Goal: Task Accomplishment & Management: Manage account settings

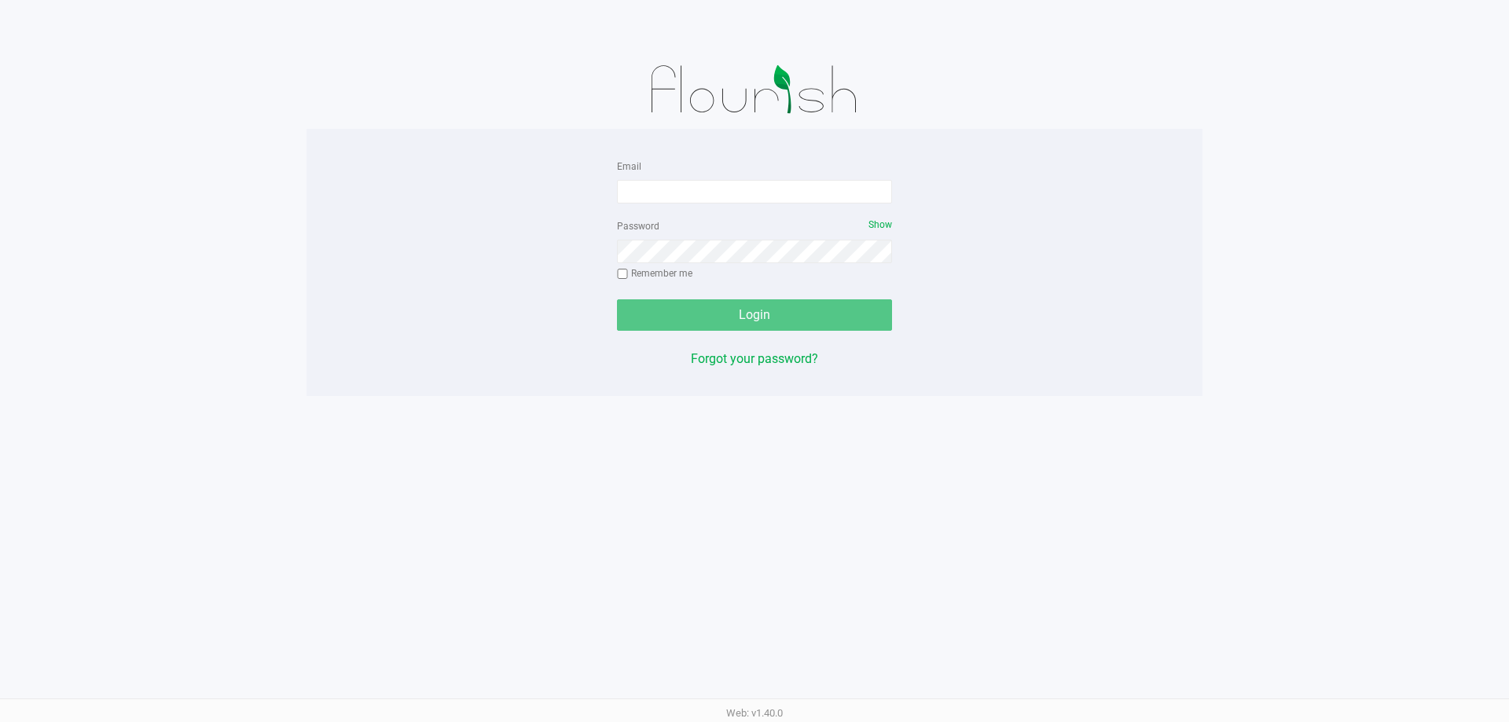
click at [902, 172] on div "Email Password Show Remember me Login Forgot your password?" at bounding box center [754, 262] width 299 height 212
click at [854, 191] on input "Email" at bounding box center [754, 192] width 275 height 24
type input "[EMAIL_ADDRESS][DOMAIN_NAME]"
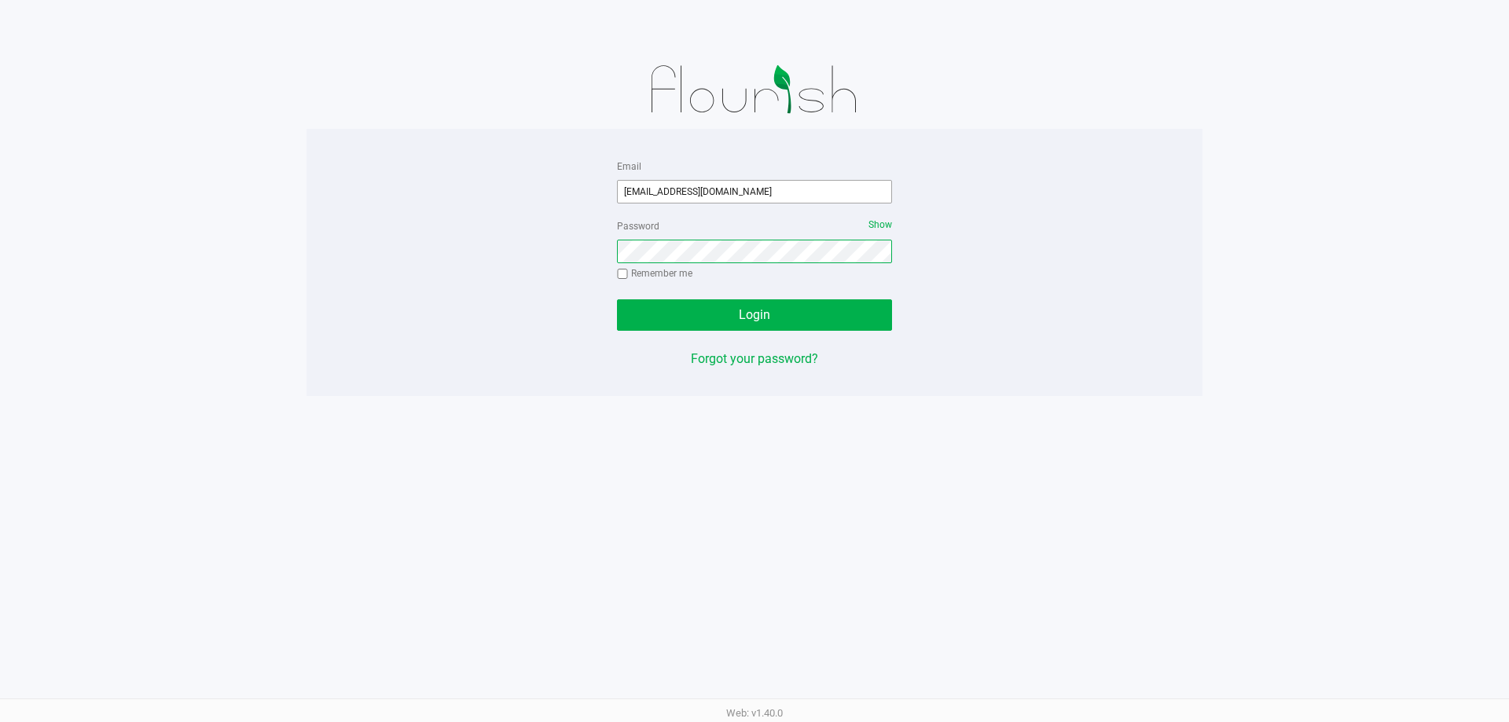
click at [617, 299] on button "Login" at bounding box center [754, 314] width 275 height 31
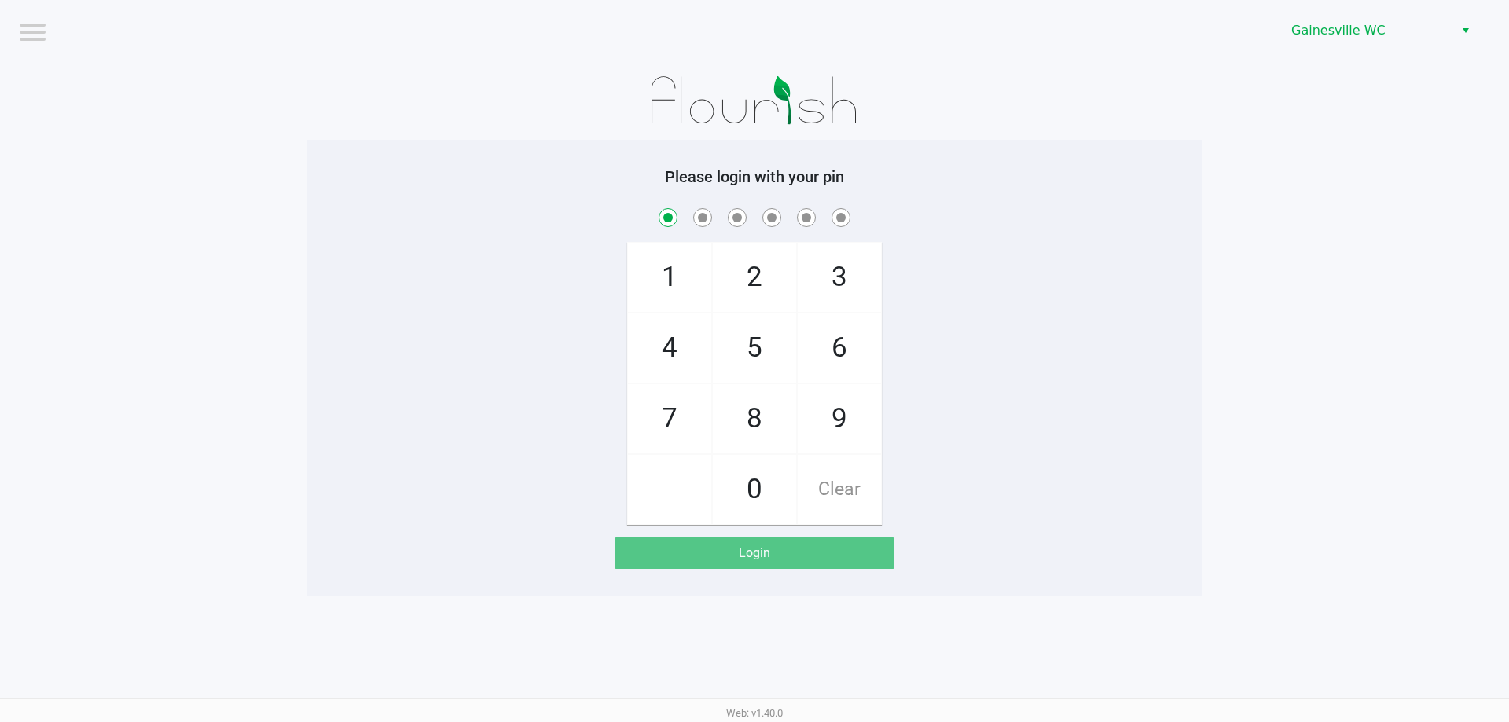
checkbox input "true"
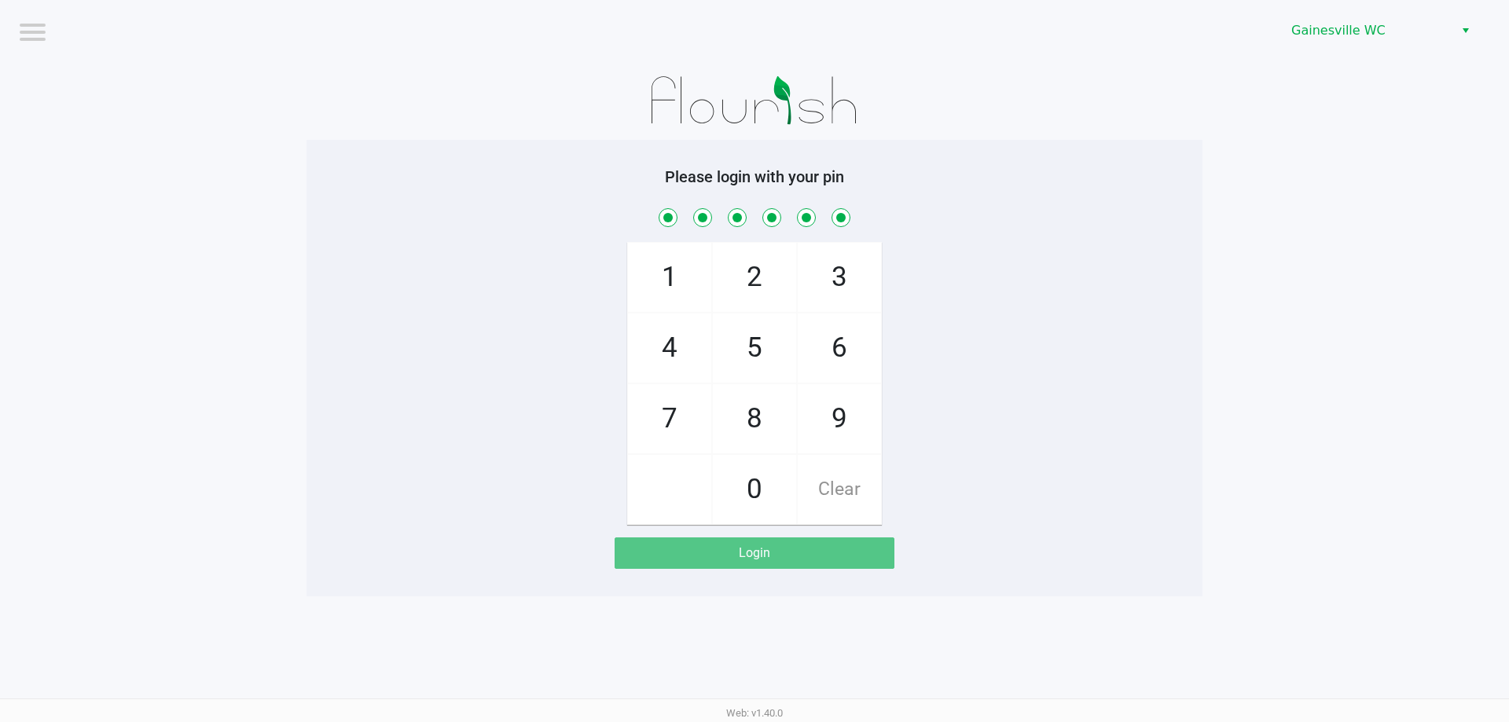
checkbox input "true"
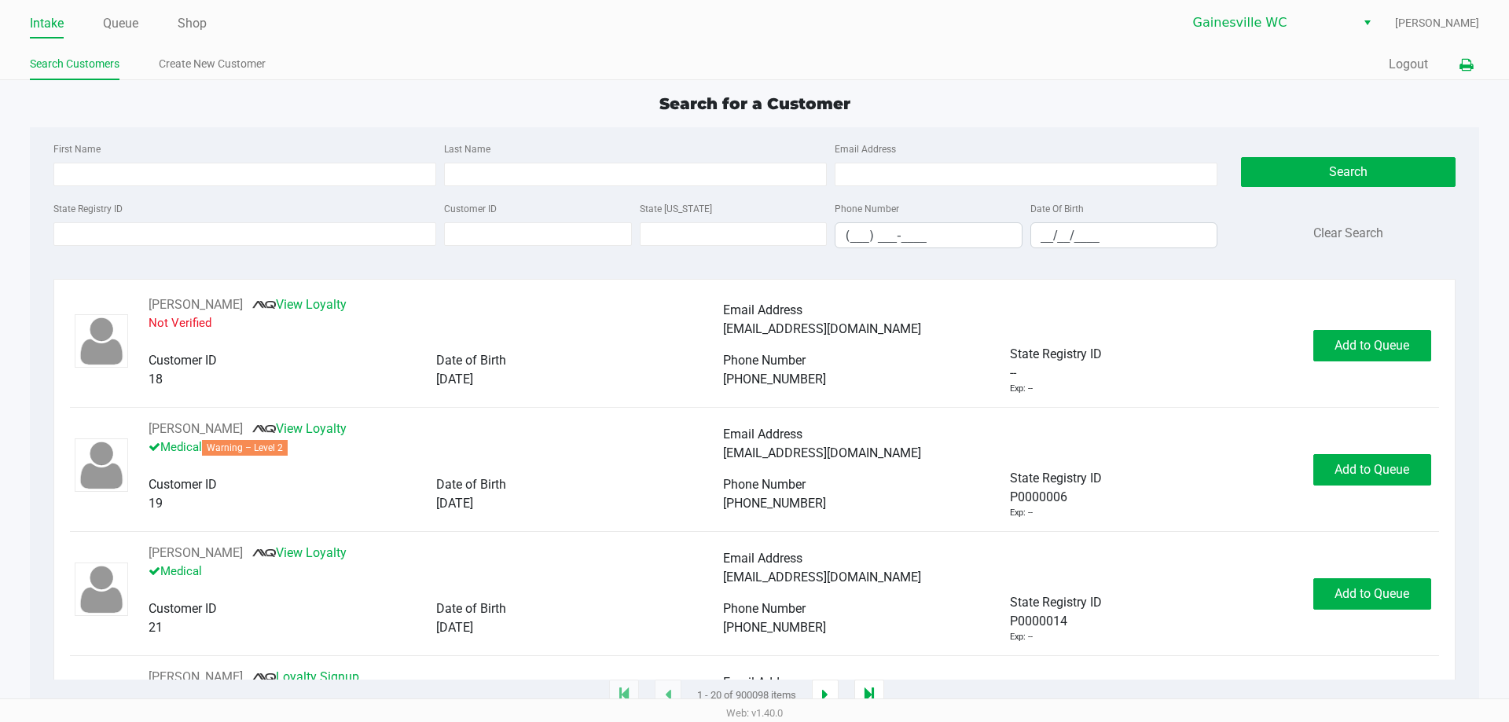
click at [1461, 60] on icon at bounding box center [1465, 65] width 13 height 11
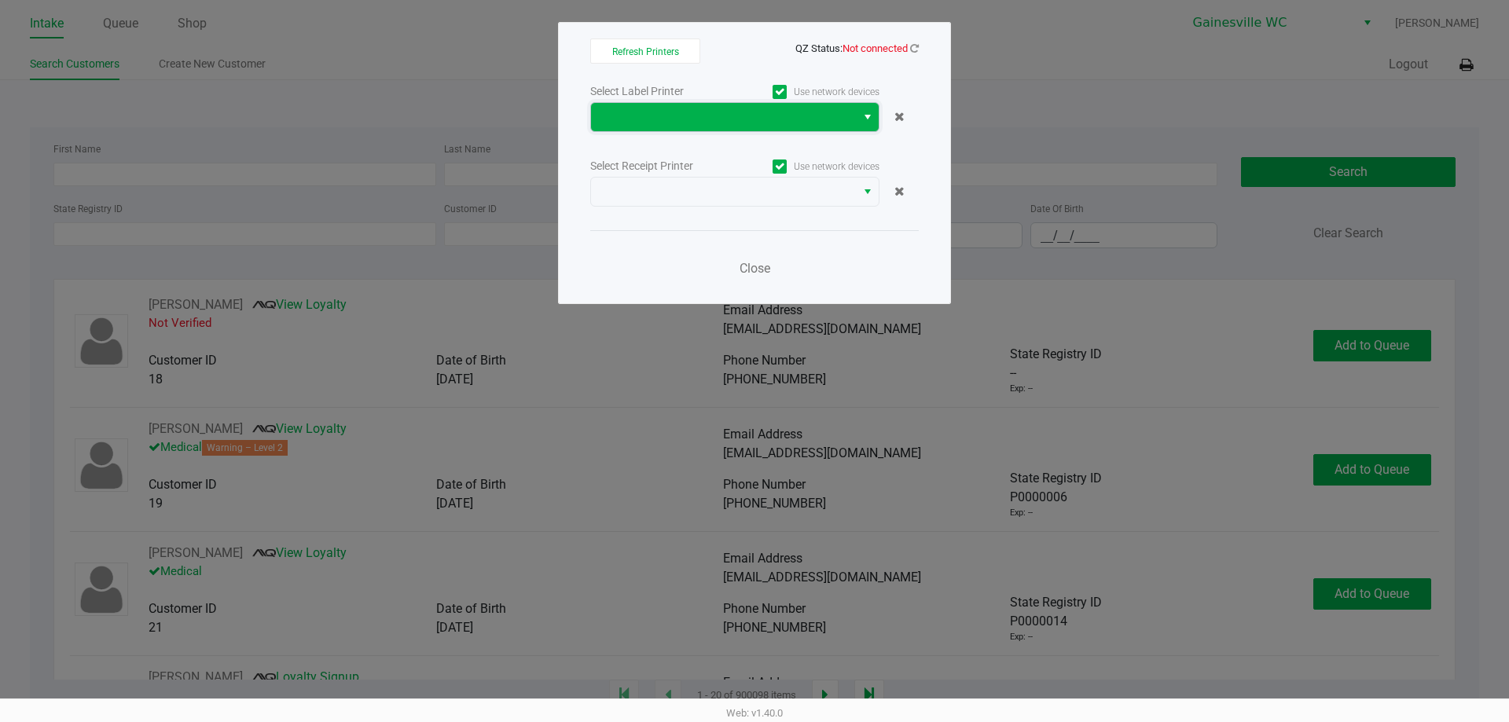
click at [721, 125] on span at bounding box center [723, 117] width 246 height 19
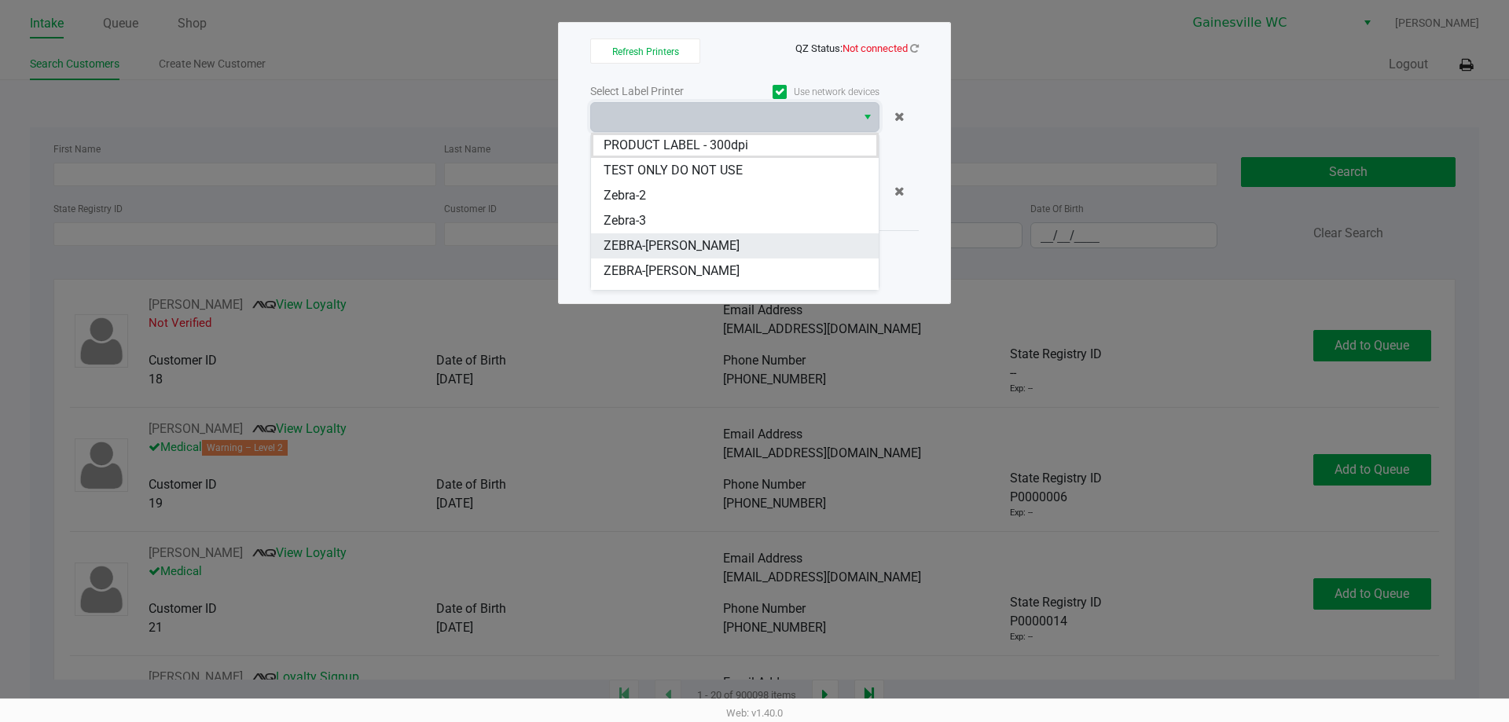
click at [711, 237] on span "ZEBRA-GABI-GRECKO" at bounding box center [671, 246] width 136 height 19
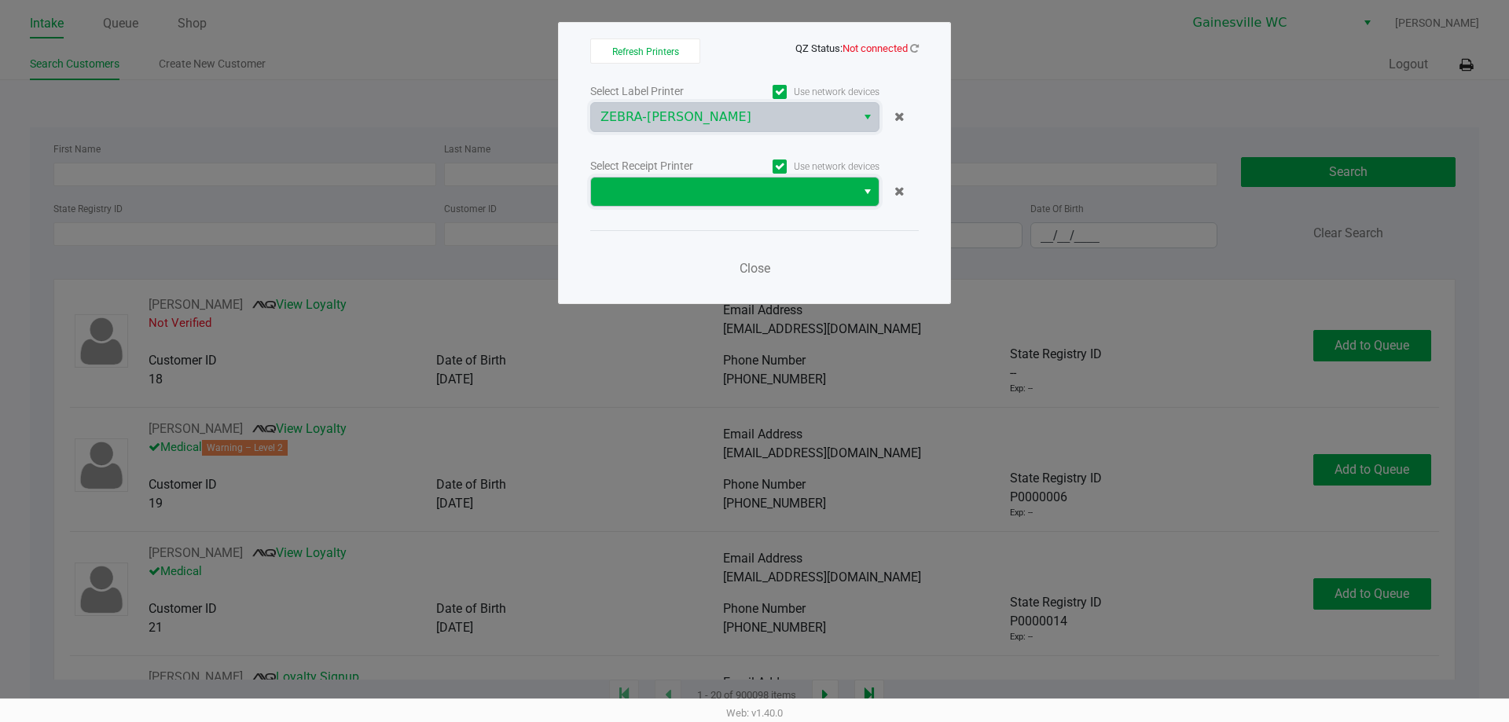
click at [727, 204] on span at bounding box center [723, 192] width 265 height 28
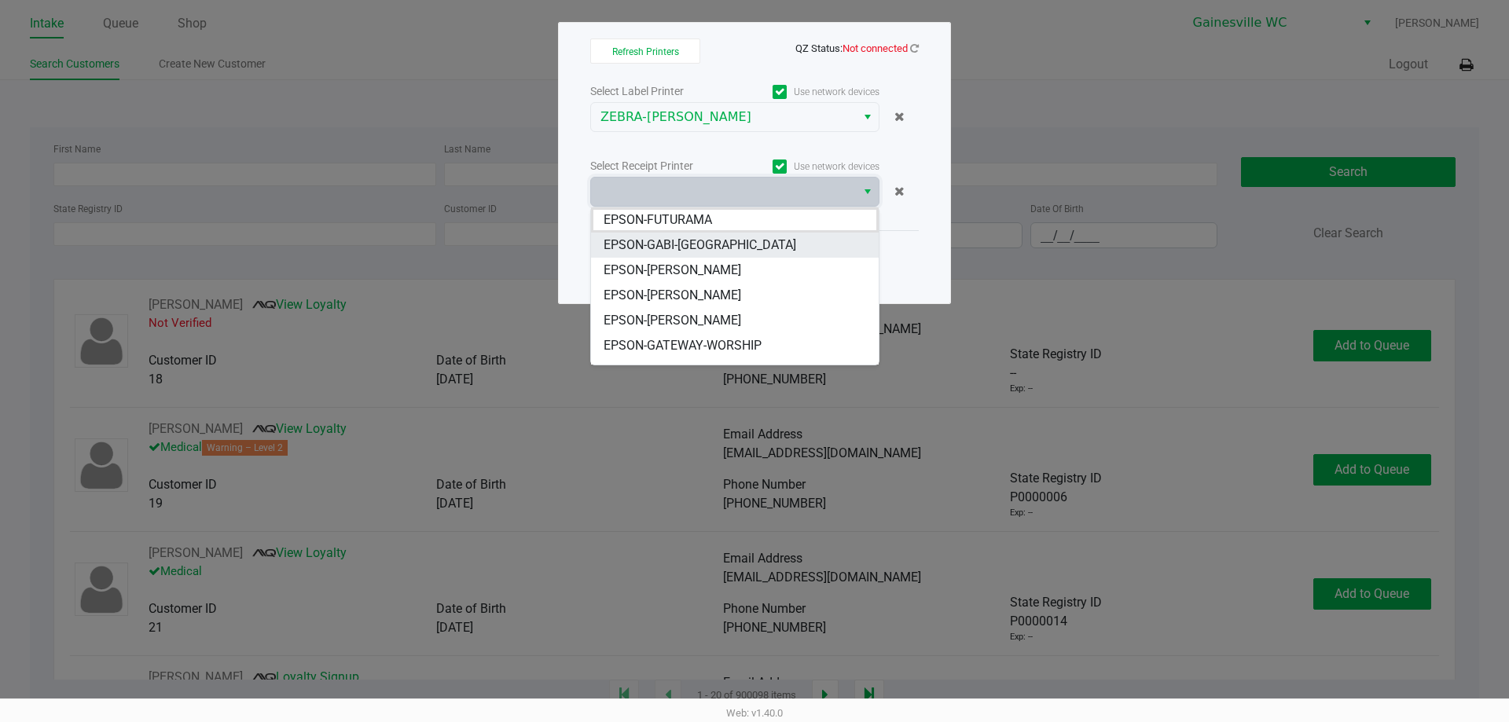
click at [762, 241] on li "EPSON-GABI-[GEOGRAPHIC_DATA]" at bounding box center [735, 245] width 288 height 25
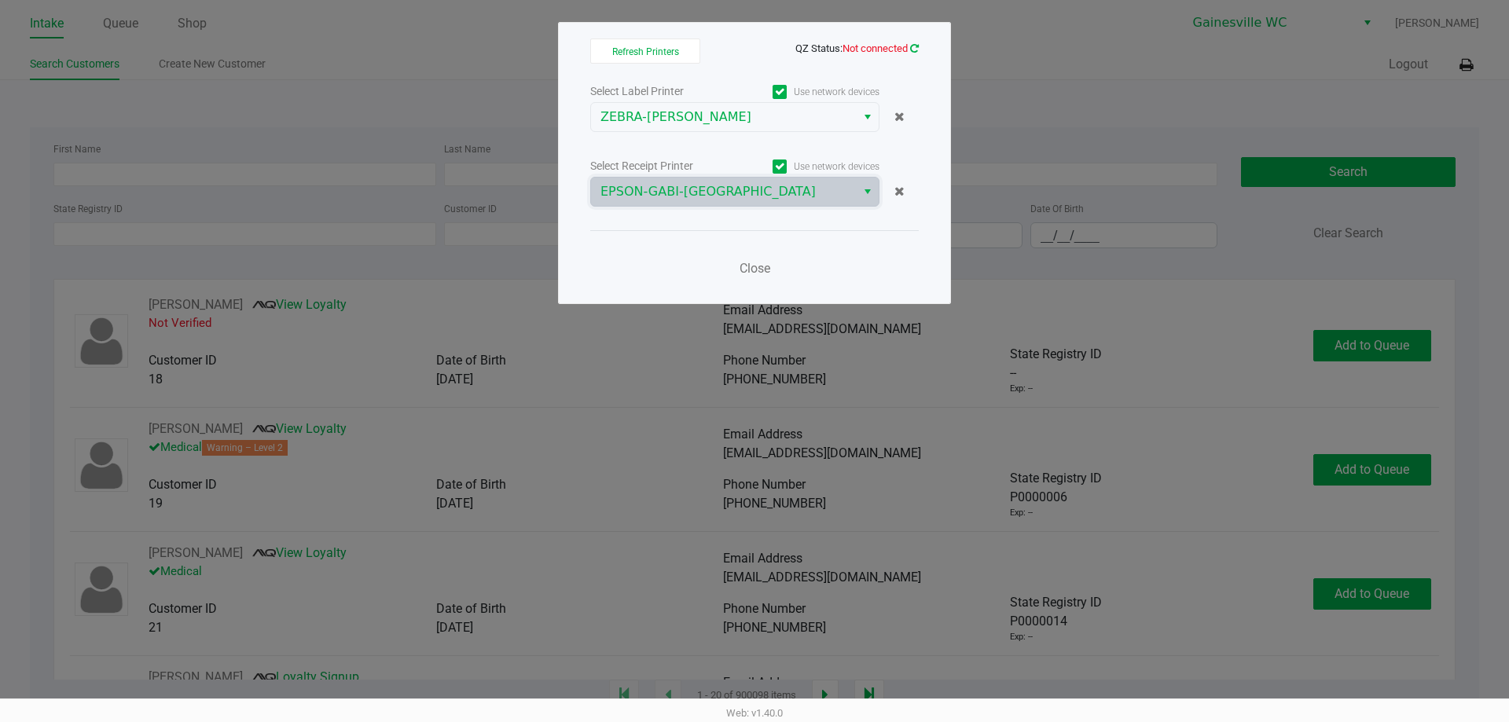
click at [918, 46] on icon at bounding box center [914, 48] width 9 height 10
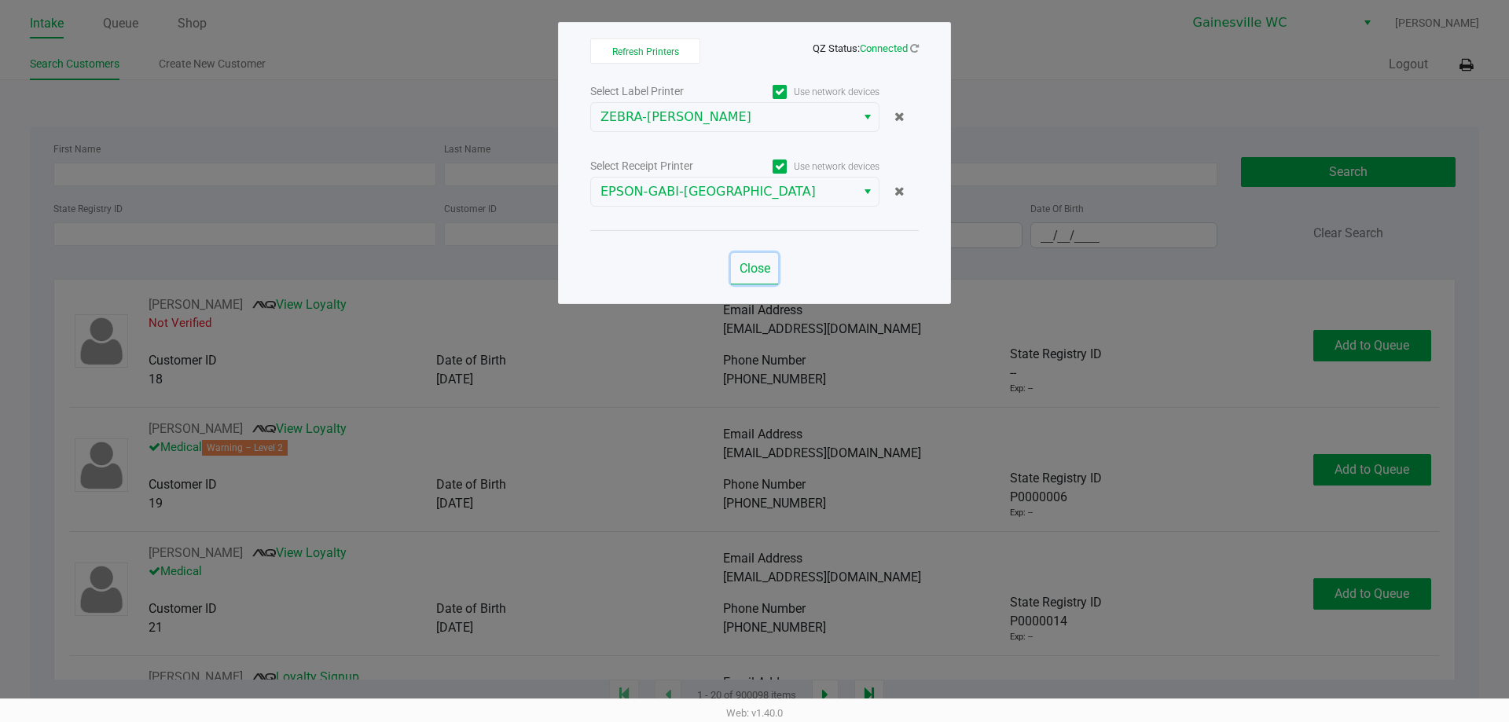
click at [759, 273] on span "Close" at bounding box center [754, 268] width 31 height 15
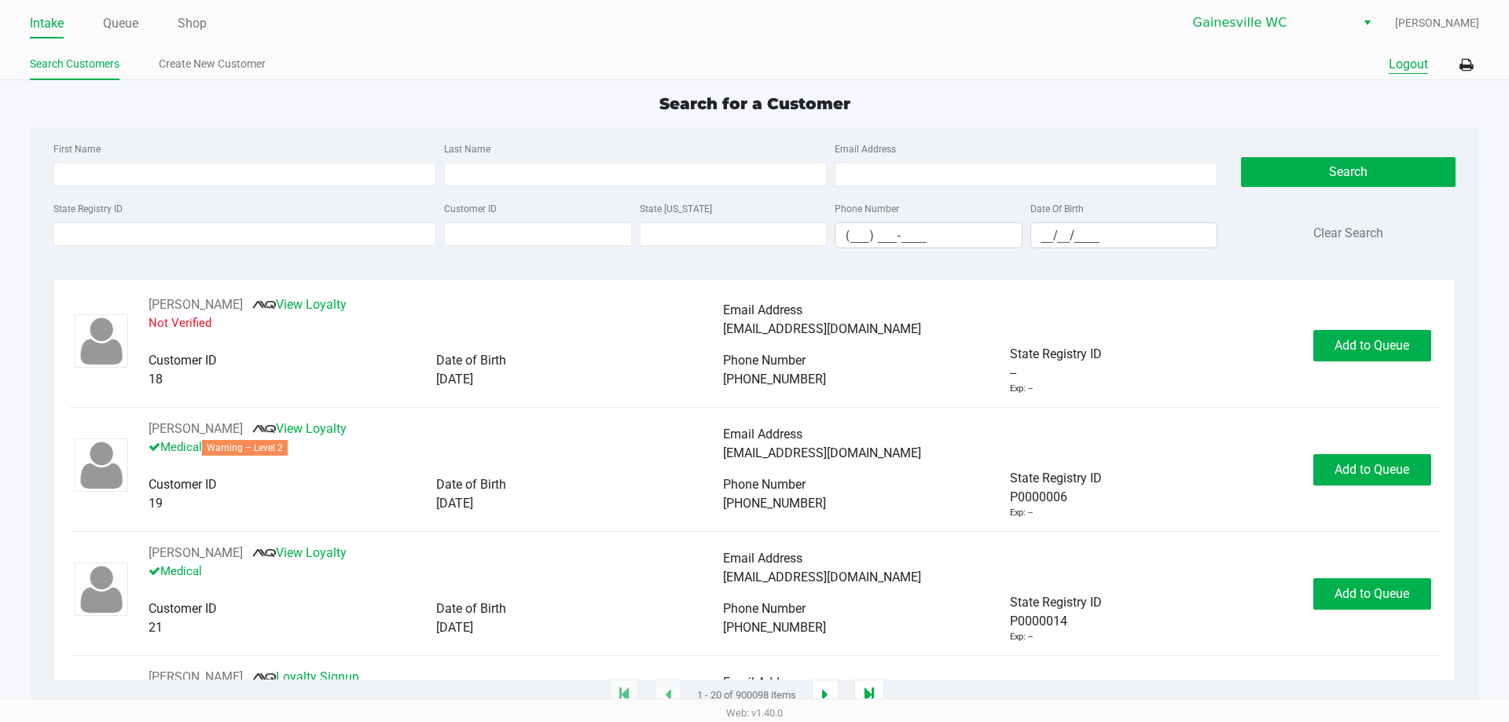
click at [1423, 64] on button "Logout" at bounding box center [1407, 64] width 39 height 19
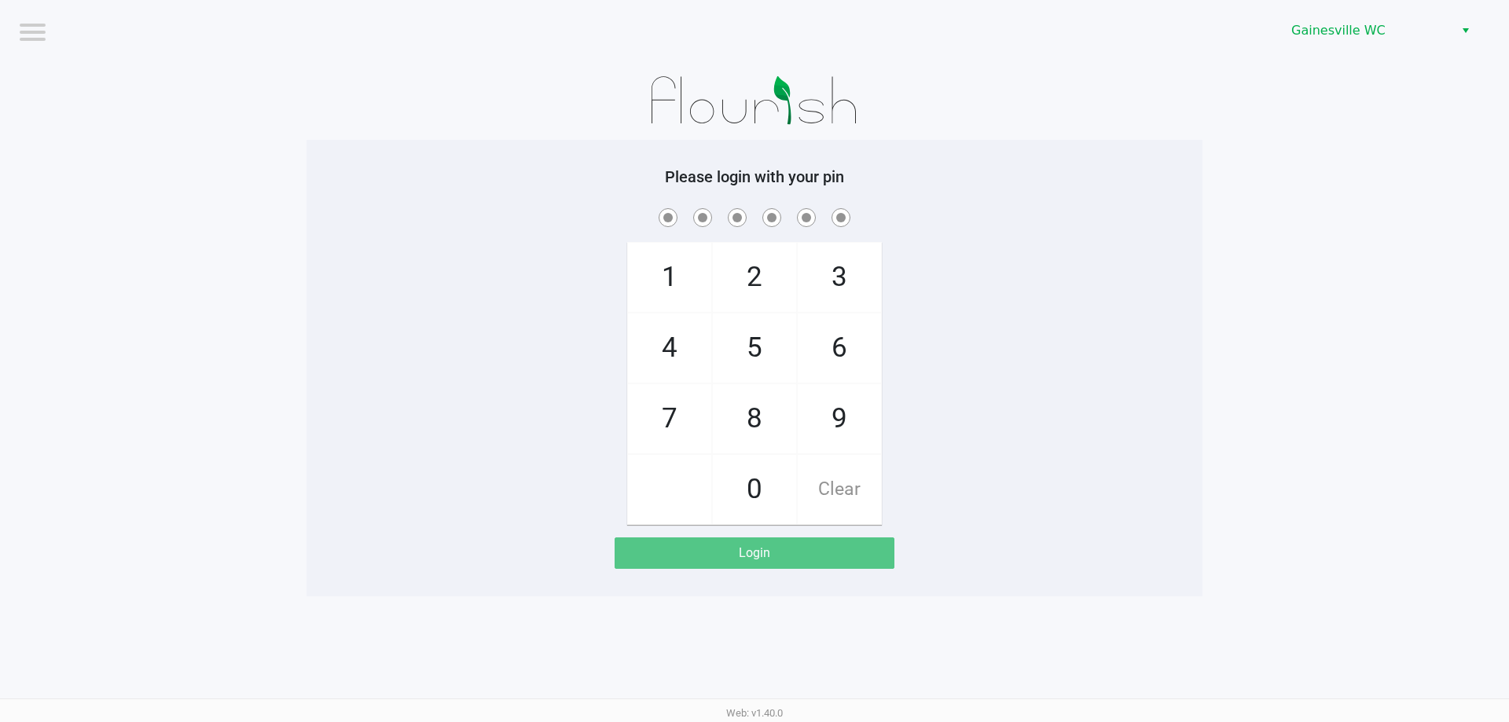
click at [311, 196] on div "Please login with your pin 1 4 7 2 5 8 0 3 6 9 Clear Login" at bounding box center [754, 368] width 896 height 402
click at [323, 301] on div "1 4 7 2 5 8 0 3 6 9 Clear" at bounding box center [754, 365] width 896 height 320
click at [966, 184] on h5 "Please login with your pin" at bounding box center [754, 176] width 872 height 19
checkbox input "true"
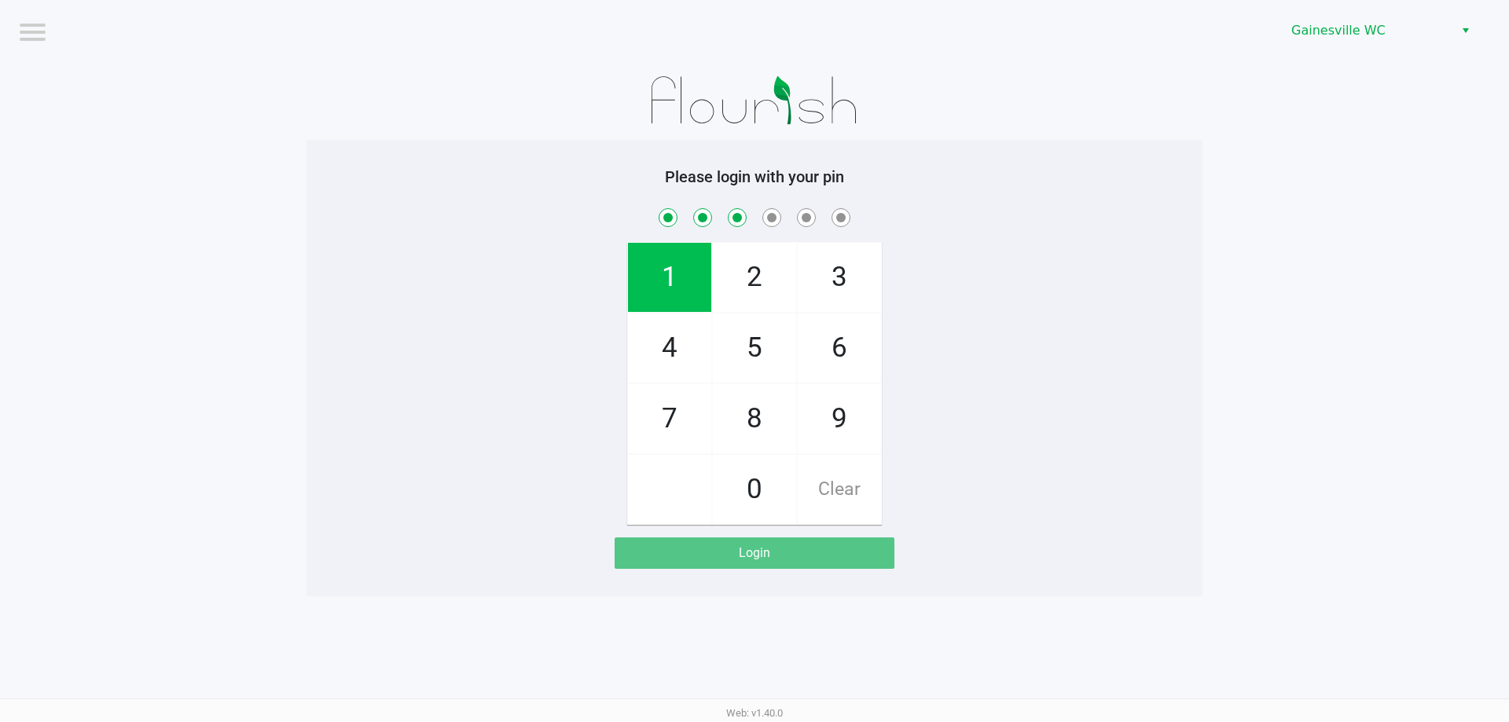
checkbox input "true"
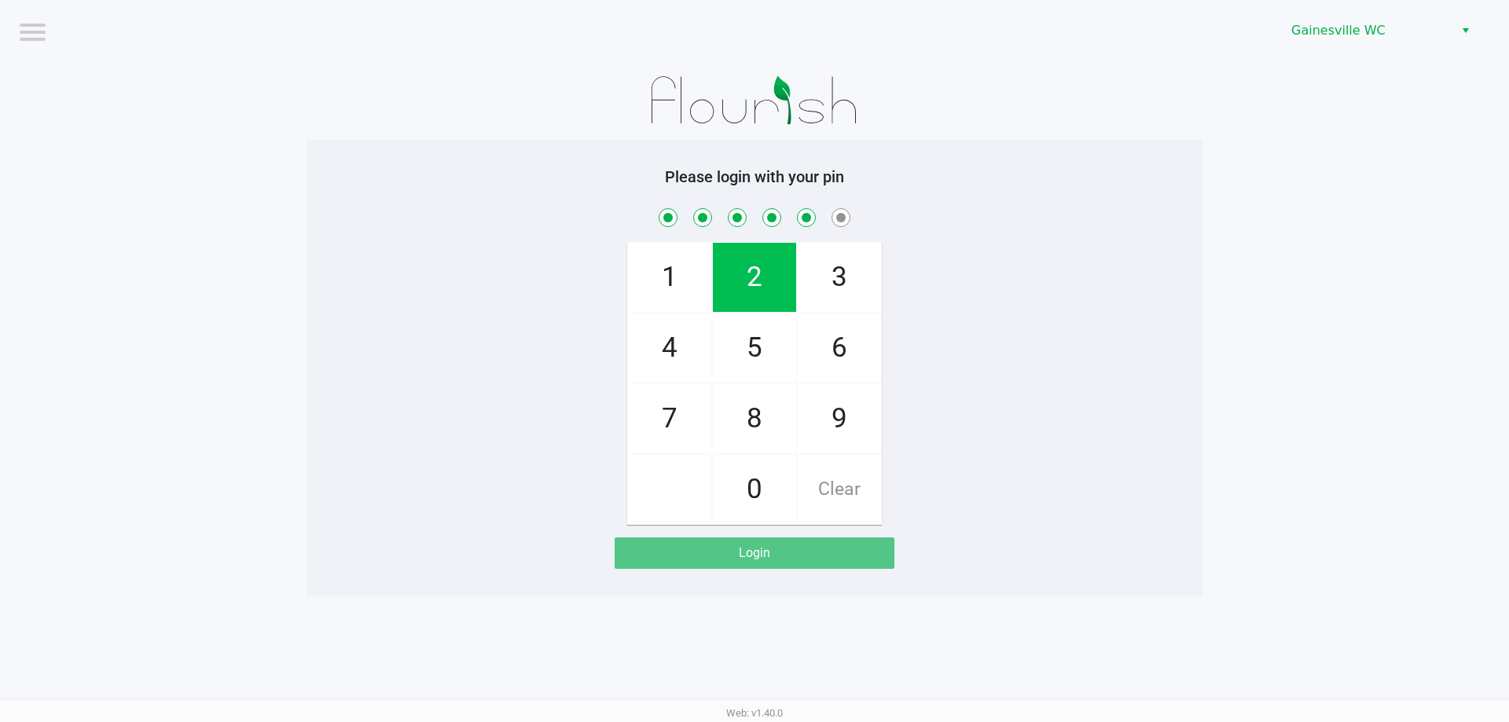
checkbox input "true"
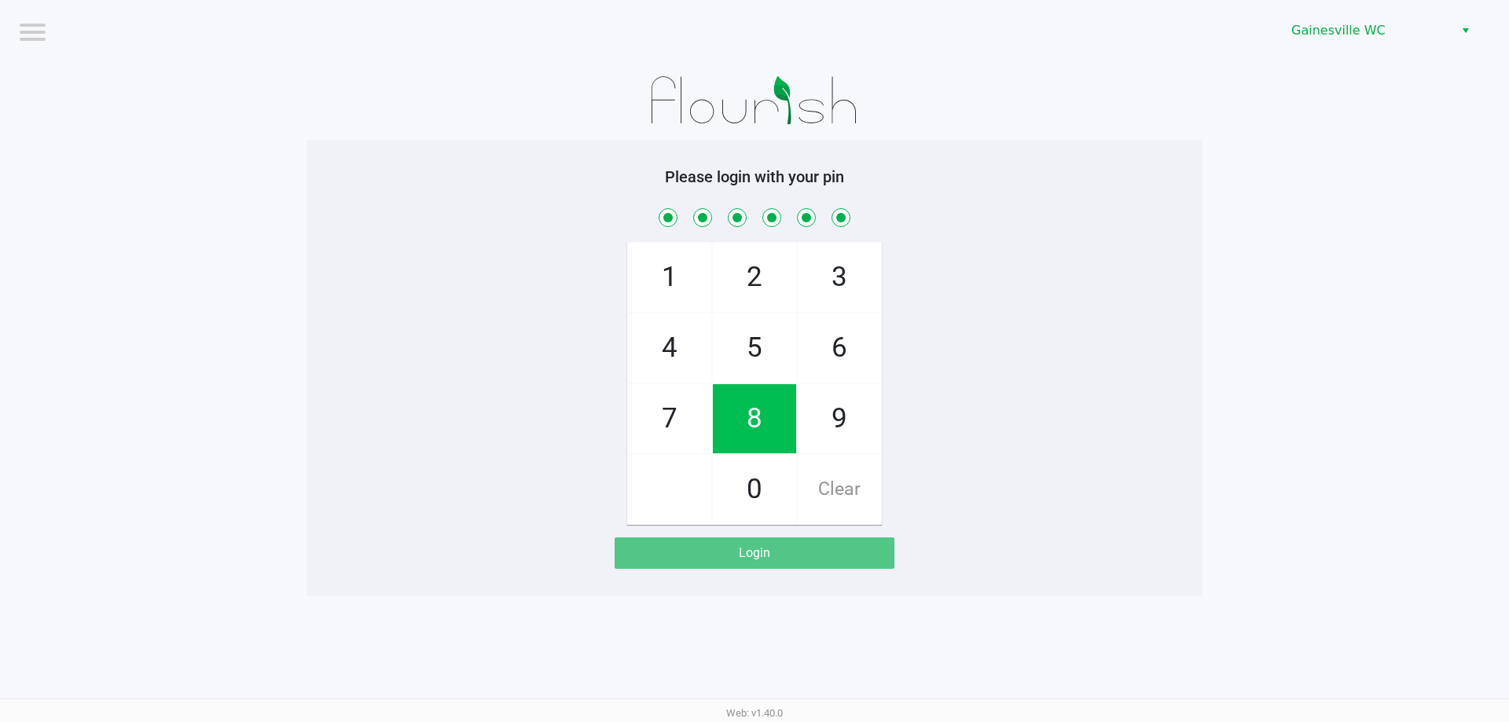
checkbox input "true"
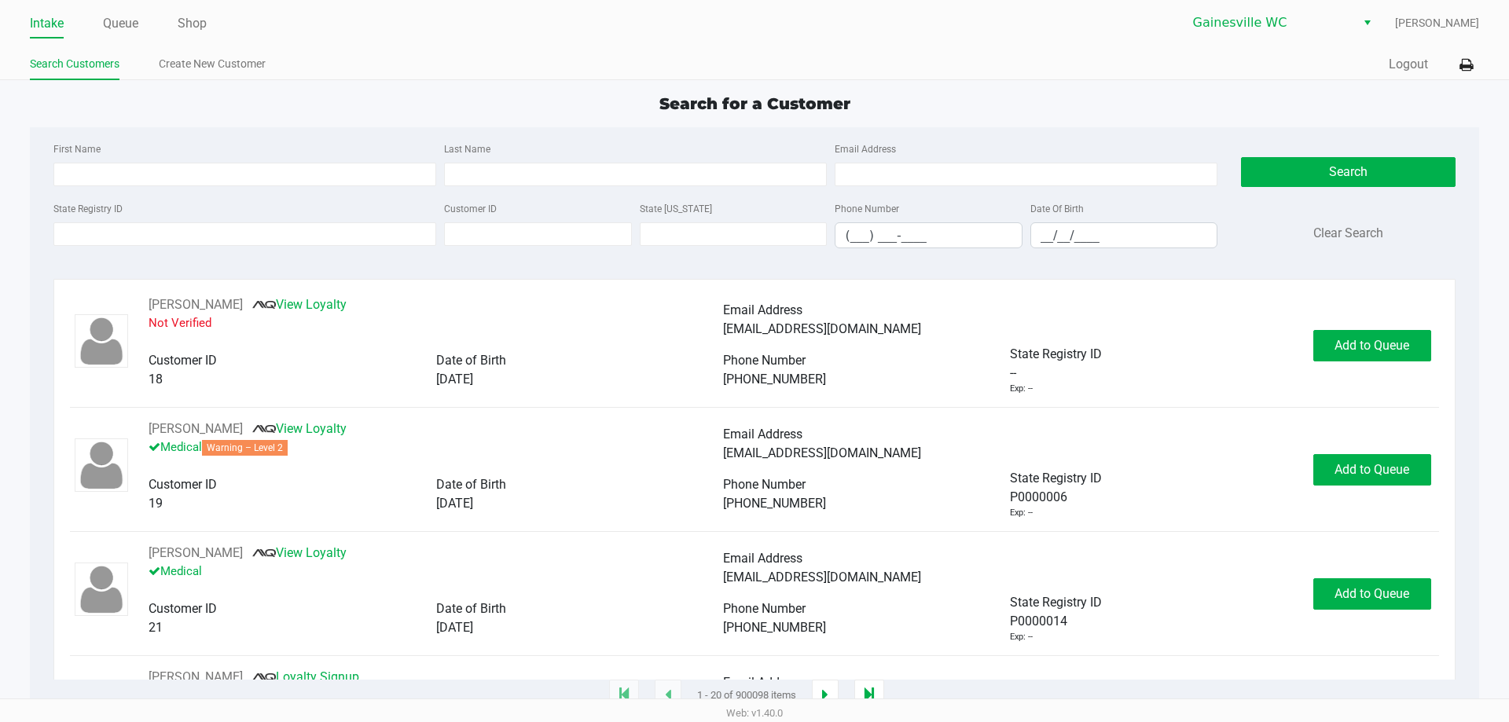
click at [223, 186] on div "First Name Last Name Email Address" at bounding box center [636, 169] width 1172 height 60
click at [232, 178] on input "First Name" at bounding box center [244, 175] width 383 height 24
type input "mosheven"
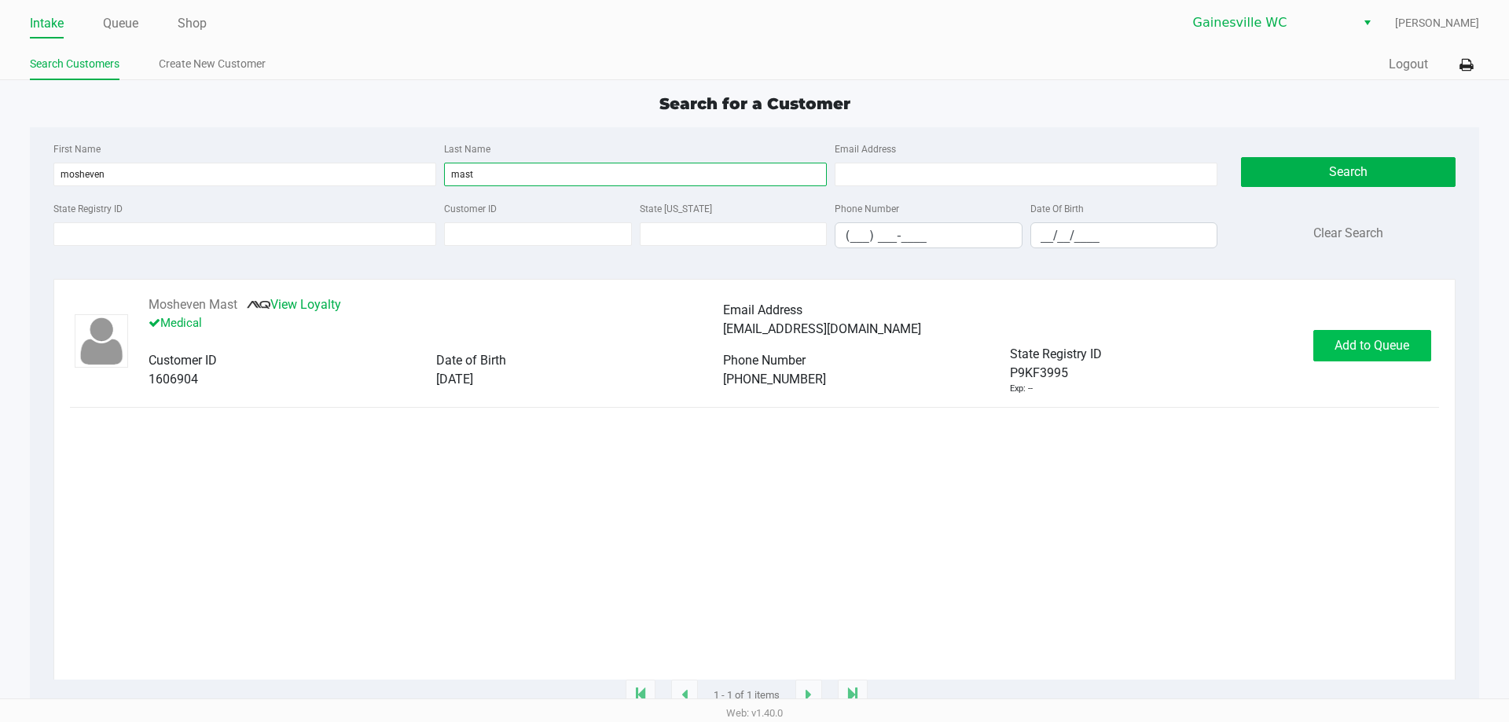
type input "mast"
click at [1399, 350] on span "Add to Queue" at bounding box center [1371, 345] width 75 height 15
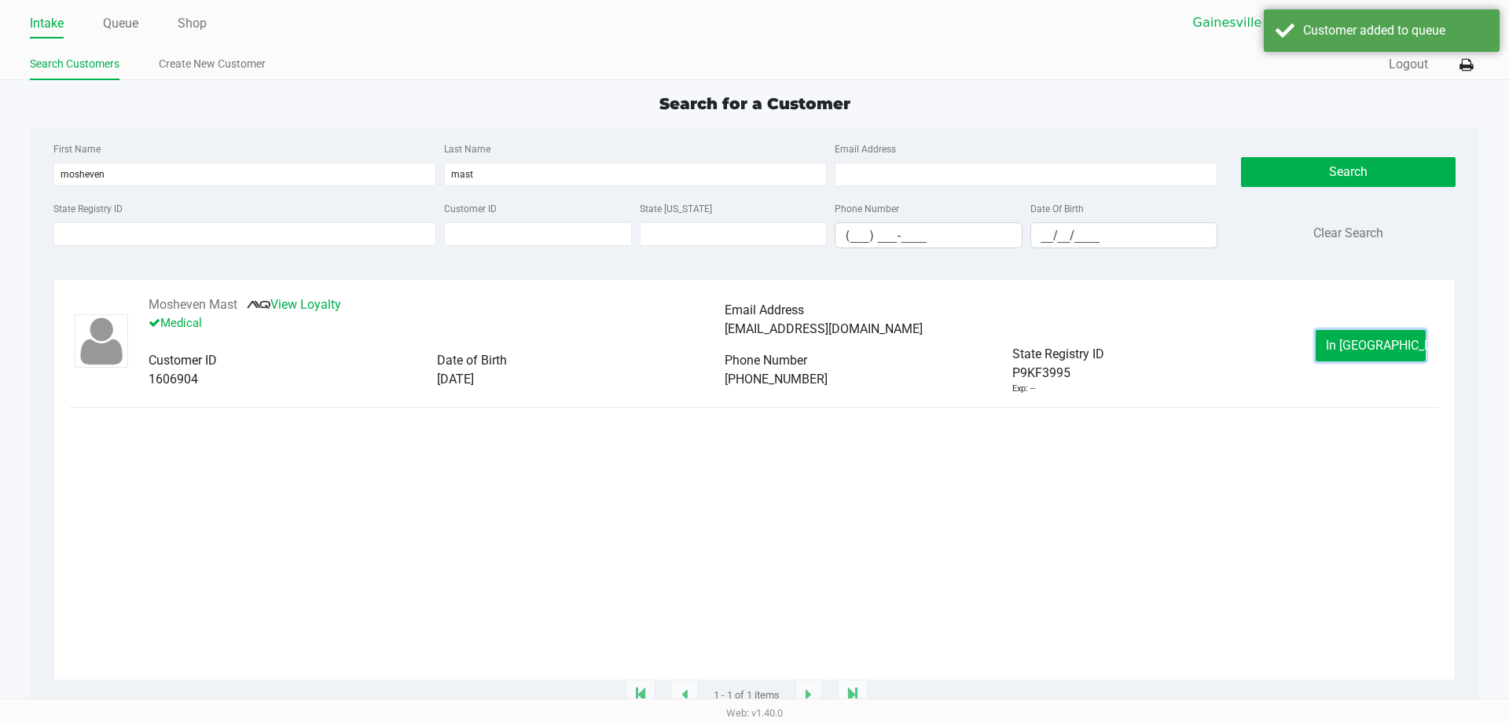
click at [1399, 350] on button "In Queue" at bounding box center [1370, 345] width 110 height 31
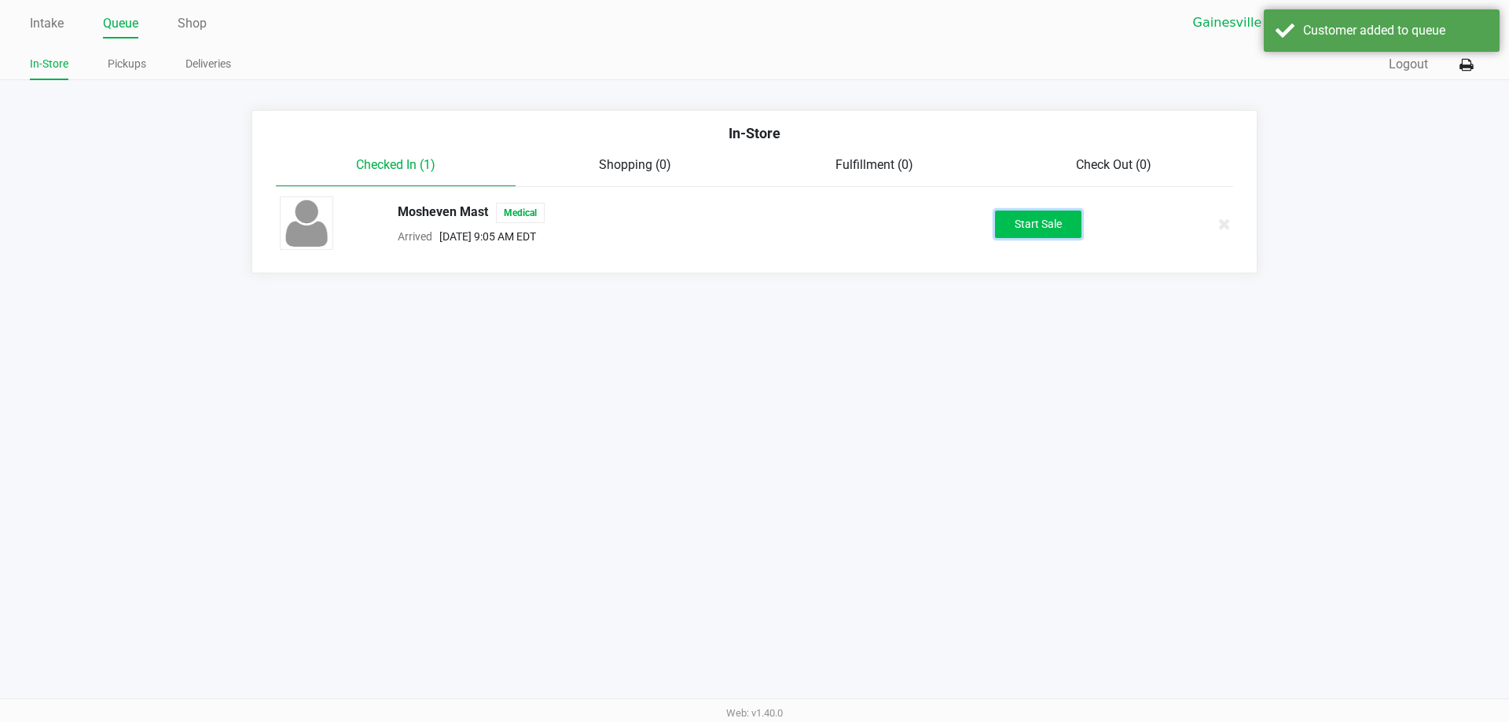
click at [1032, 212] on button "Start Sale" at bounding box center [1038, 225] width 86 height 28
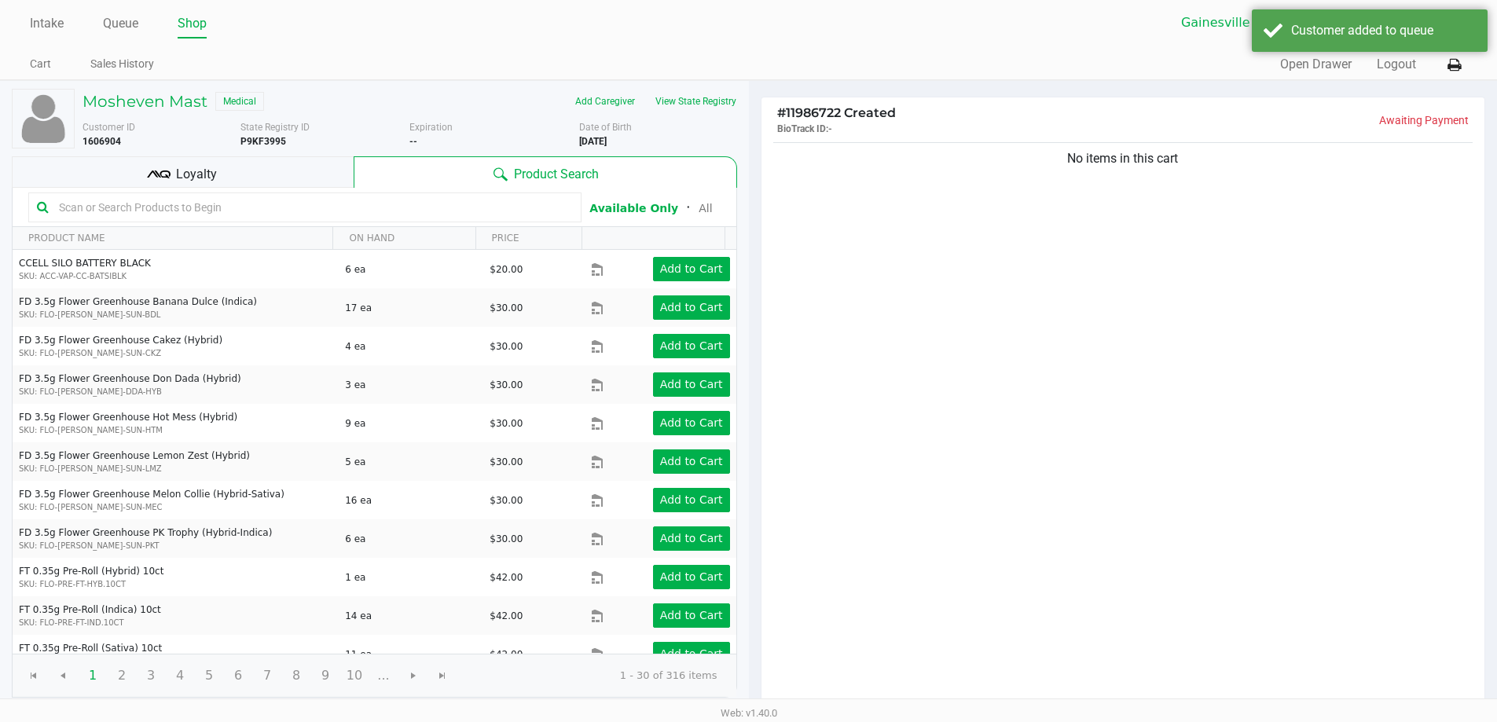
click at [449, 203] on input "text" at bounding box center [313, 208] width 520 height 24
click at [200, 173] on span "Loyalty" at bounding box center [196, 174] width 41 height 19
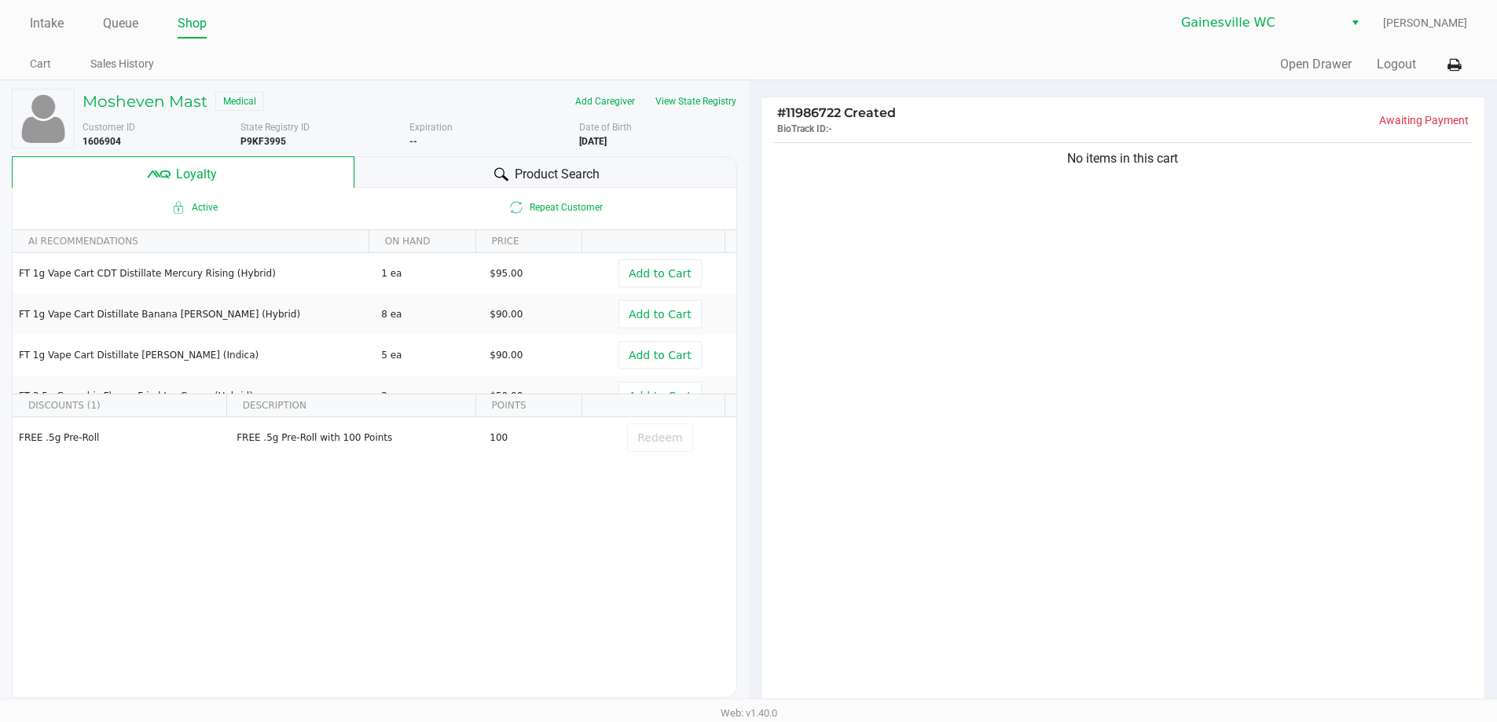
click at [558, 181] on span "Product Search" at bounding box center [557, 174] width 85 height 19
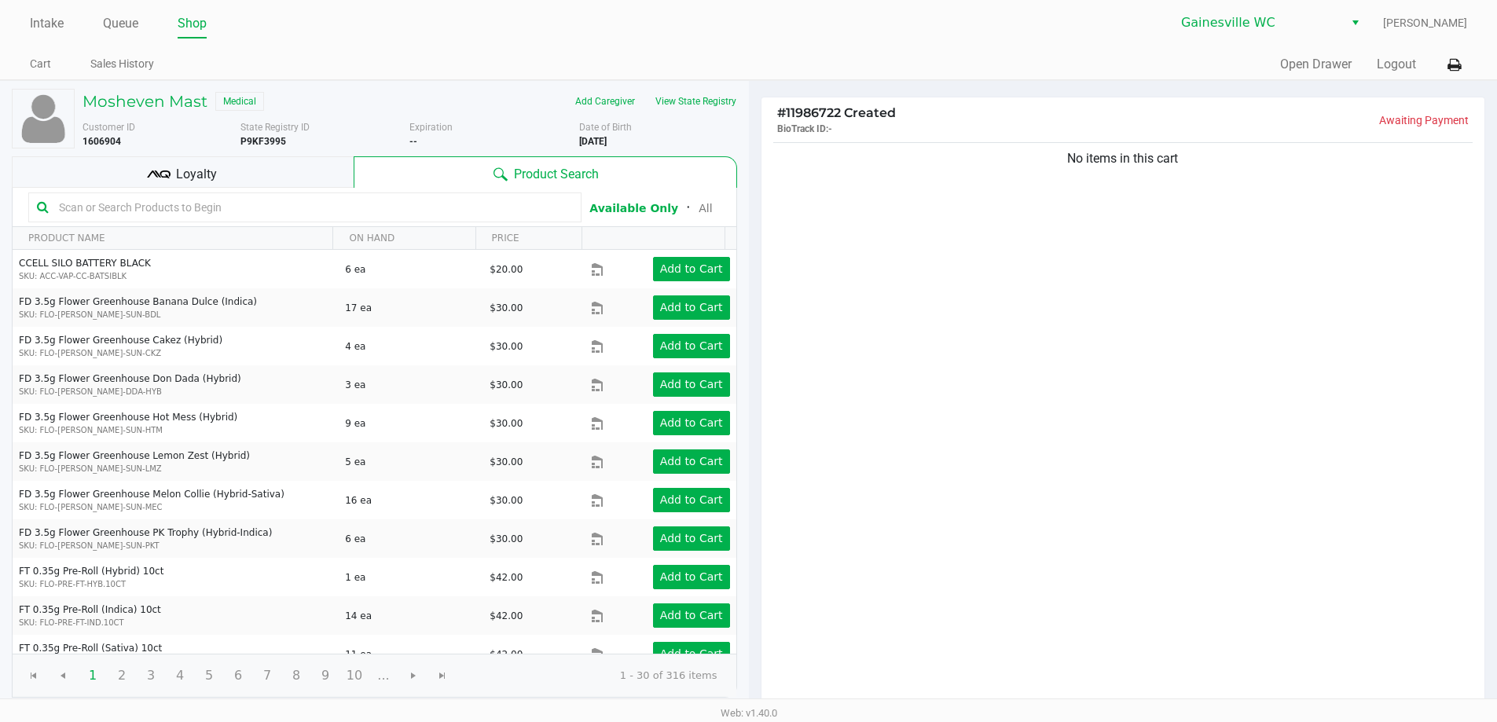
click at [510, 202] on input "text" at bounding box center [313, 208] width 520 height 24
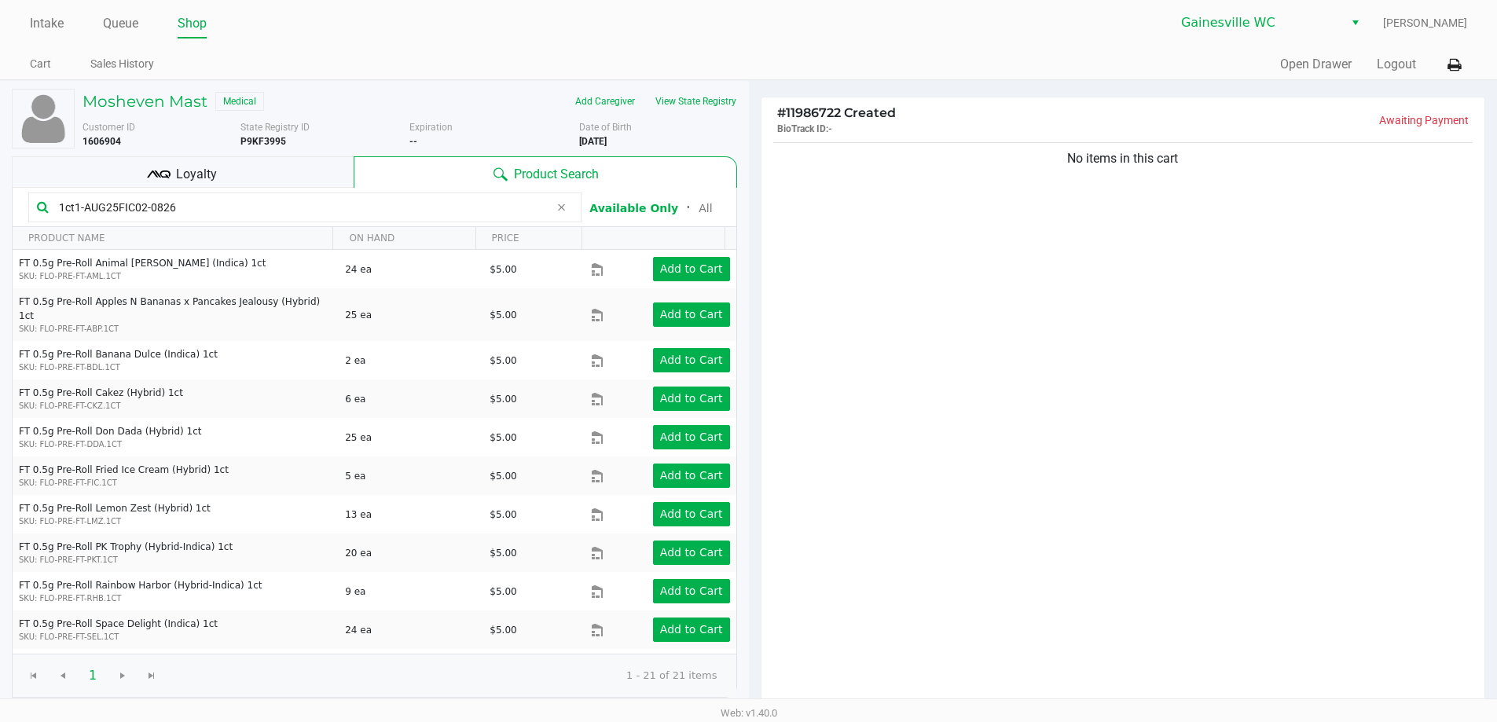
type input "1ct1-AUG25FIC02-0826"
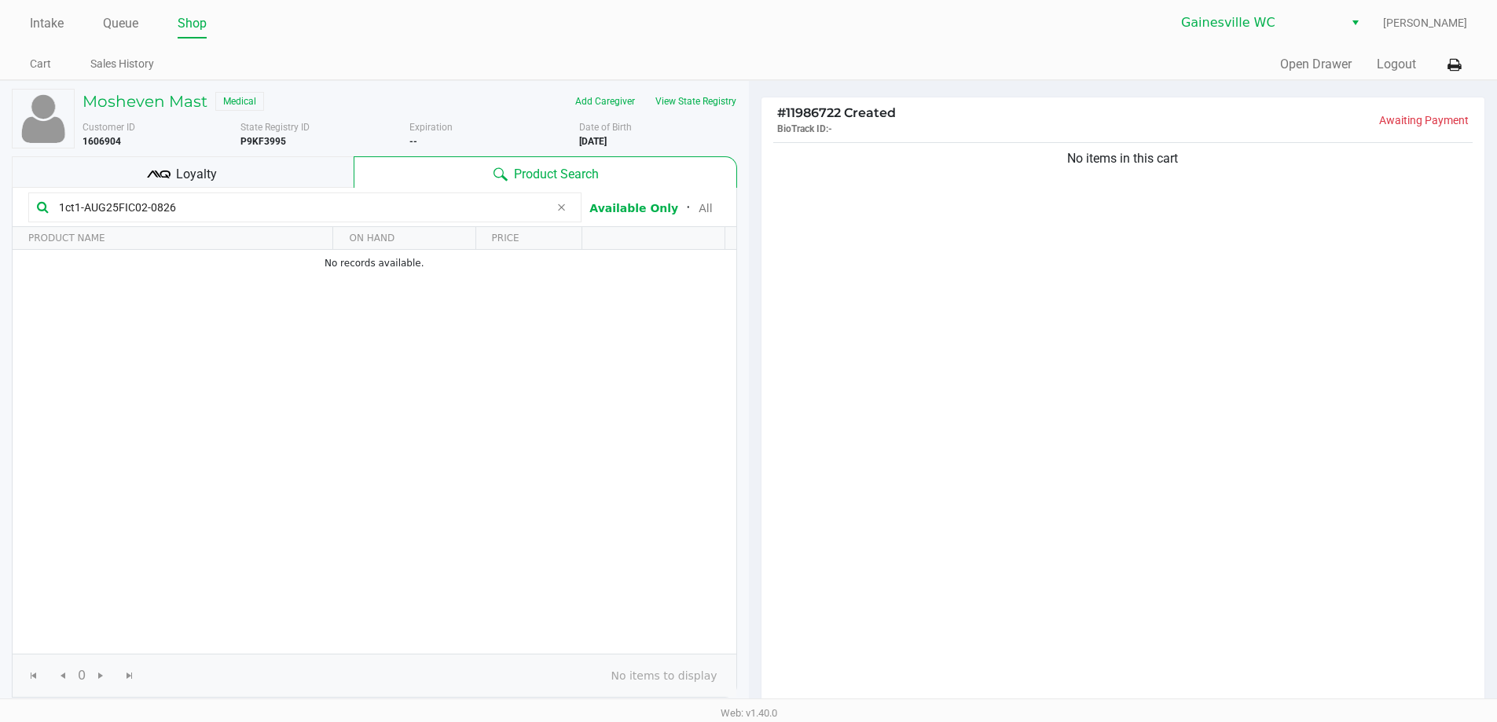
click at [556, 211] on span at bounding box center [561, 207] width 24 height 19
click at [891, 277] on div "No items in this cart" at bounding box center [1123, 424] width 724 height 570
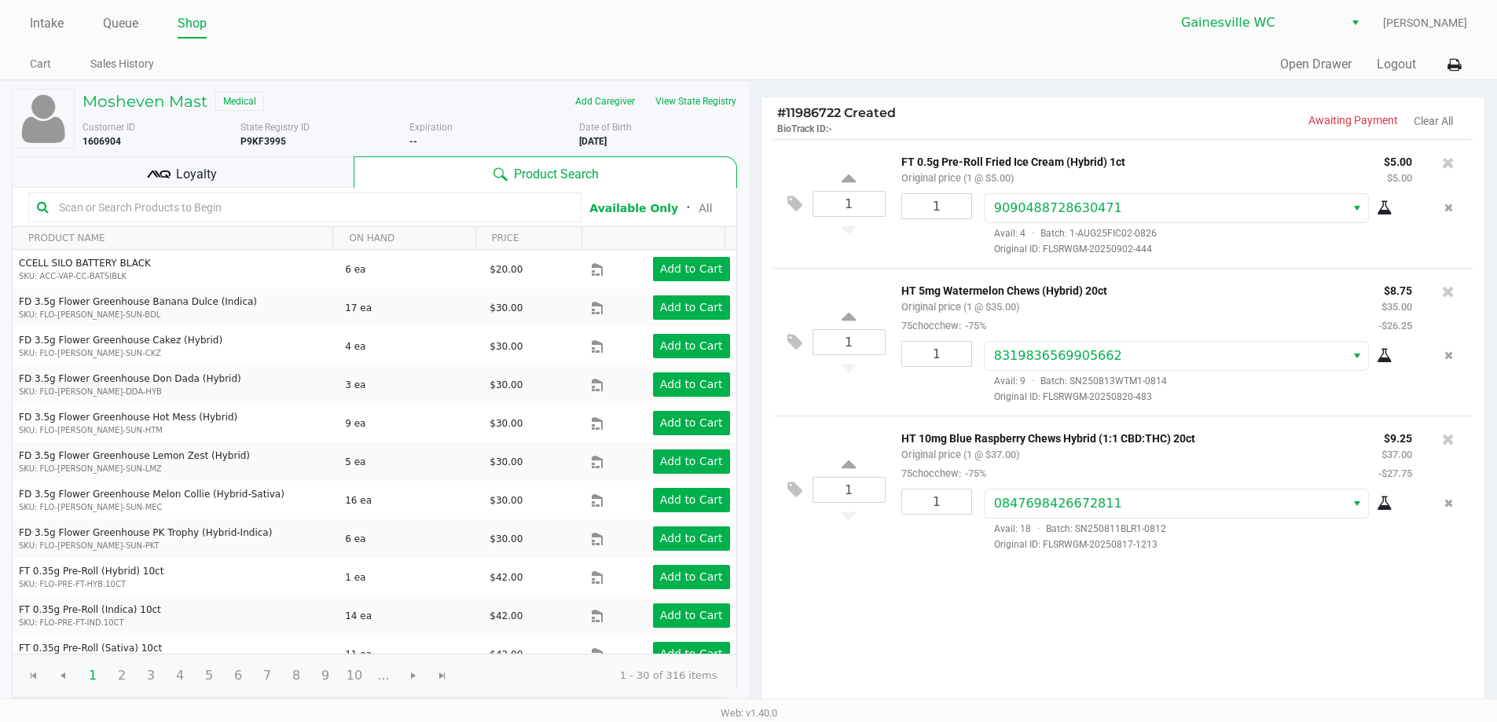
click at [296, 181] on div "Loyalty" at bounding box center [183, 171] width 342 height 31
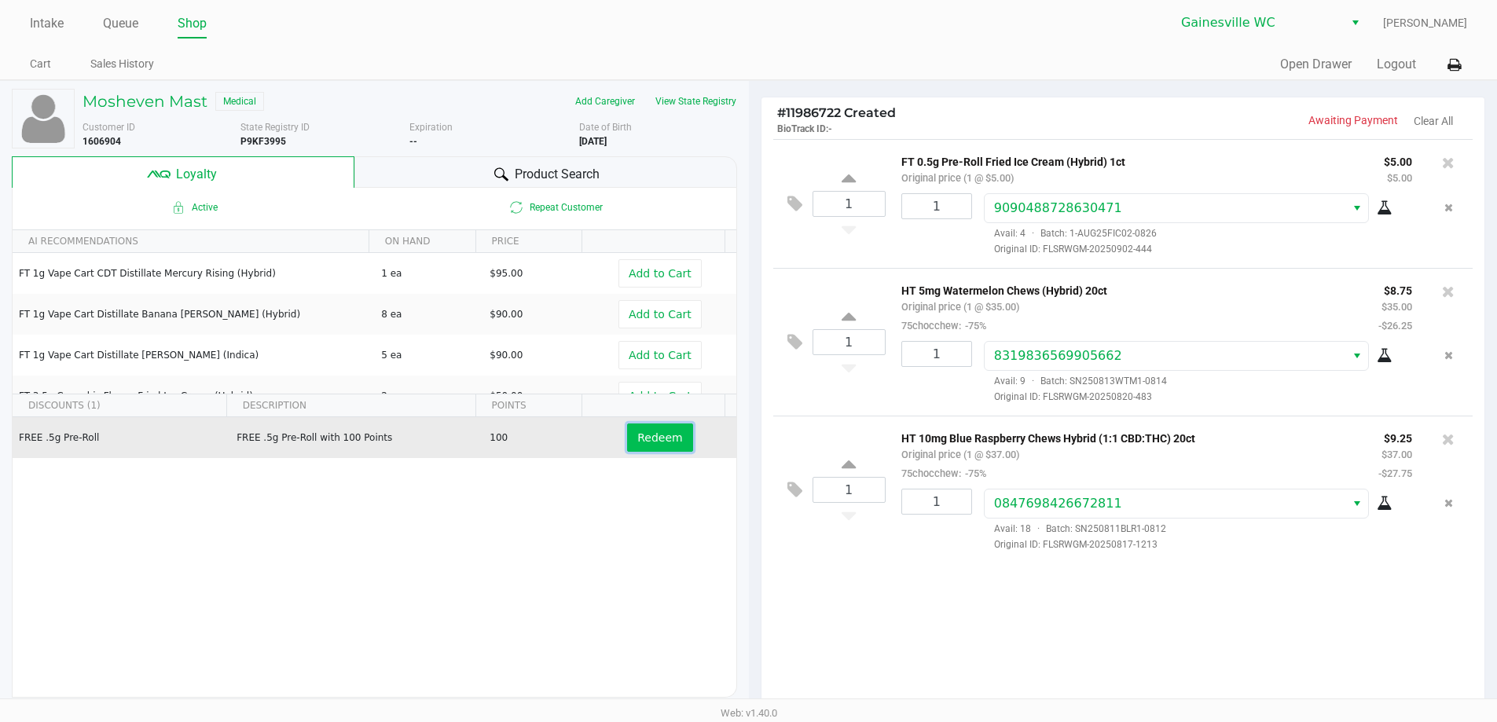
click at [644, 433] on span "Redeem" at bounding box center [659, 437] width 45 height 13
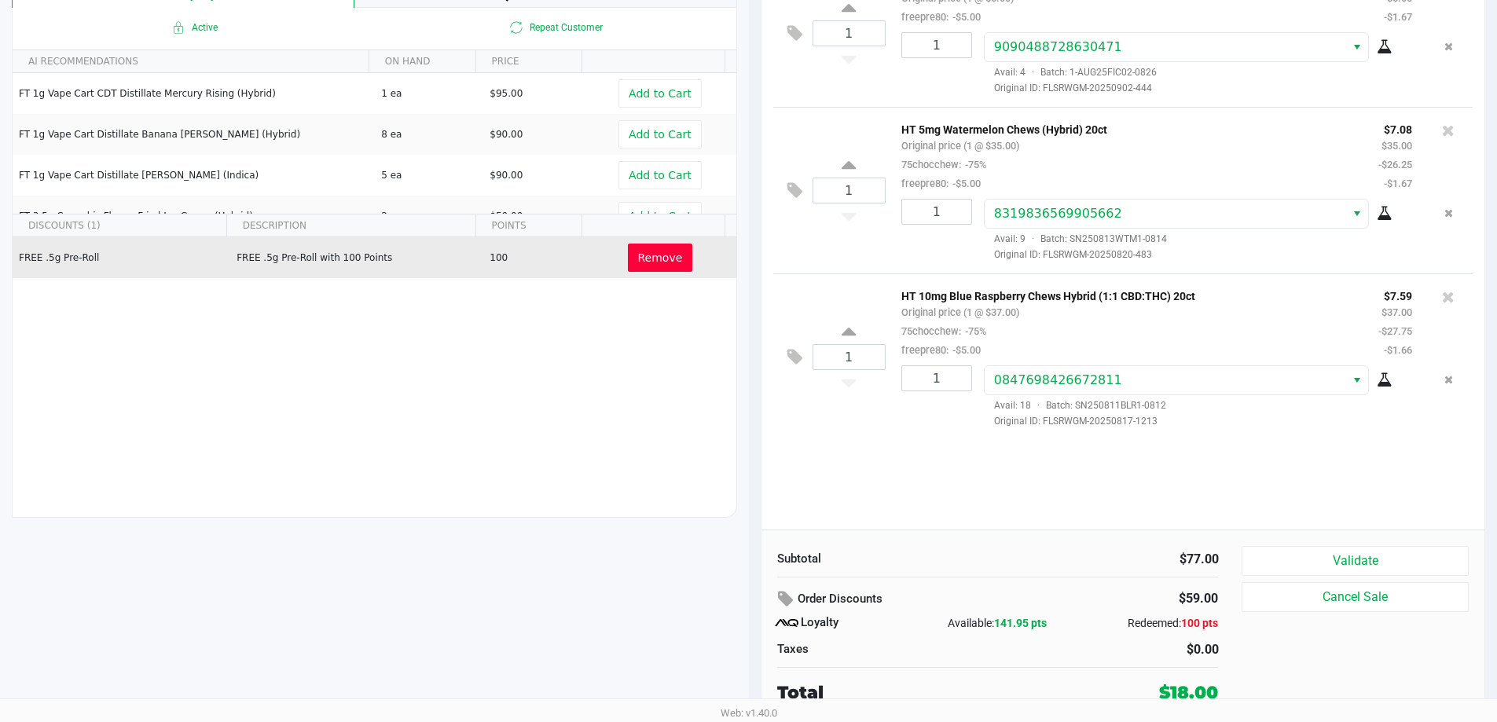
scroll to position [180, 0]
click at [1301, 554] on button "Validate" at bounding box center [1354, 561] width 226 height 30
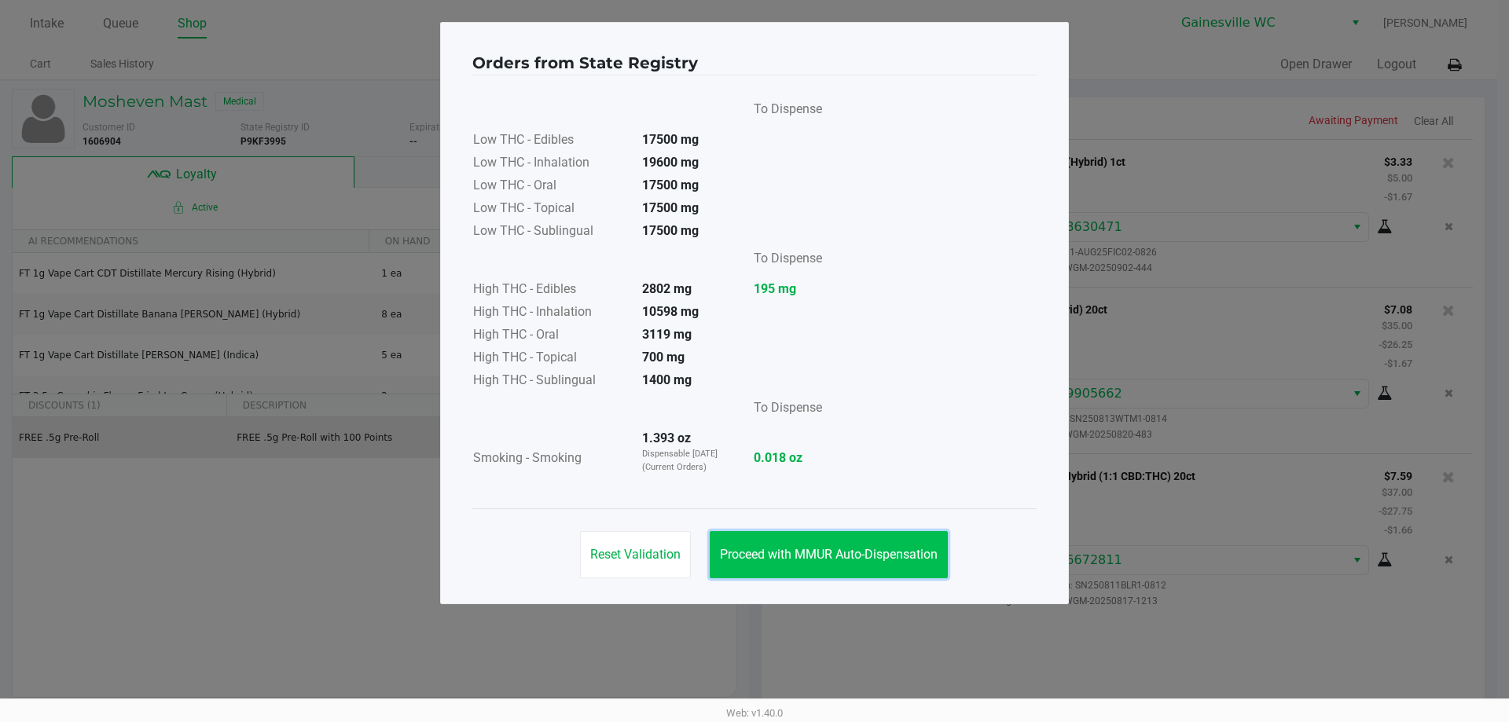
click at [858, 540] on button "Proceed with MMUR Auto-Dispensation" at bounding box center [829, 554] width 238 height 47
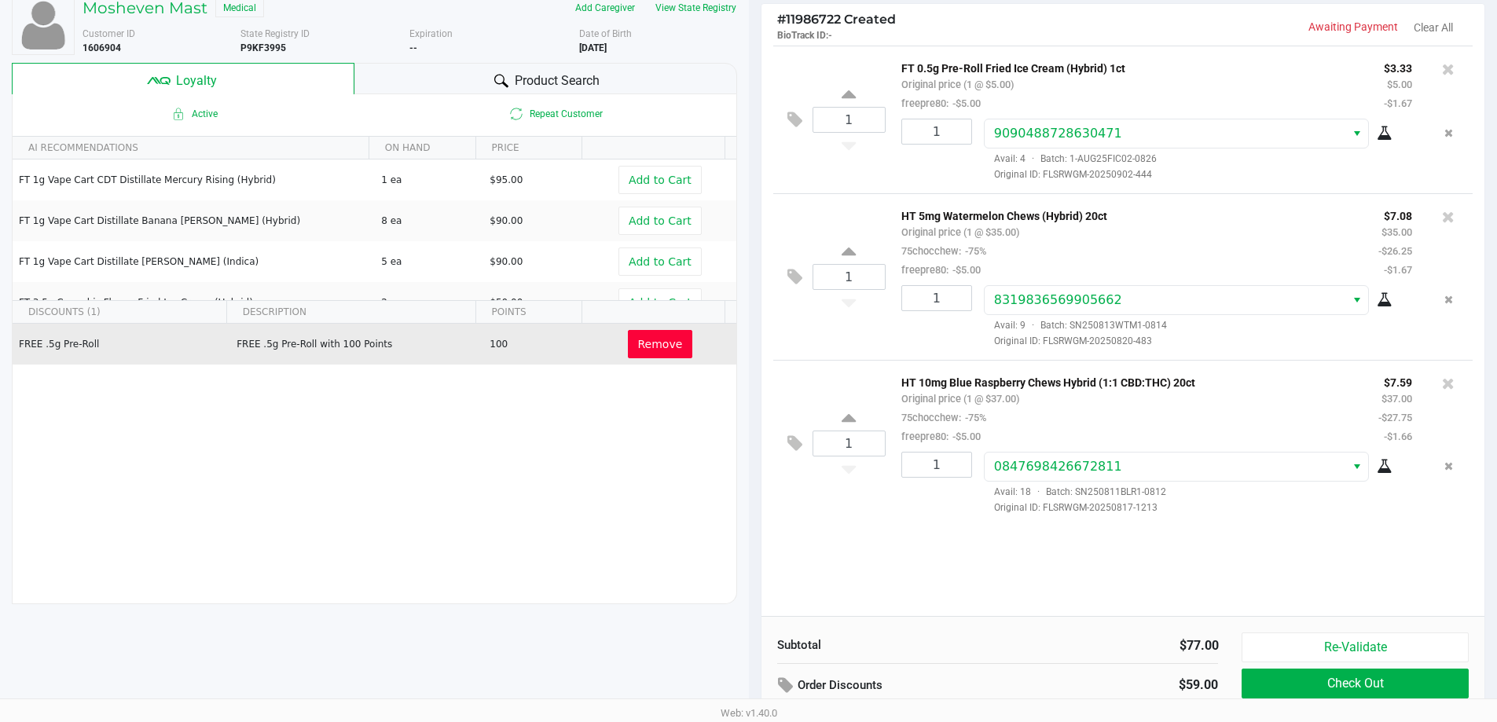
scroll to position [180, 0]
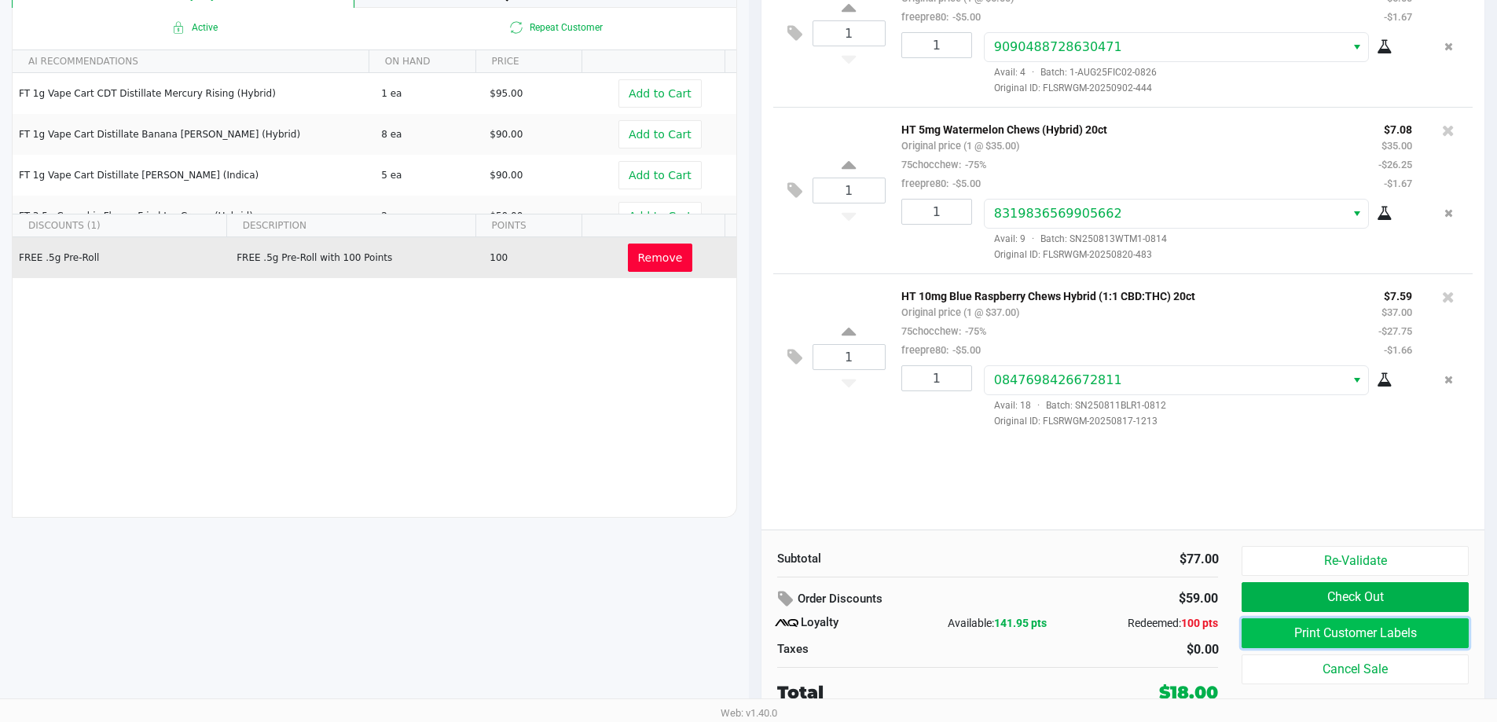
click at [1295, 636] on button "Print Customer Labels" at bounding box center [1354, 633] width 226 height 30
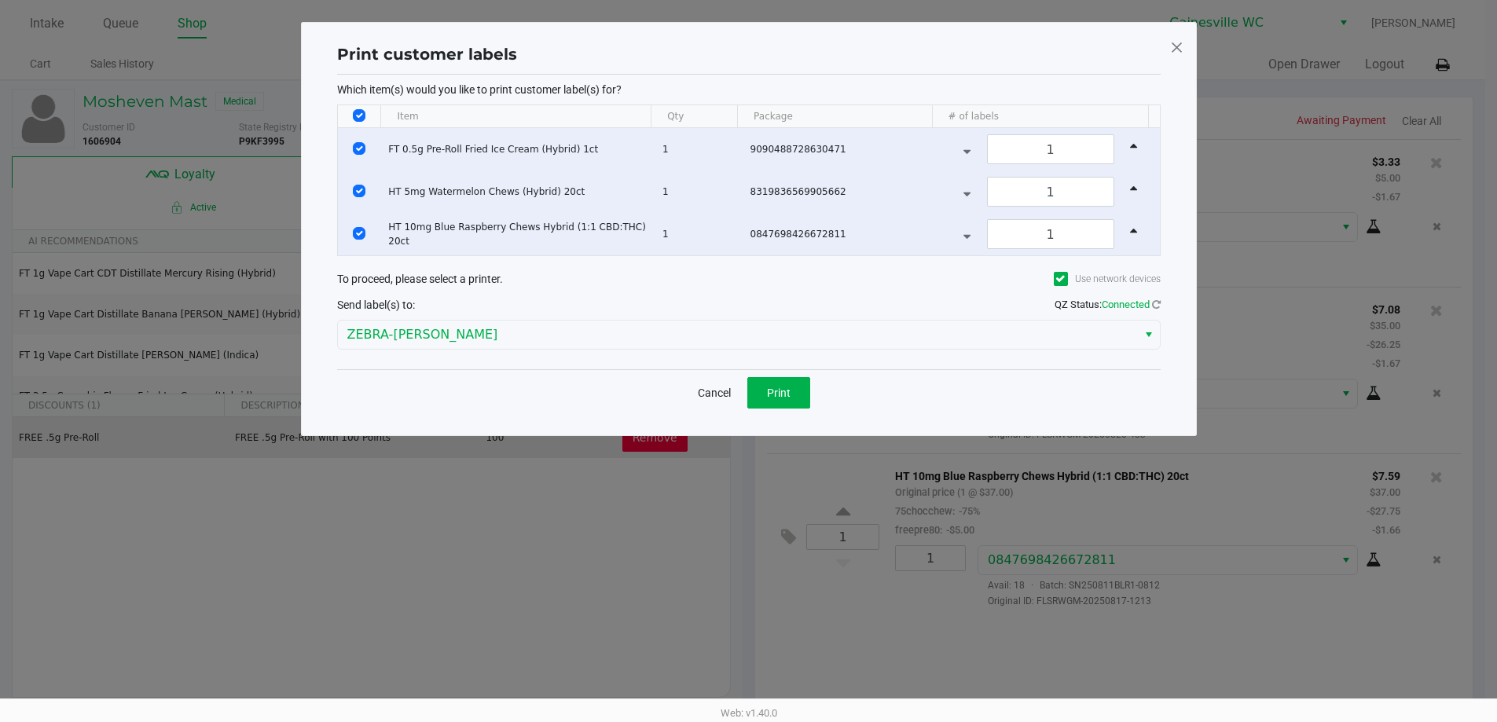
scroll to position [0, 0]
click at [799, 372] on div "Cancel Print" at bounding box center [754, 392] width 823 height 46
click at [799, 383] on button "Print" at bounding box center [784, 392] width 63 height 31
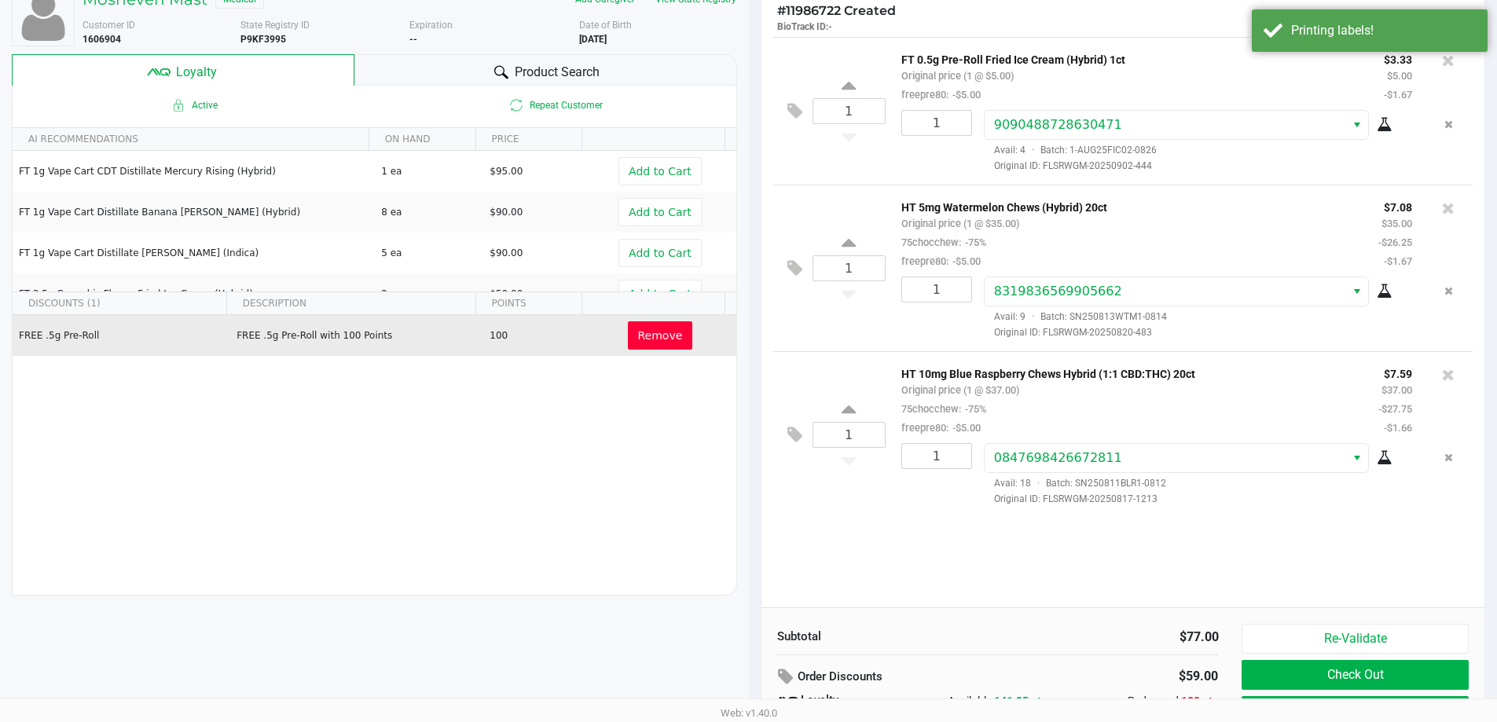
scroll to position [180, 0]
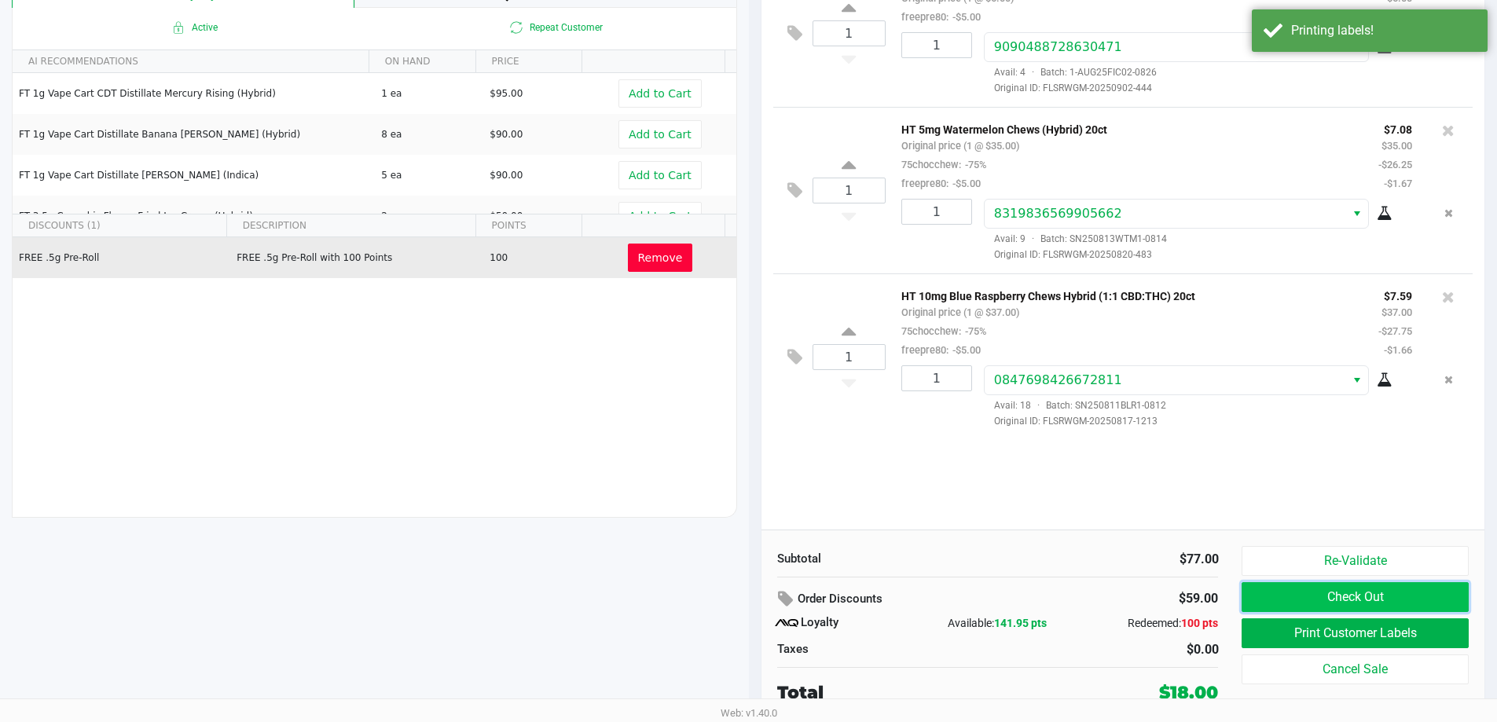
click at [1279, 588] on button "Check Out" at bounding box center [1354, 597] width 226 height 30
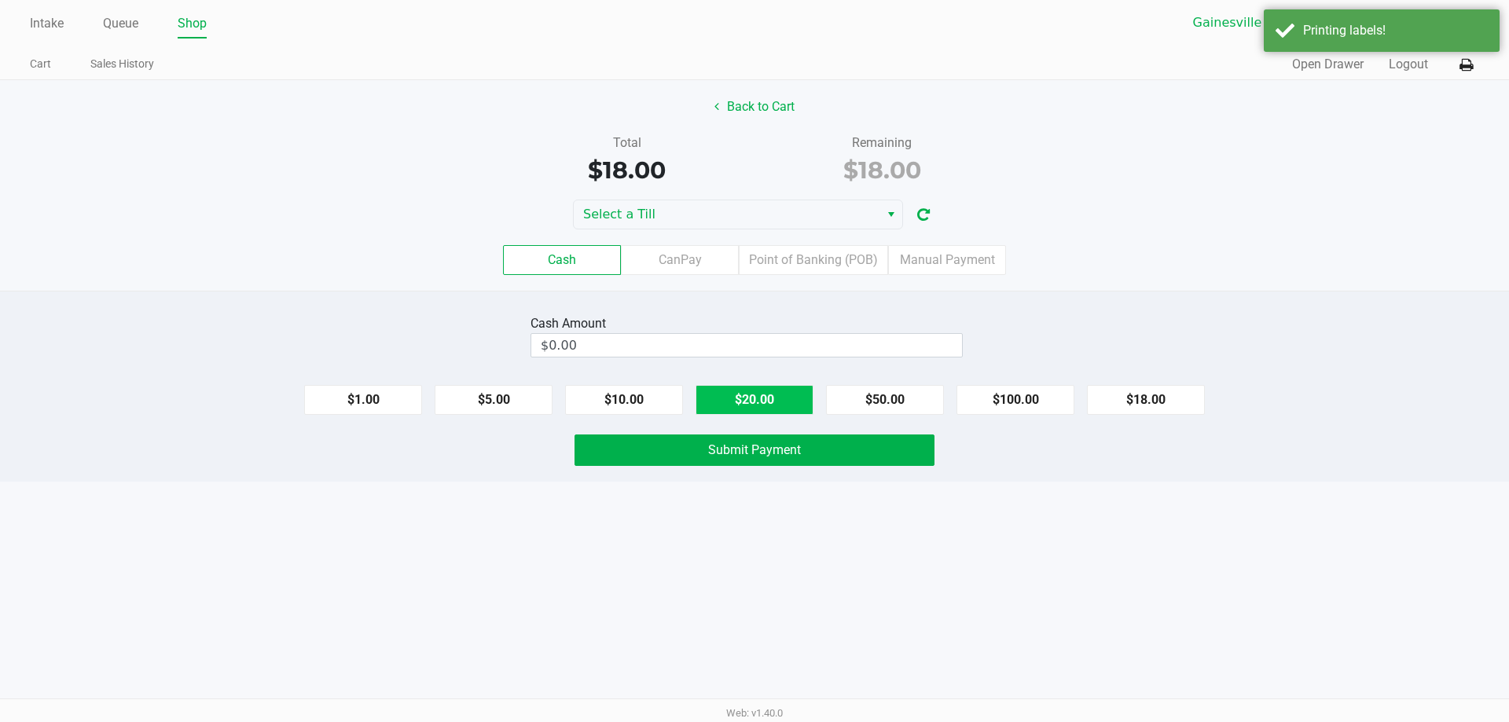
click at [798, 398] on button "$20.00" at bounding box center [754, 400] width 118 height 30
type input "$20.00"
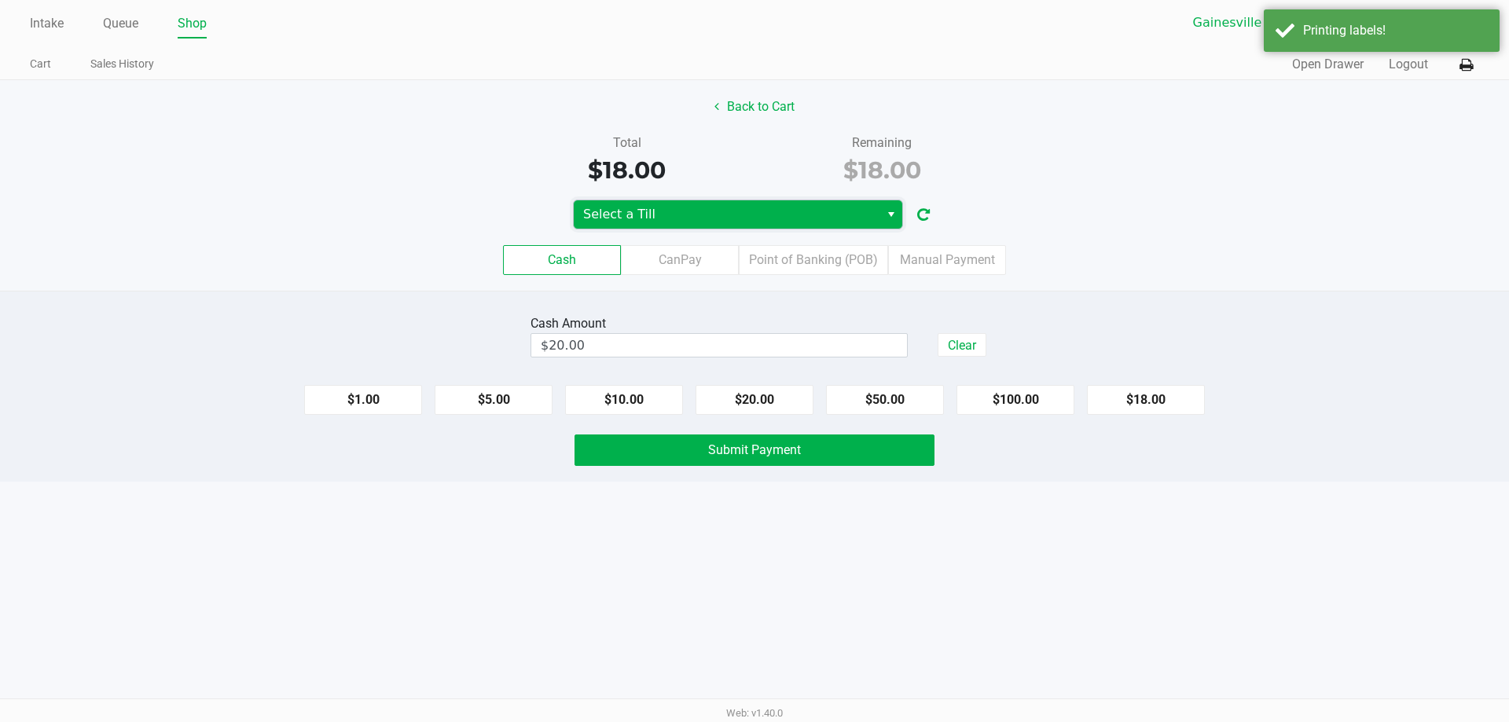
click at [828, 222] on span "Select a Till" at bounding box center [726, 214] width 287 height 19
click at [782, 215] on span "Select a Till" at bounding box center [726, 214] width 287 height 19
click at [710, 223] on span "Select a Till" at bounding box center [726, 214] width 287 height 19
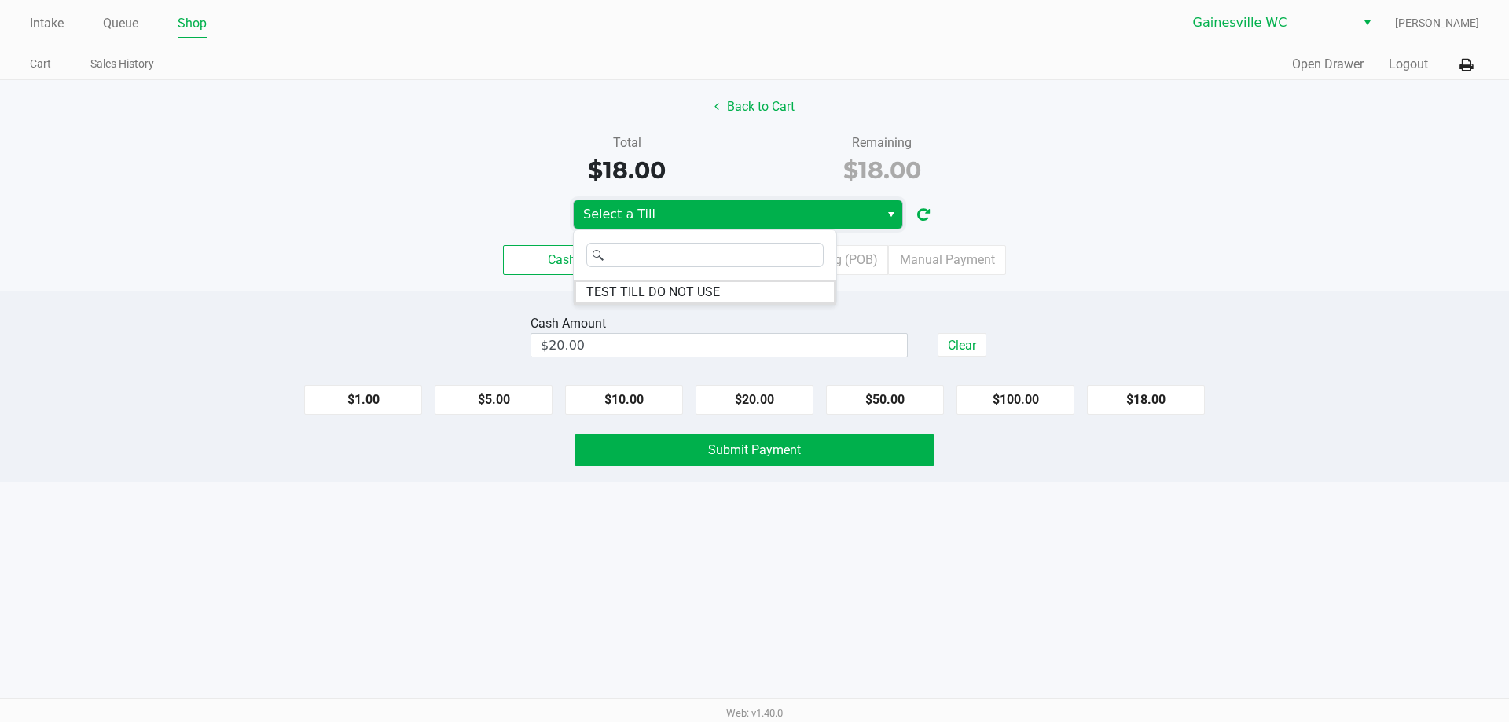
click at [699, 205] on span "Select a Till" at bounding box center [726, 214] width 287 height 19
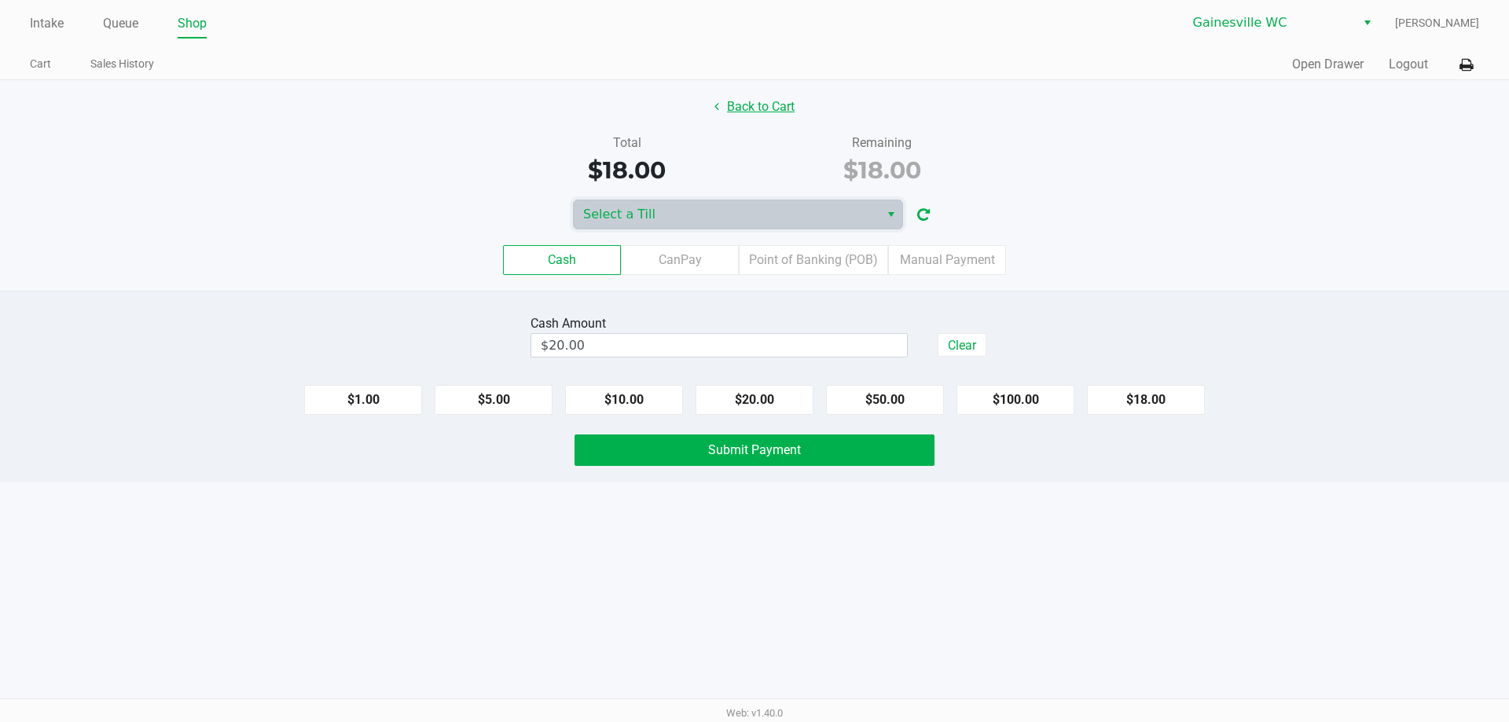
click at [760, 111] on button "Back to Cart" at bounding box center [754, 107] width 101 height 30
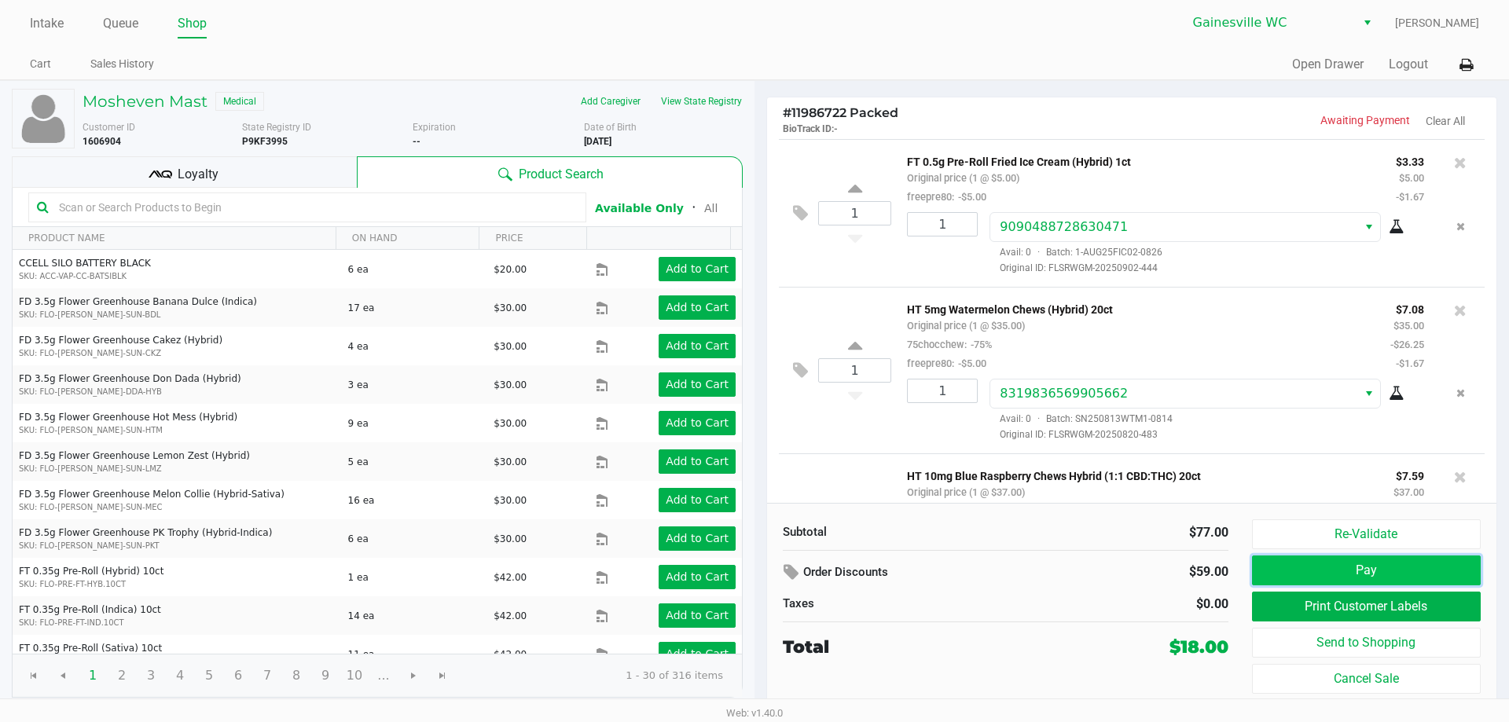
click at [1370, 571] on button "Pay" at bounding box center [1366, 571] width 229 height 30
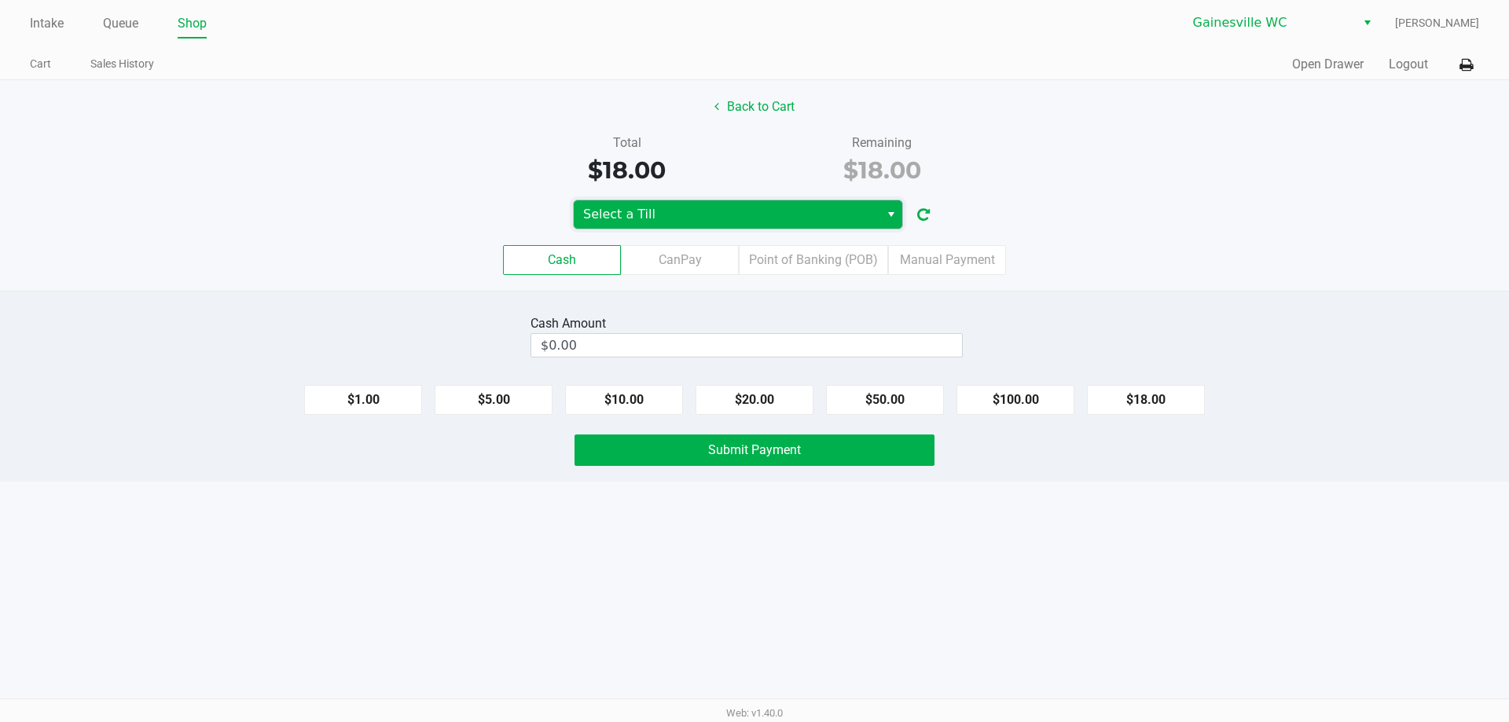
click at [754, 226] on span "Select a Till" at bounding box center [727, 214] width 306 height 28
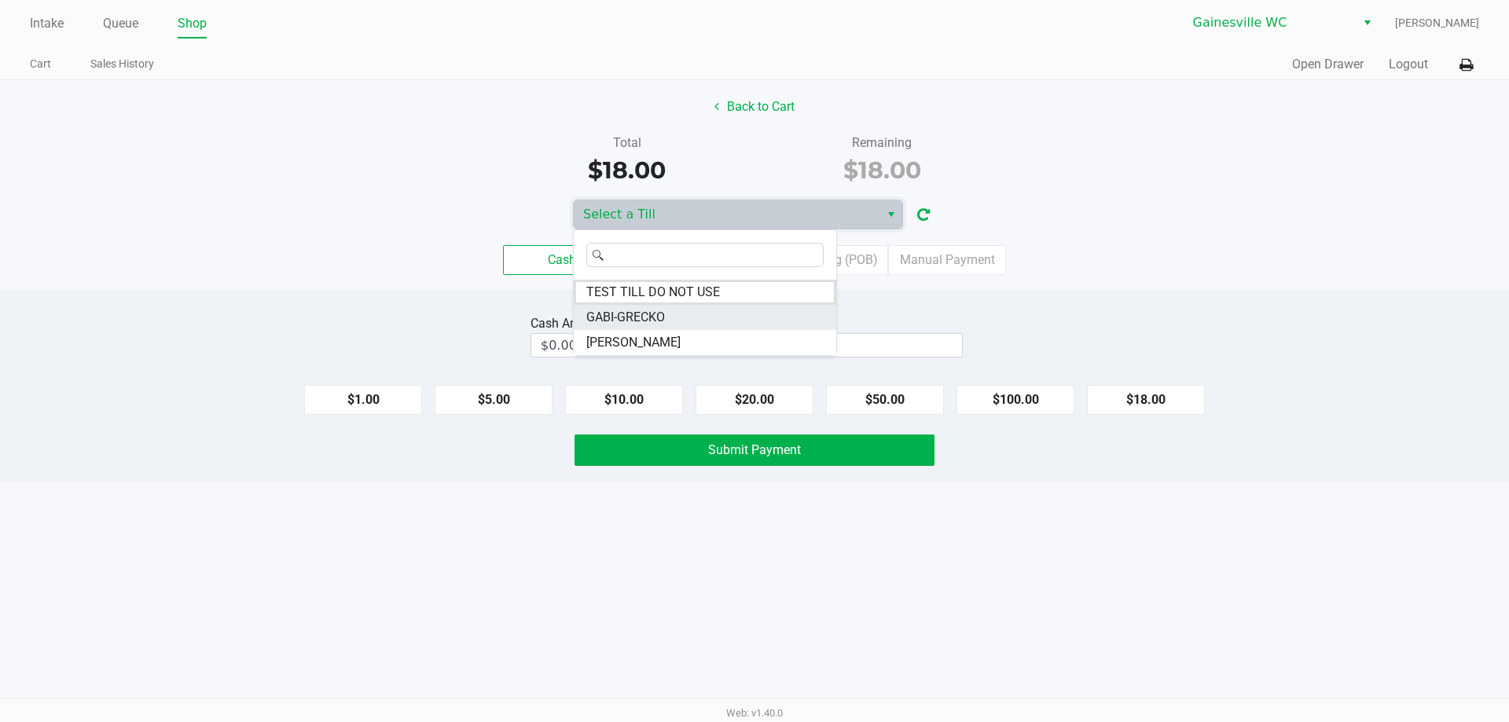
click at [691, 311] on li "GABI-GRECKO" at bounding box center [705, 317] width 262 height 25
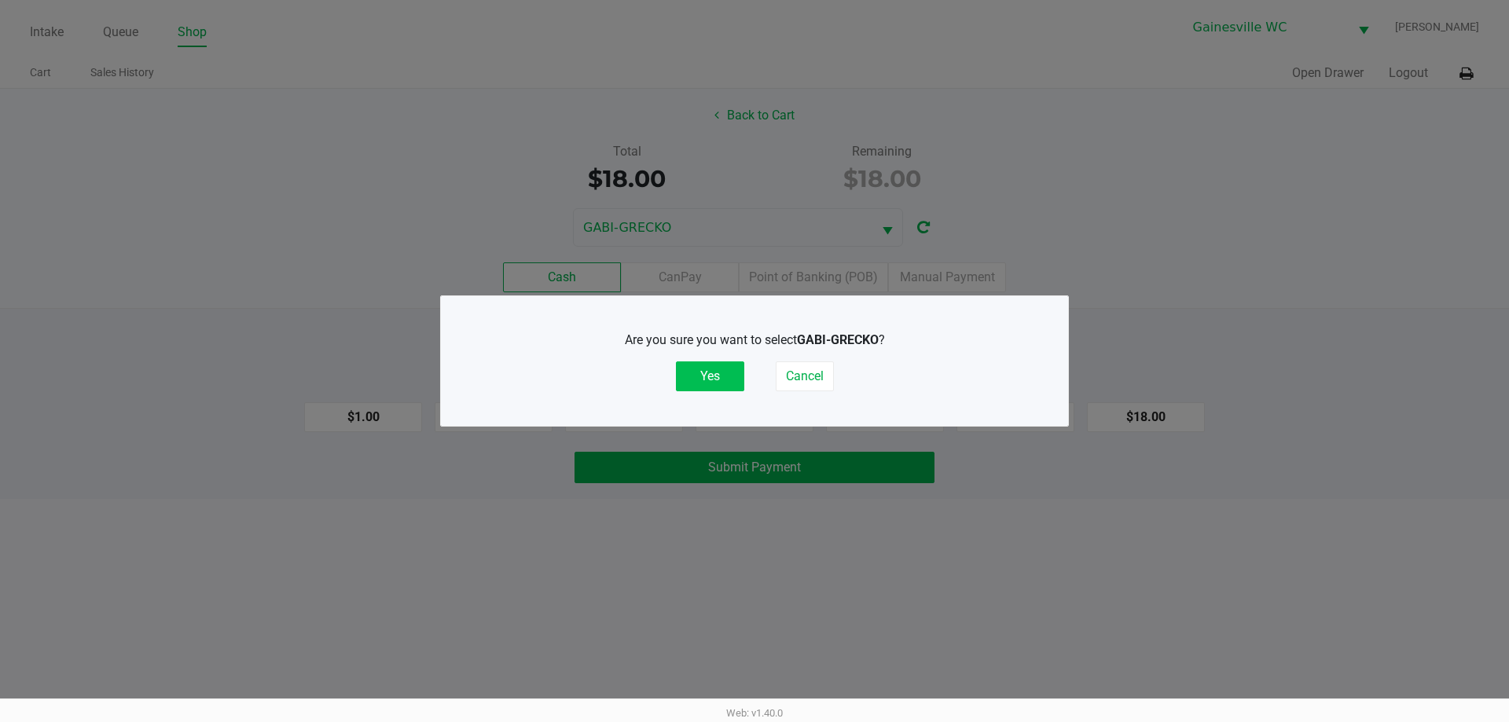
click at [701, 377] on button "Yes" at bounding box center [710, 376] width 68 height 30
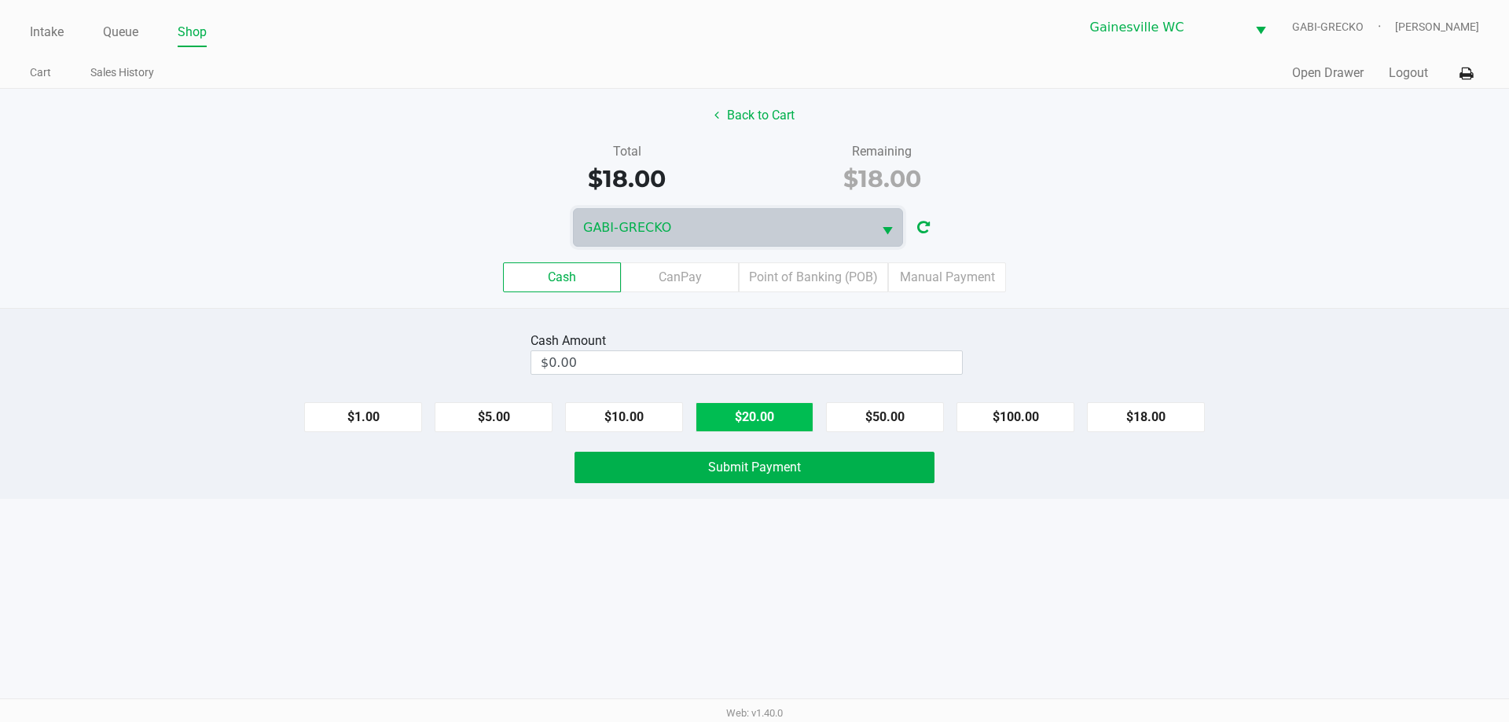
click at [801, 412] on button "$20.00" at bounding box center [754, 417] width 118 height 30
type input "$20.00"
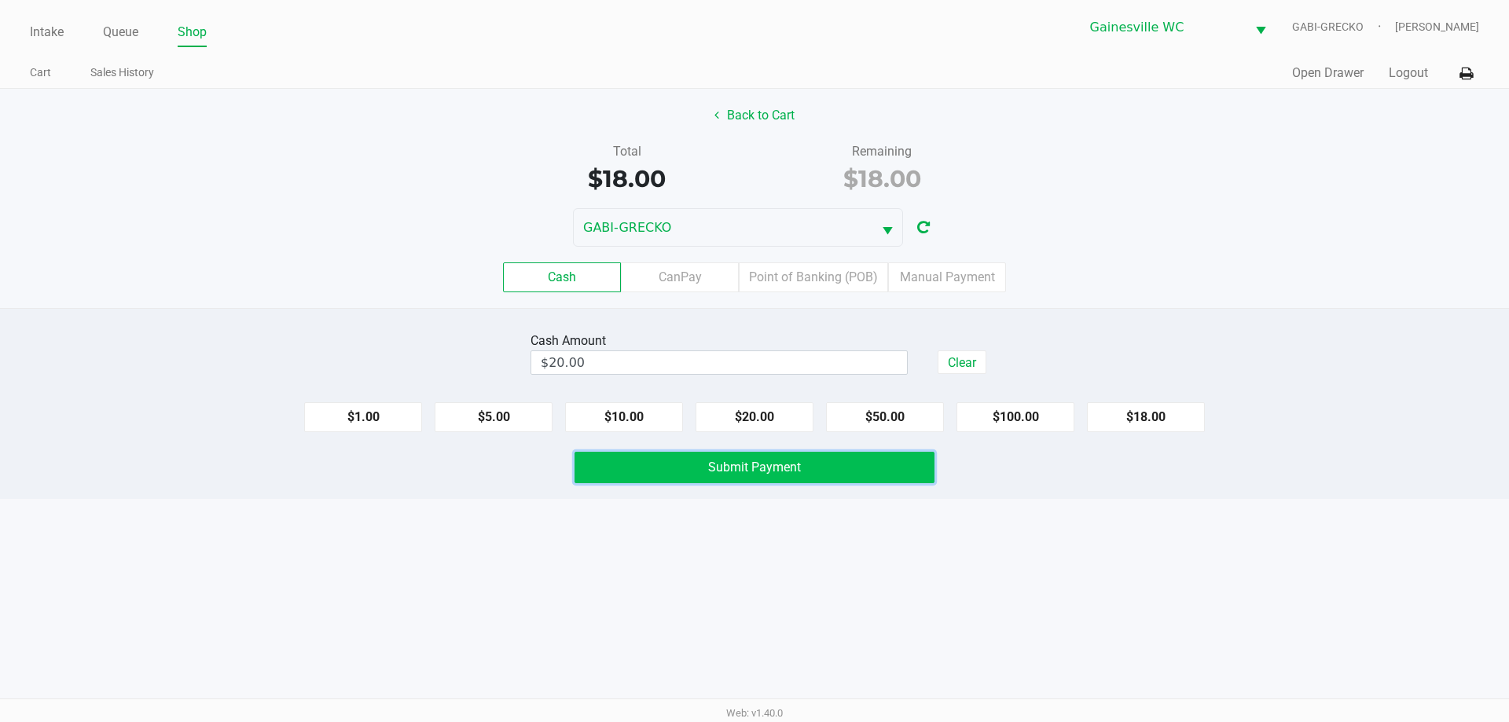
click at [790, 462] on span "Submit Payment" at bounding box center [754, 467] width 93 height 15
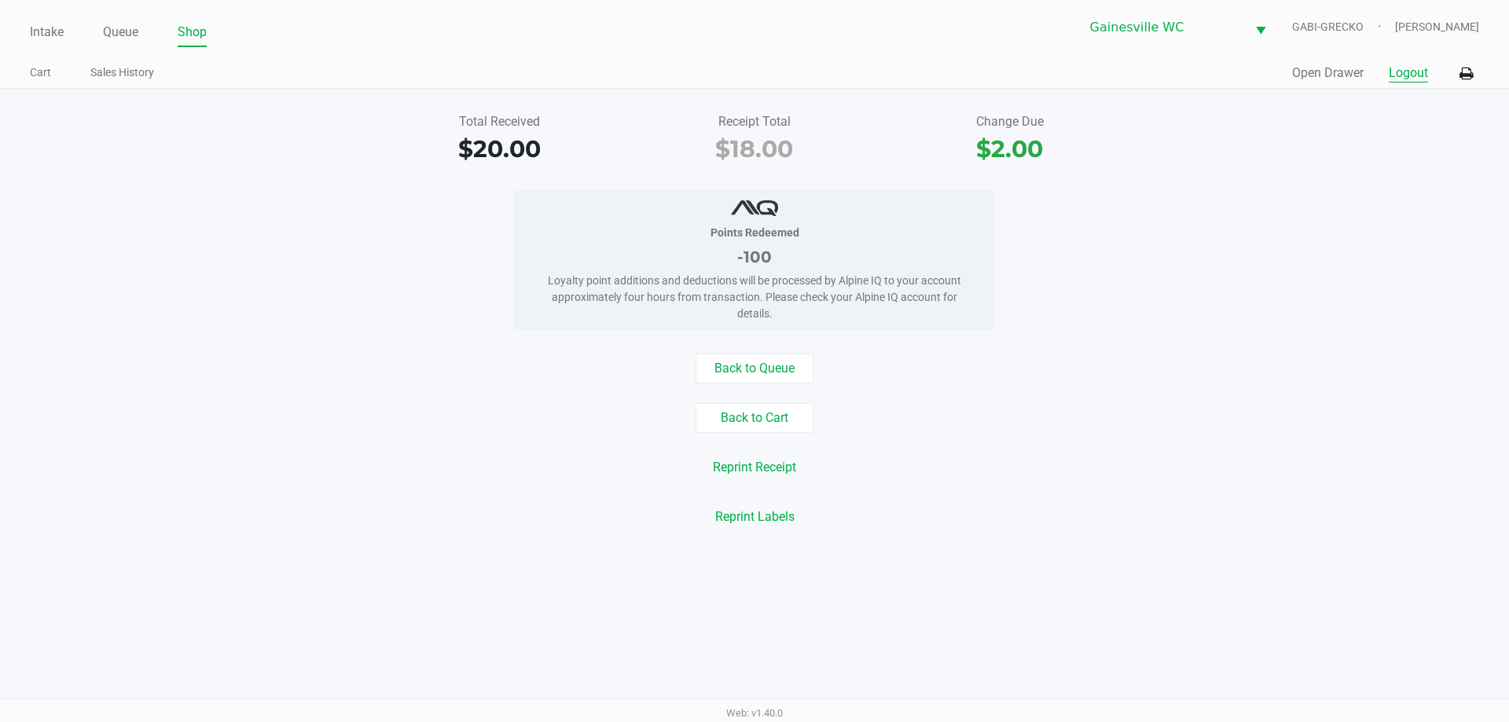
click at [1414, 66] on button "Logout" at bounding box center [1407, 73] width 39 height 19
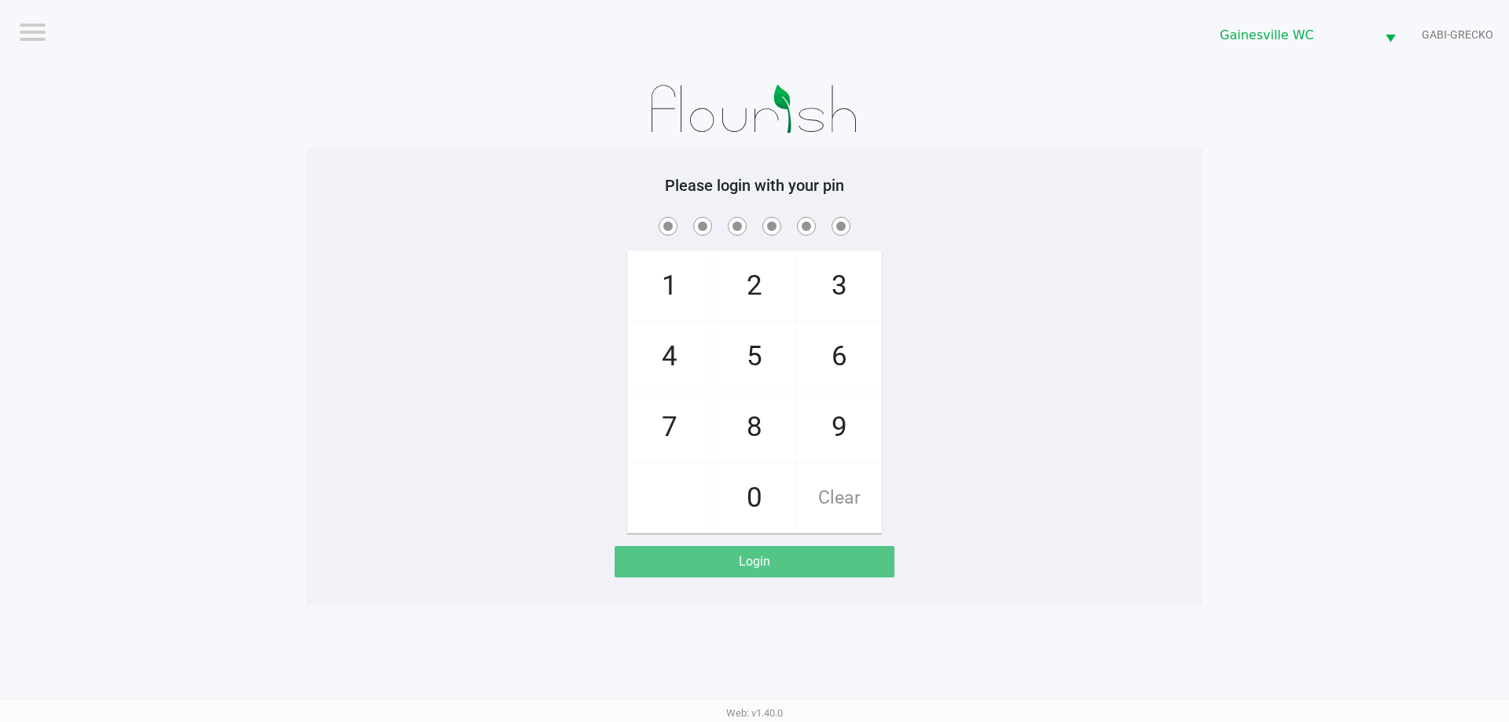
click at [292, 167] on app-pos-login-wrapper "Logout Gainesville WC GABI-GRECKO Please login with your pin 1 4 7 2 5 8 0 3 6 …" at bounding box center [754, 302] width 1509 height 605
checkbox input "true"
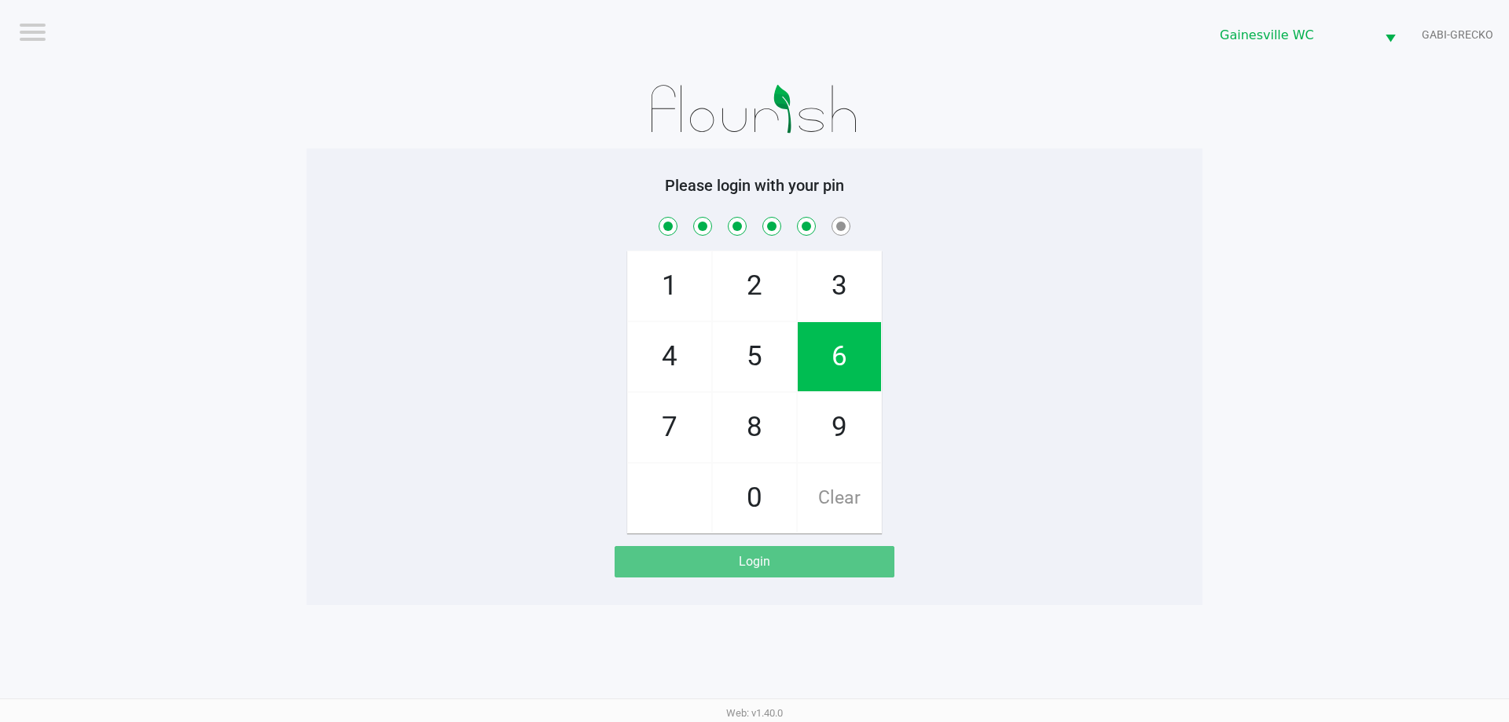
checkbox input "true"
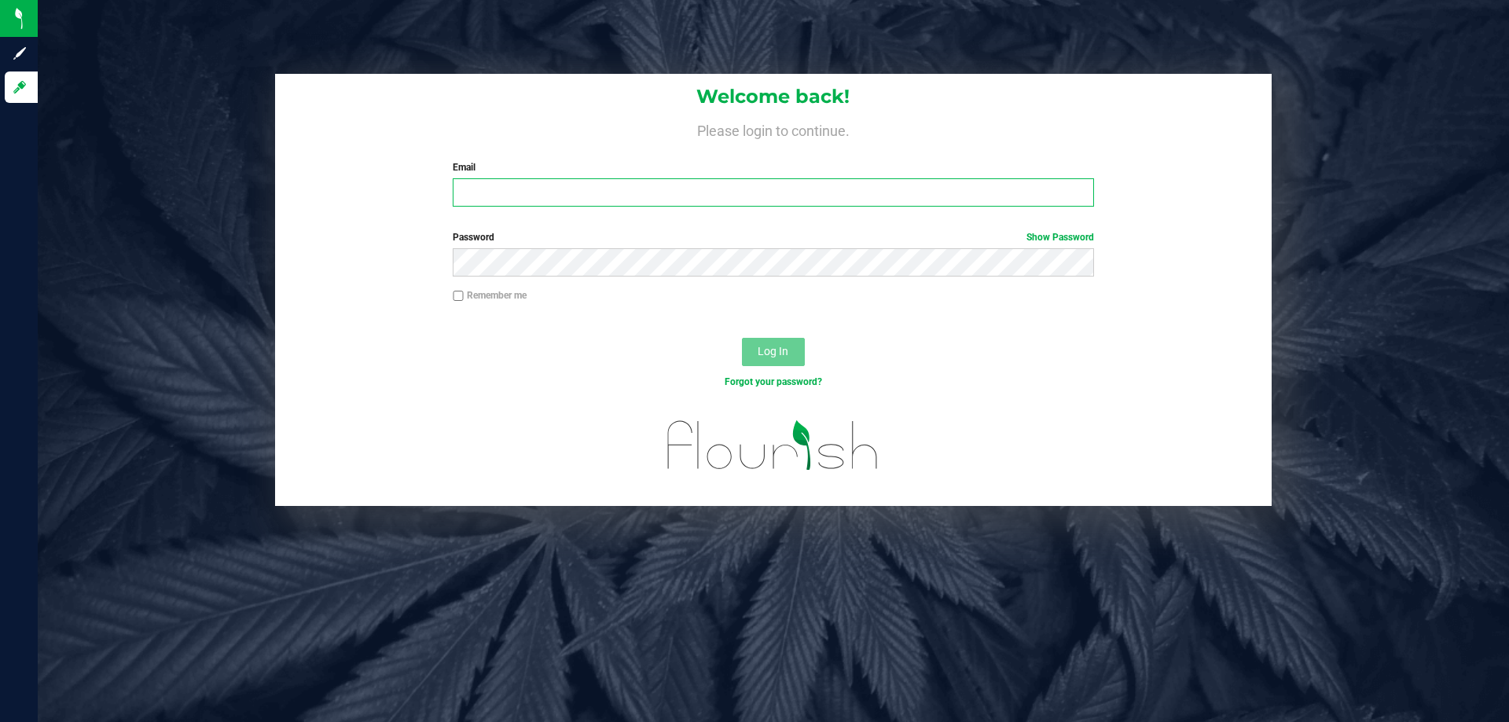
click at [793, 196] on input "Email" at bounding box center [773, 192] width 640 height 28
type input "[EMAIL_ADDRESS][DOMAIN_NAME]"
click at [742, 338] on button "Log In" at bounding box center [773, 352] width 63 height 28
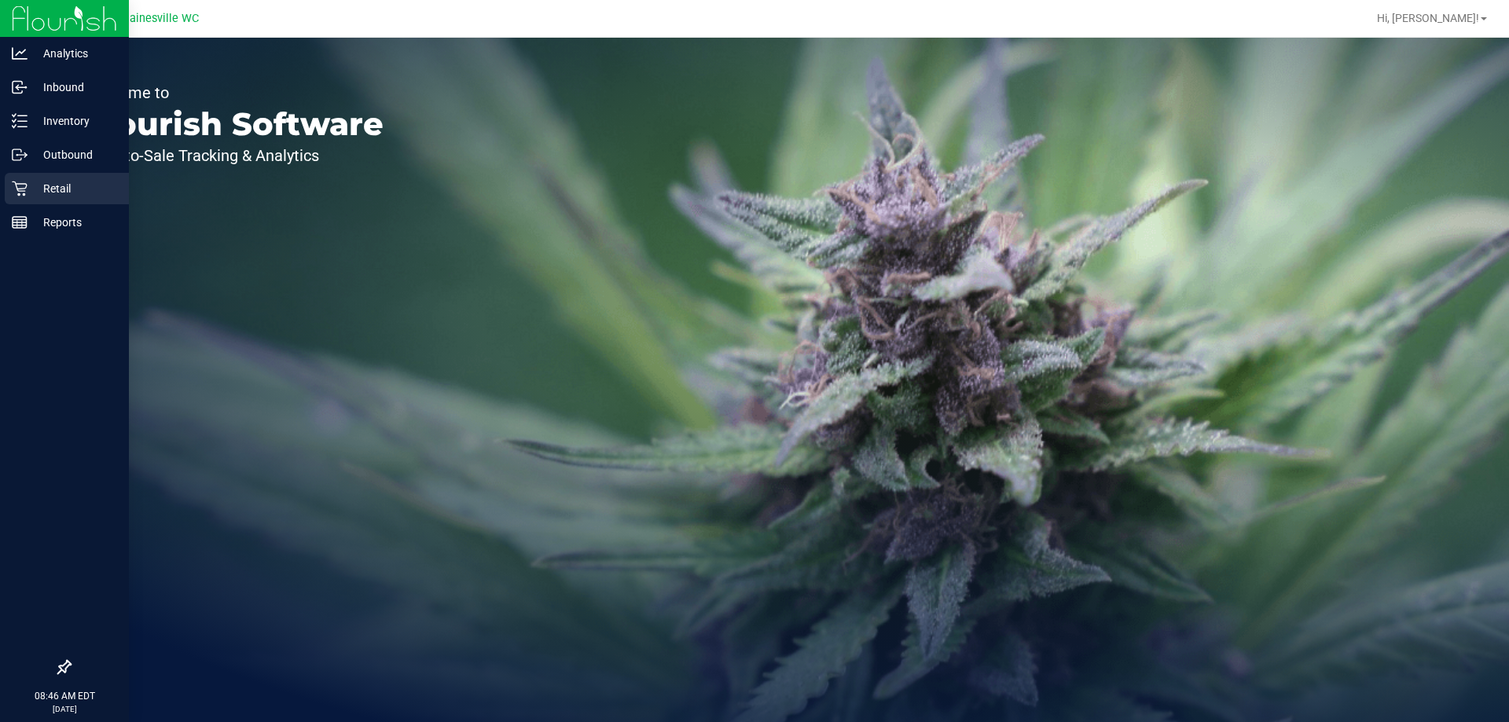
click at [25, 195] on icon at bounding box center [19, 189] width 15 height 15
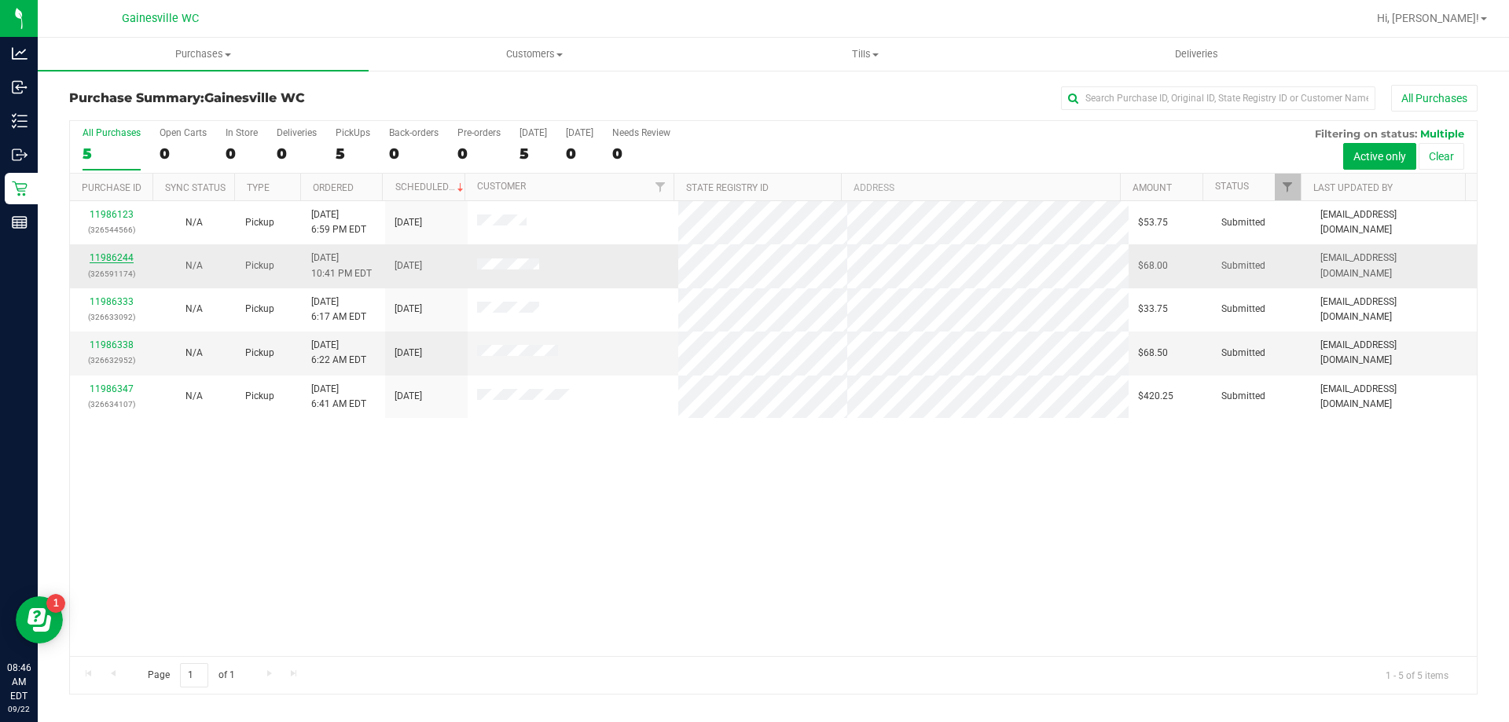
click at [108, 255] on link "11986244" at bounding box center [112, 257] width 44 height 11
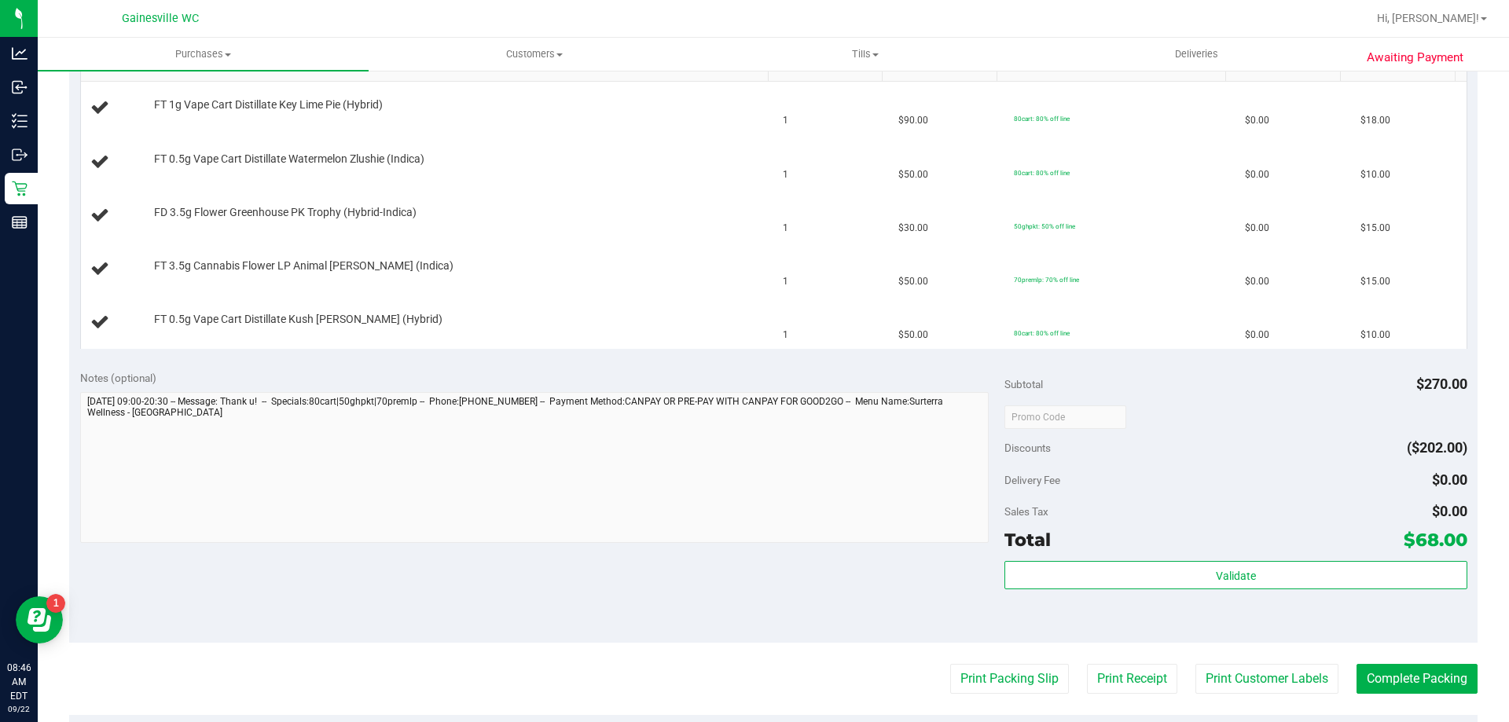
scroll to position [471, 0]
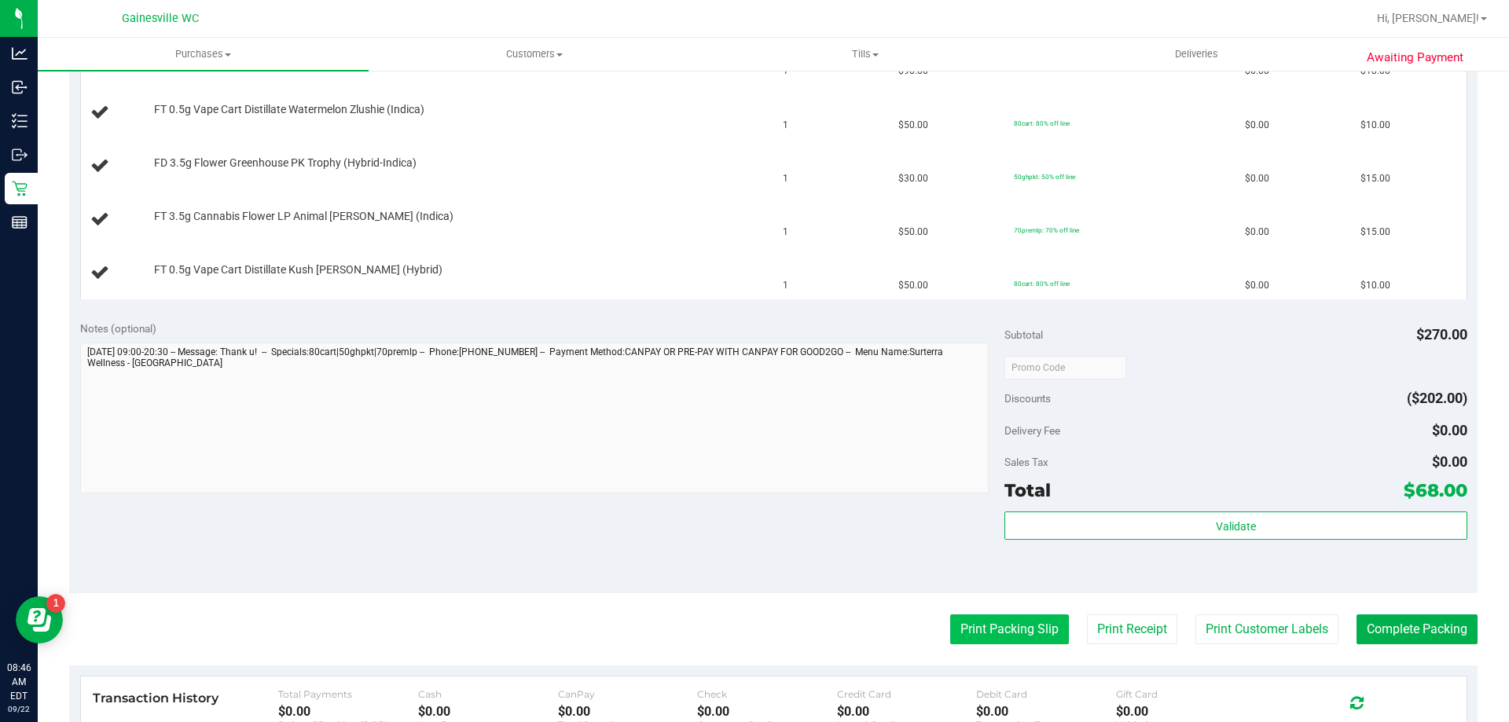
click at [991, 618] on button "Print Packing Slip" at bounding box center [1009, 629] width 119 height 30
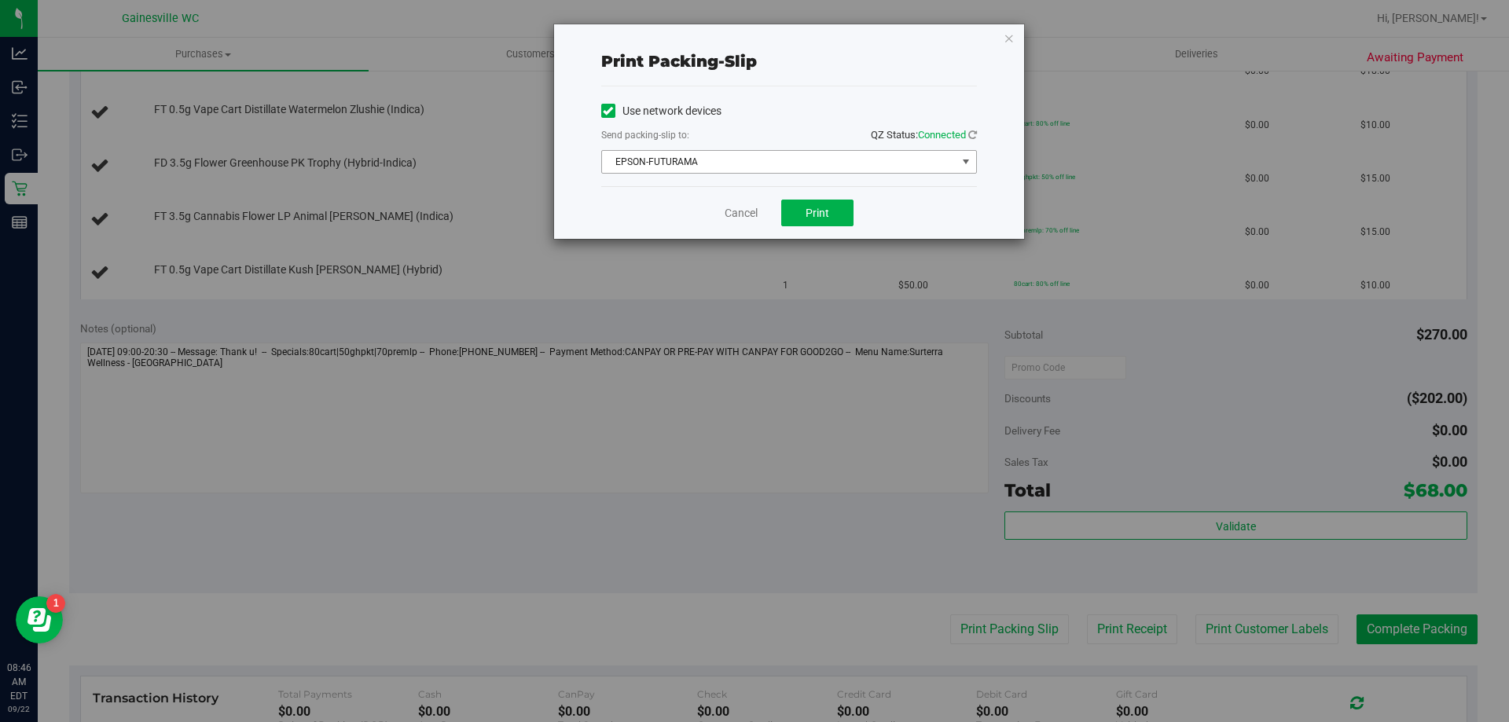
click at [813, 165] on span "EPSON-FUTURAMA" at bounding box center [779, 162] width 354 height 22
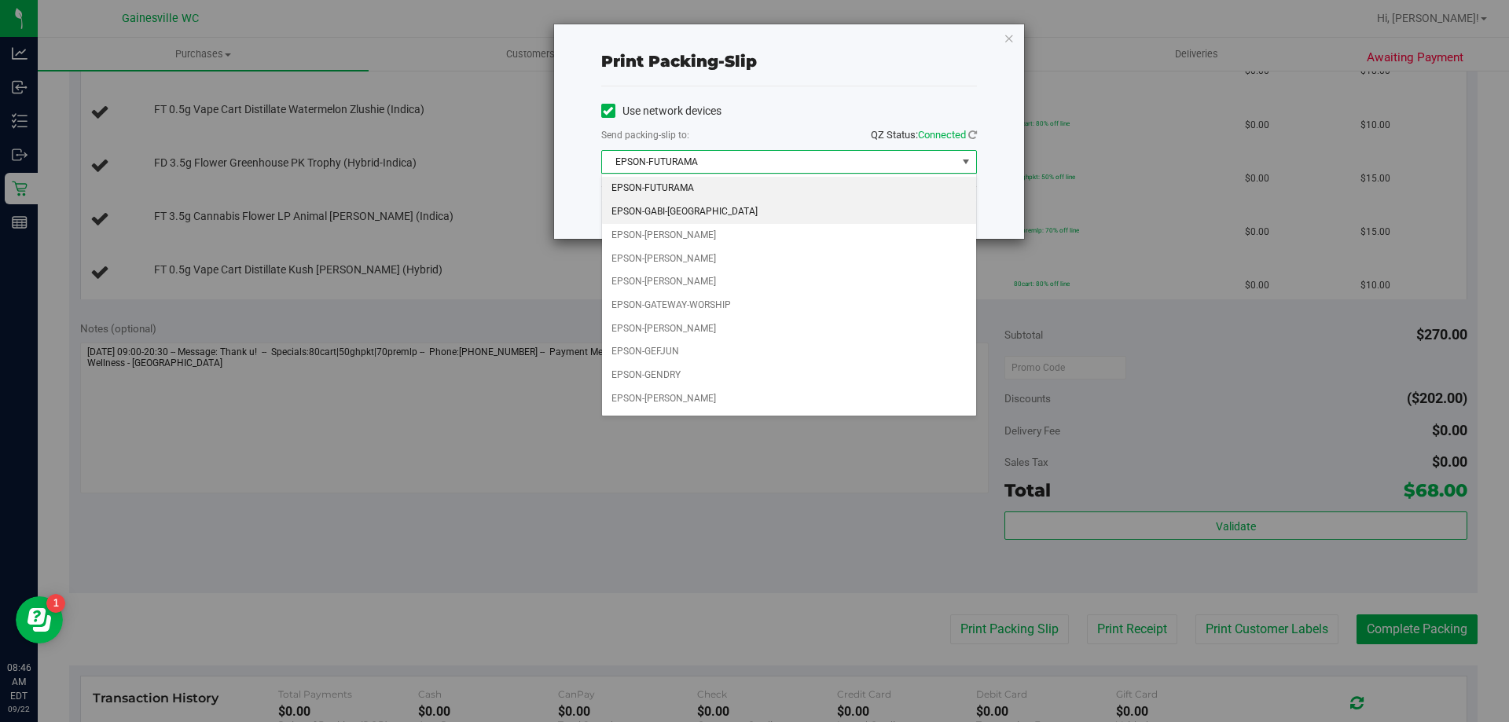
click at [719, 215] on li "EPSON-GABI-[GEOGRAPHIC_DATA]" at bounding box center [789, 212] width 374 height 24
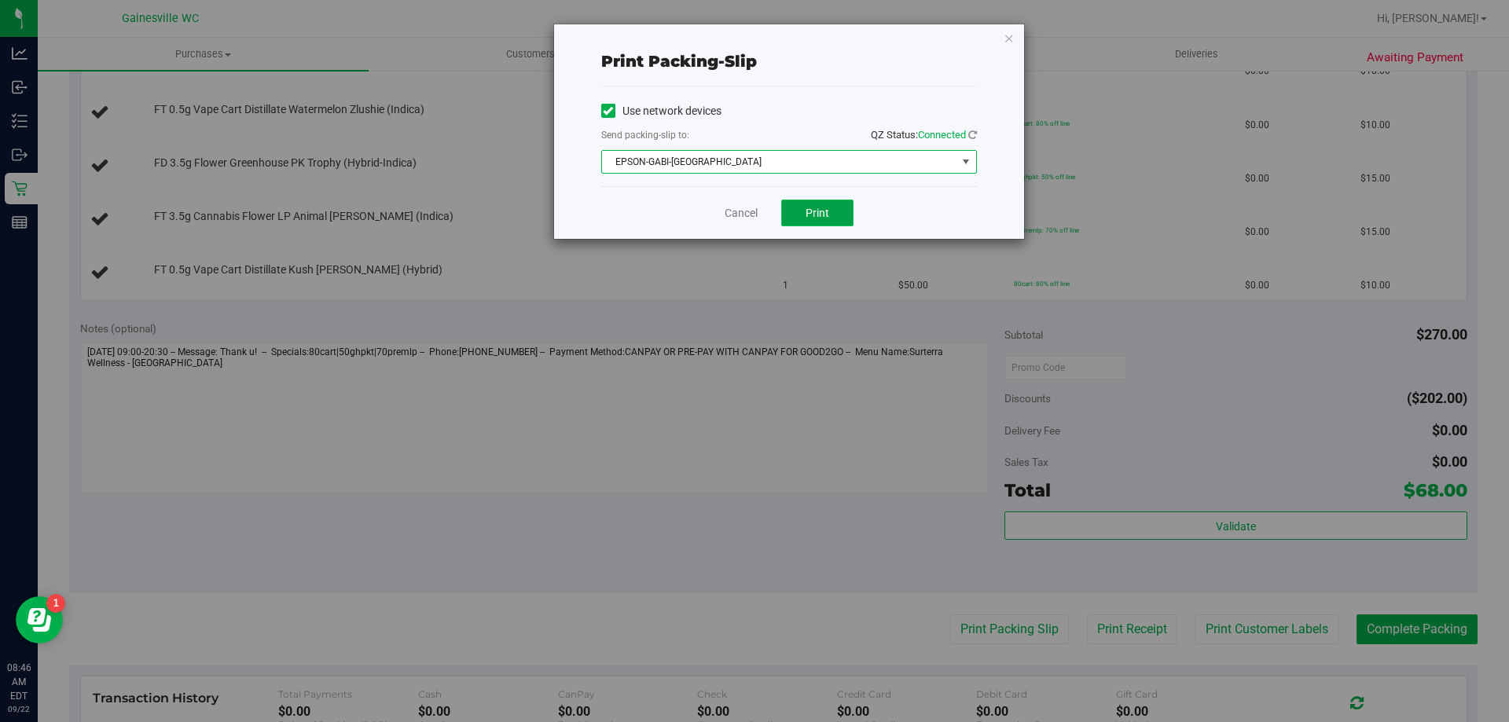
click at [817, 208] on span "Print" at bounding box center [817, 213] width 24 height 13
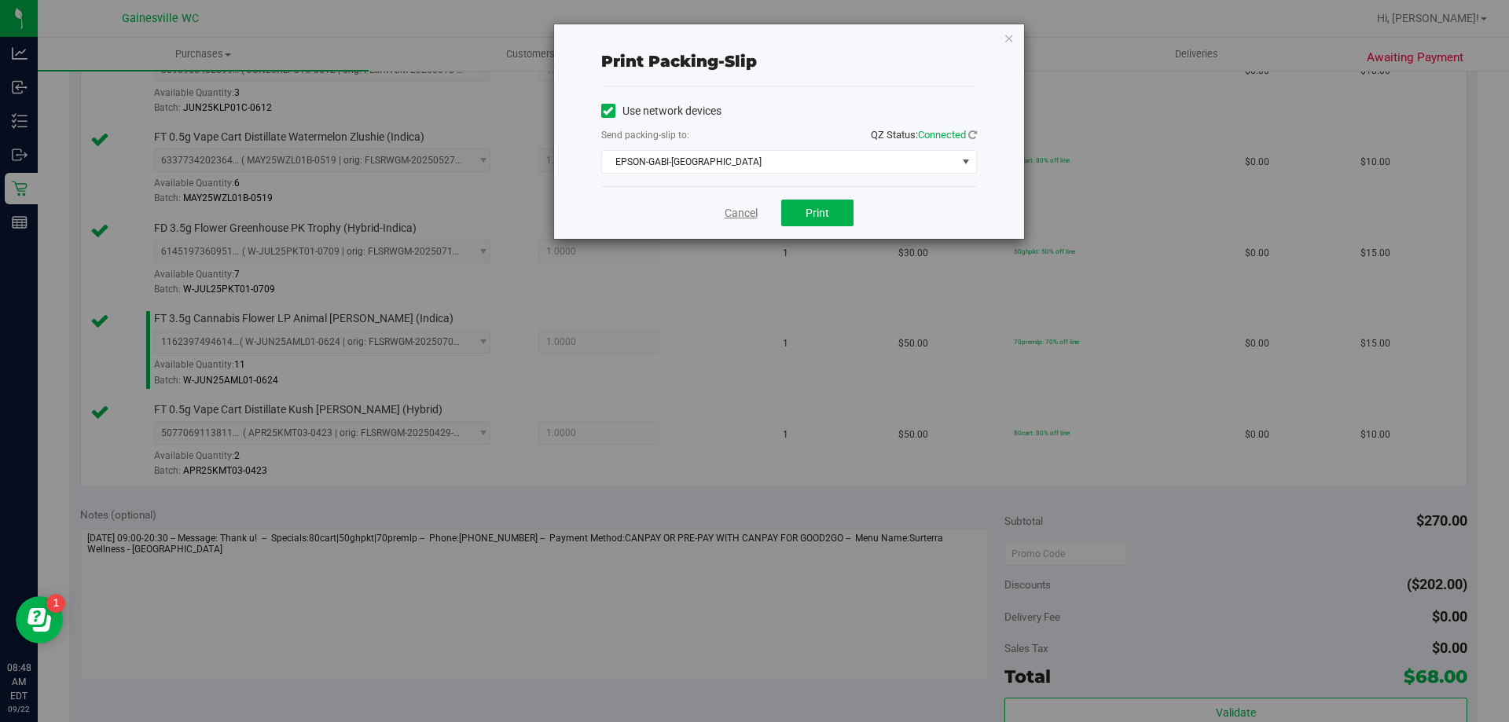
click at [757, 206] on link "Cancel" at bounding box center [740, 213] width 33 height 17
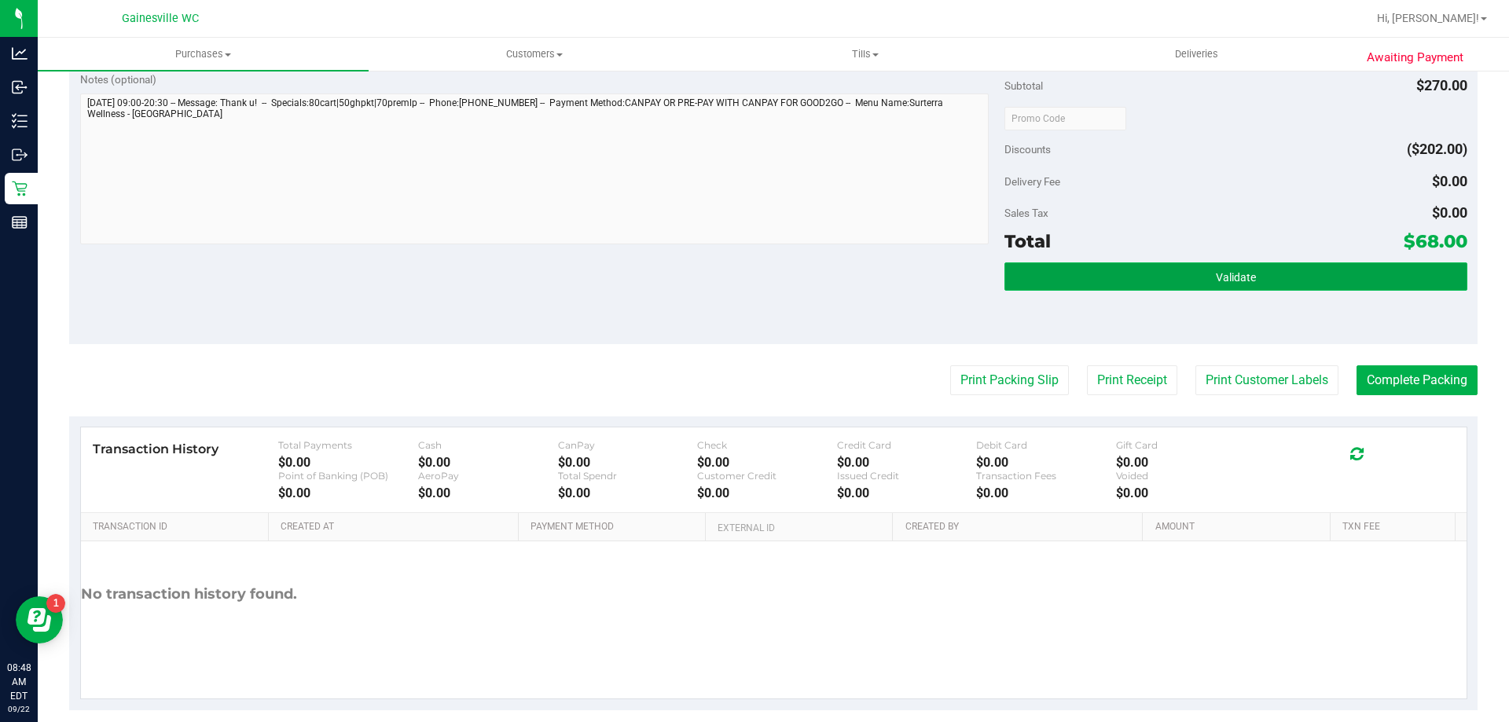
click at [1167, 281] on button "Validate" at bounding box center [1235, 276] width 462 height 28
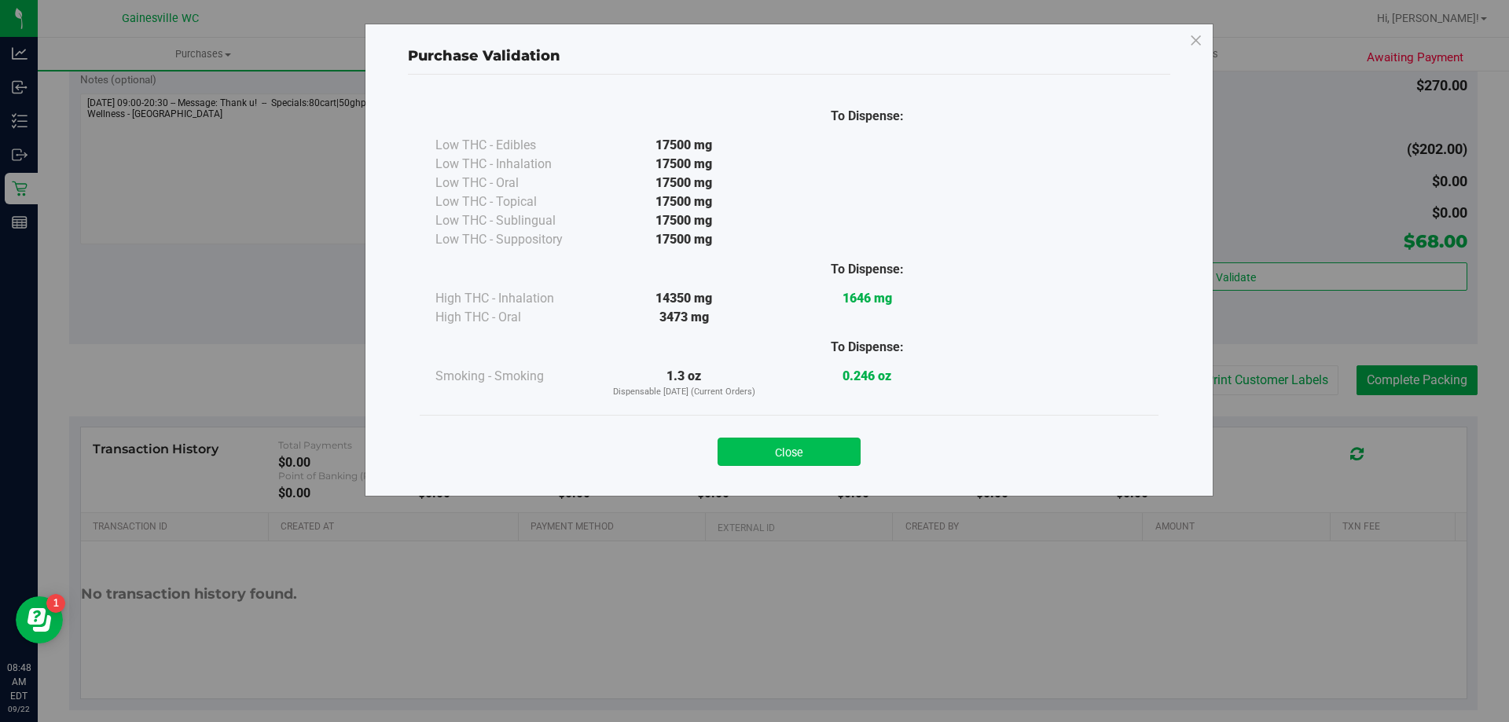
click at [822, 444] on button "Close" at bounding box center [788, 452] width 143 height 28
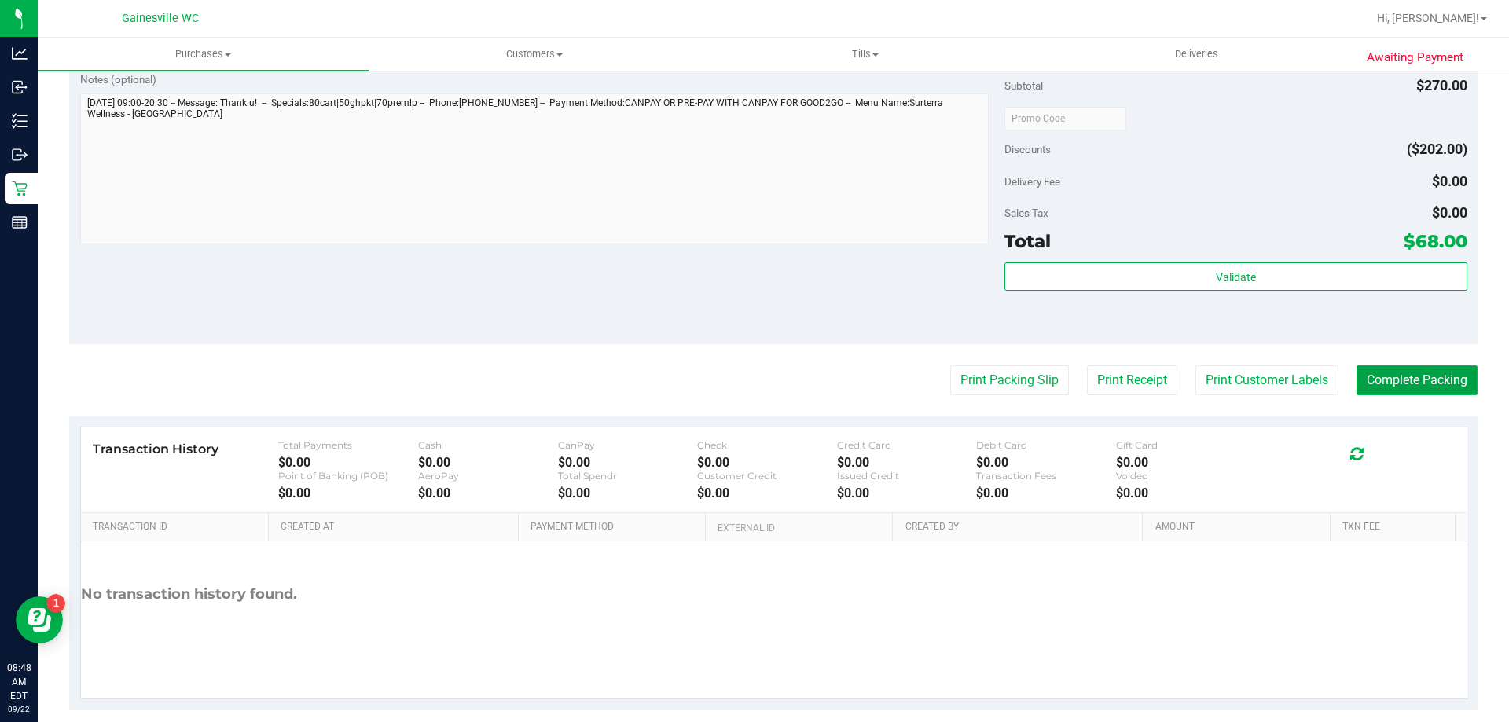
click at [1356, 371] on button "Complete Packing" at bounding box center [1416, 380] width 121 height 30
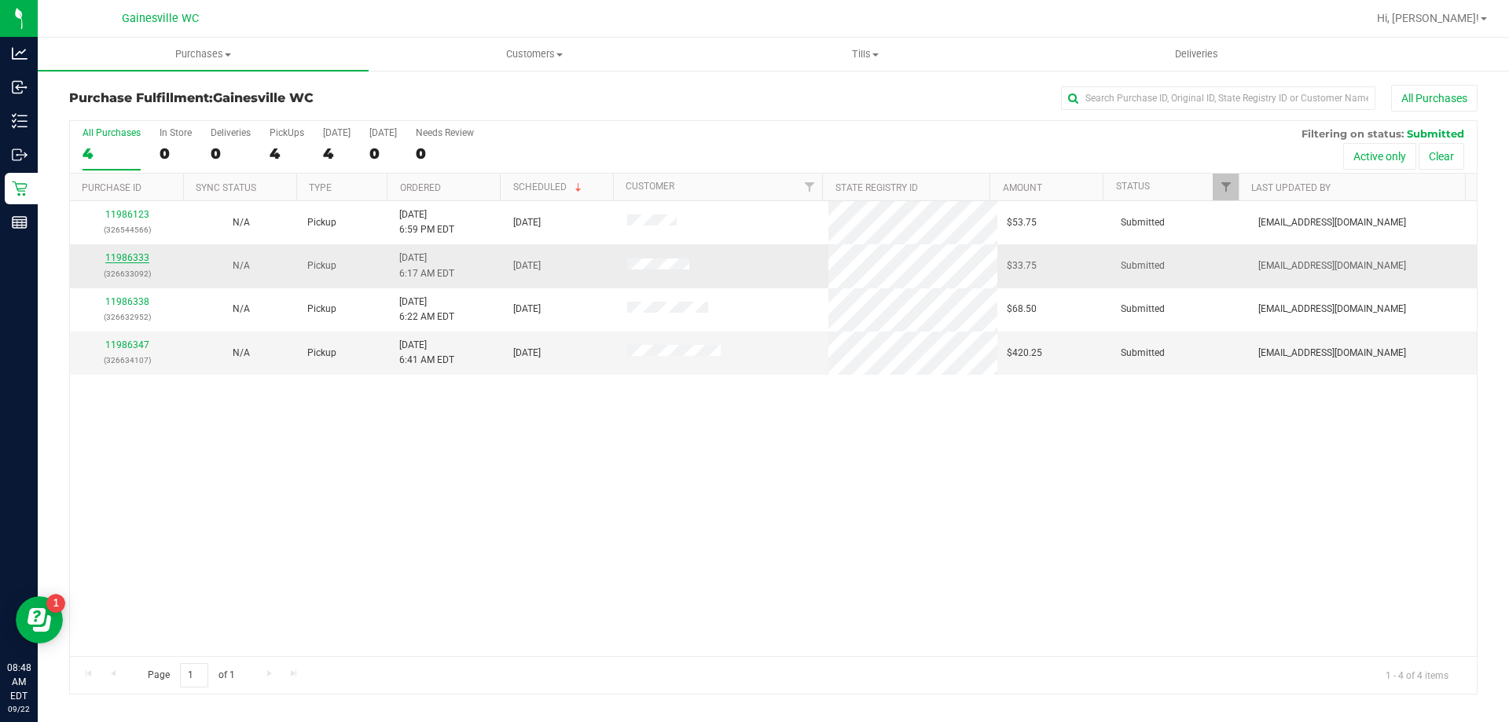
click at [146, 257] on link "11986333" at bounding box center [127, 257] width 44 height 11
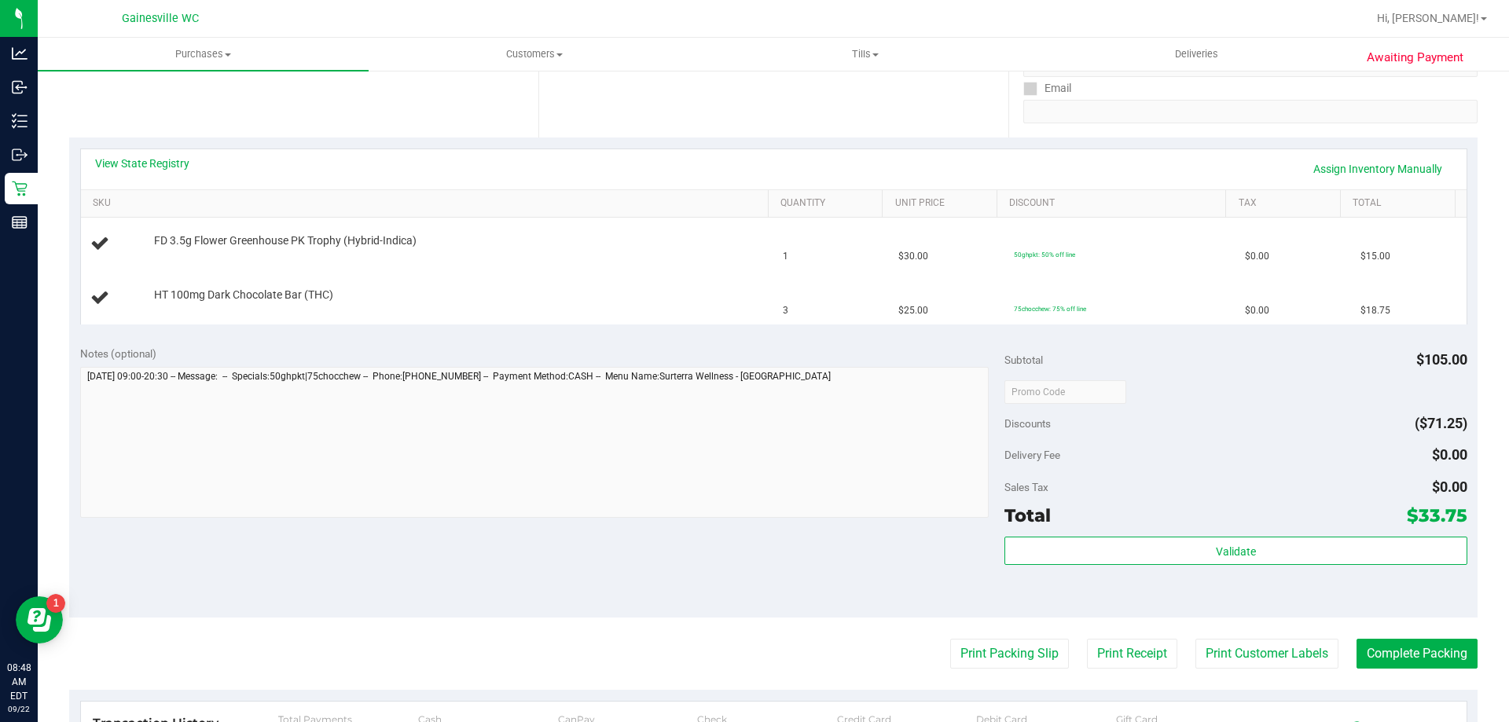
scroll to position [314, 0]
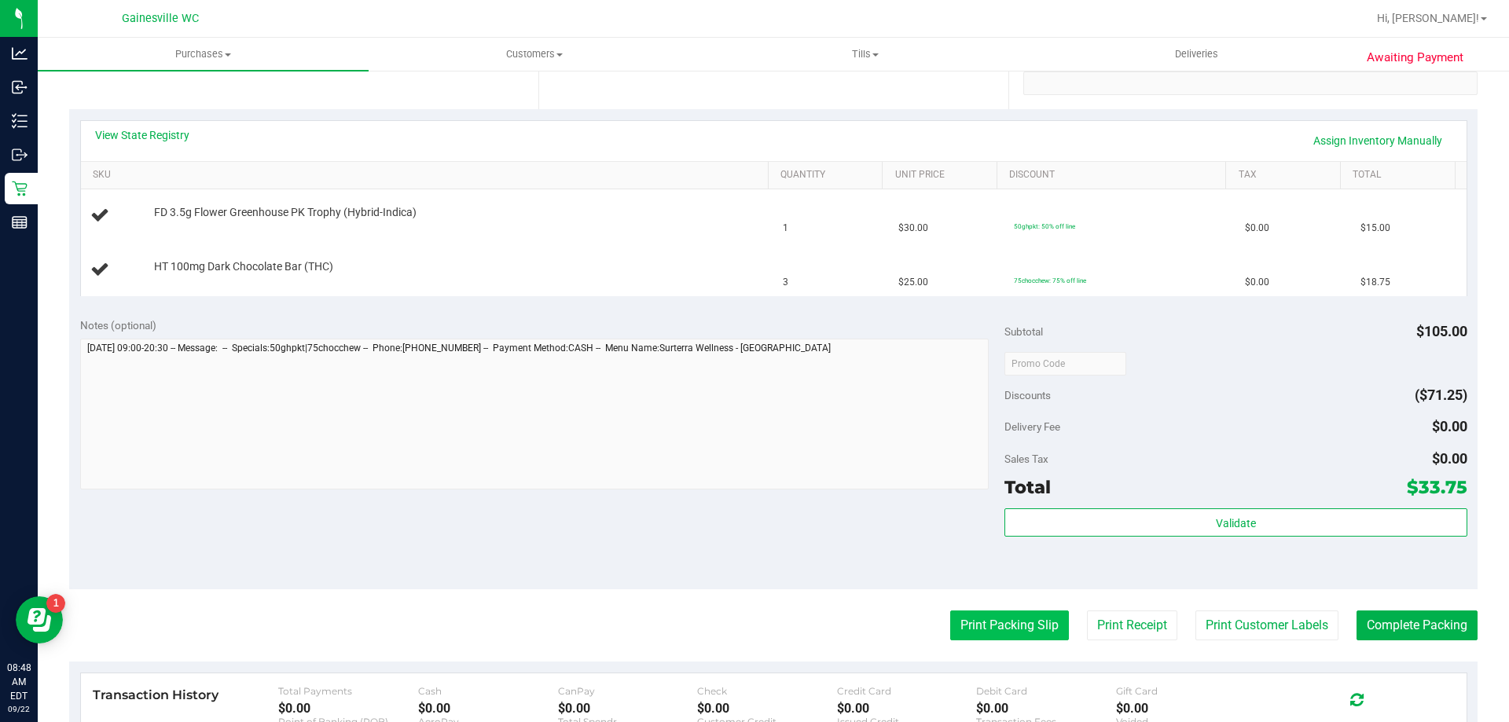
click at [973, 617] on button "Print Packing Slip" at bounding box center [1009, 626] width 119 height 30
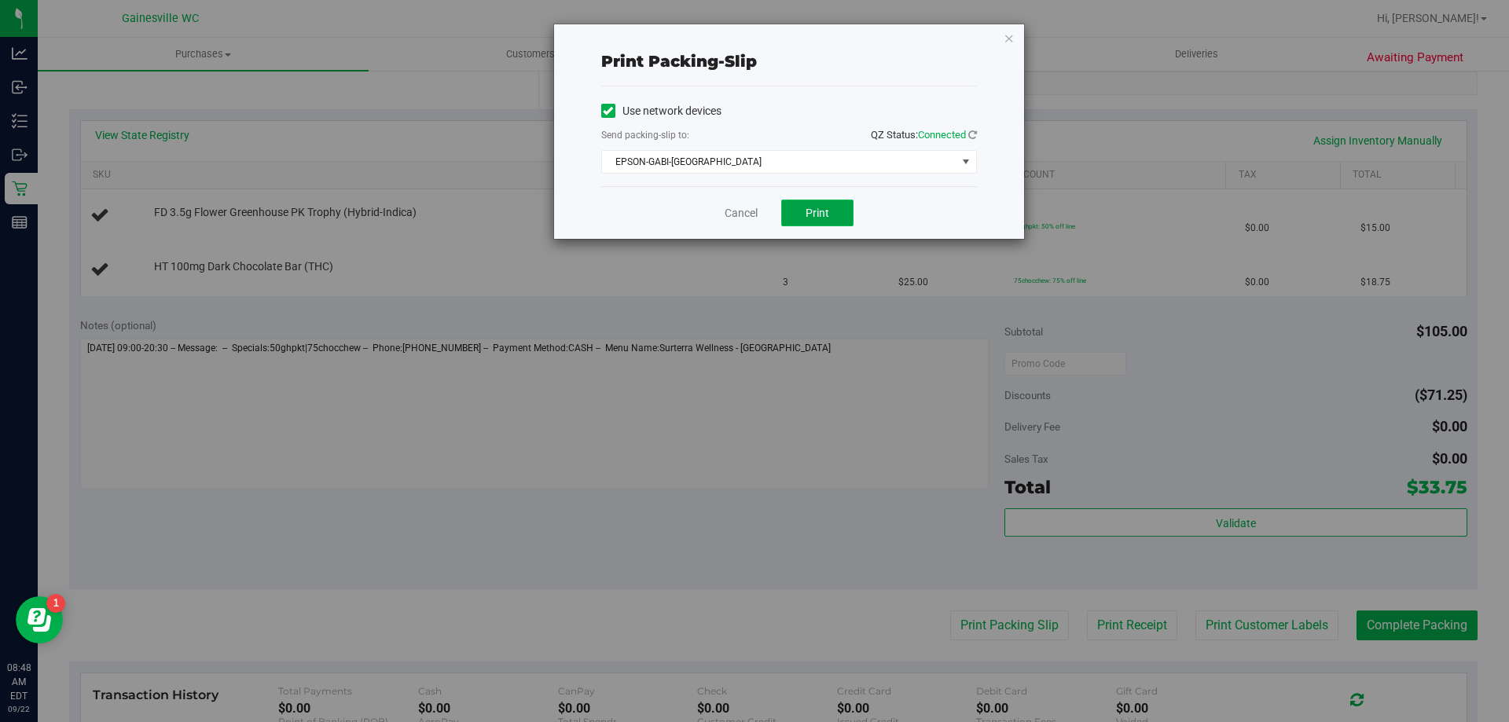
click at [822, 210] on span "Print" at bounding box center [817, 213] width 24 height 13
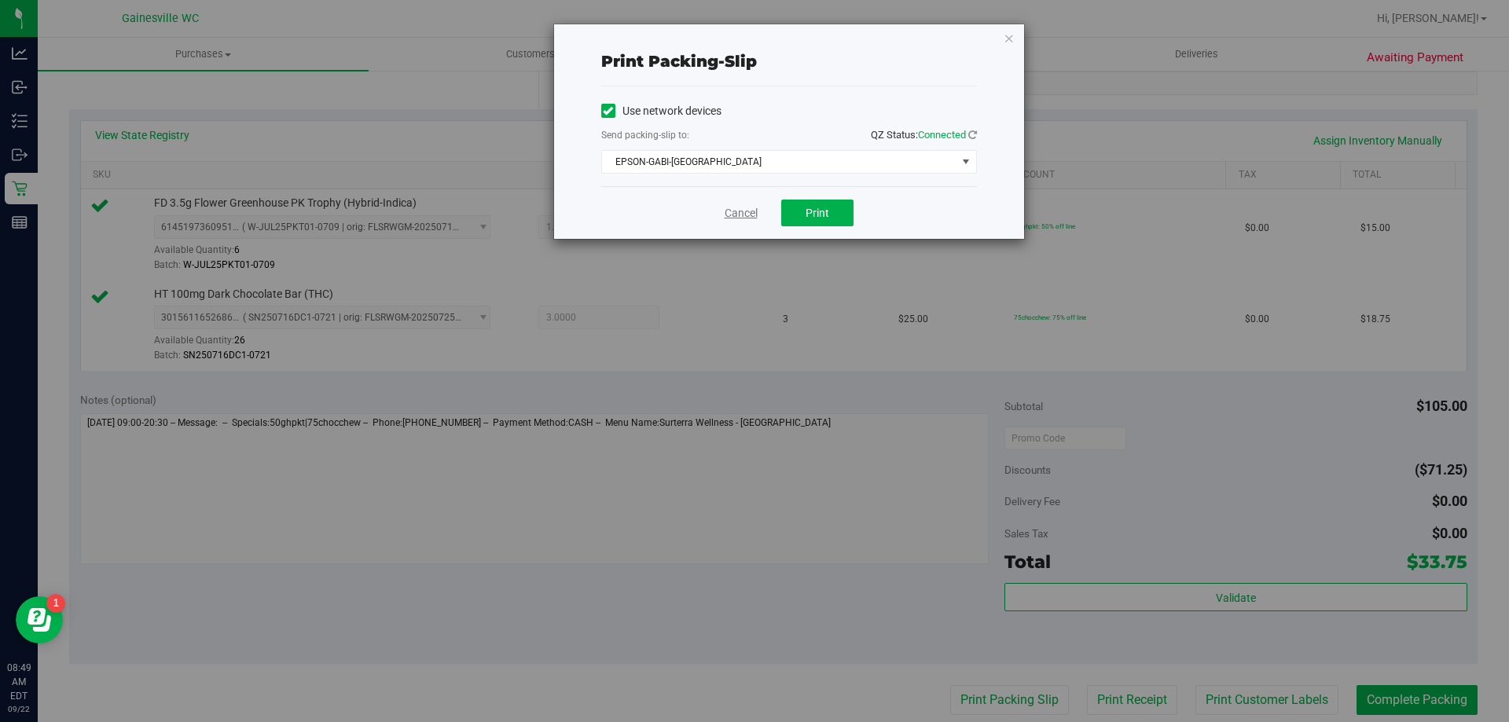
click at [733, 207] on link "Cancel" at bounding box center [740, 213] width 33 height 17
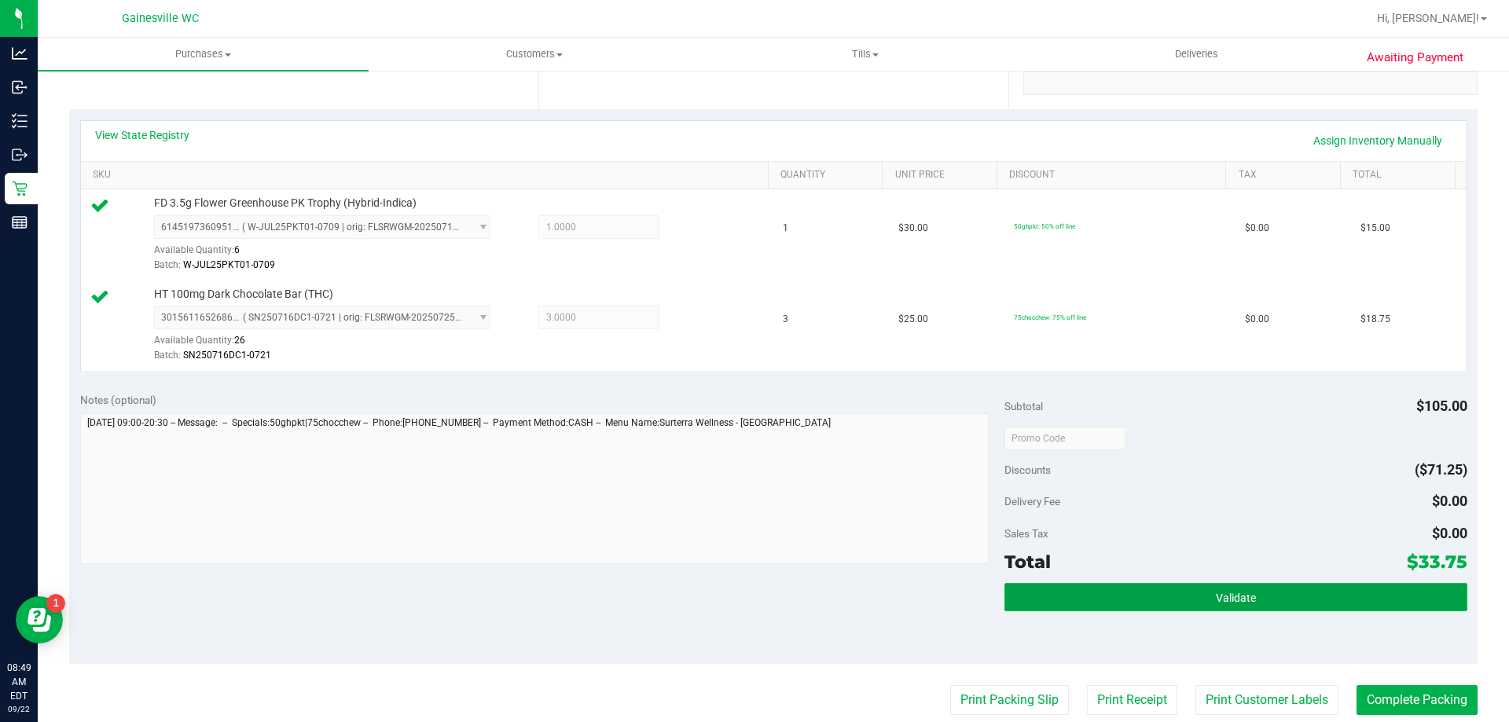
click at [1315, 588] on button "Validate" at bounding box center [1235, 597] width 462 height 28
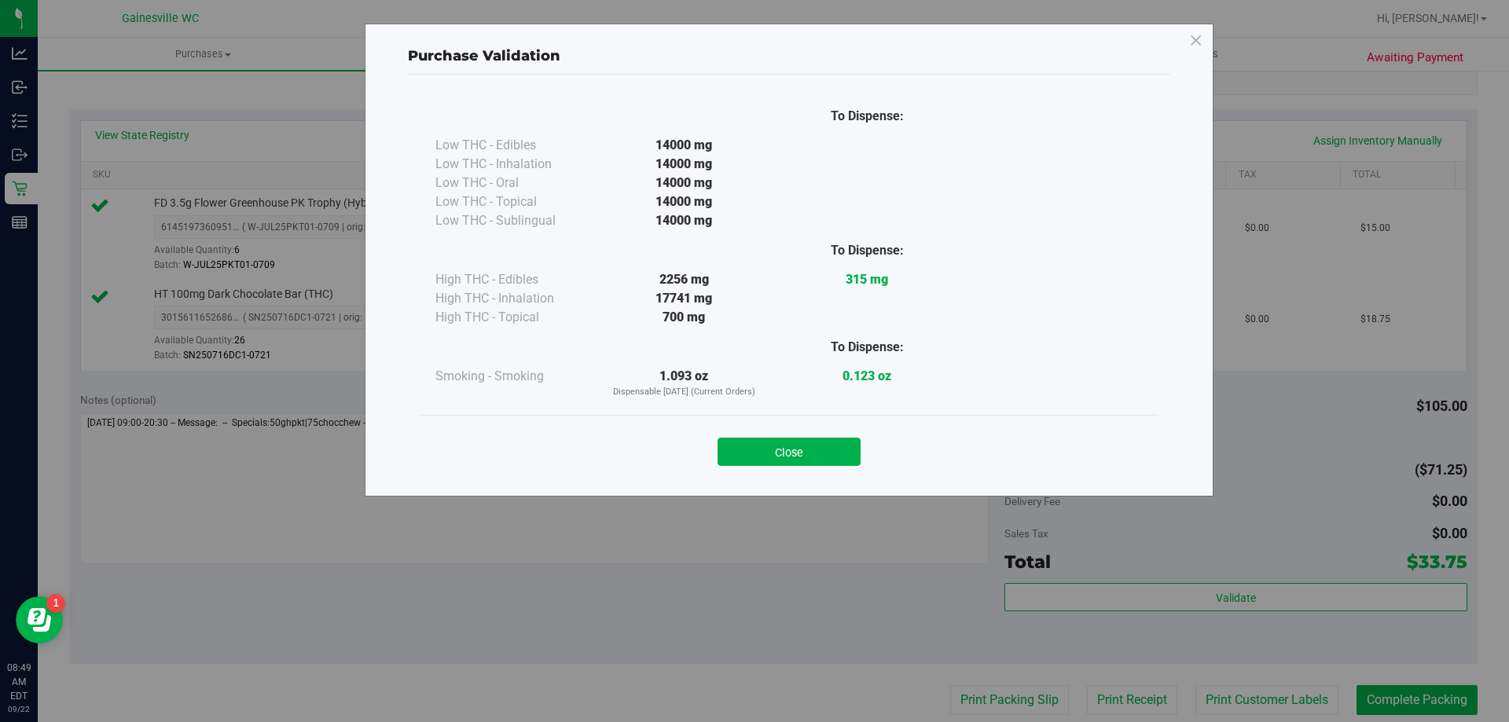
click at [791, 418] on div "Close" at bounding box center [789, 447] width 739 height 64
click at [798, 449] on button "Close" at bounding box center [788, 452] width 143 height 28
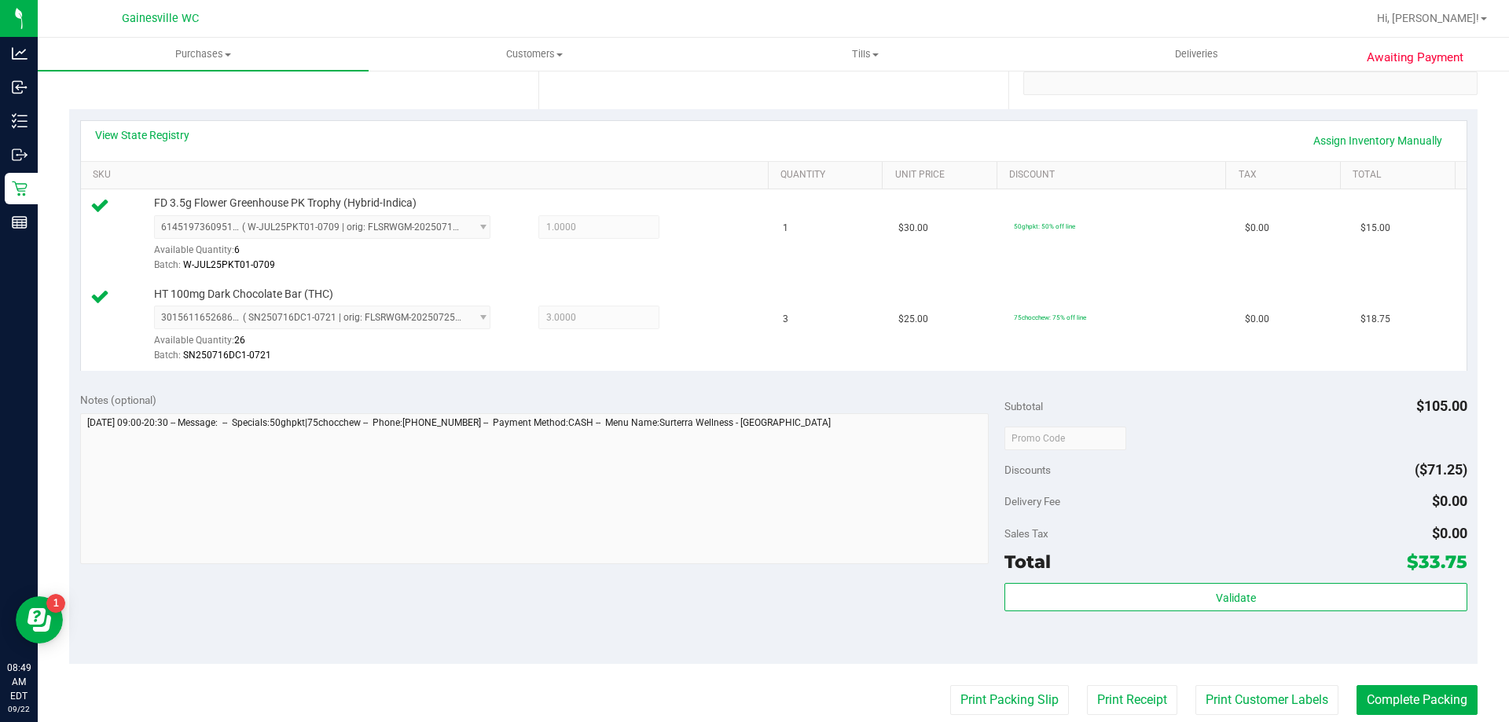
click at [1406, 717] on purchase-details "Back Edit Purchase Cancel Purchase View Profile # 11986333 BioTrack ID: - Submi…" at bounding box center [773, 401] width 1408 height 1260
click at [1410, 709] on button "Complete Packing" at bounding box center [1416, 700] width 121 height 30
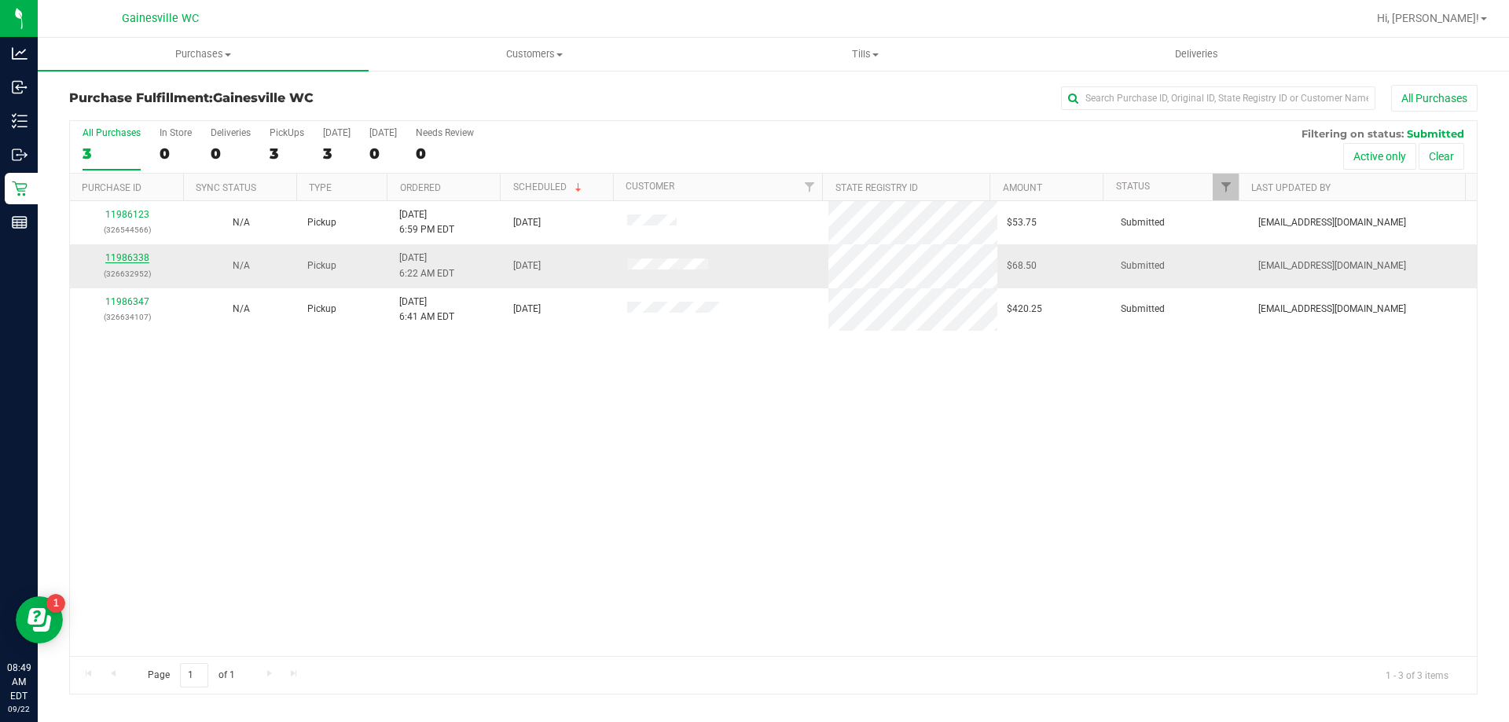
click at [145, 259] on link "11986338" at bounding box center [127, 257] width 44 height 11
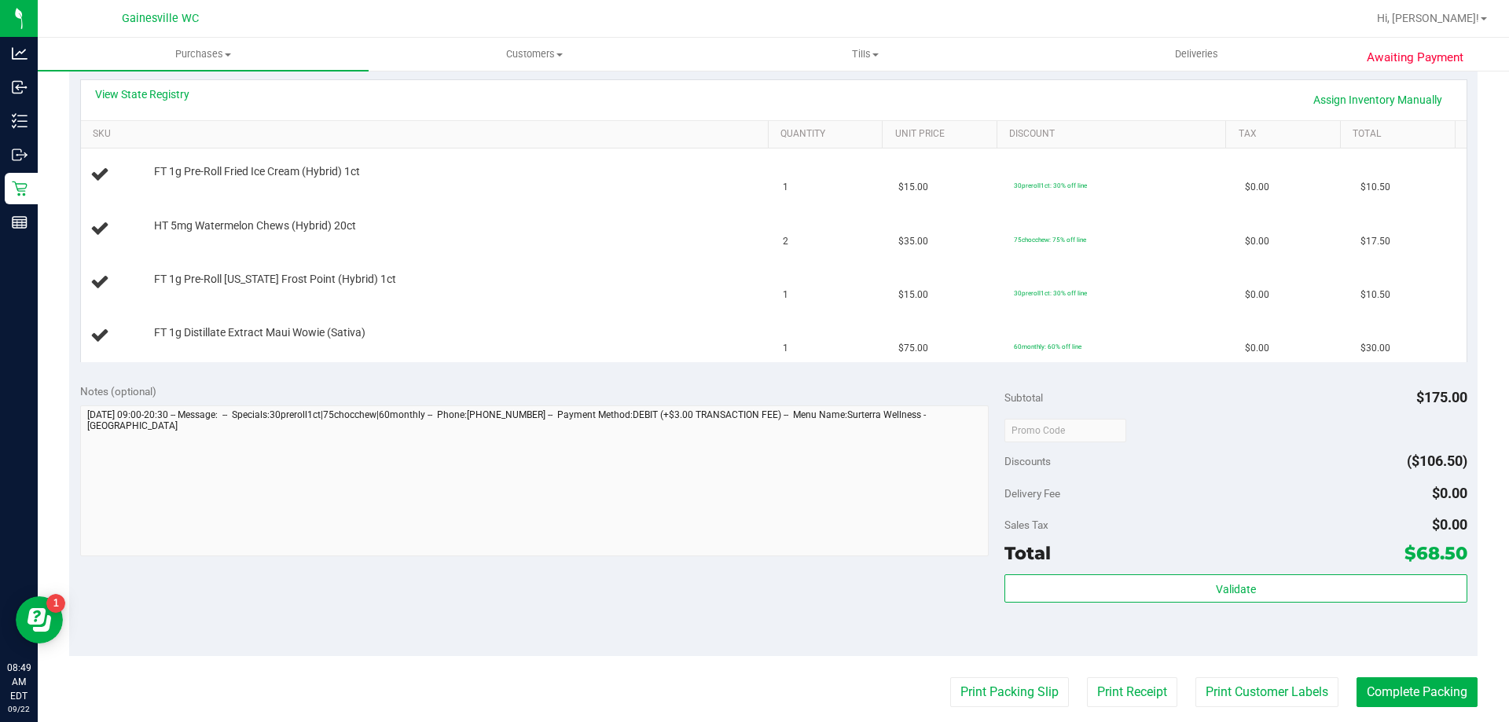
scroll to position [393, 0]
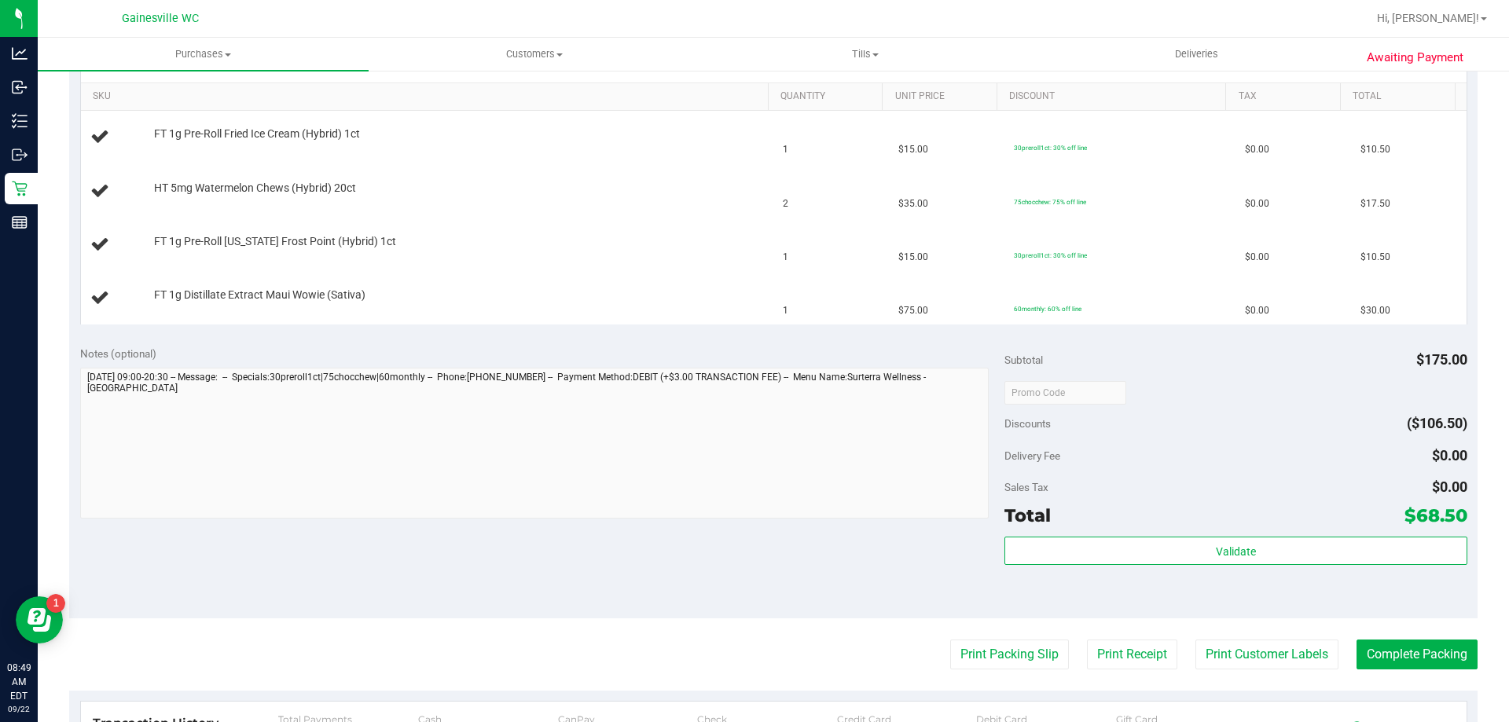
click at [992, 611] on div "Notes (optional) Subtotal $175.00 Discounts ($106.50) Delivery Fee $0.00 Sales …" at bounding box center [773, 477] width 1408 height 283
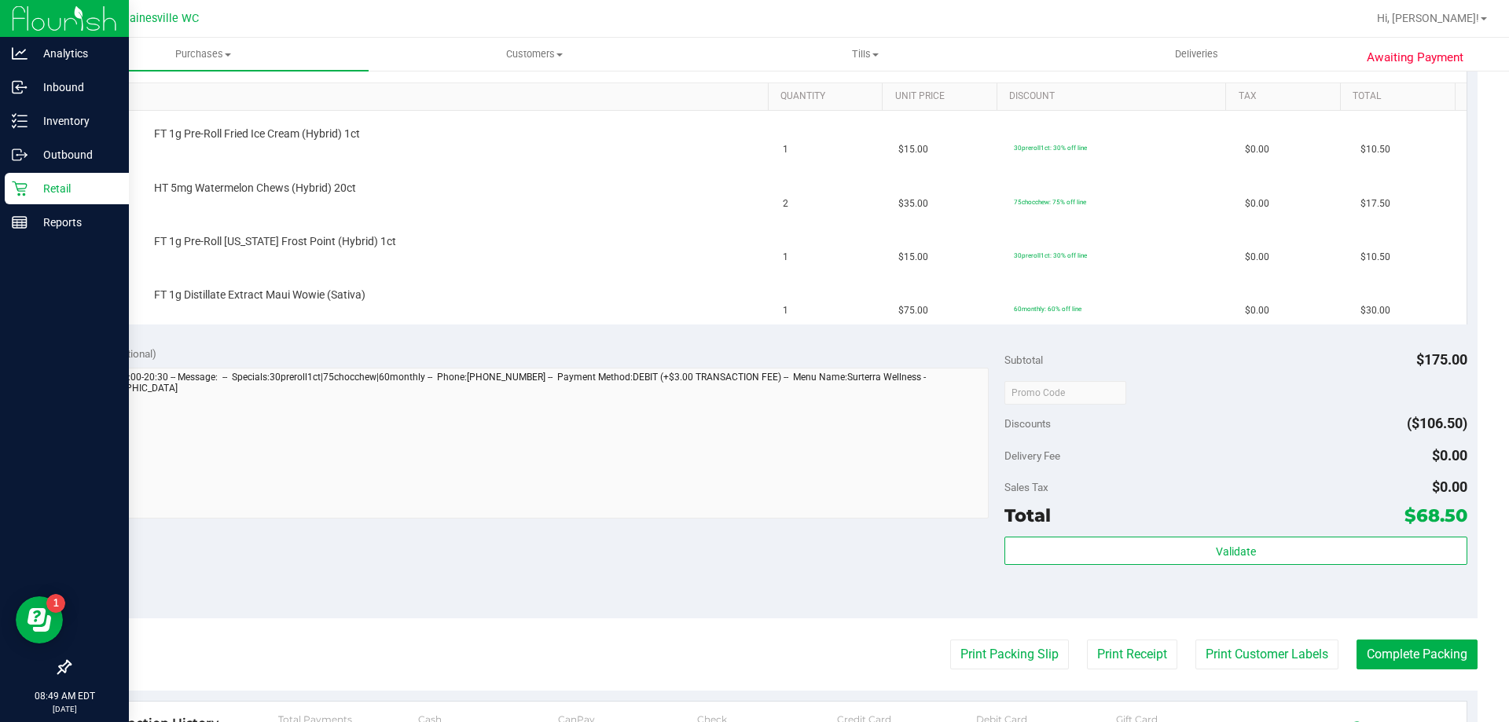
click at [30, 190] on p "Retail" at bounding box center [75, 188] width 94 height 19
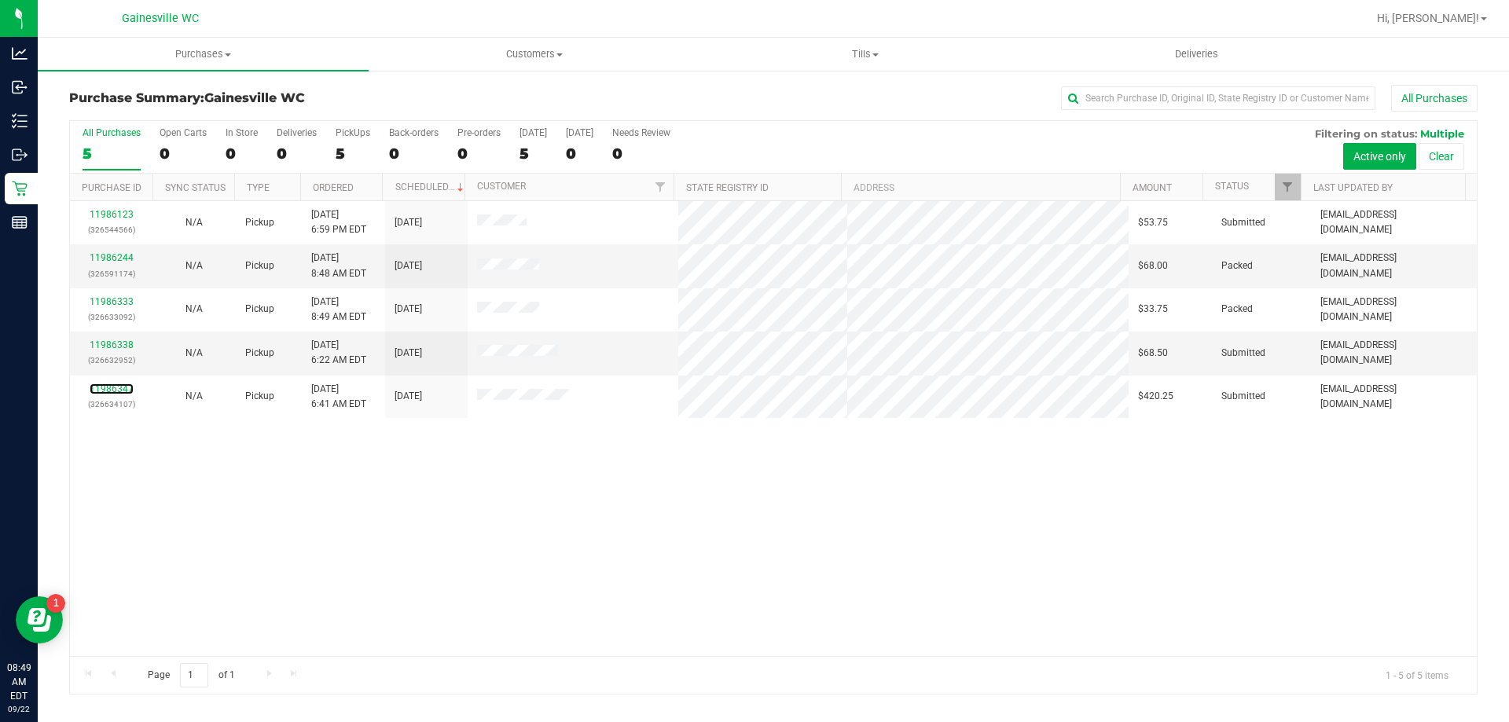
click at [122, 387] on link "11986347" at bounding box center [112, 388] width 44 height 11
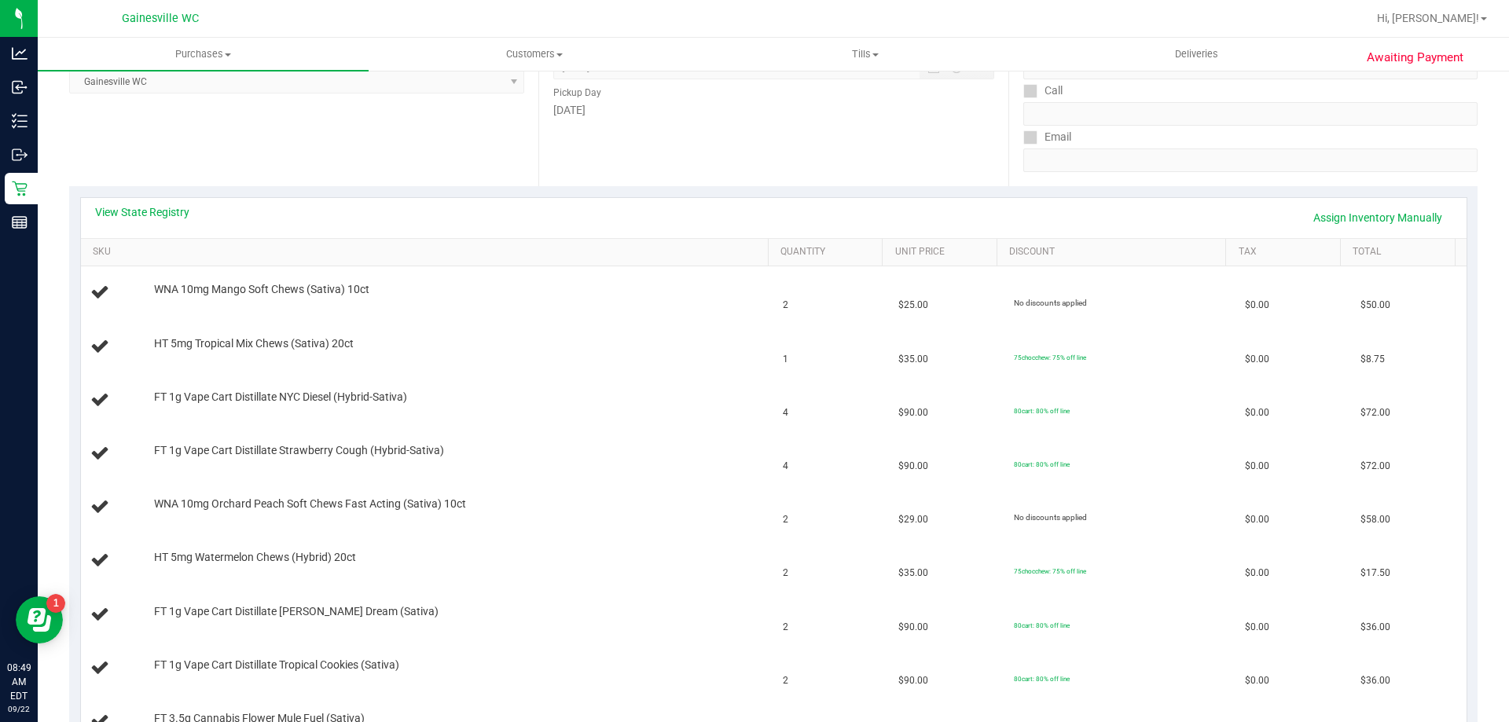
scroll to position [236, 0]
click at [163, 213] on link "View State Registry" at bounding box center [142, 214] width 94 height 16
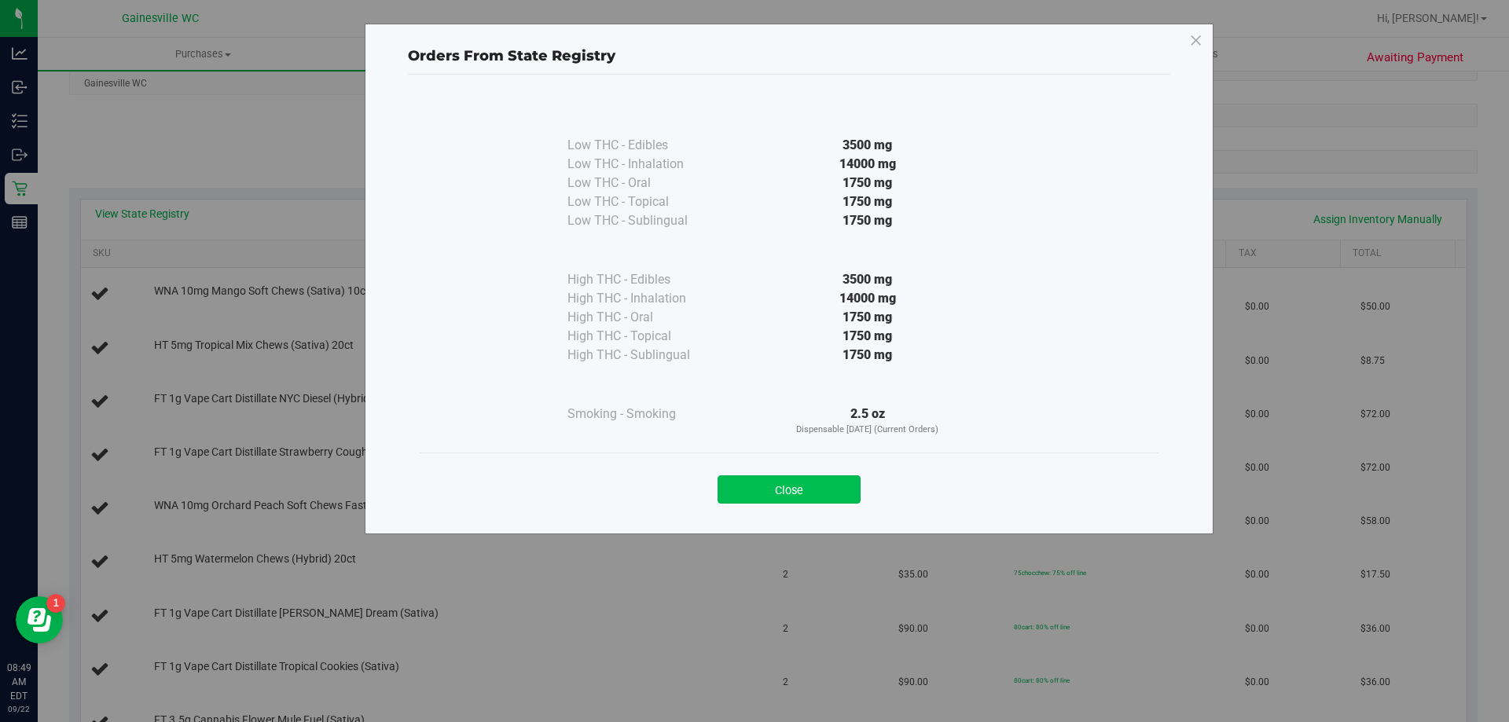
click at [776, 498] on button "Close" at bounding box center [788, 489] width 143 height 28
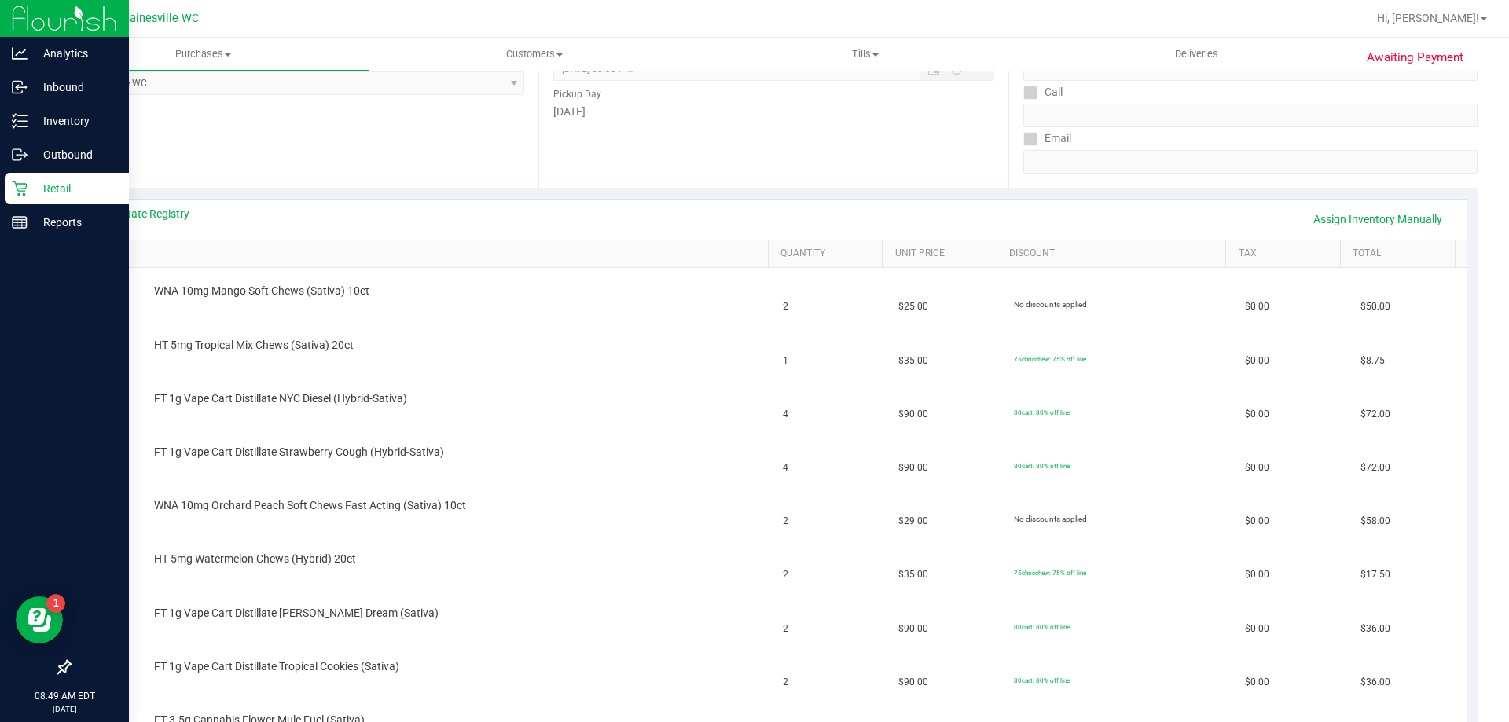
click at [29, 189] on p "Retail" at bounding box center [75, 188] width 94 height 19
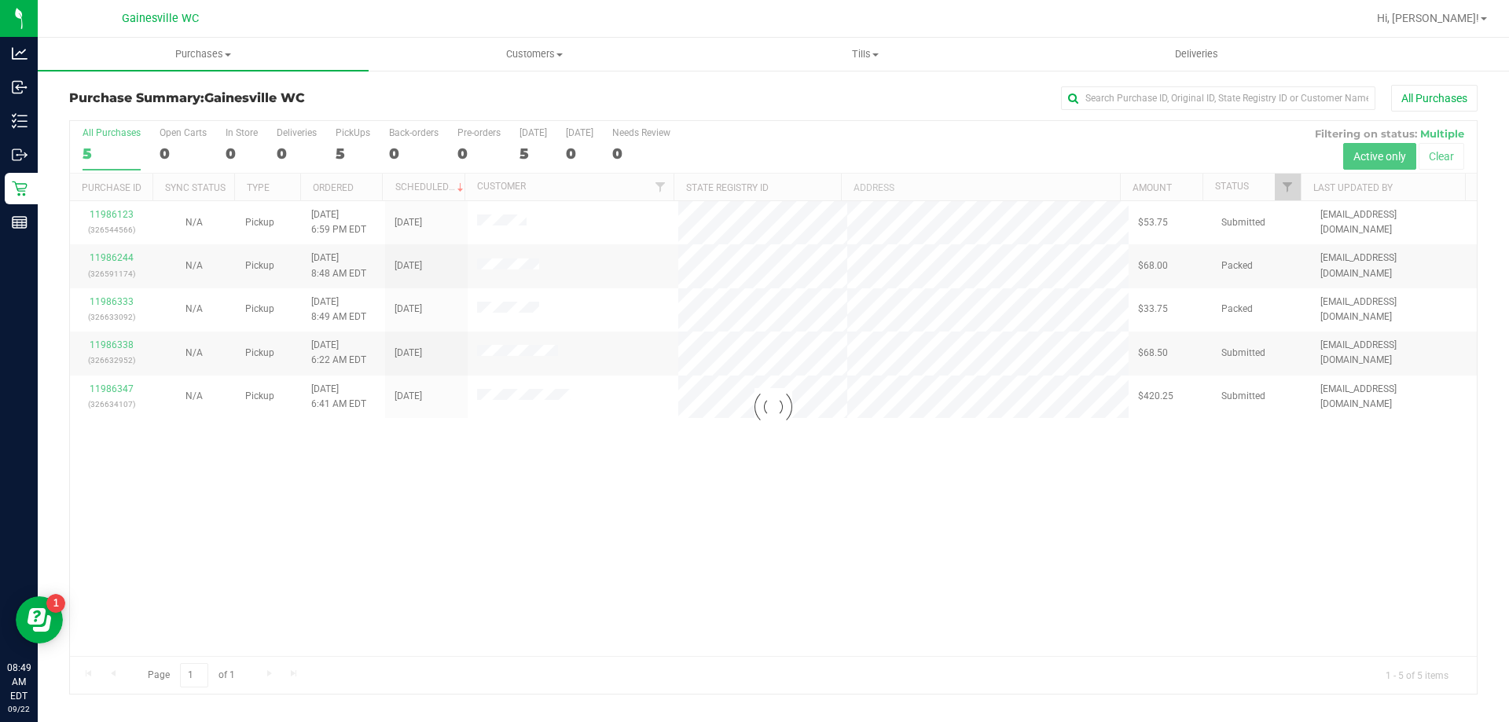
click at [108, 211] on div at bounding box center [773, 407] width 1406 height 573
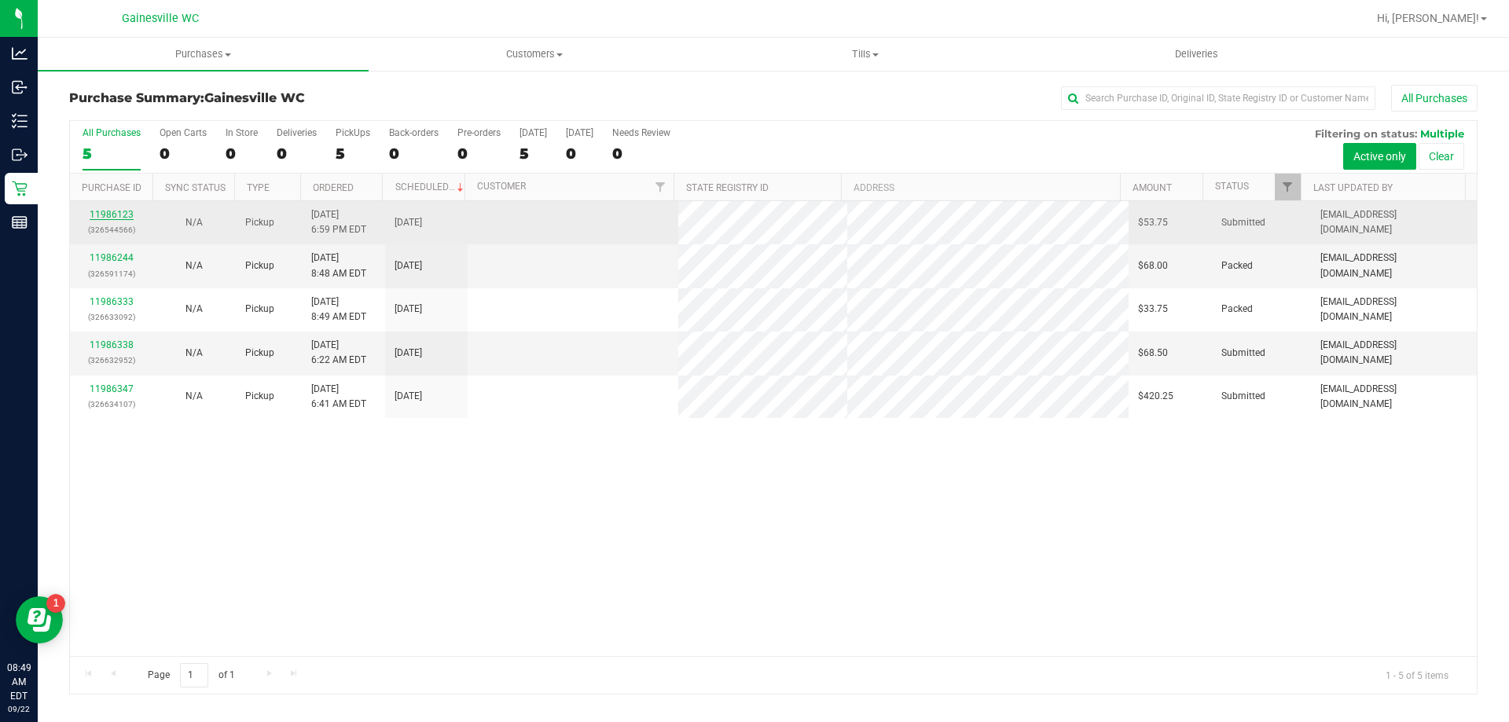
click at [111, 210] on link "11986123" at bounding box center [112, 214] width 44 height 11
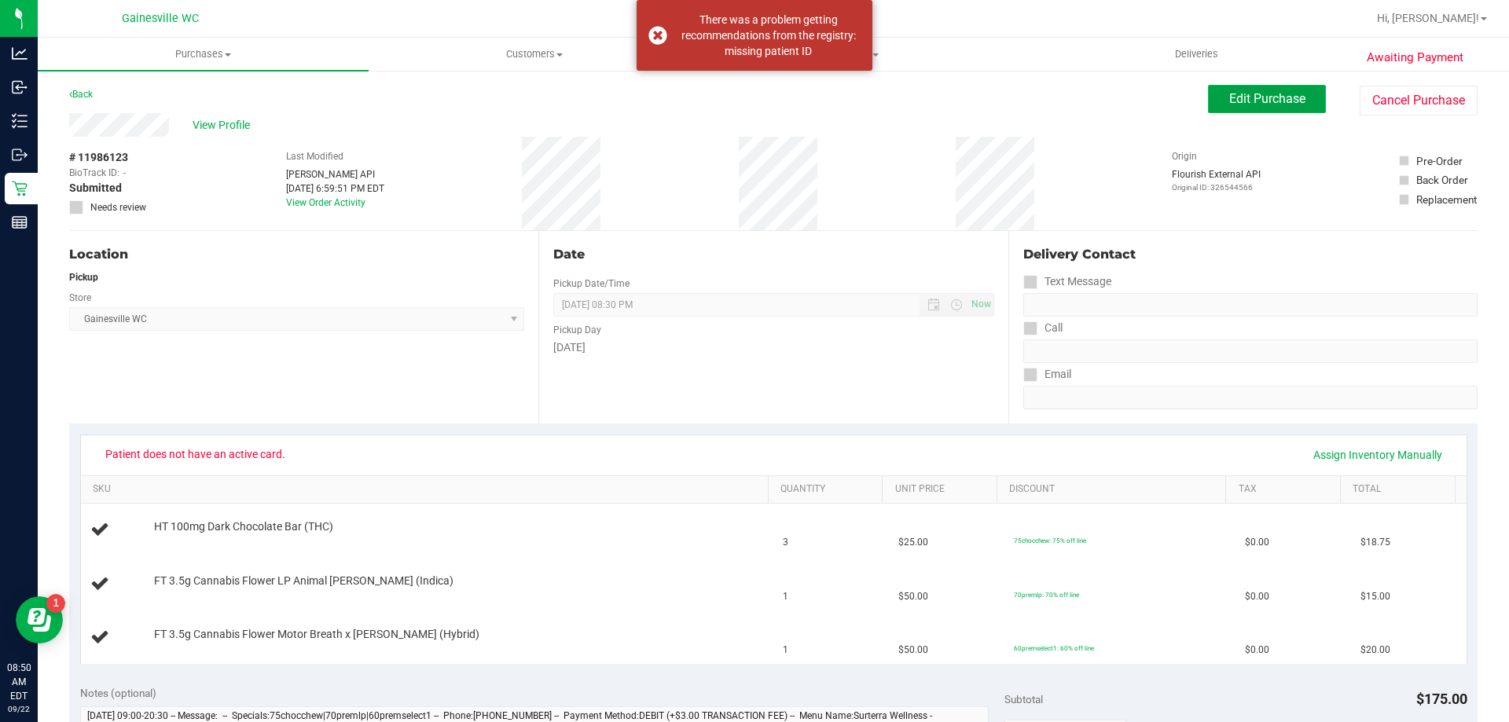
click at [1297, 88] on button "Edit Purchase" at bounding box center [1267, 99] width 118 height 28
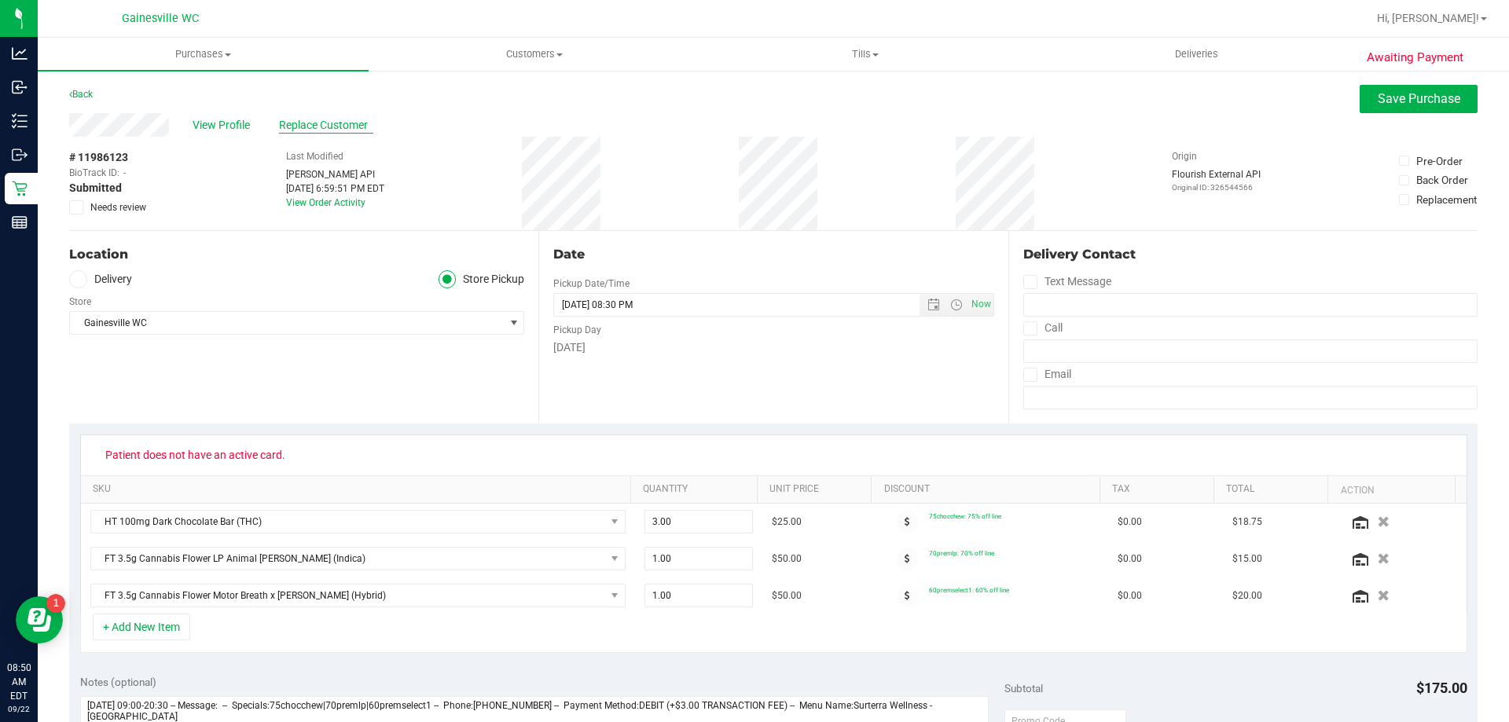
click at [354, 123] on span "Replace Customer" at bounding box center [326, 125] width 94 height 17
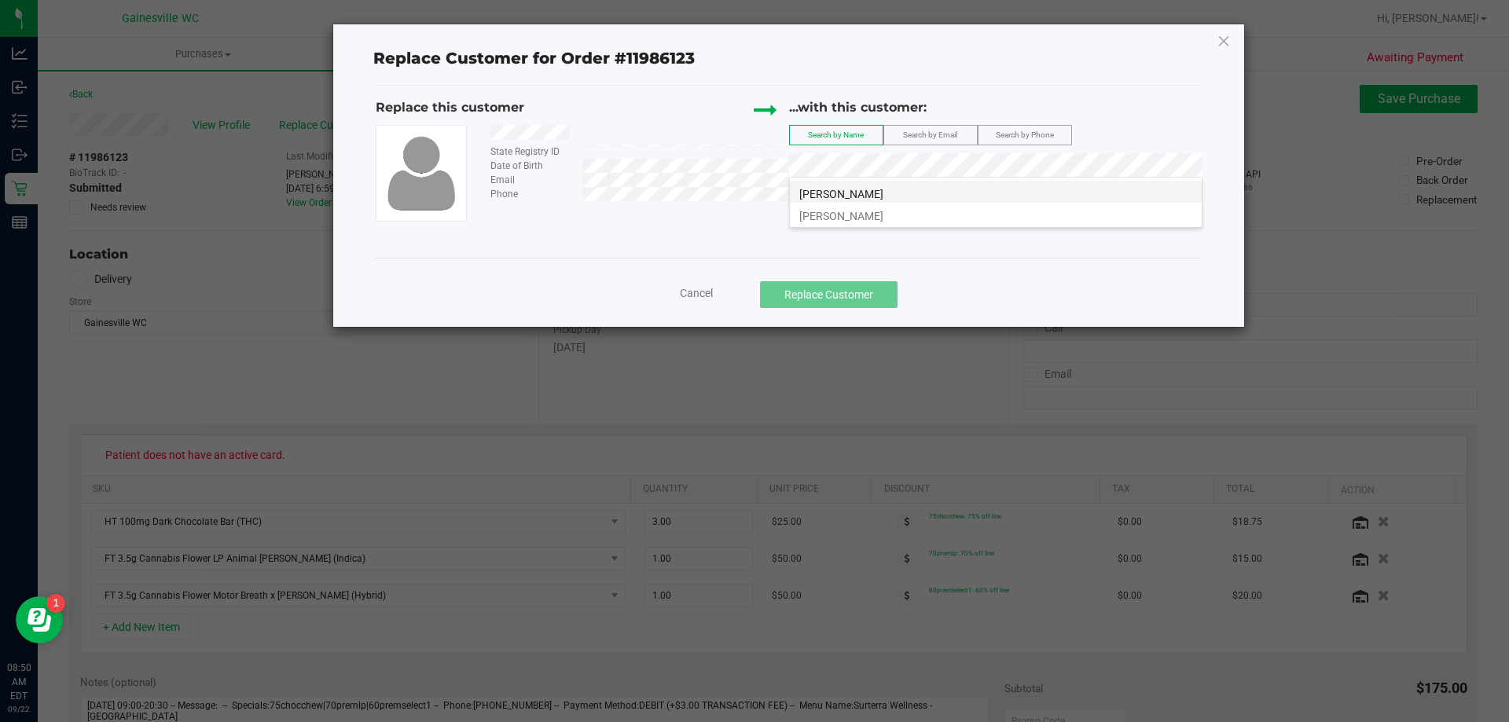
click at [883, 191] on li "[PERSON_NAME]" at bounding box center [996, 192] width 412 height 22
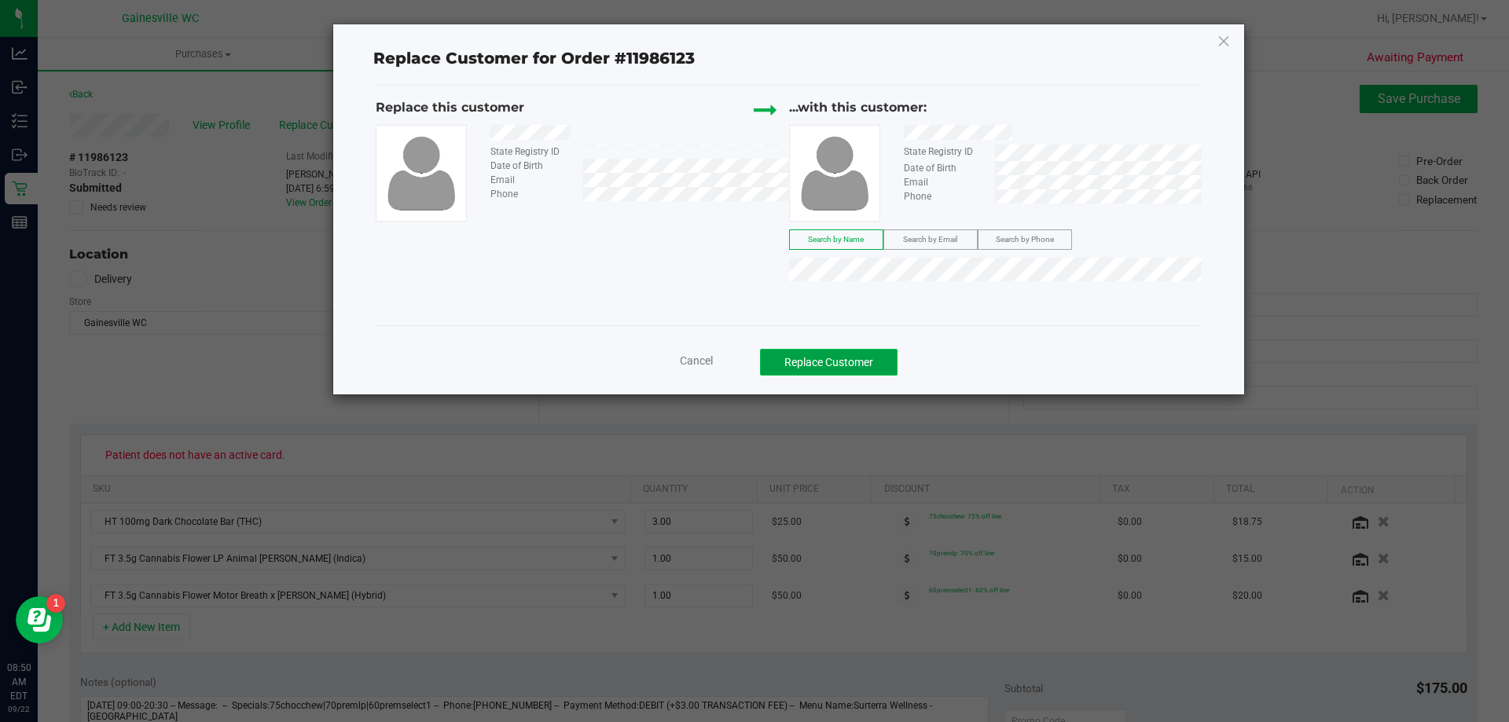
click at [842, 361] on button "Replace Customer" at bounding box center [829, 362] width 138 height 27
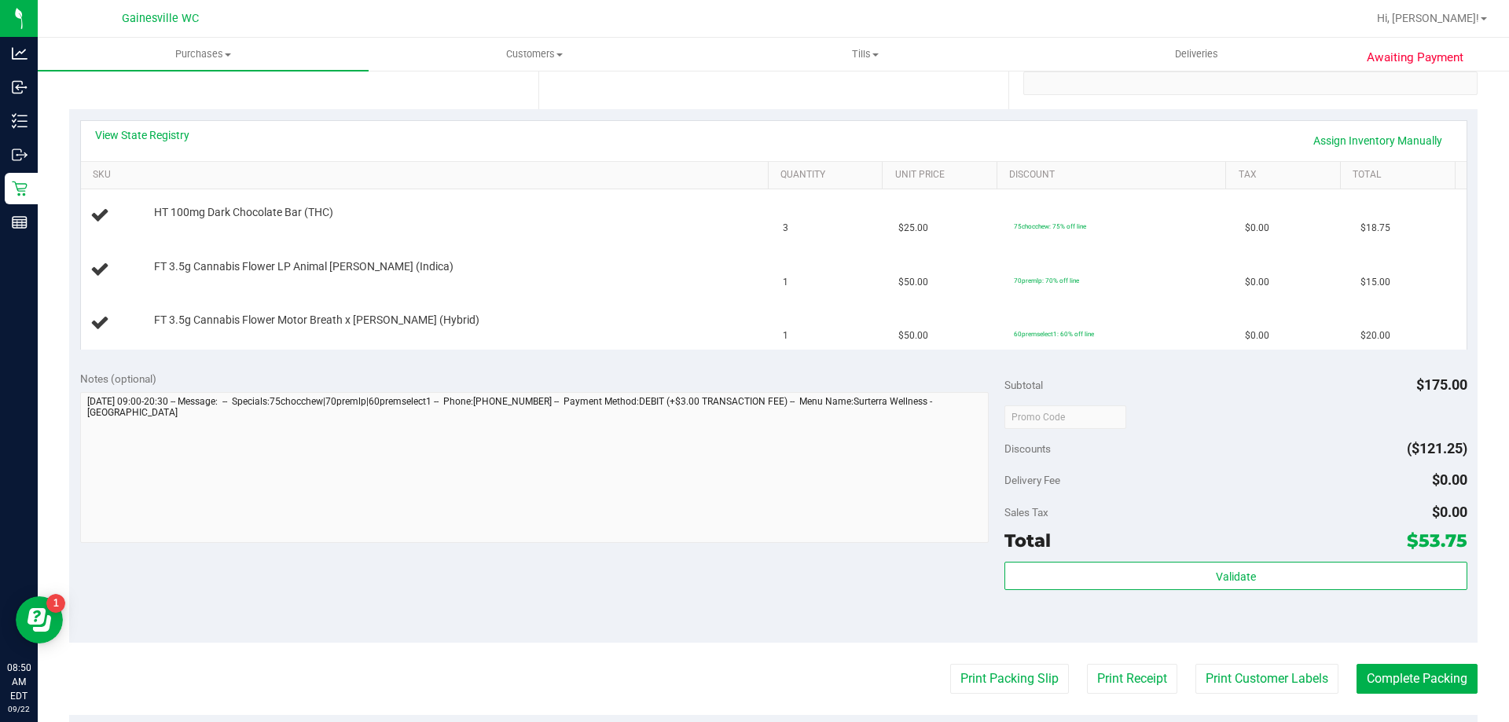
scroll to position [393, 0]
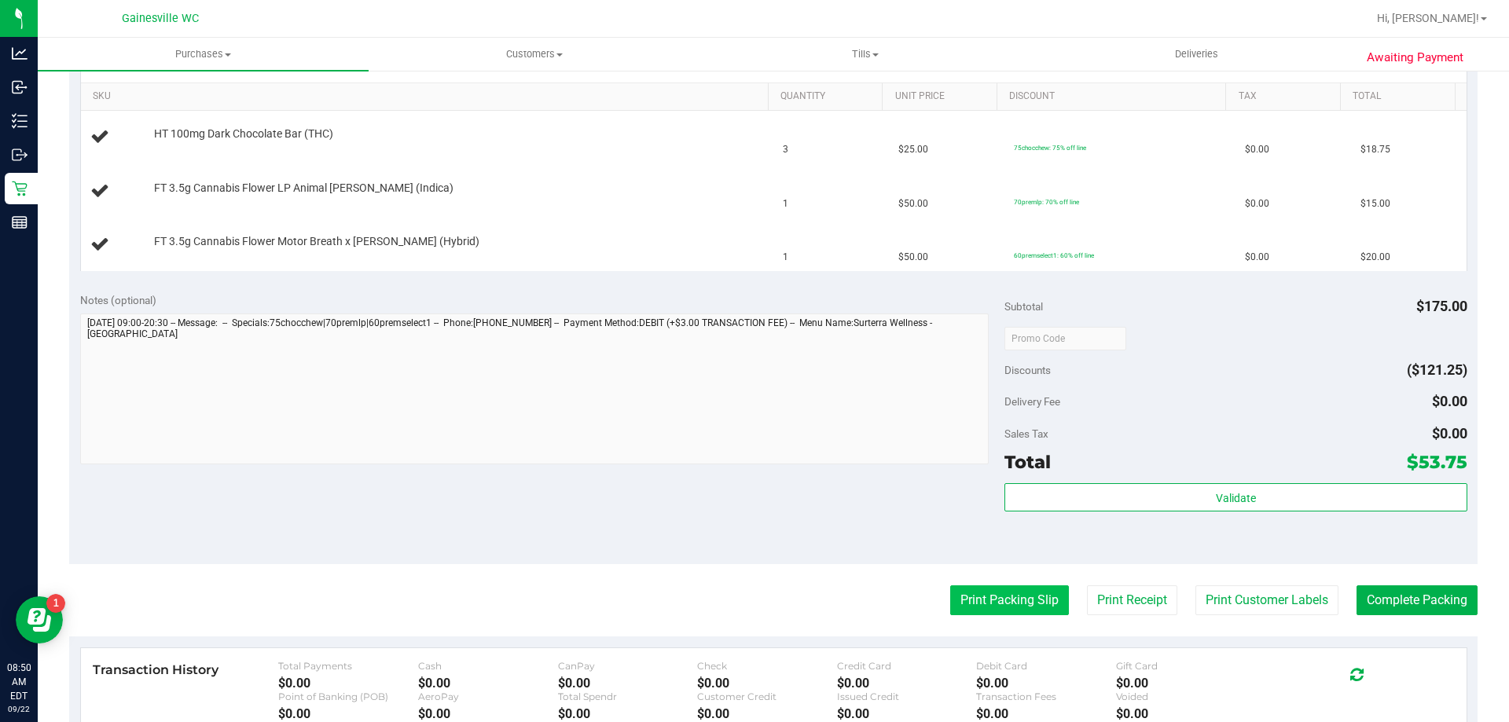
click at [991, 595] on button "Print Packing Slip" at bounding box center [1009, 600] width 119 height 30
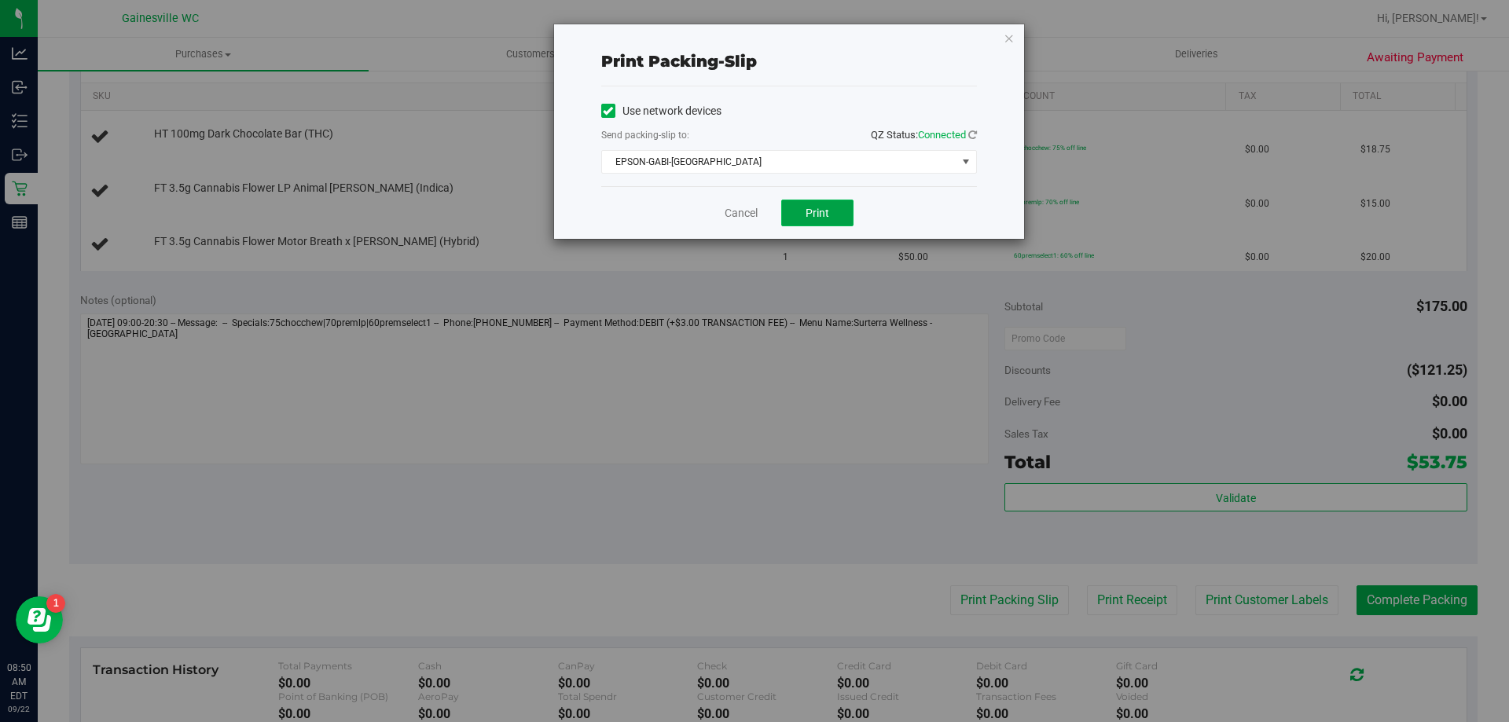
click at [843, 215] on button "Print" at bounding box center [817, 213] width 72 height 27
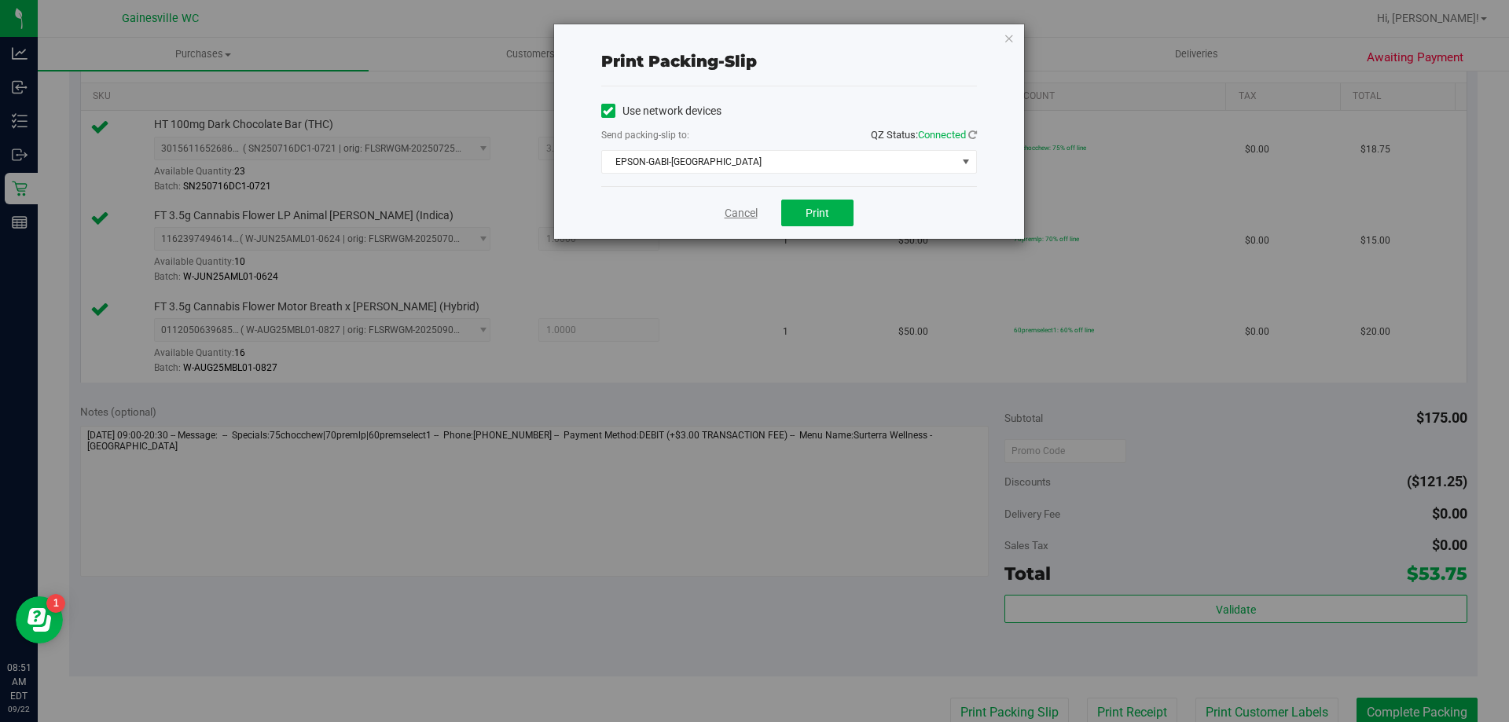
click at [750, 214] on link "Cancel" at bounding box center [740, 213] width 33 height 17
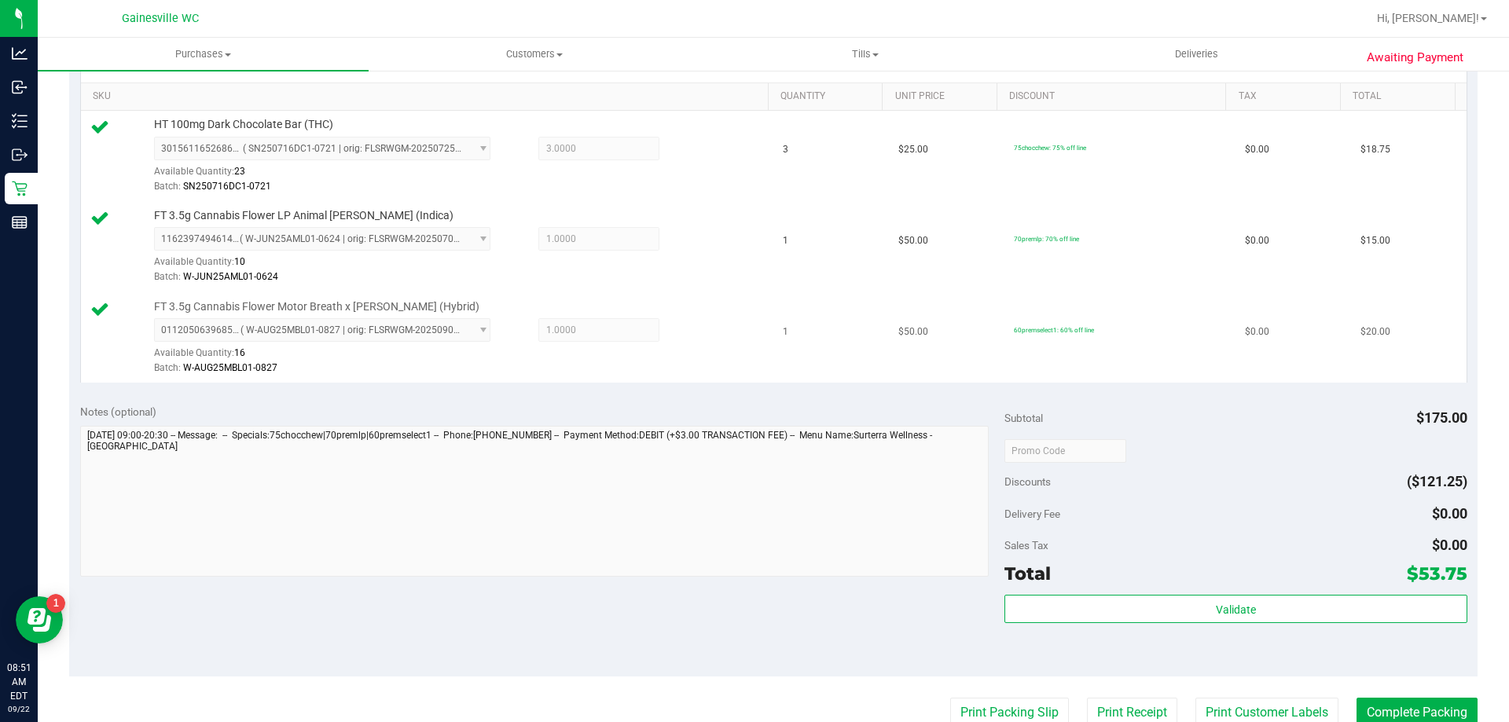
scroll to position [398, 0]
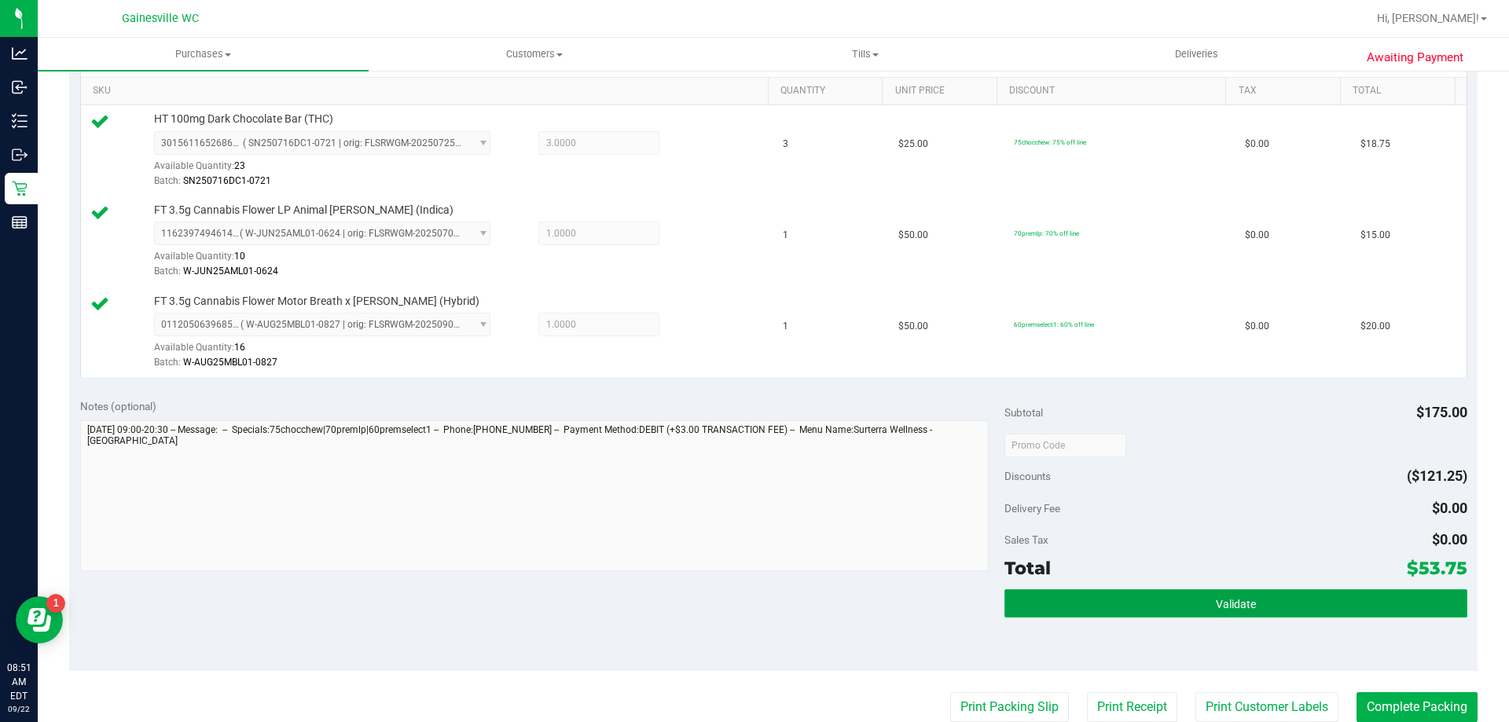
click at [1135, 604] on button "Validate" at bounding box center [1235, 603] width 462 height 28
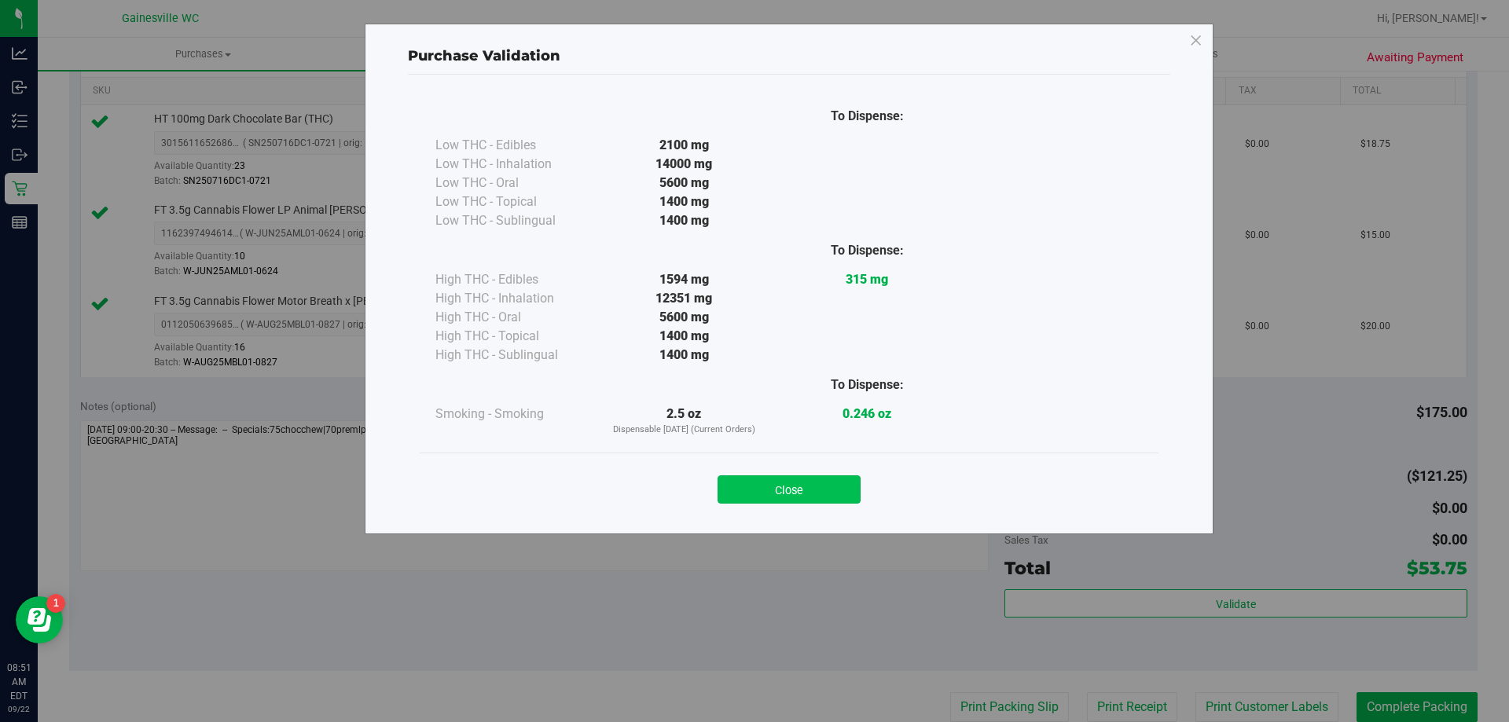
click at [780, 497] on button "Close" at bounding box center [788, 489] width 143 height 28
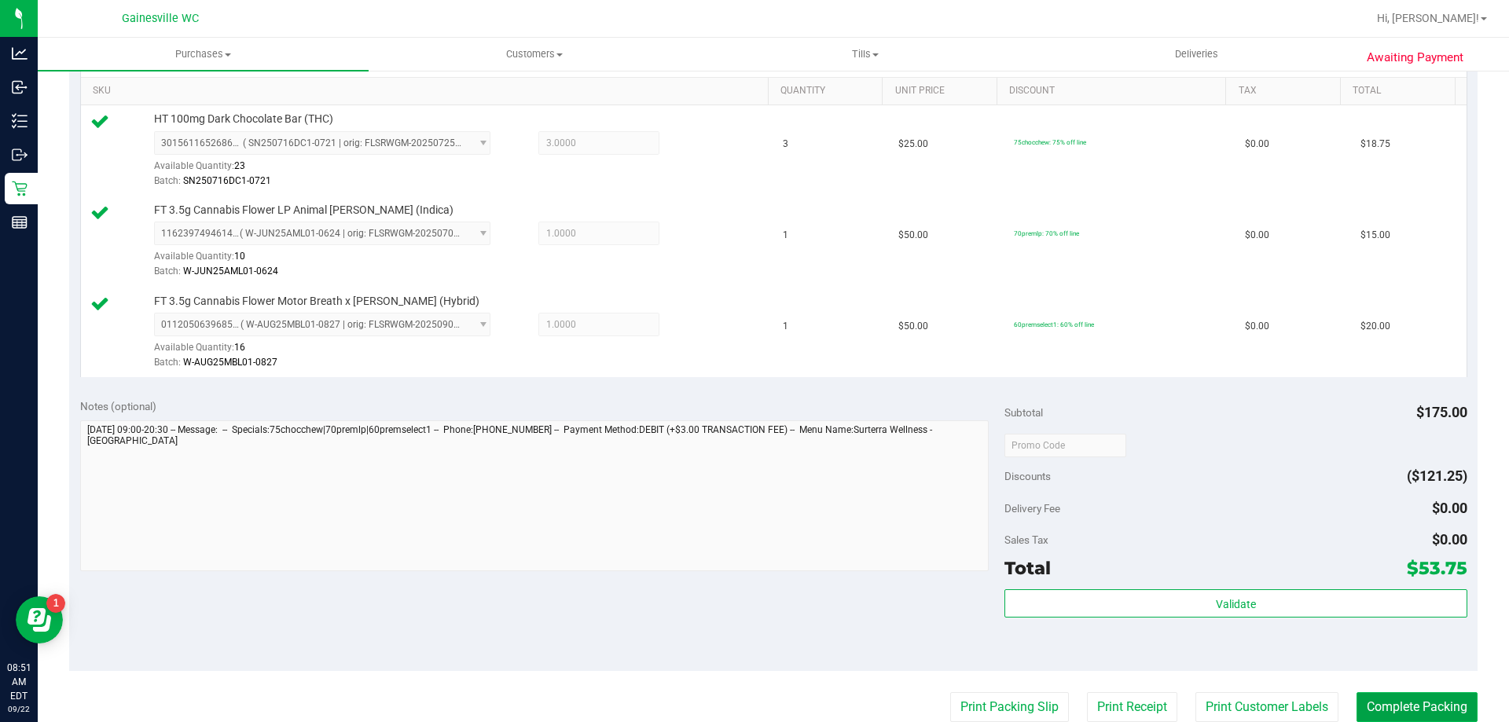
click at [1395, 708] on button "Complete Packing" at bounding box center [1416, 707] width 121 height 30
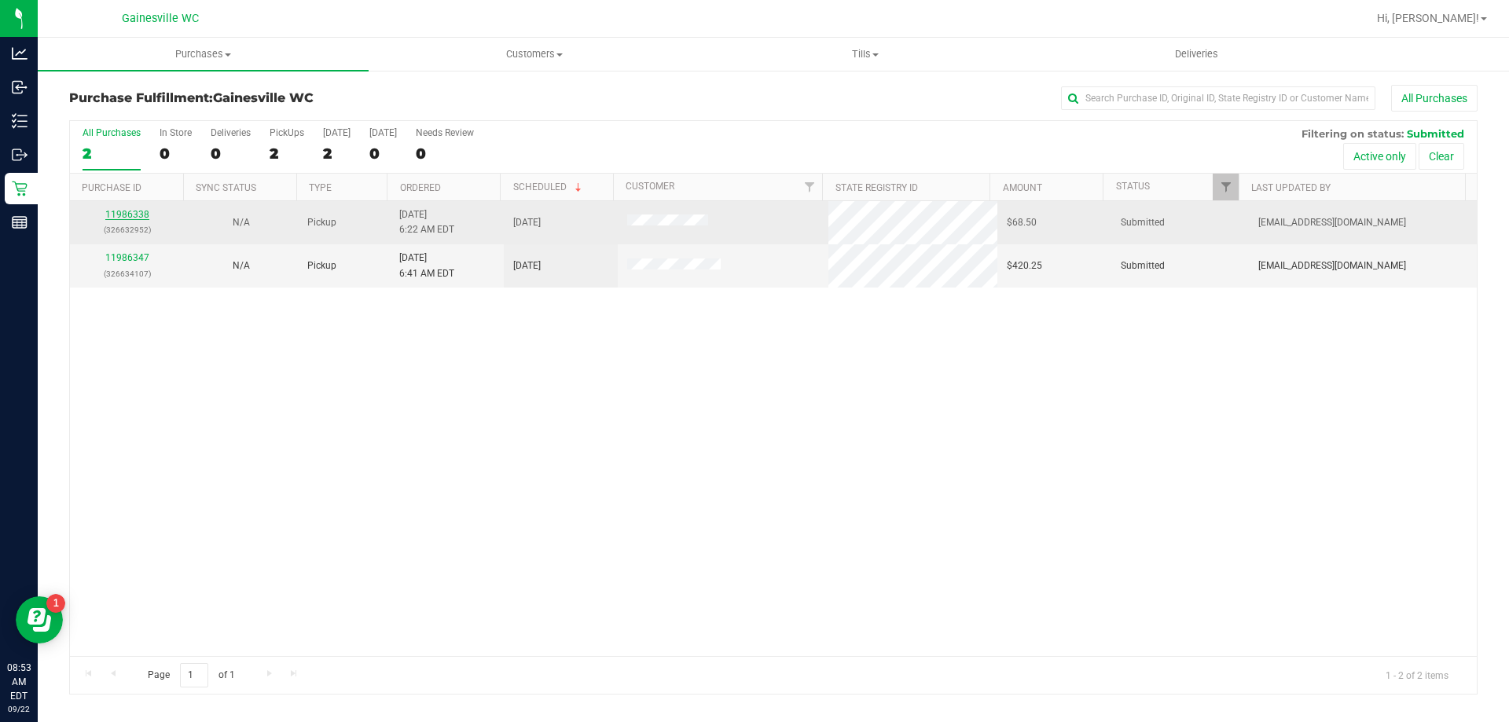
click at [117, 215] on link "11986338" at bounding box center [127, 214] width 44 height 11
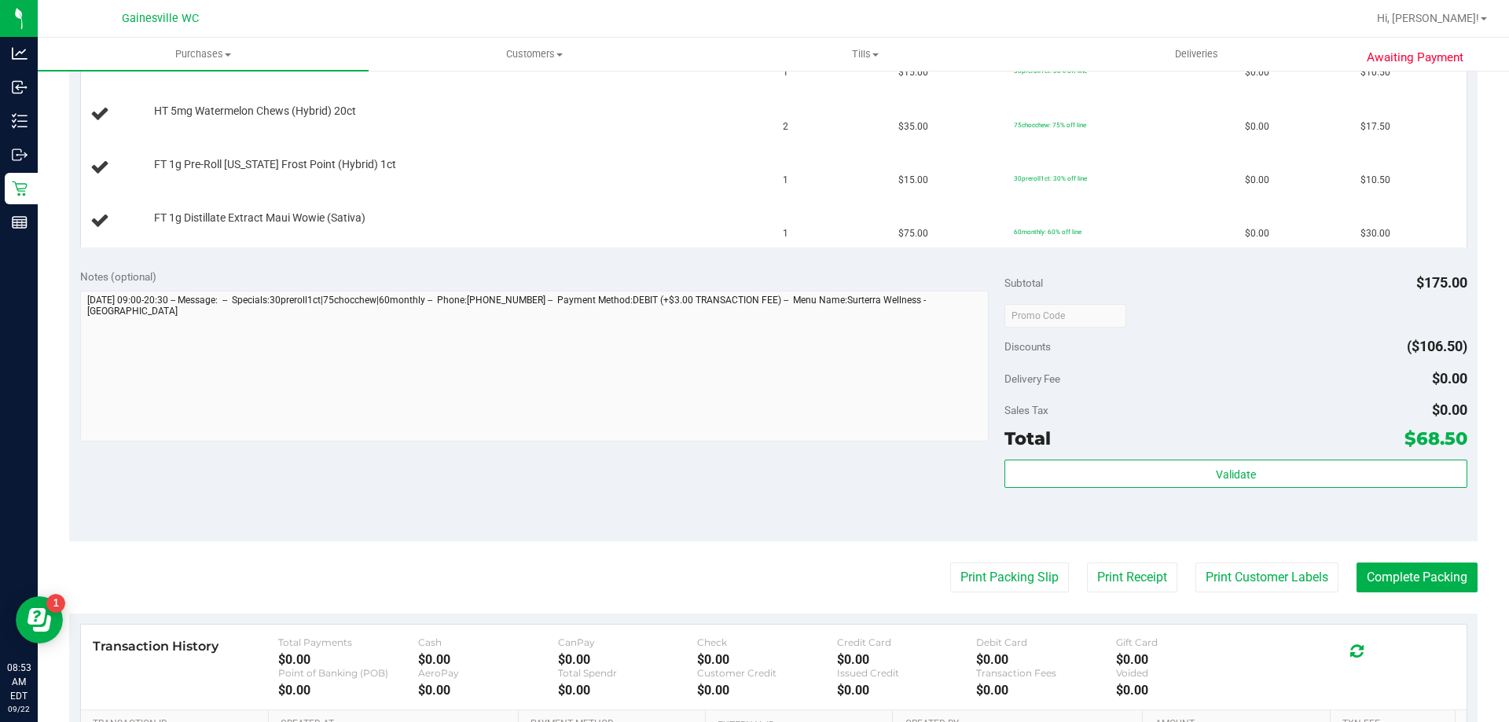
scroll to position [471, 0]
click at [1033, 583] on button "Print Packing Slip" at bounding box center [1009, 576] width 119 height 30
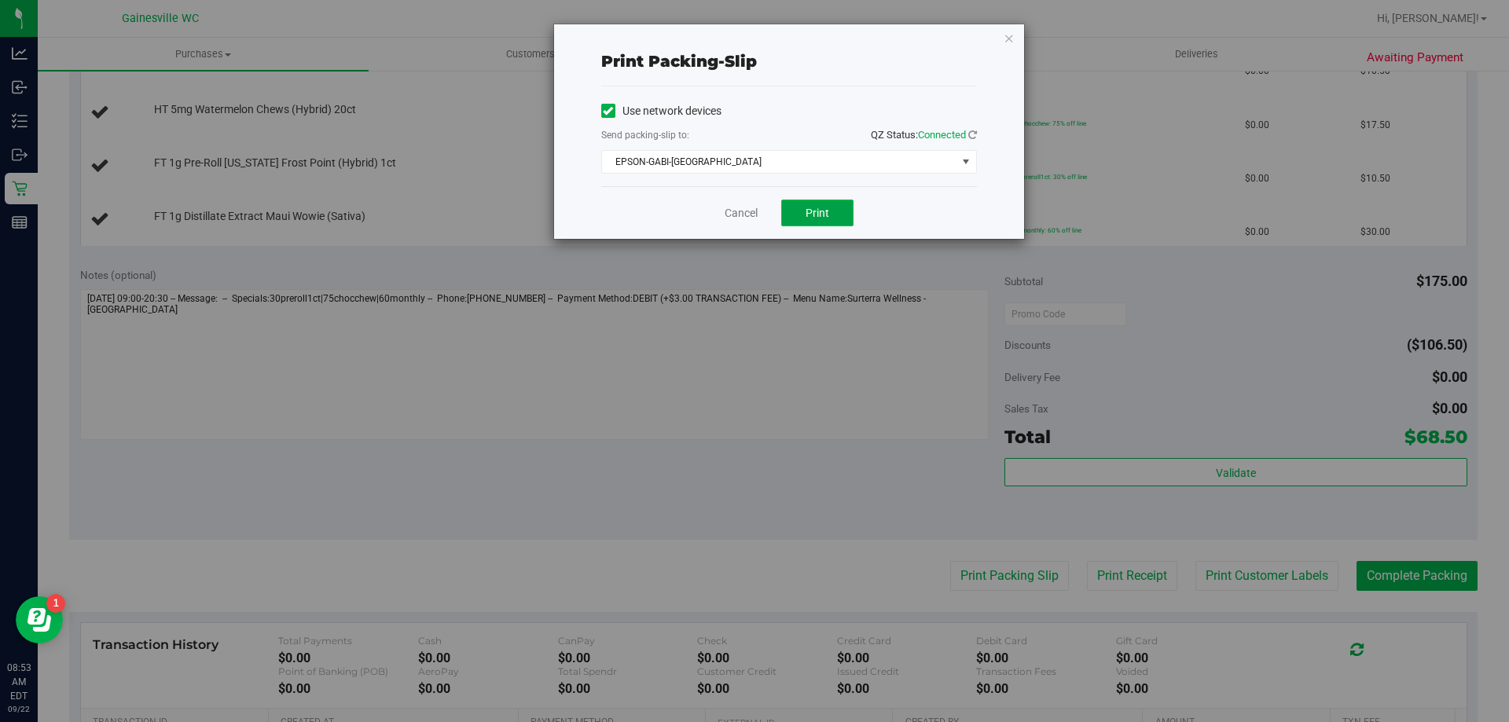
click at [827, 209] on span "Print" at bounding box center [817, 213] width 24 height 13
click at [748, 203] on div "Cancel Print" at bounding box center [789, 212] width 376 height 53
click at [746, 209] on link "Cancel" at bounding box center [740, 213] width 33 height 17
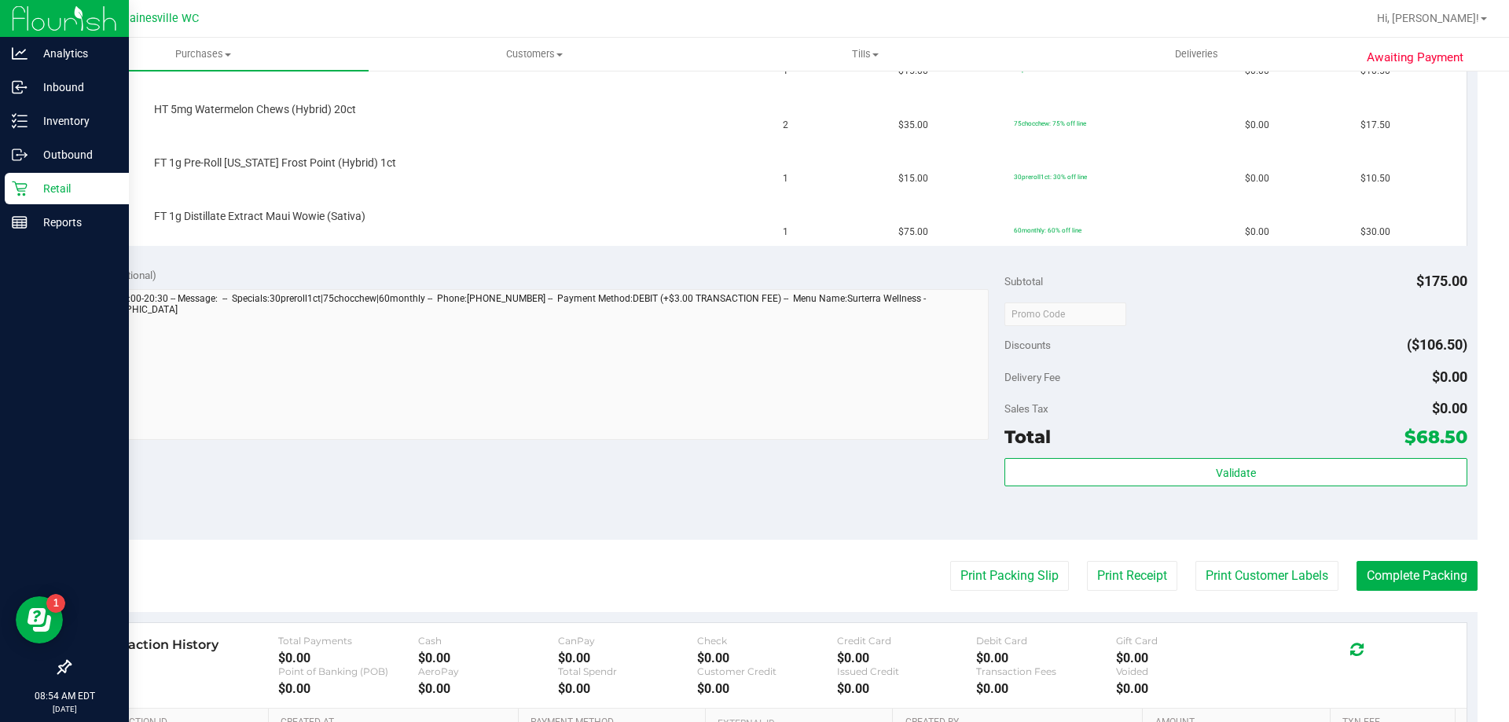
click at [14, 187] on icon at bounding box center [20, 189] width 16 height 16
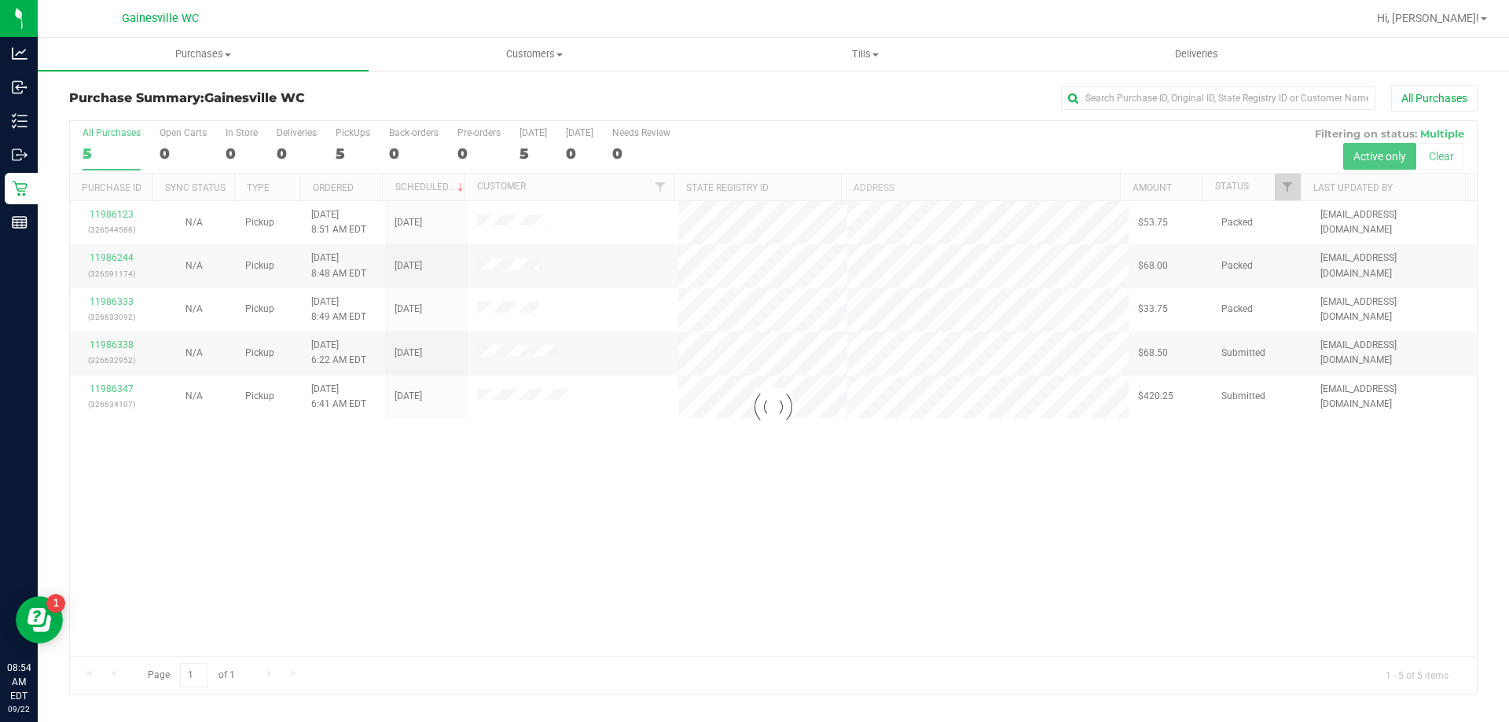
click at [127, 387] on div at bounding box center [773, 407] width 1406 height 573
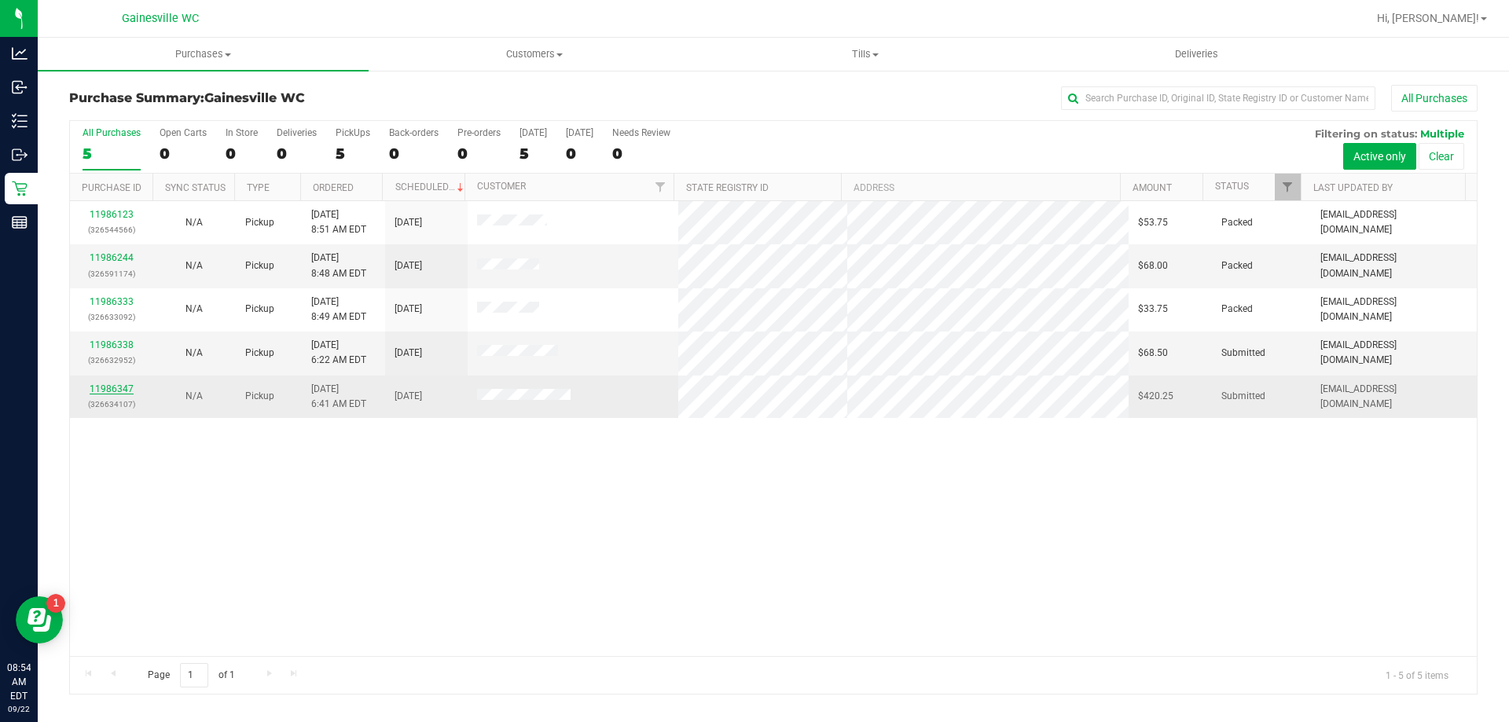
click at [125, 387] on link "11986347" at bounding box center [112, 388] width 44 height 11
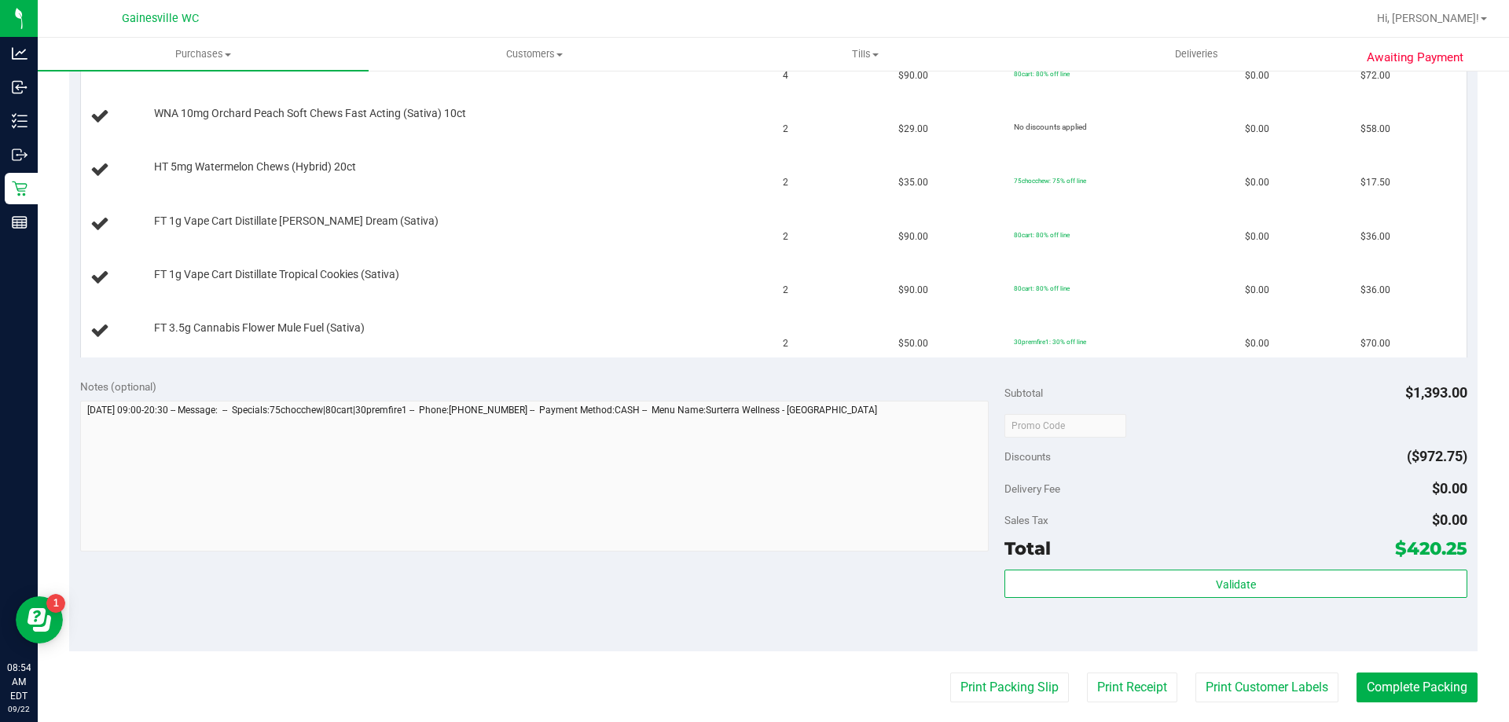
scroll to position [629, 0]
click at [970, 677] on button "Print Packing Slip" at bounding box center [1009, 687] width 119 height 30
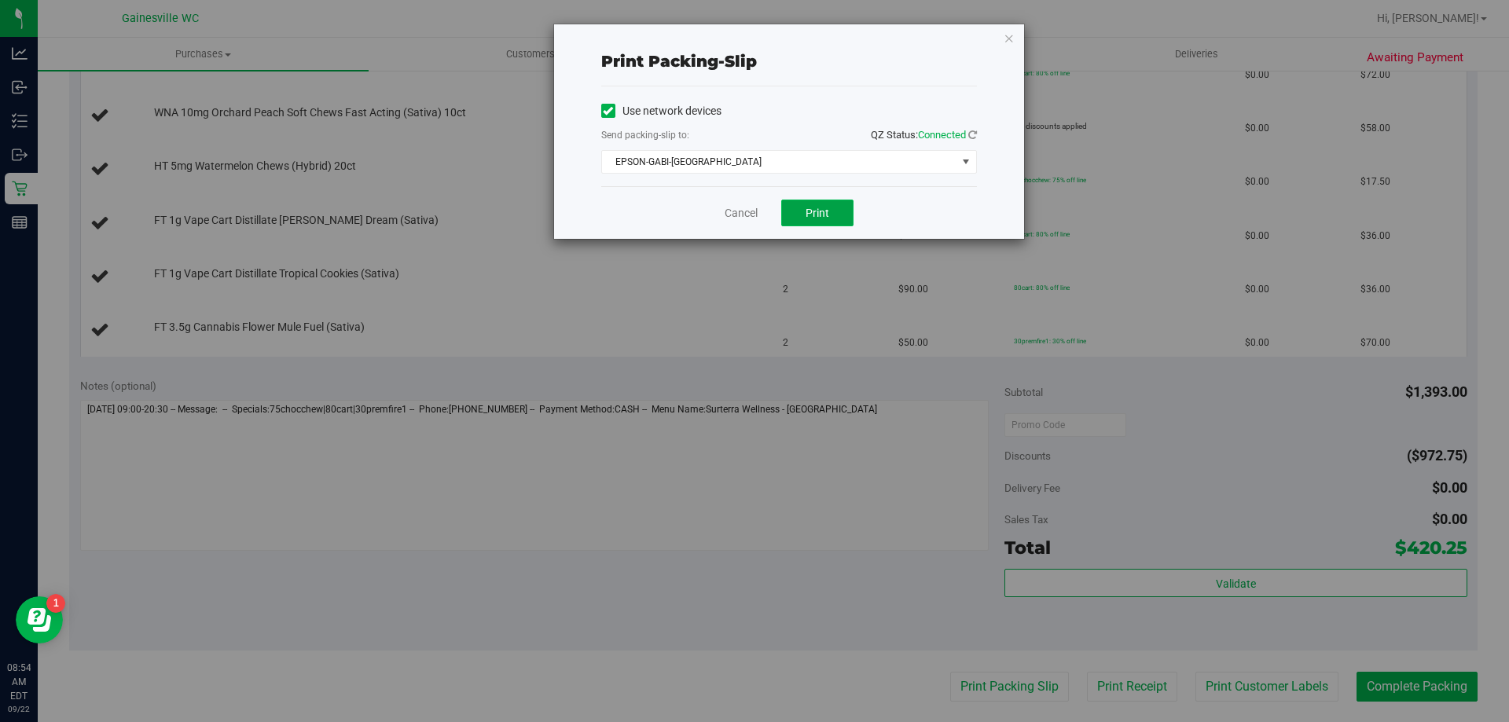
click at [812, 223] on button "Print" at bounding box center [817, 213] width 72 height 27
click at [735, 202] on div "Cancel Print" at bounding box center [789, 212] width 376 height 53
click at [735, 203] on div "Cancel Print" at bounding box center [789, 212] width 376 height 53
click at [735, 206] on link "Cancel" at bounding box center [740, 213] width 33 height 17
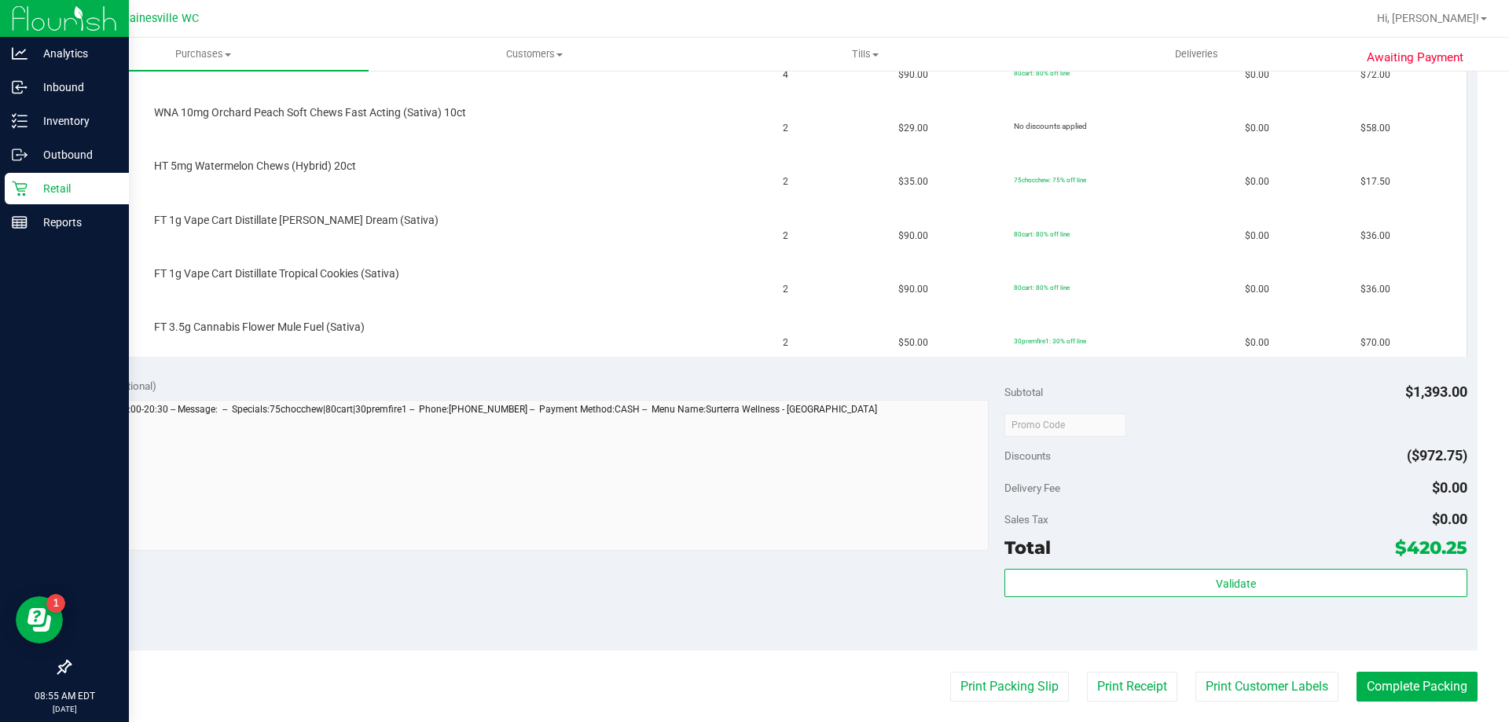
click at [37, 189] on p "Retail" at bounding box center [75, 188] width 94 height 19
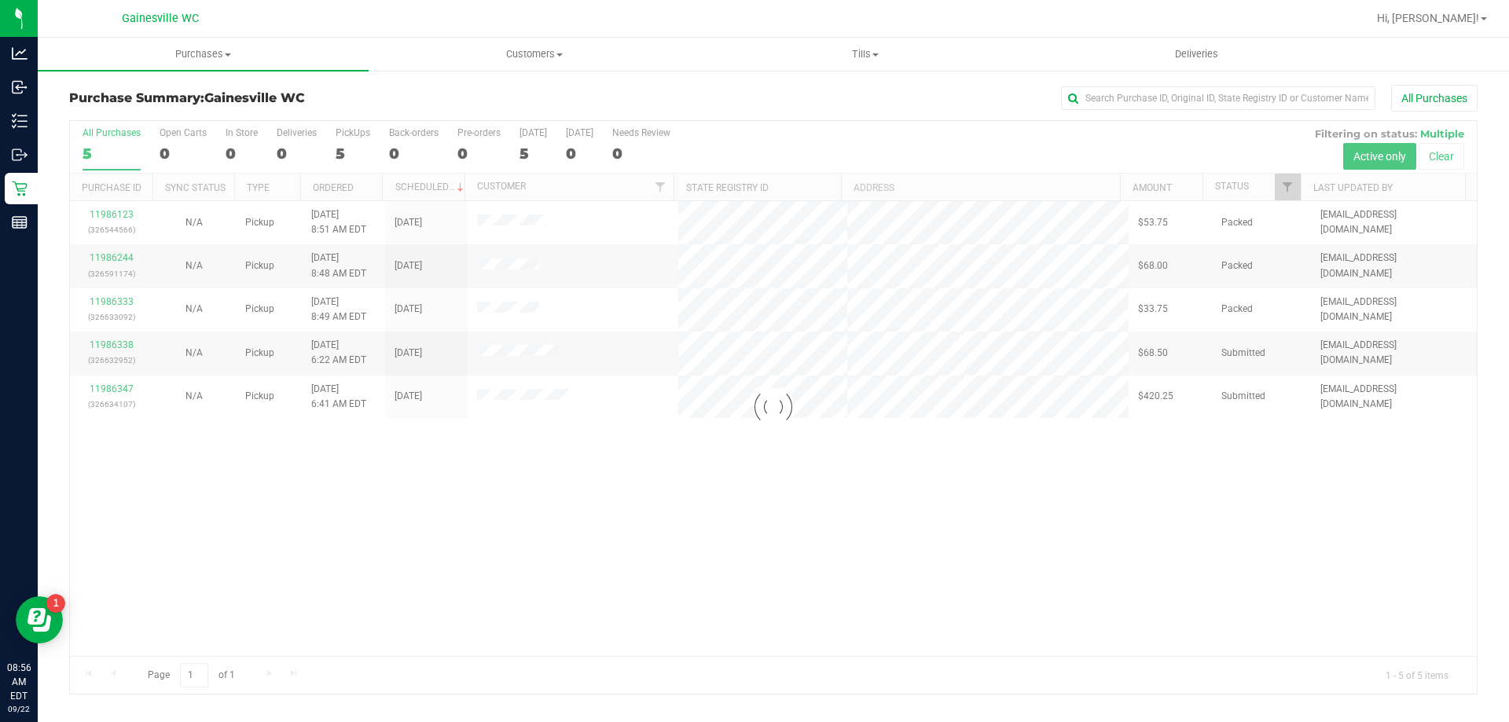
click at [106, 343] on div at bounding box center [773, 407] width 1406 height 573
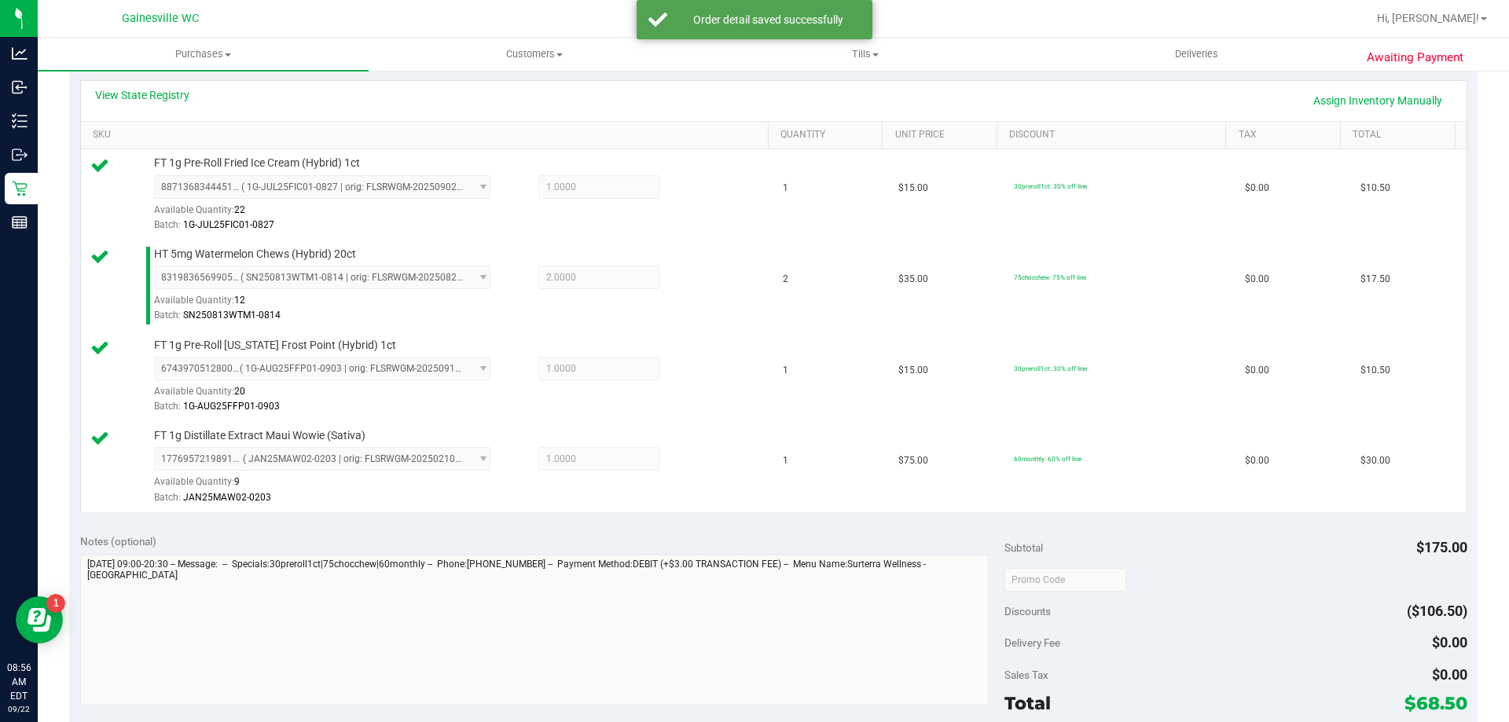
scroll to position [471, 0]
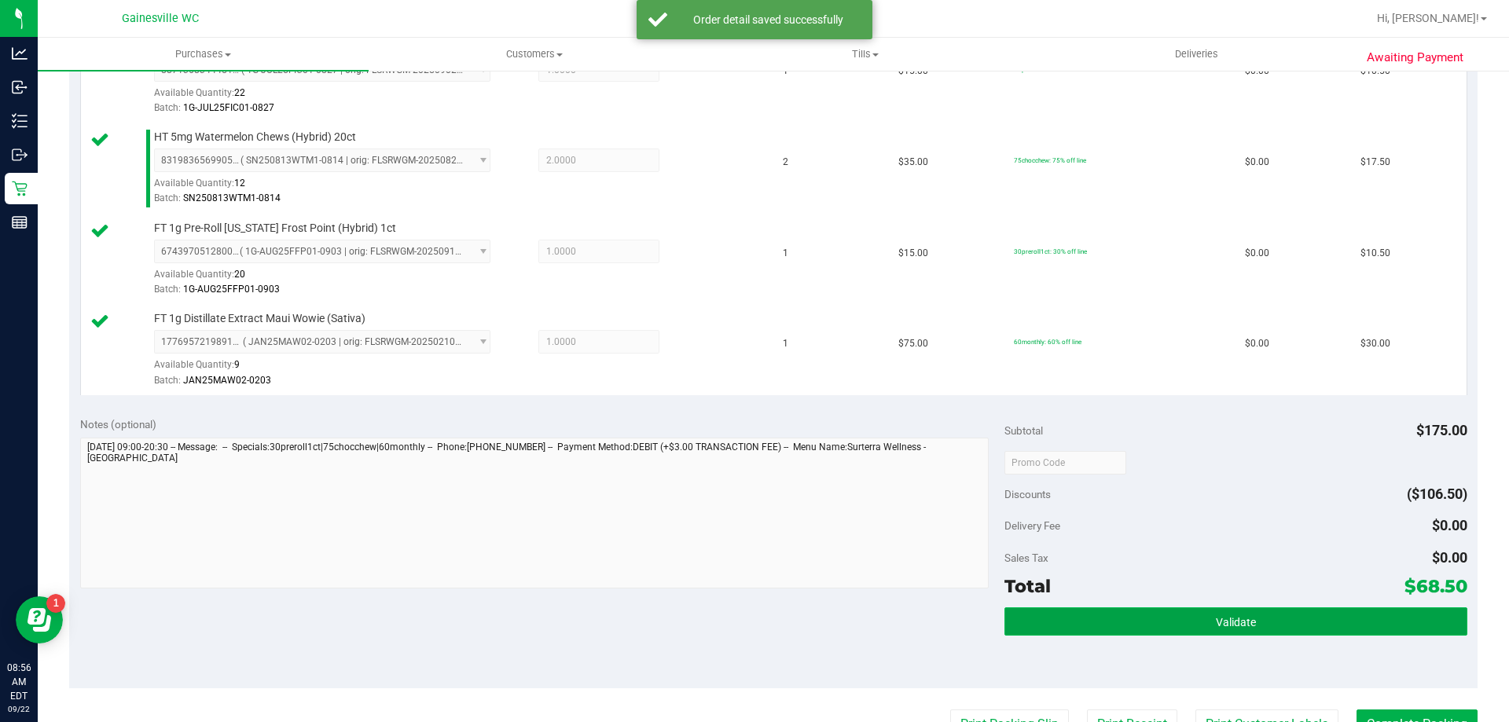
click at [1116, 633] on button "Validate" at bounding box center [1235, 621] width 462 height 28
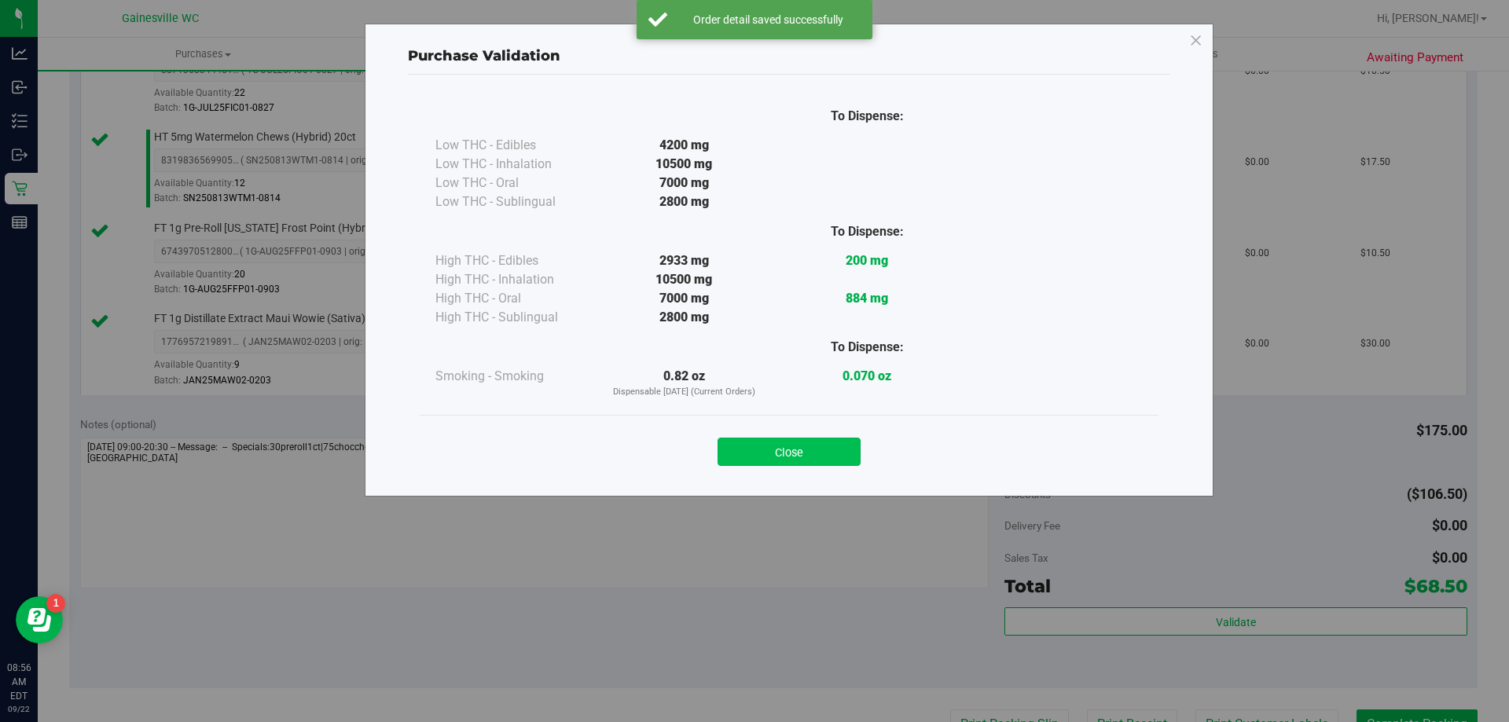
click at [824, 452] on button "Close" at bounding box center [788, 452] width 143 height 28
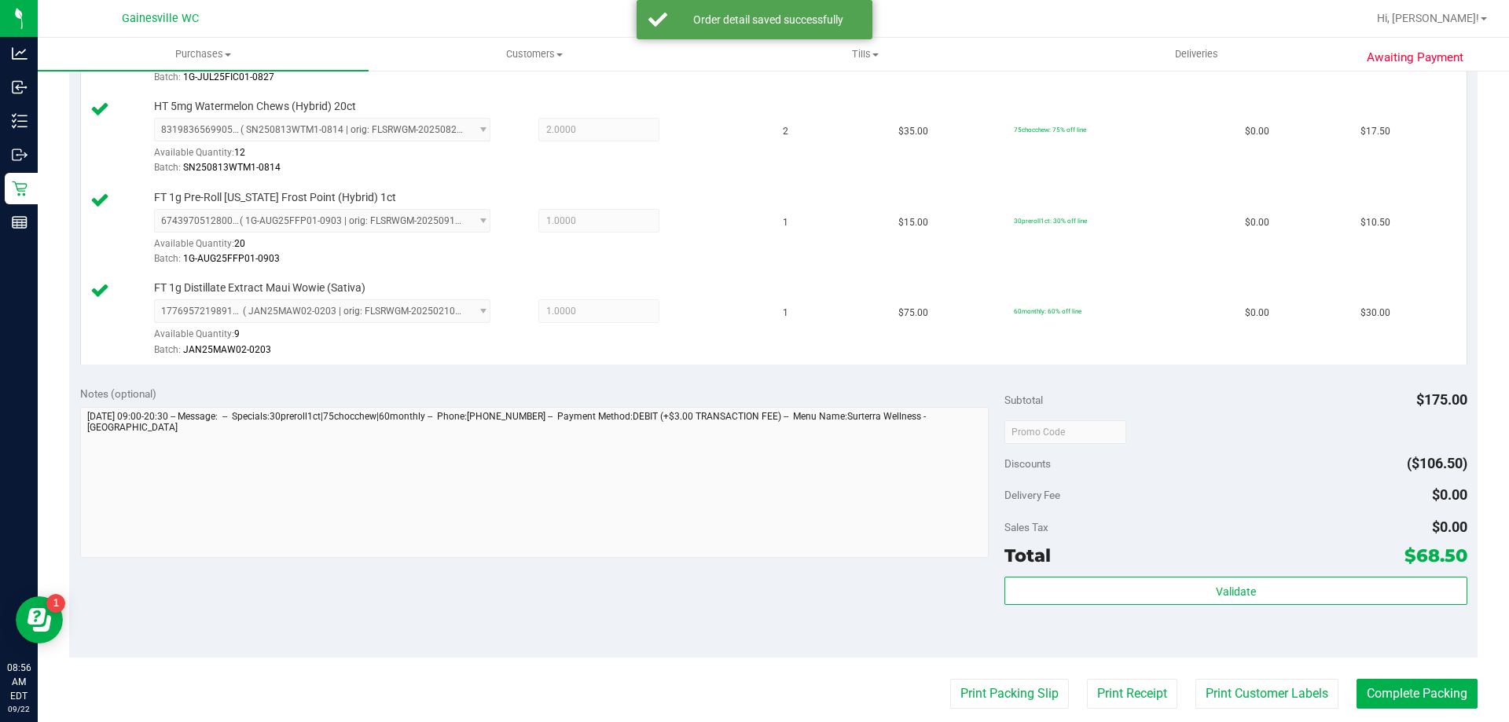
scroll to position [550, 0]
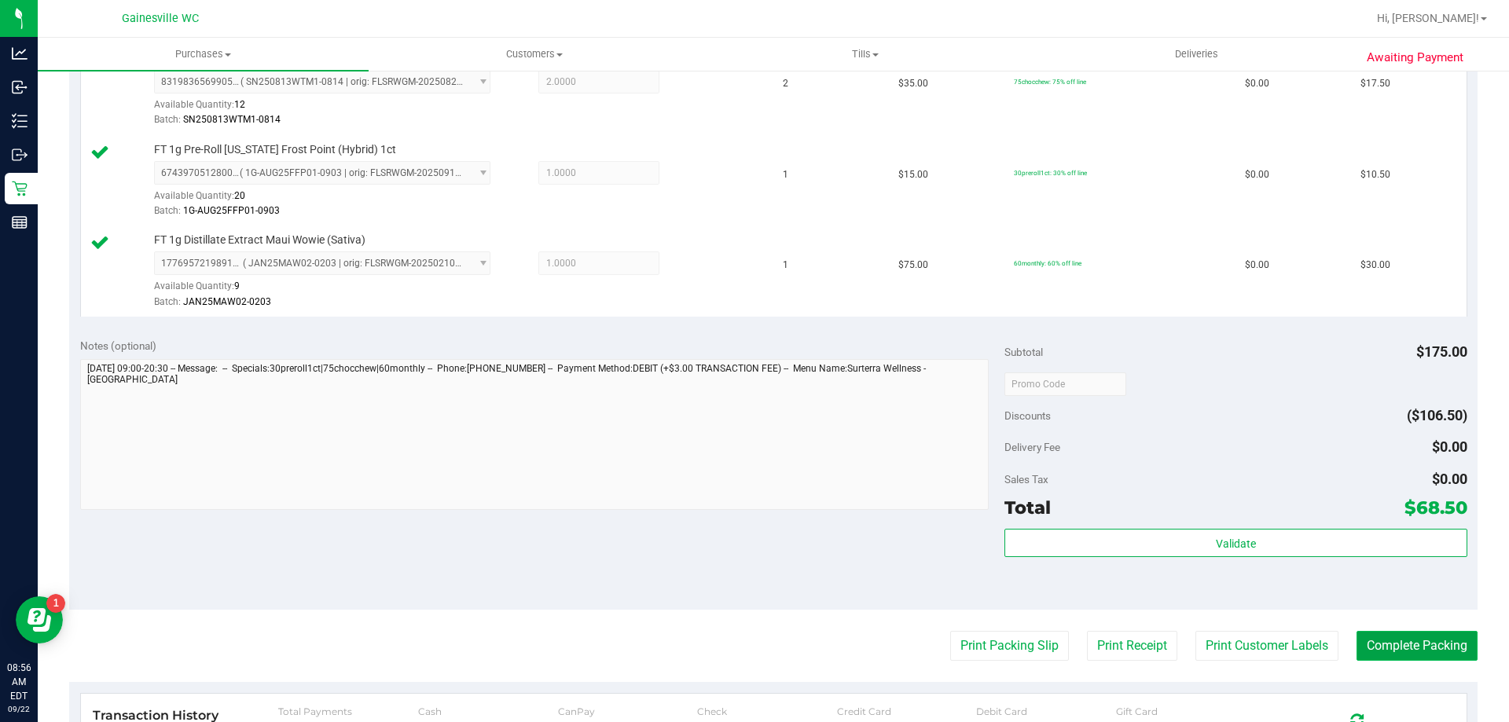
click at [1450, 643] on button "Complete Packing" at bounding box center [1416, 646] width 121 height 30
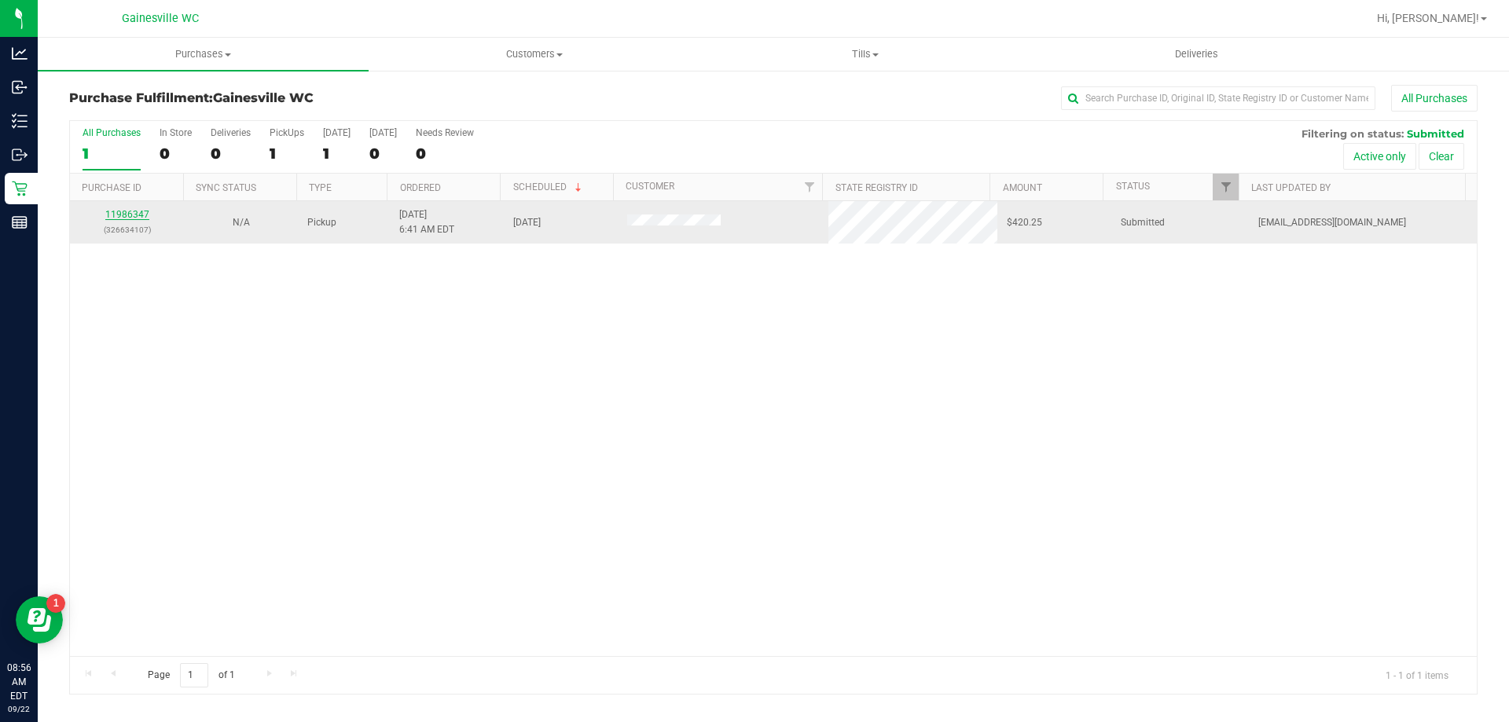
click at [113, 220] on link "11986347" at bounding box center [127, 214] width 44 height 11
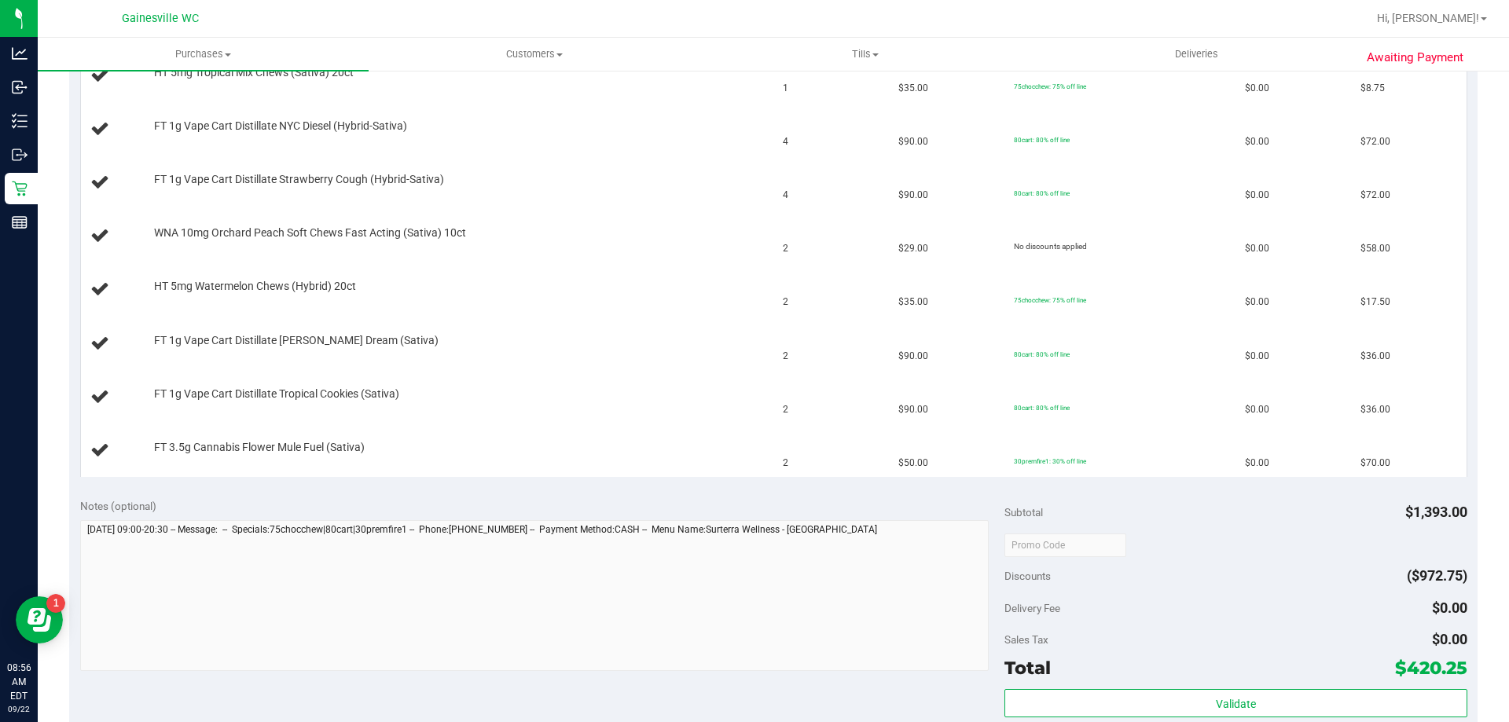
scroll to position [629, 0]
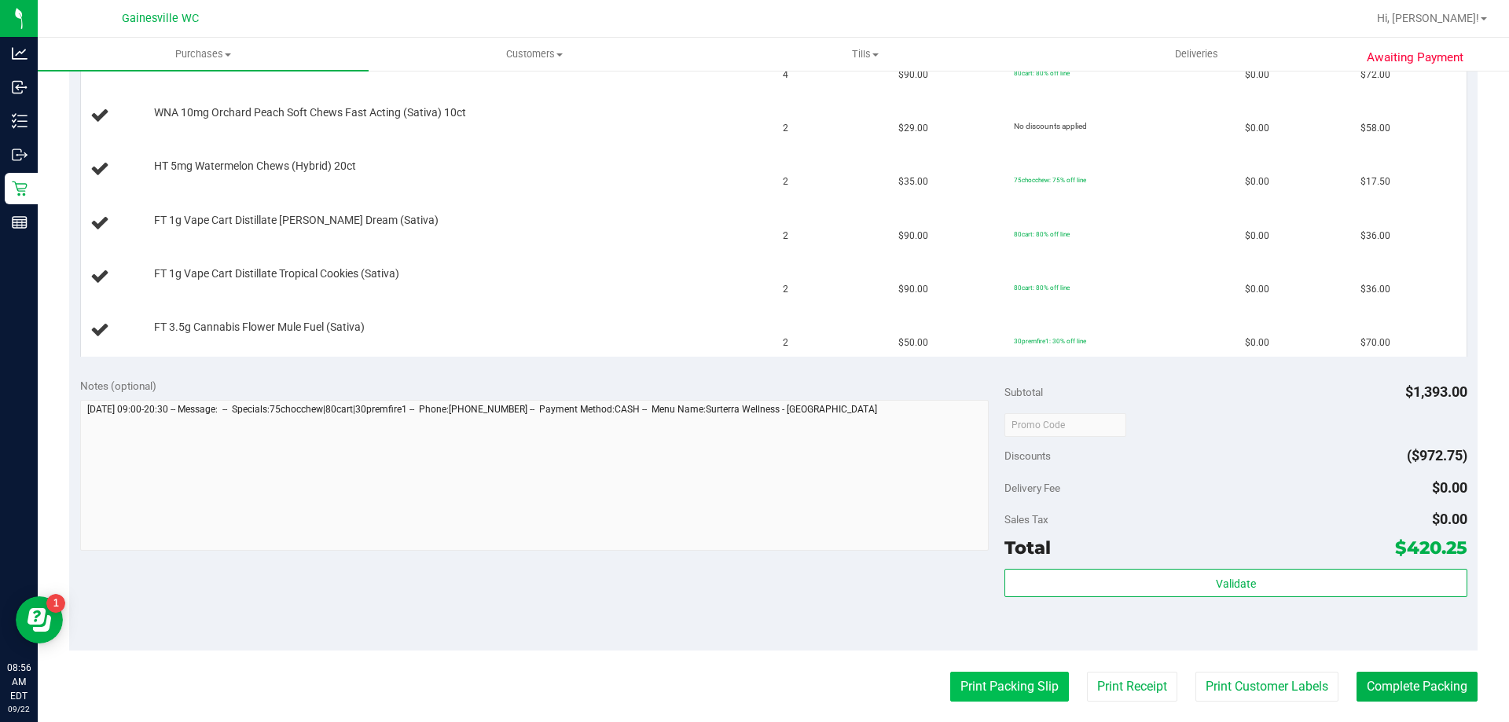
click at [996, 690] on button "Print Packing Slip" at bounding box center [1009, 687] width 119 height 30
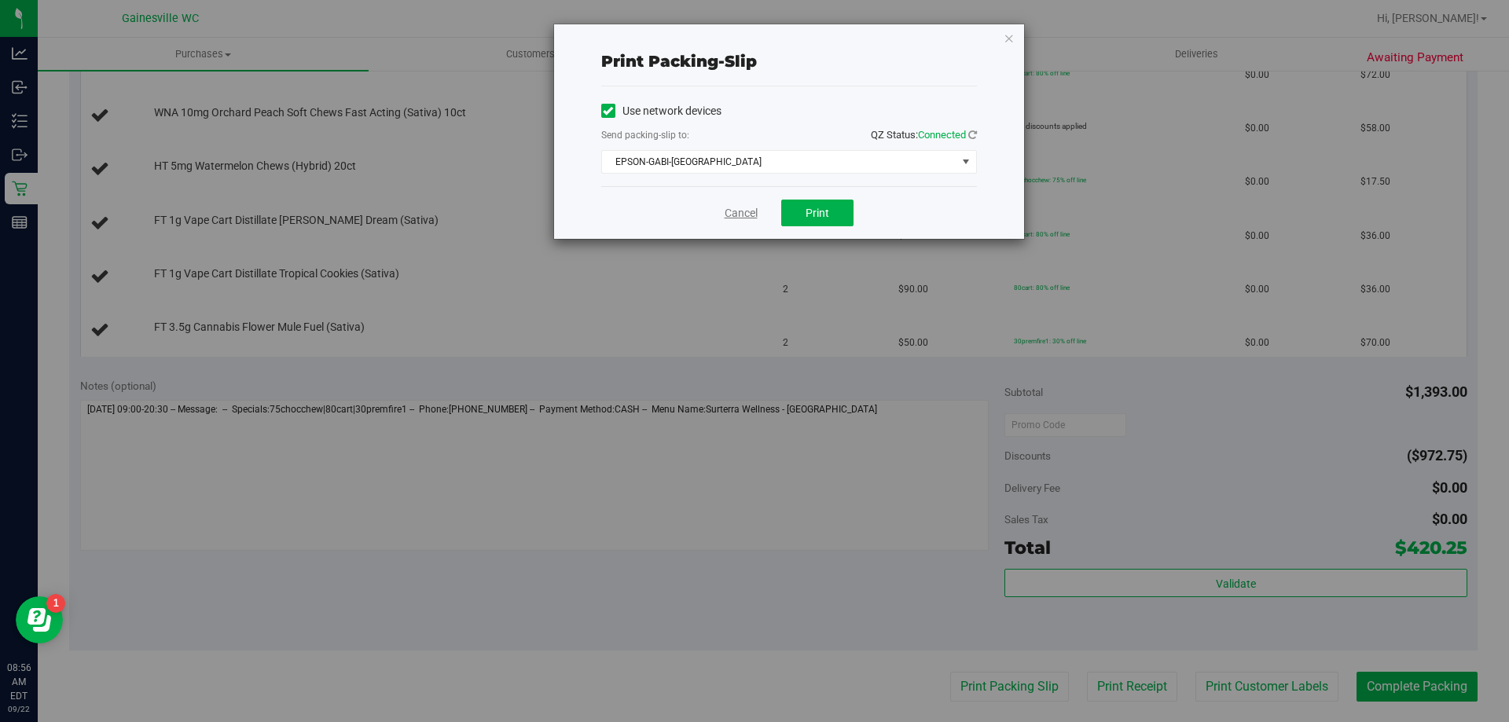
click at [742, 212] on link "Cancel" at bounding box center [740, 213] width 33 height 17
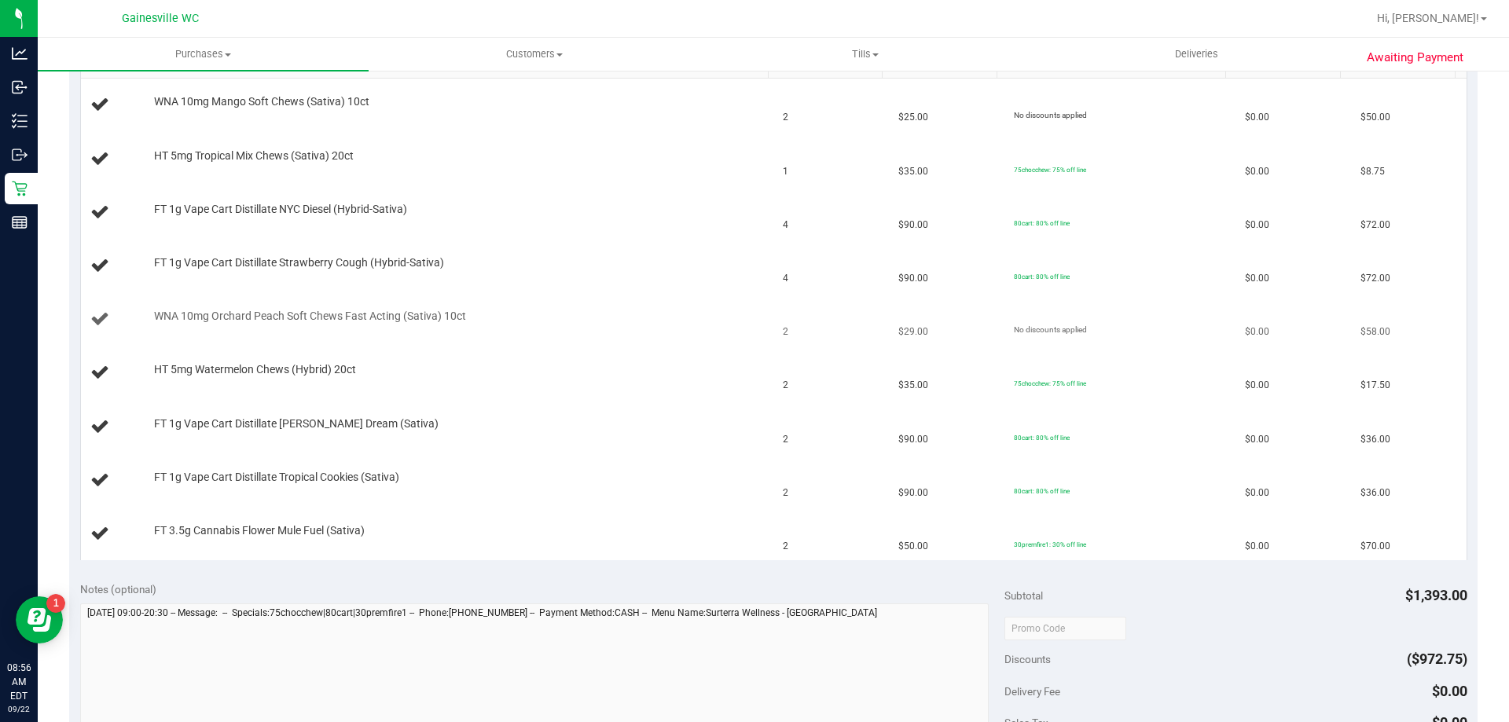
scroll to position [393, 0]
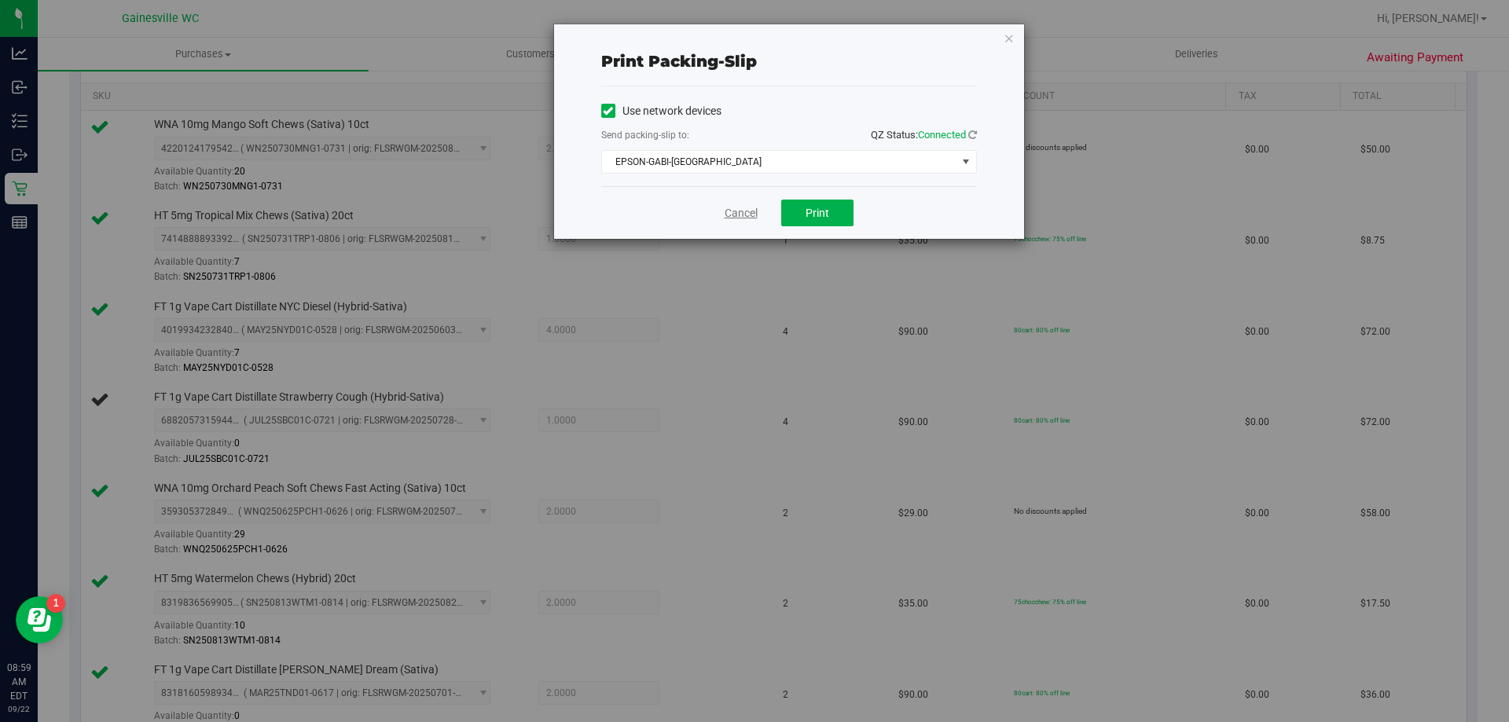
click at [743, 217] on link "Cancel" at bounding box center [740, 213] width 33 height 17
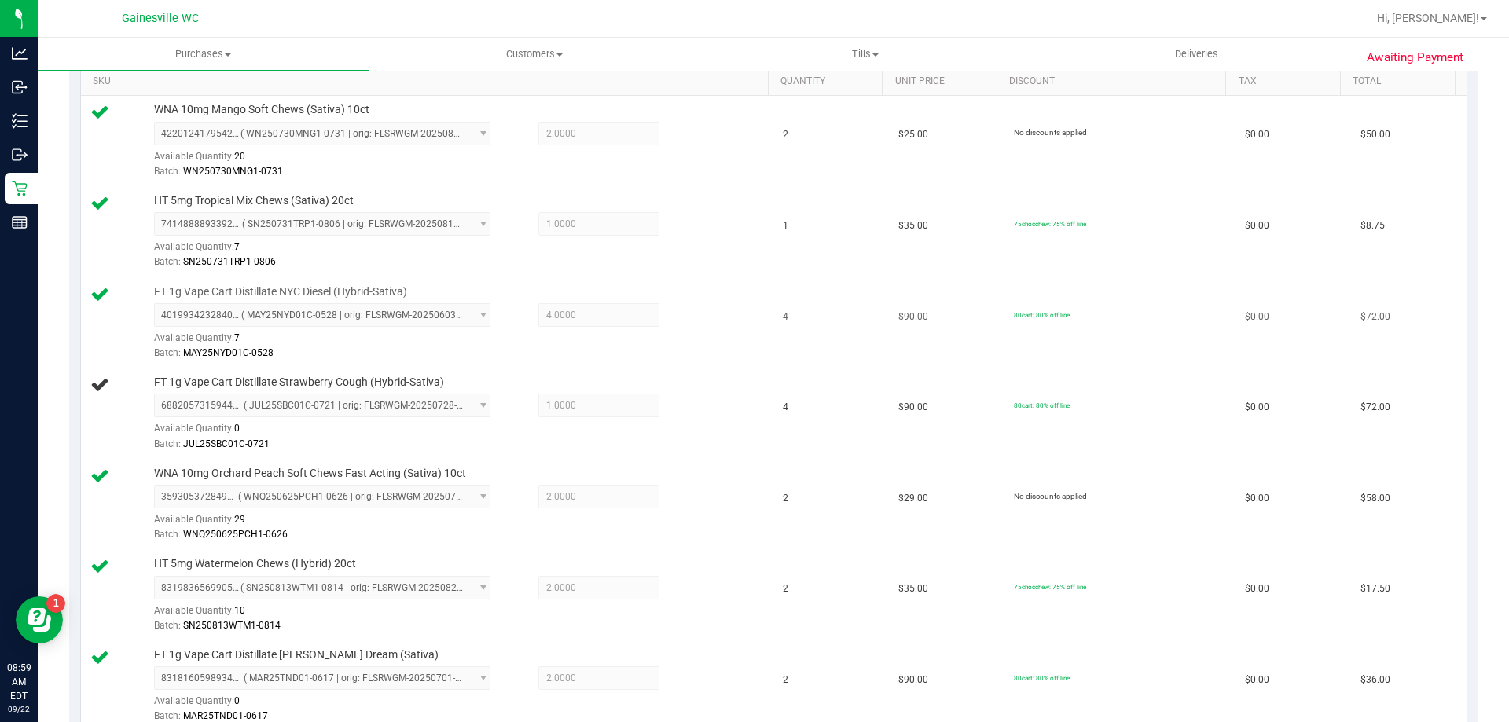
scroll to position [406, 0]
click at [345, 381] on span "FT 1g Vape Cart Distillate Strawberry Cough (Hybrid-Sativa)" at bounding box center [299, 383] width 290 height 15
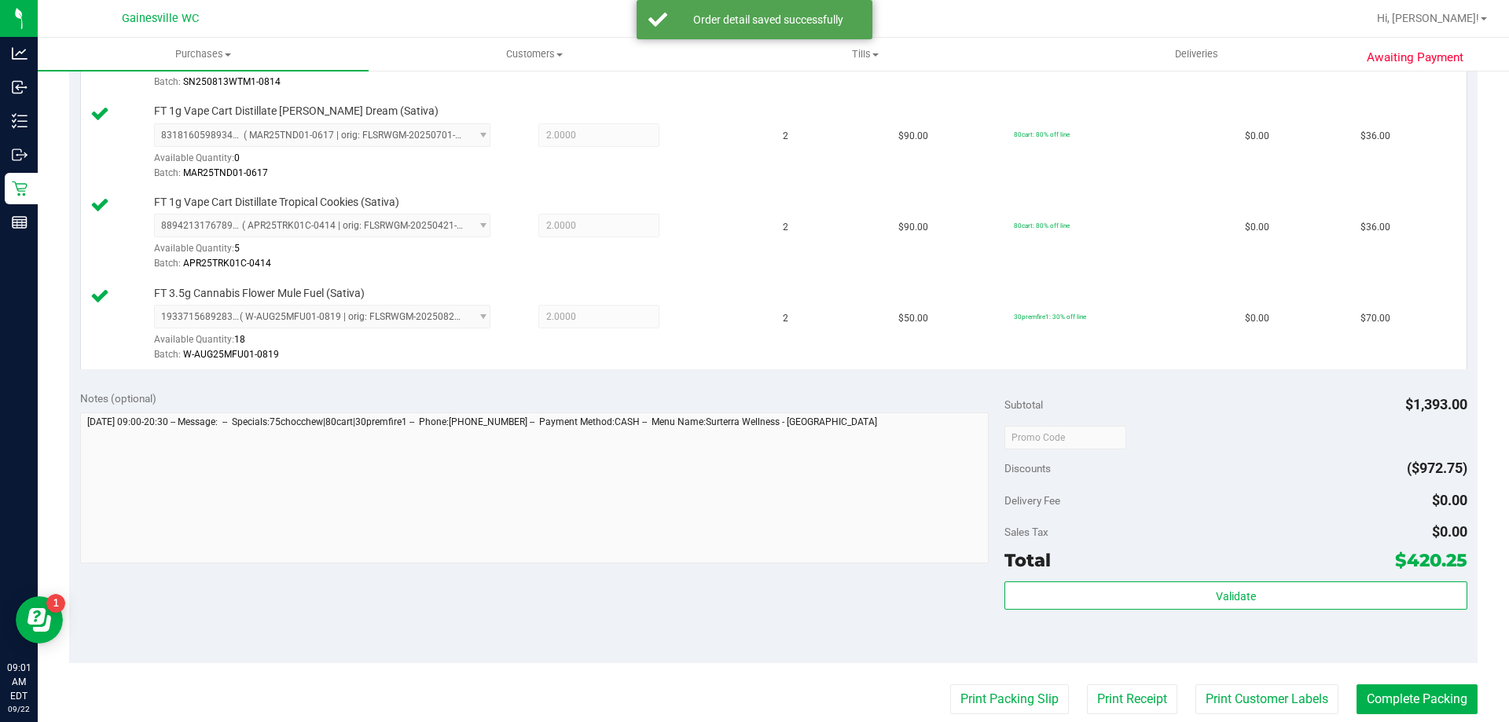
scroll to position [1021, 0]
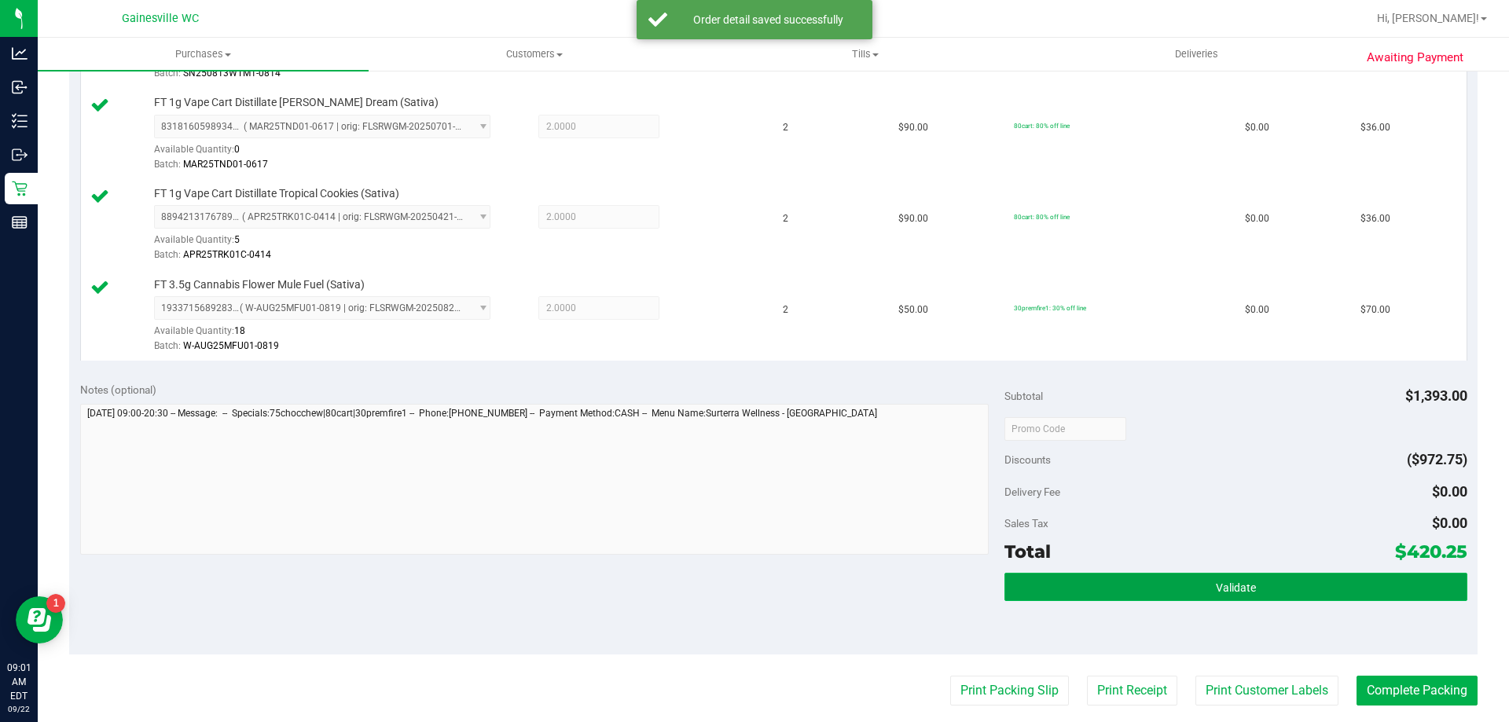
click at [1202, 588] on button "Validate" at bounding box center [1235, 587] width 462 height 28
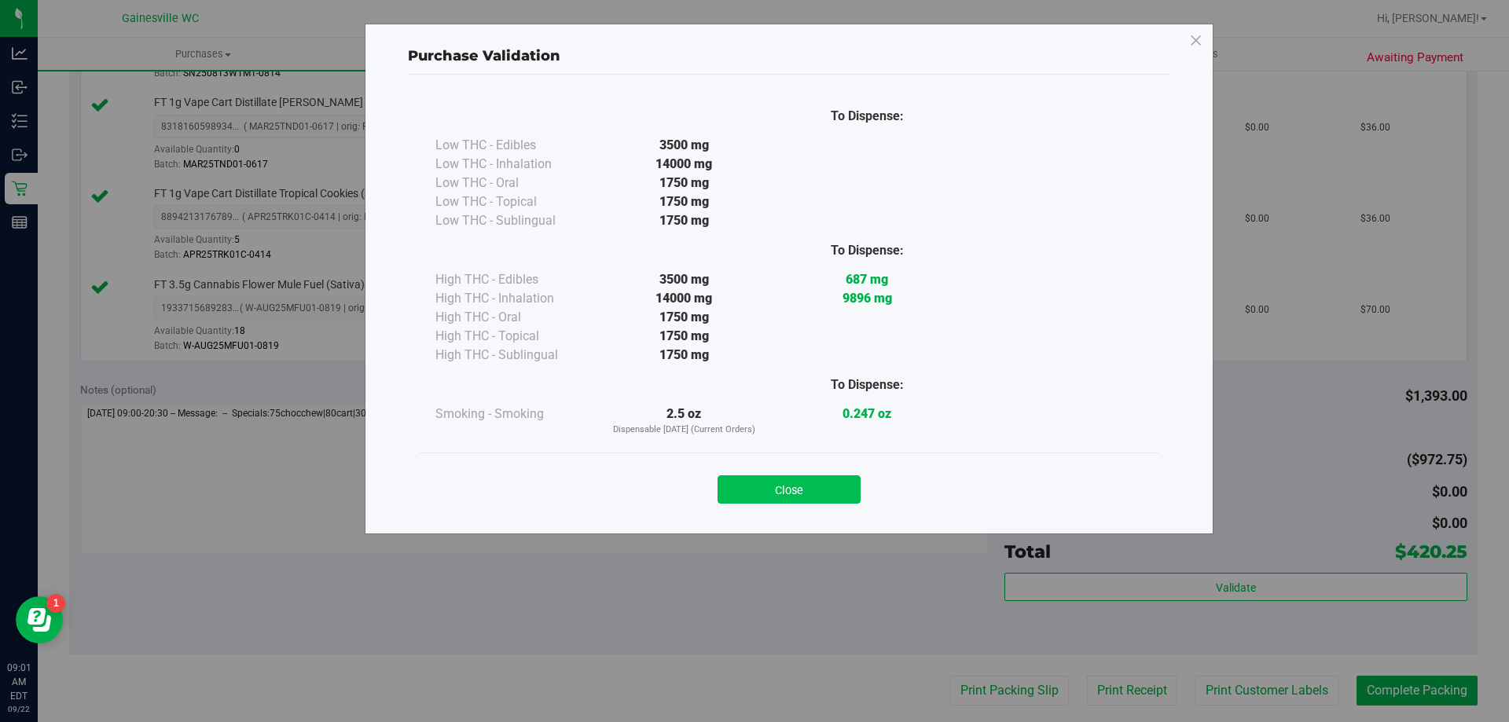
click at [798, 486] on button "Close" at bounding box center [788, 489] width 143 height 28
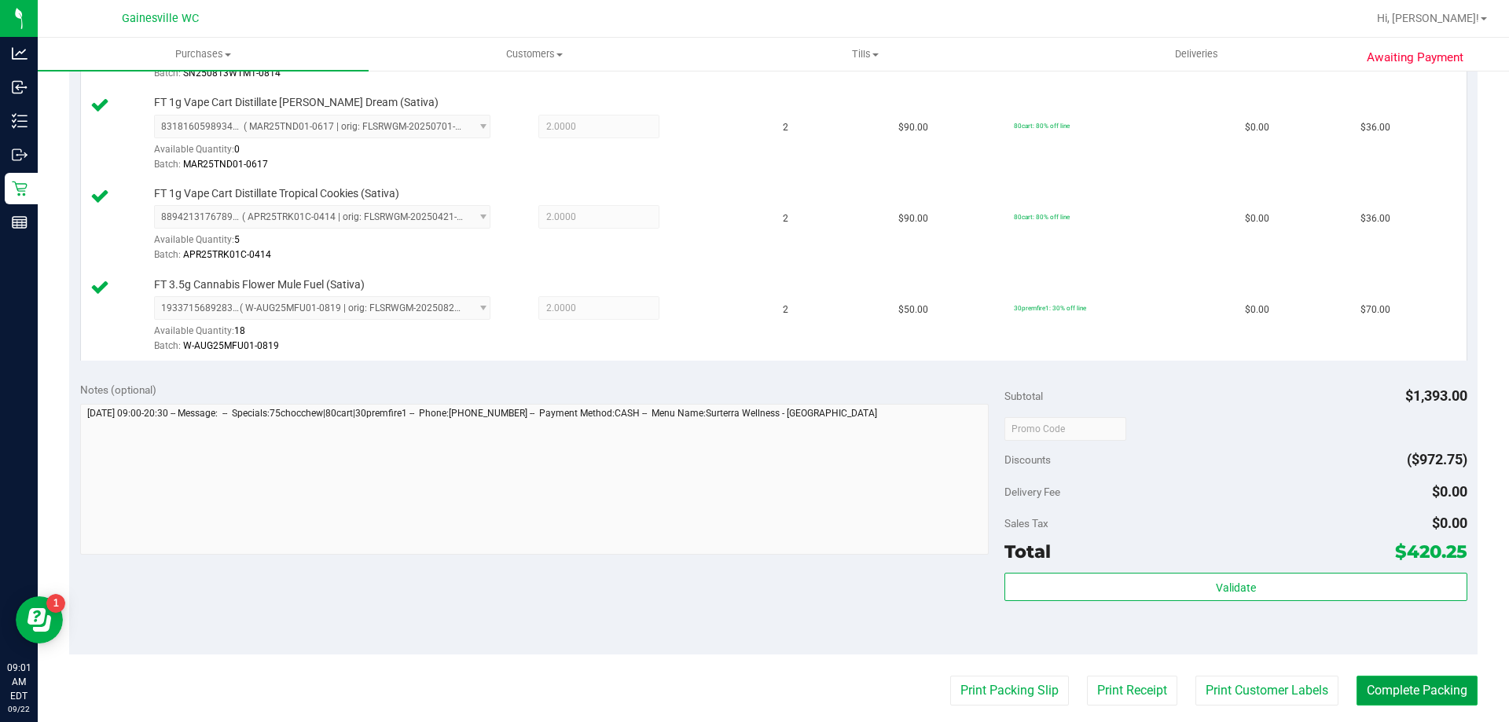
click at [1410, 687] on button "Complete Packing" at bounding box center [1416, 691] width 121 height 30
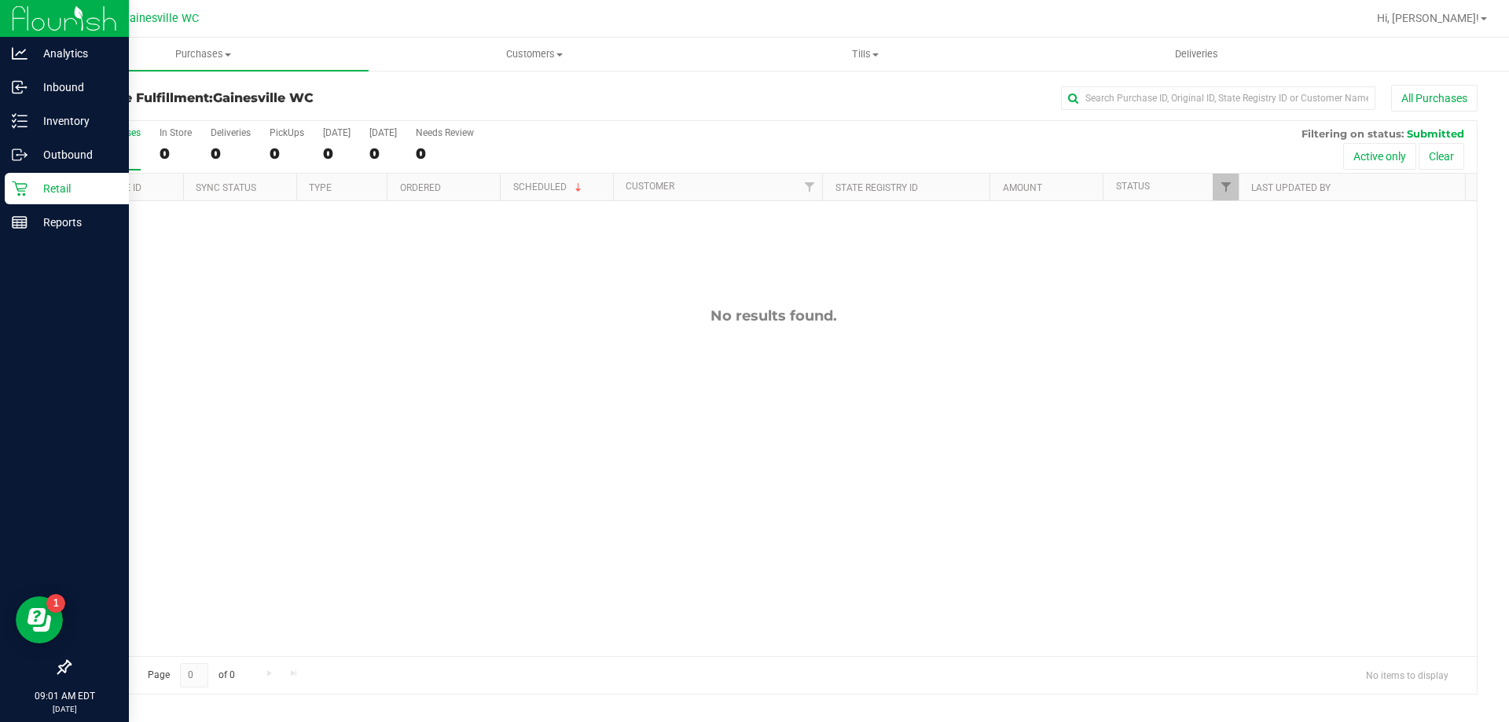
click at [31, 190] on p "Retail" at bounding box center [75, 188] width 94 height 19
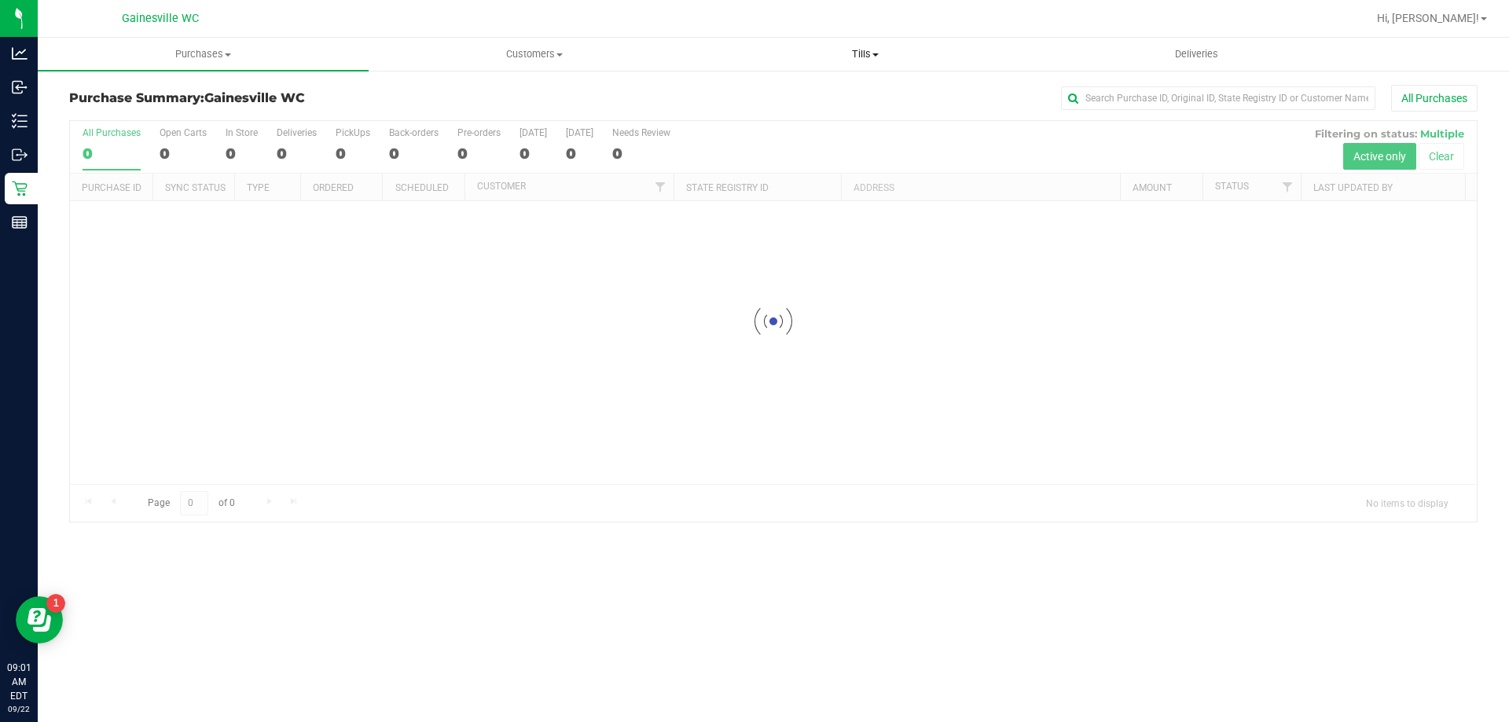
click at [883, 68] on uib-tab-heading "Tills Manage tills Reconcile e-payments" at bounding box center [864, 54] width 329 height 31
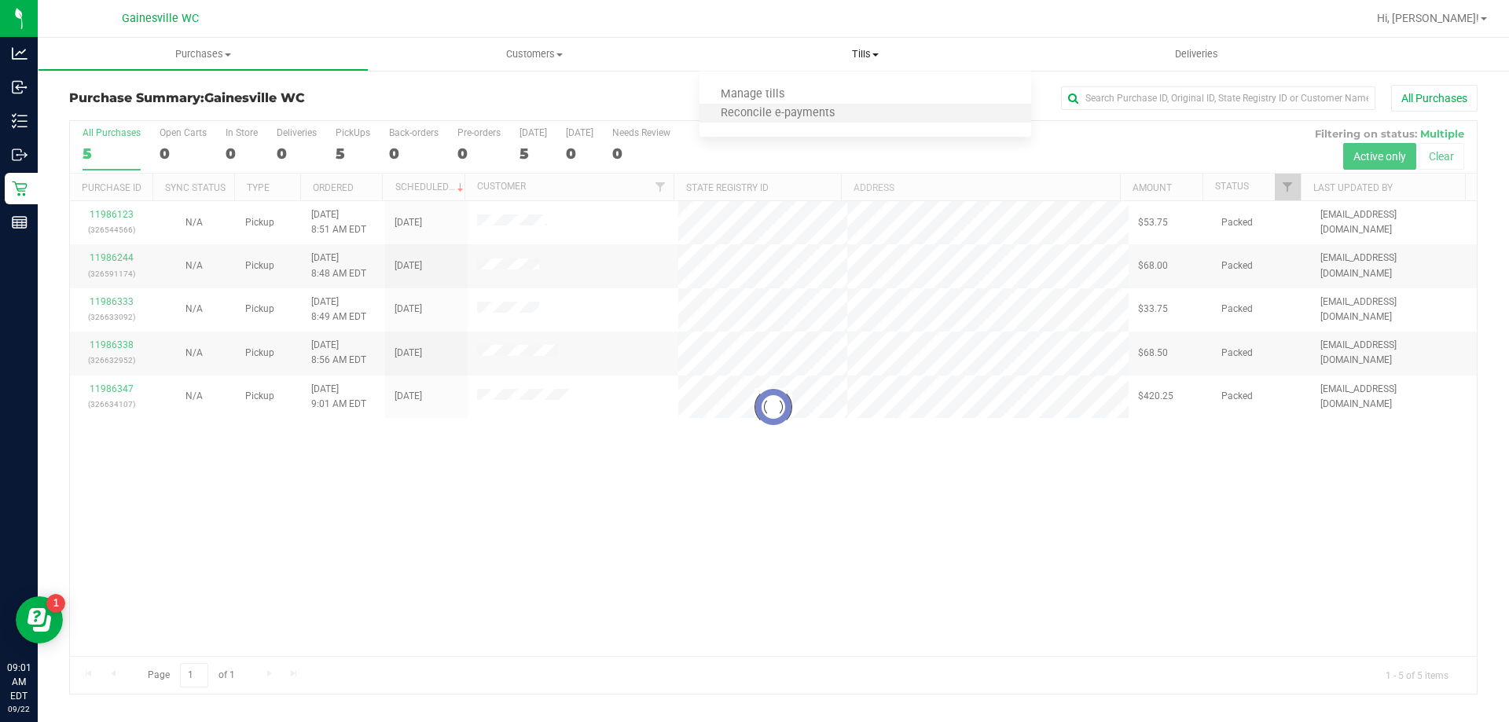
click at [864, 108] on li "Reconcile e-payments" at bounding box center [864, 114] width 331 height 19
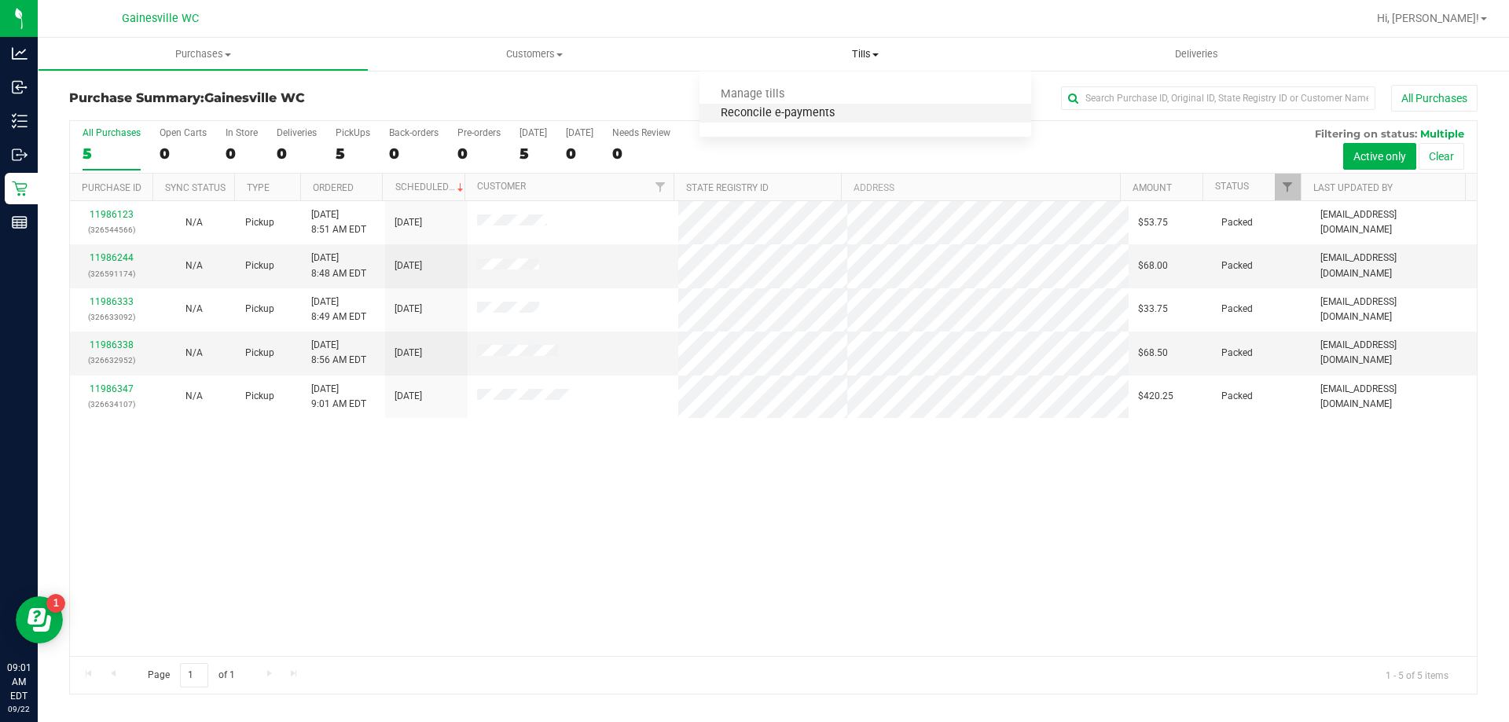
click at [784, 112] on span "Reconcile e-payments" at bounding box center [777, 113] width 156 height 13
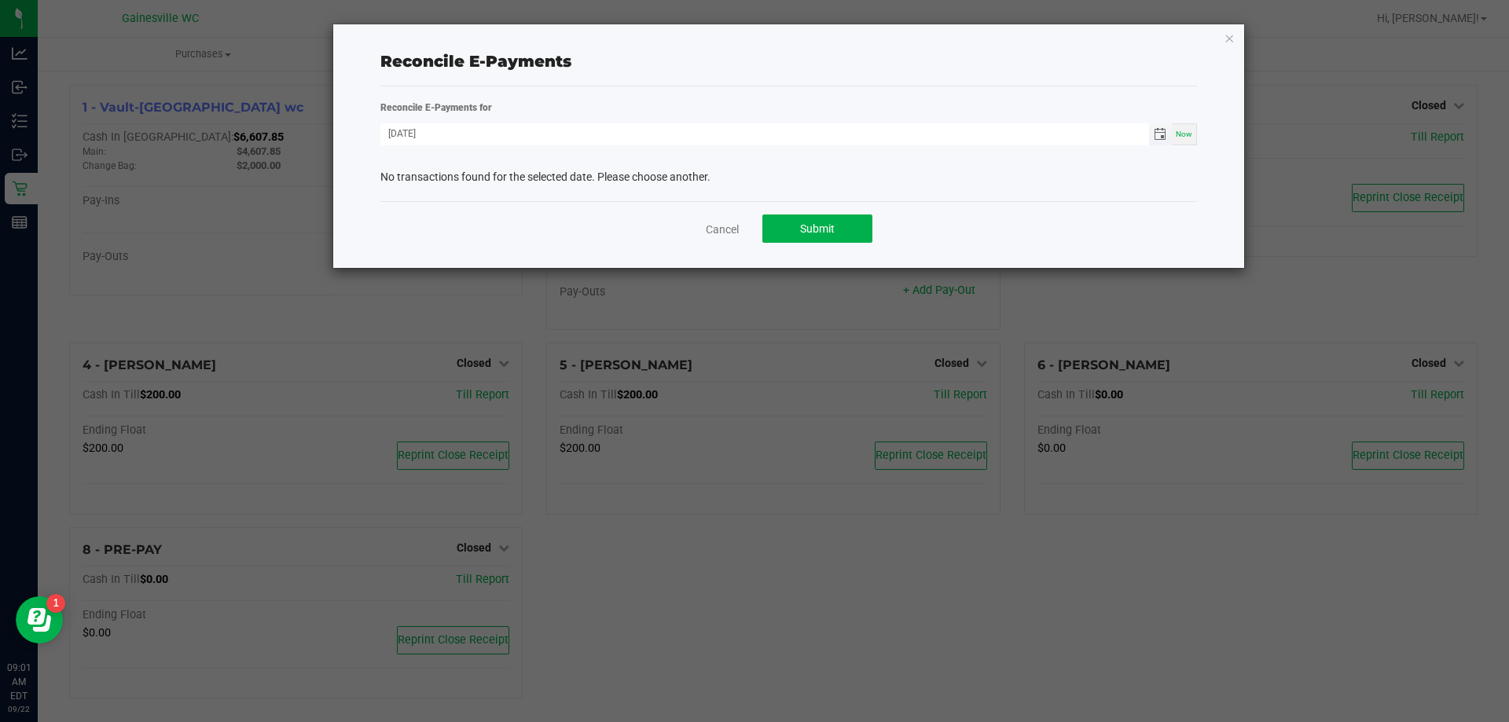
click at [1159, 139] on span "Toggle calendar" at bounding box center [1159, 134] width 13 height 13
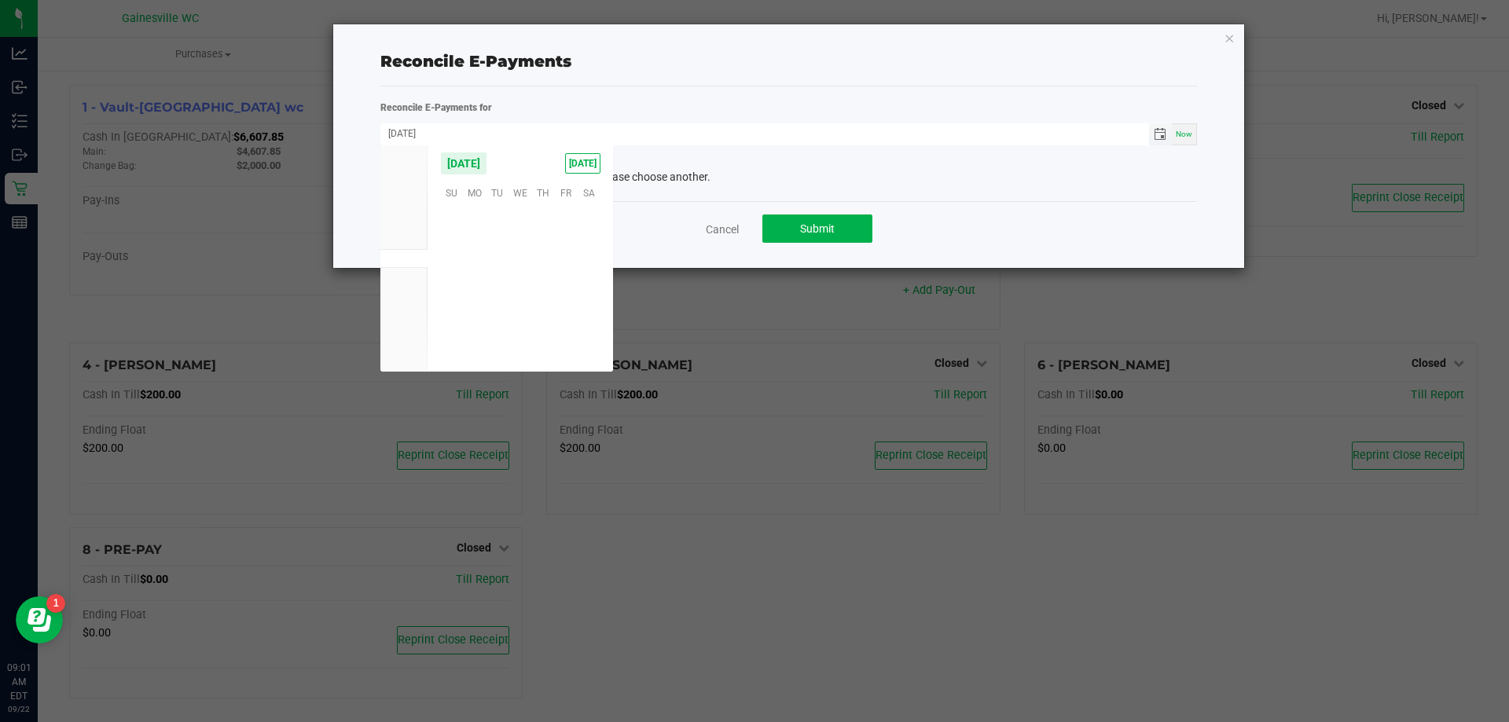
scroll to position [254825, 0]
click at [457, 285] on span "21" at bounding box center [451, 289] width 23 height 24
type input "[DATE]"
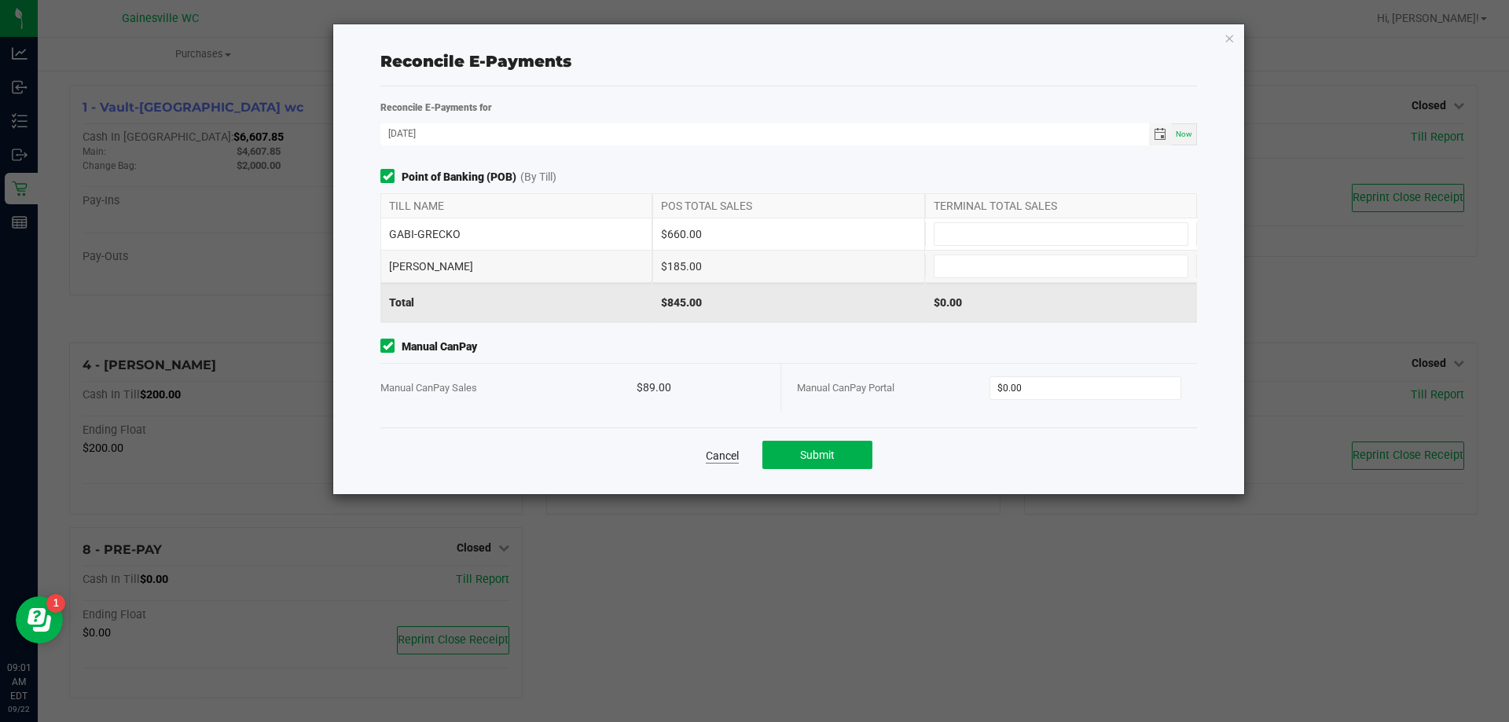
click at [728, 457] on link "Cancel" at bounding box center [722, 456] width 33 height 16
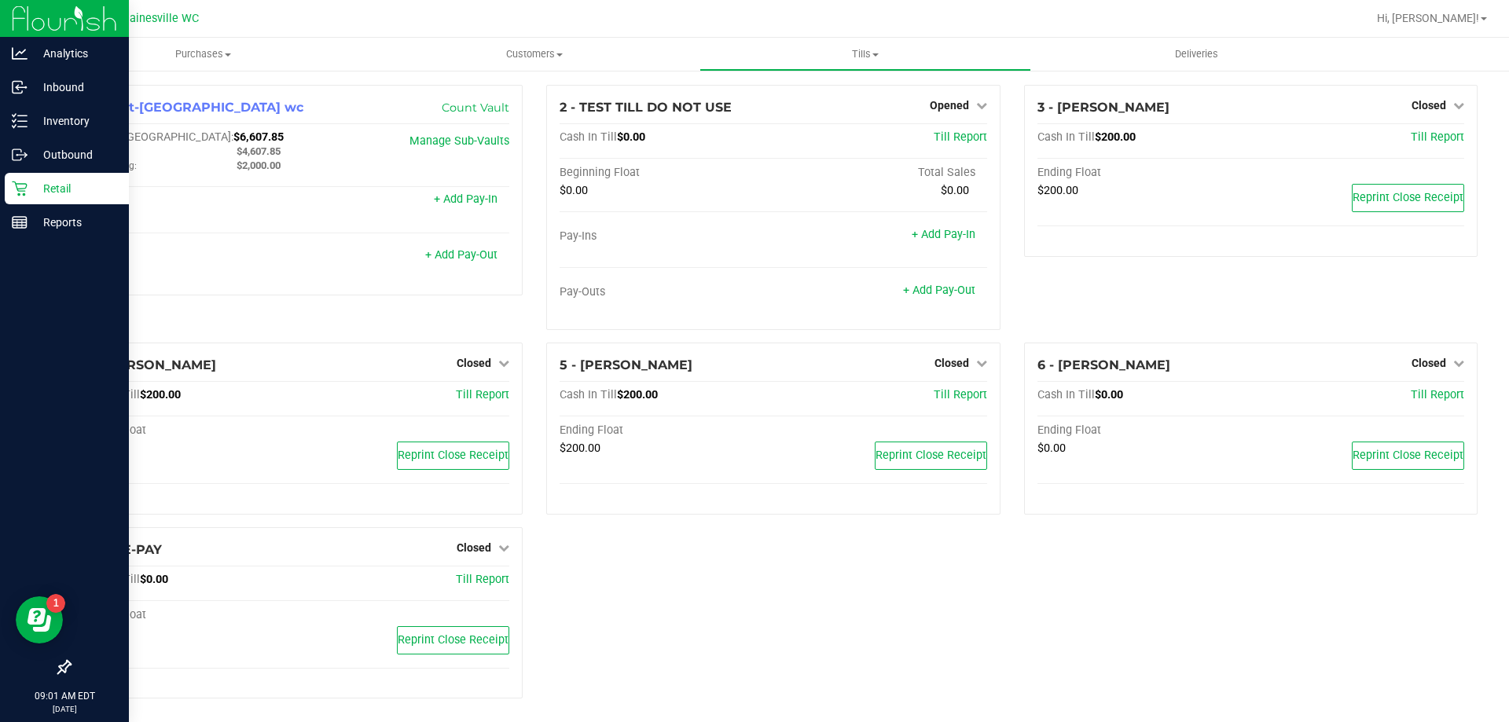
click at [32, 192] on p "Retail" at bounding box center [75, 188] width 94 height 19
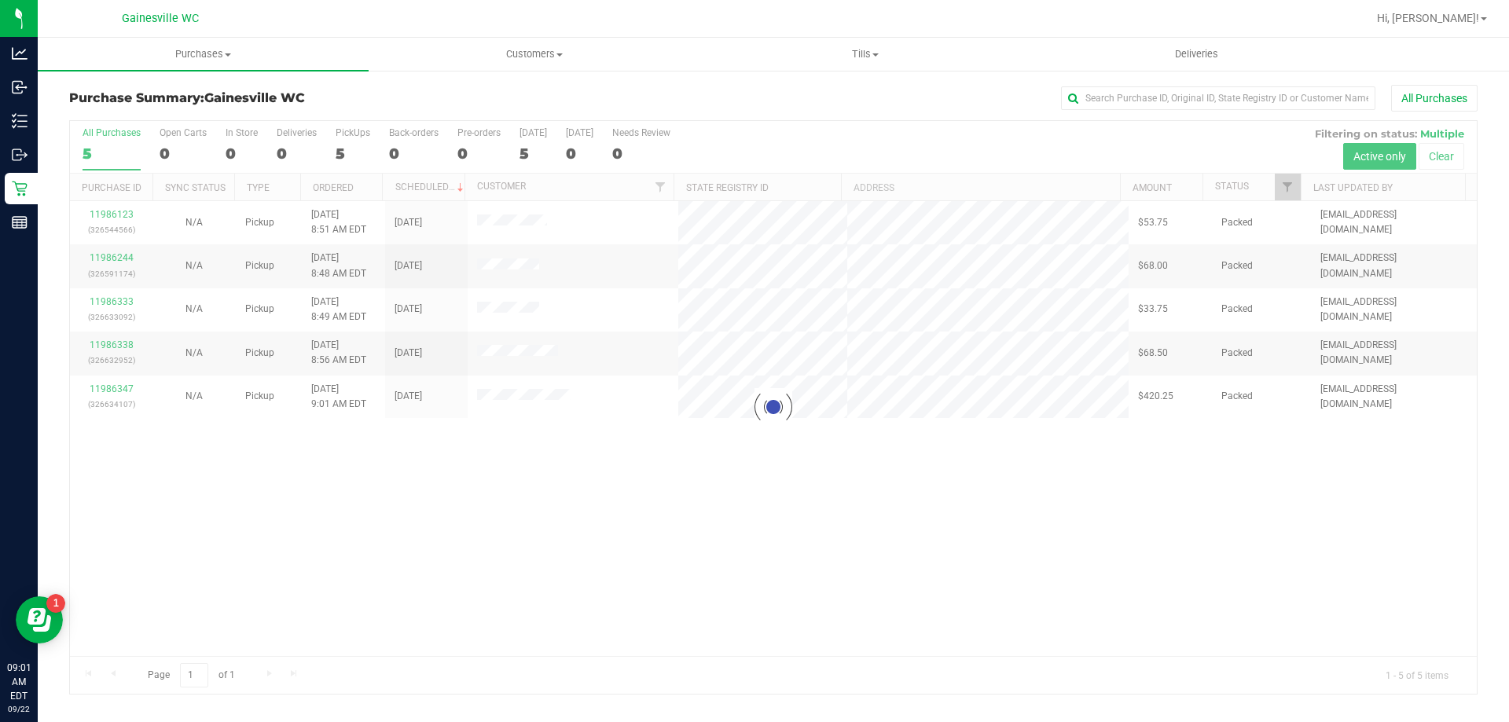
click at [358, 548] on div at bounding box center [773, 407] width 1406 height 573
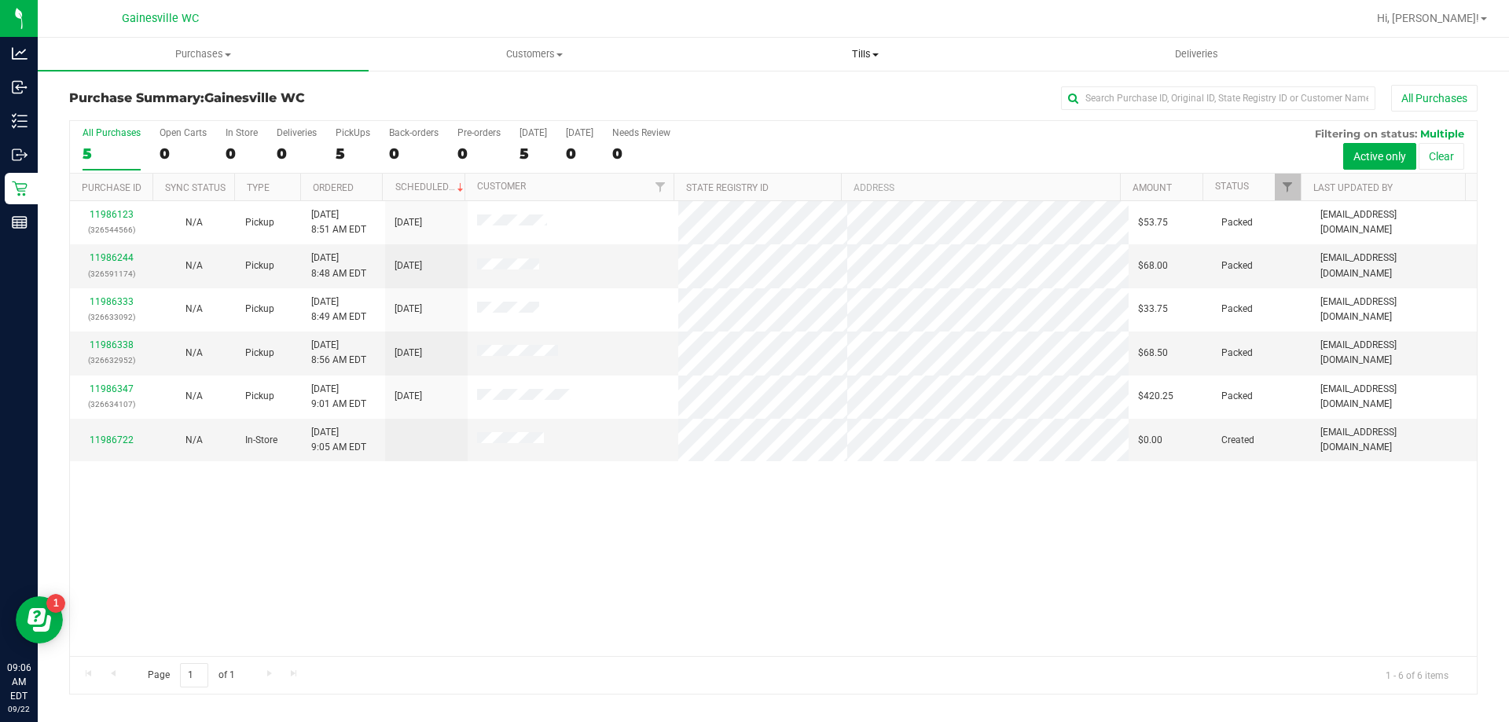
click at [849, 56] on span "Tills" at bounding box center [864, 54] width 329 height 14
click at [843, 90] on li "Manage tills" at bounding box center [864, 95] width 331 height 19
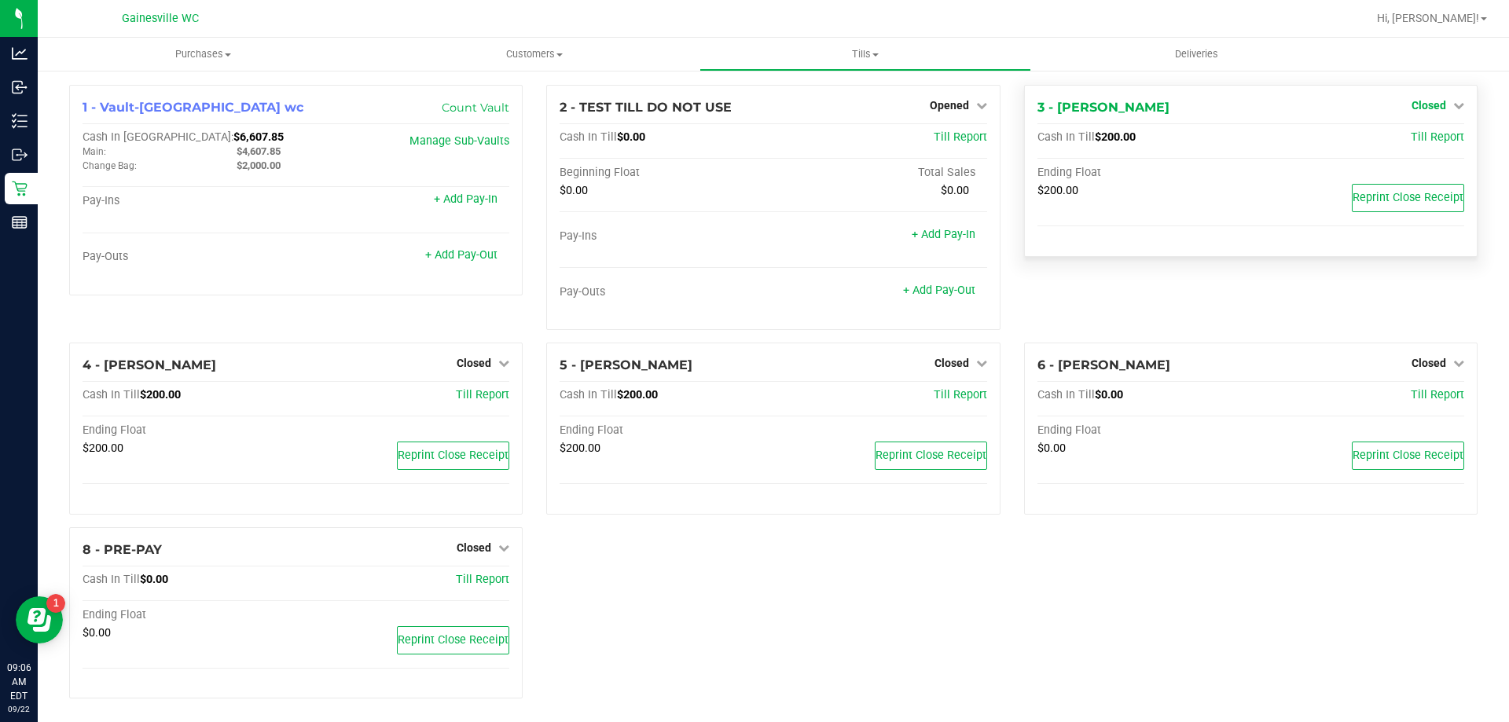
click at [1428, 105] on span "Closed" at bounding box center [1428, 105] width 35 height 13
click at [1415, 138] on link "Open Till" at bounding box center [1428, 138] width 42 height 13
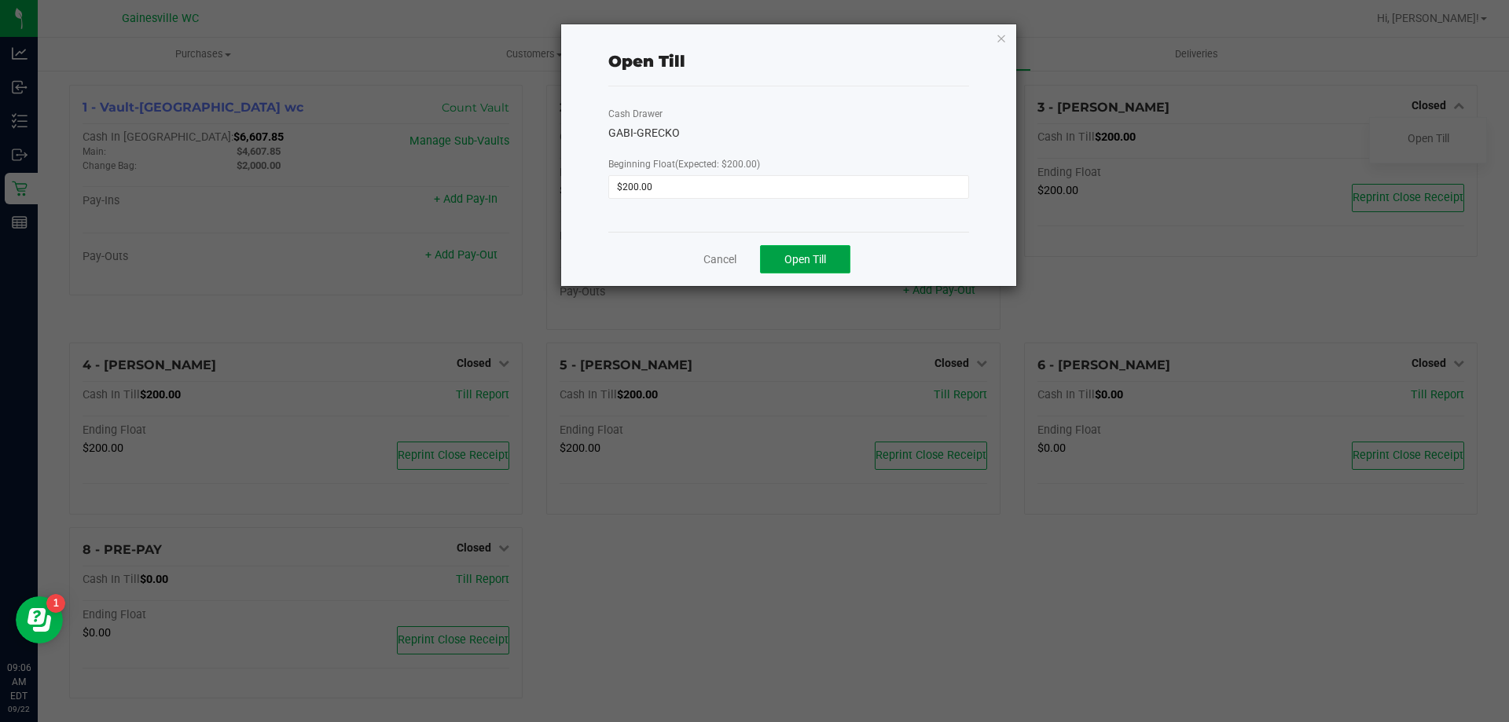
click at [811, 251] on button "Open Till" at bounding box center [805, 259] width 90 height 28
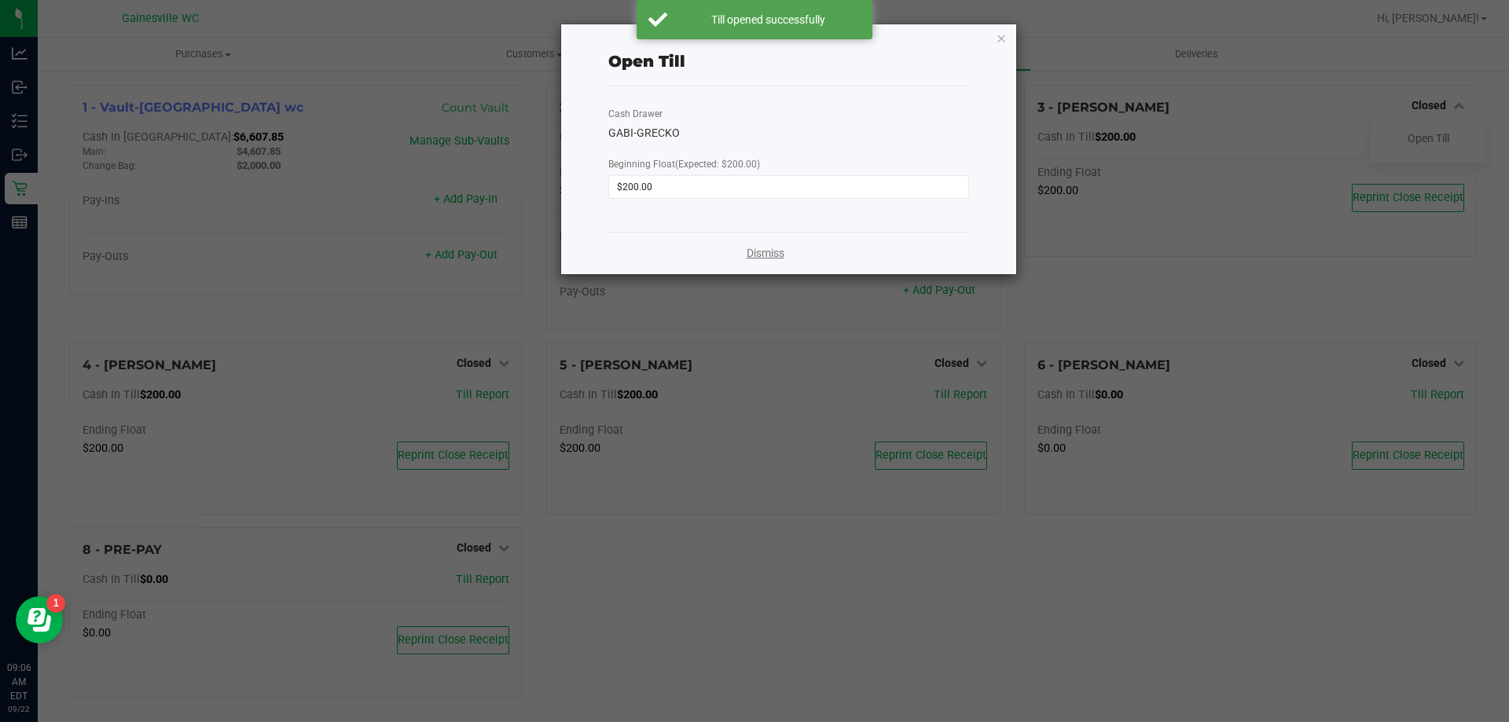
click at [754, 250] on link "Dismiss" at bounding box center [765, 253] width 38 height 17
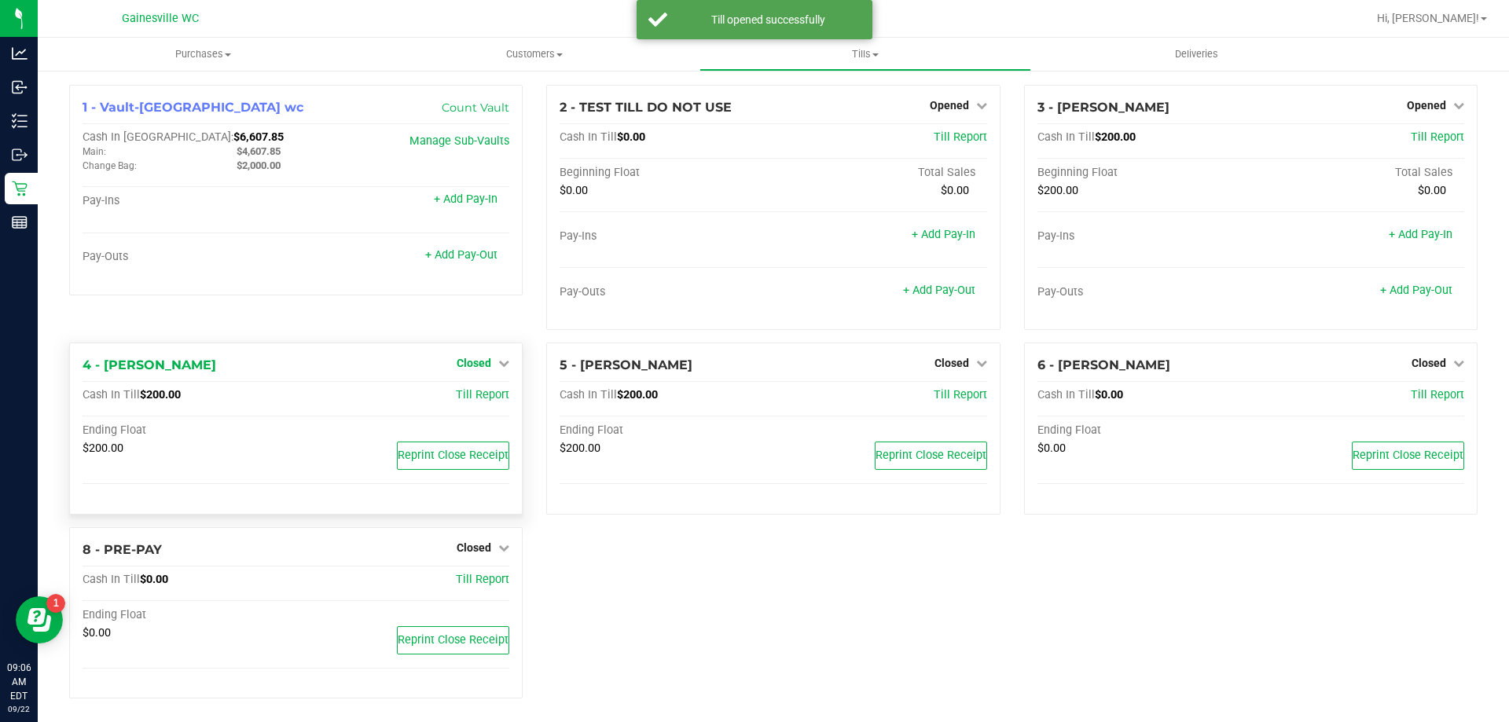
click at [458, 361] on span "Closed" at bounding box center [474, 363] width 35 height 13
click at [464, 388] on div "Open Till" at bounding box center [474, 397] width 116 height 20
click at [464, 396] on link "Open Till" at bounding box center [474, 396] width 42 height 13
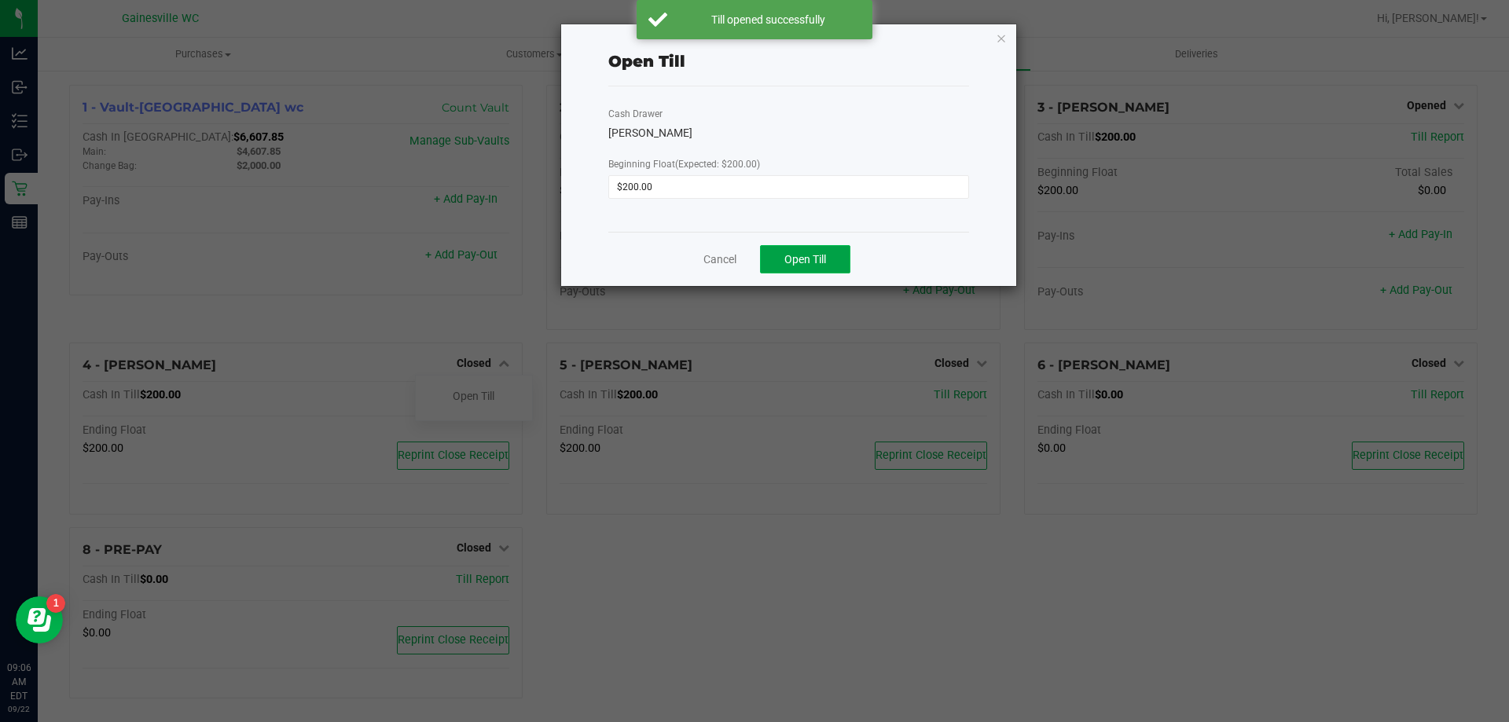
click at [812, 255] on span "Open Till" at bounding box center [805, 259] width 42 height 13
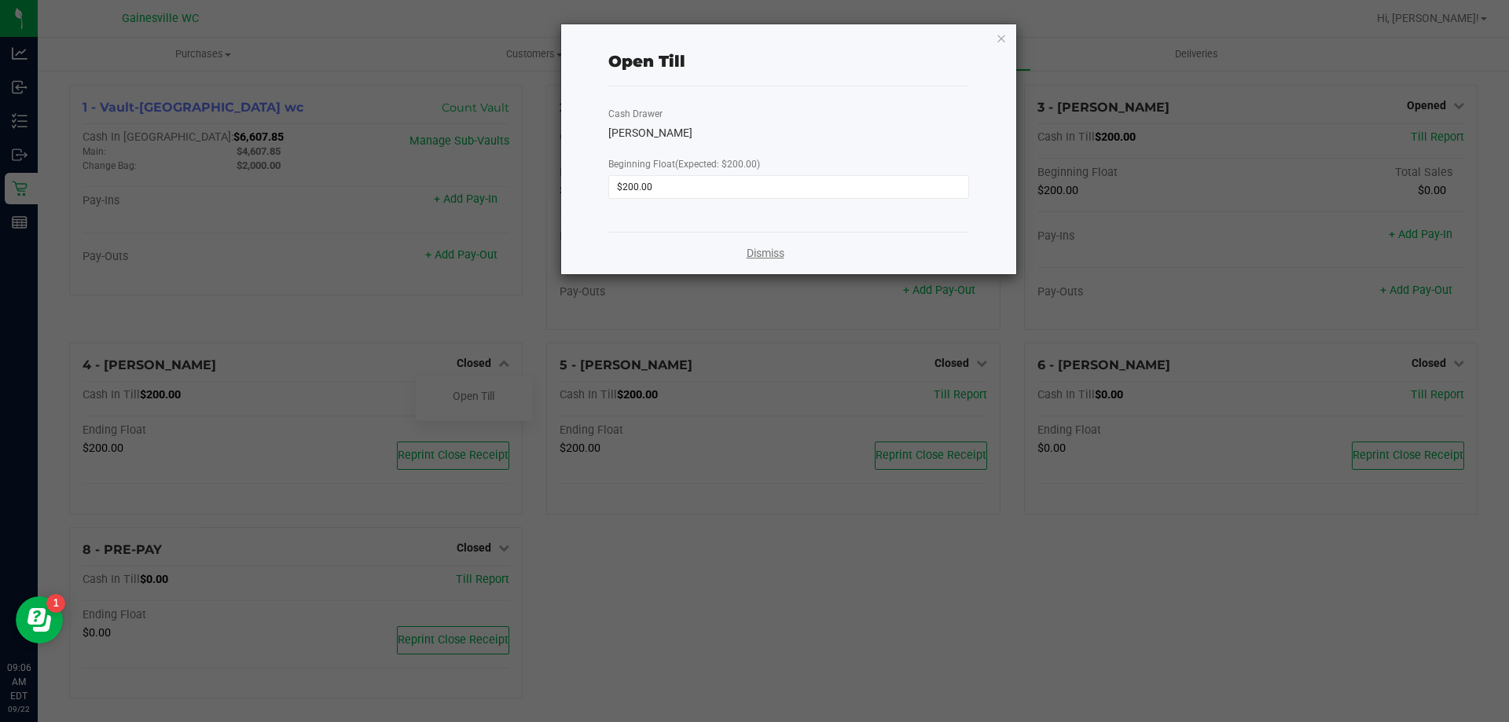
click at [765, 254] on link "Dismiss" at bounding box center [765, 253] width 38 height 17
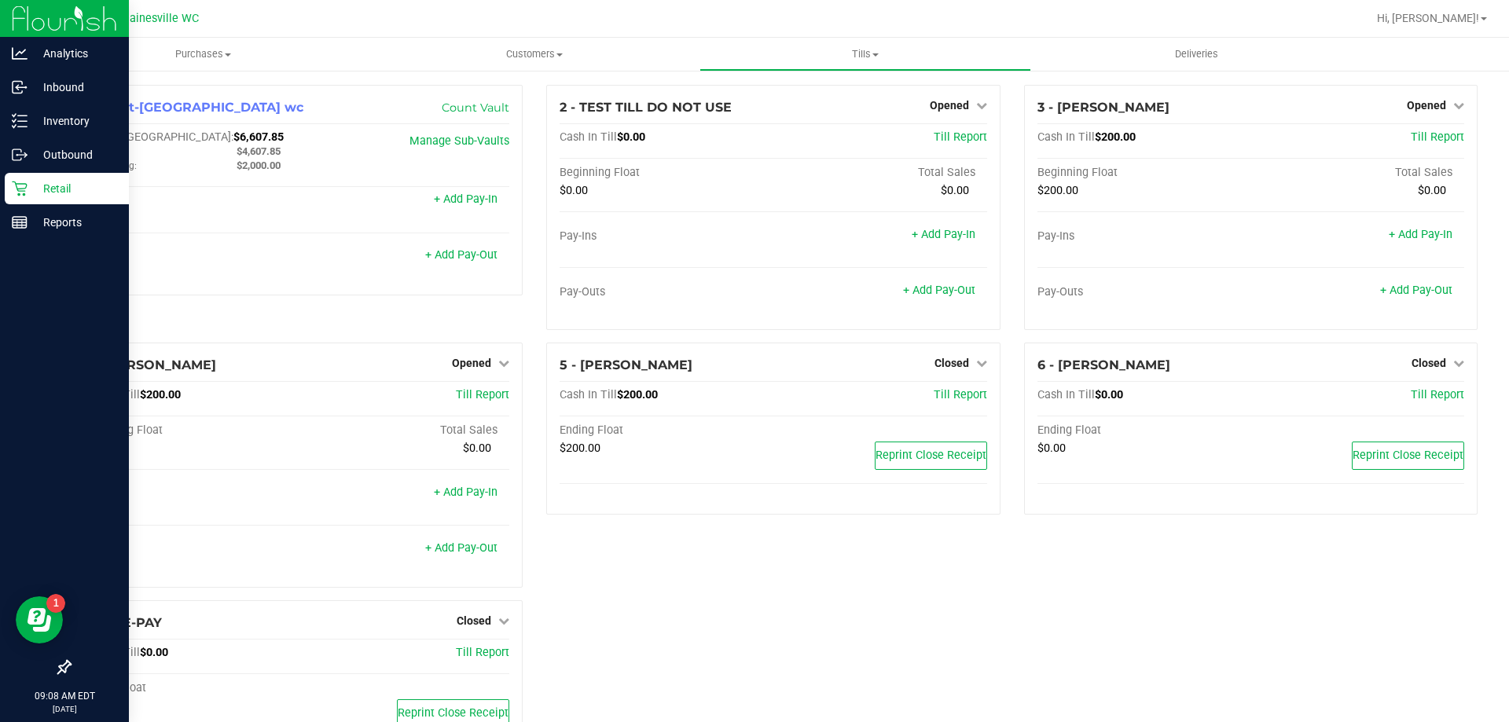
click at [39, 183] on p "Retail" at bounding box center [75, 188] width 94 height 19
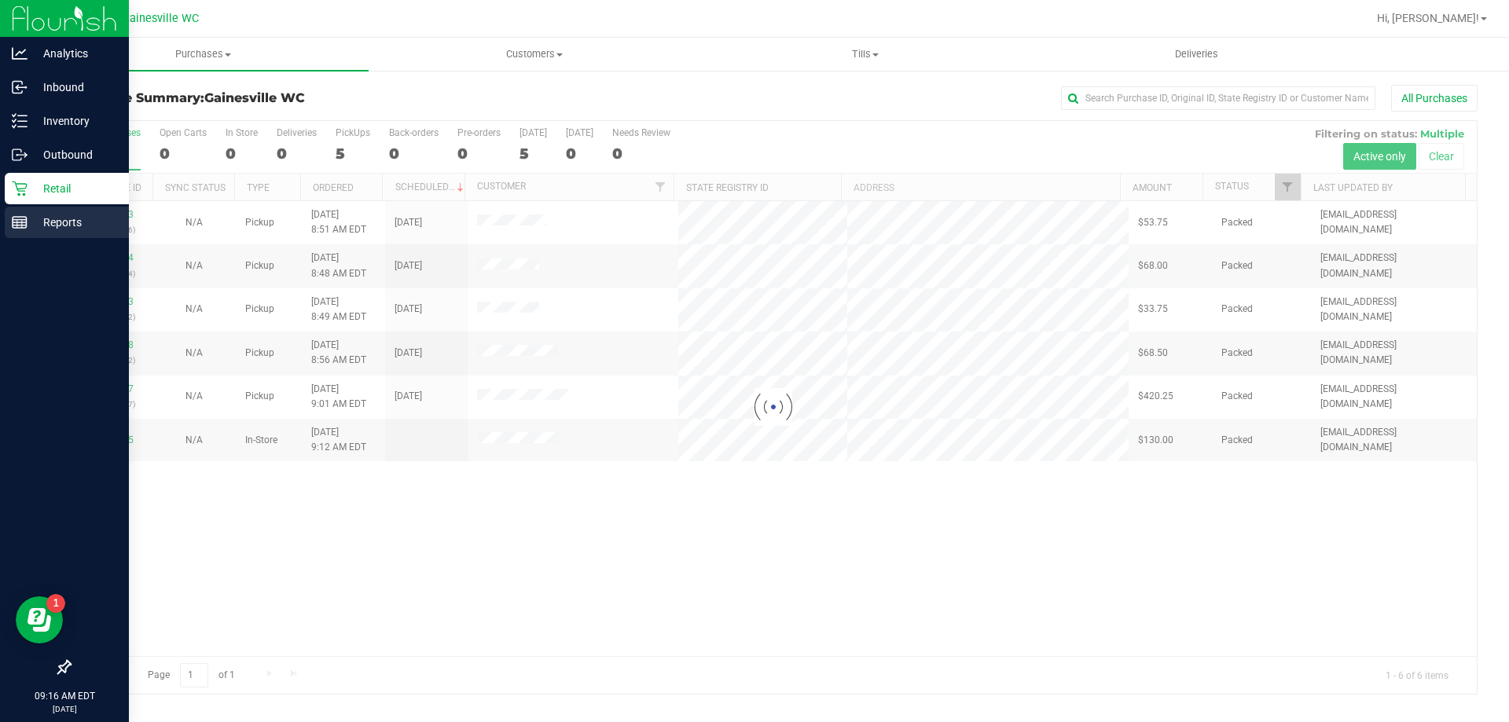
click at [58, 232] on div "Reports" at bounding box center [67, 222] width 124 height 31
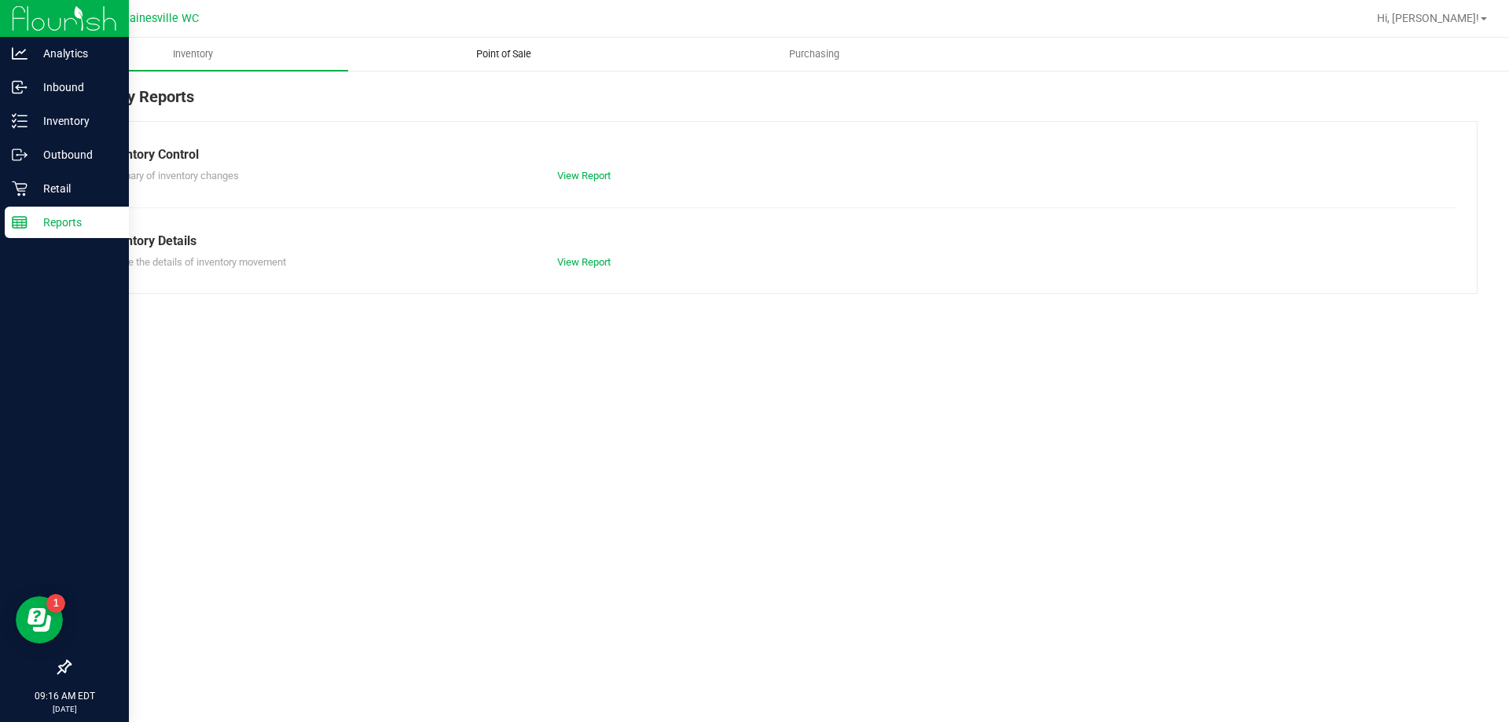
click at [501, 55] on span "Point of Sale" at bounding box center [503, 54] width 97 height 14
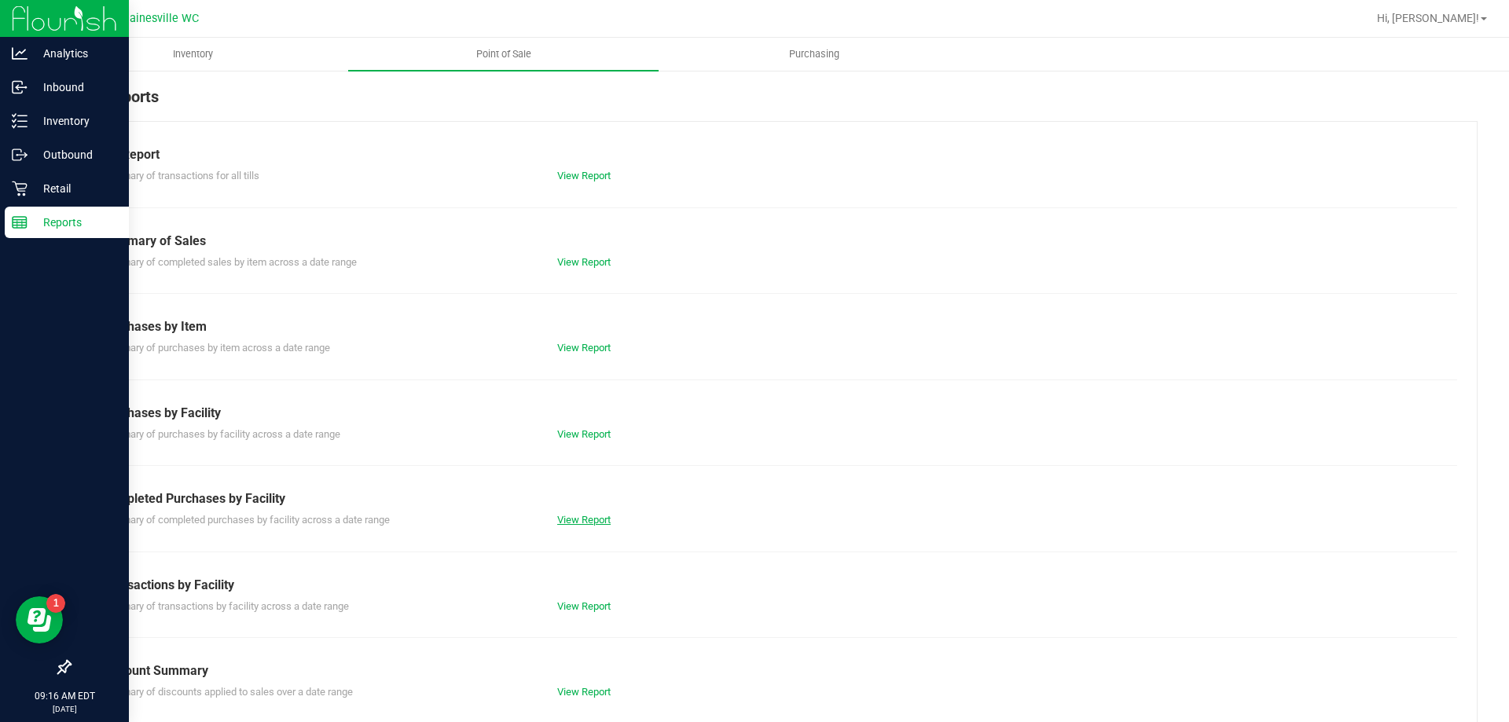
click at [583, 519] on link "View Report" at bounding box center [583, 520] width 53 height 12
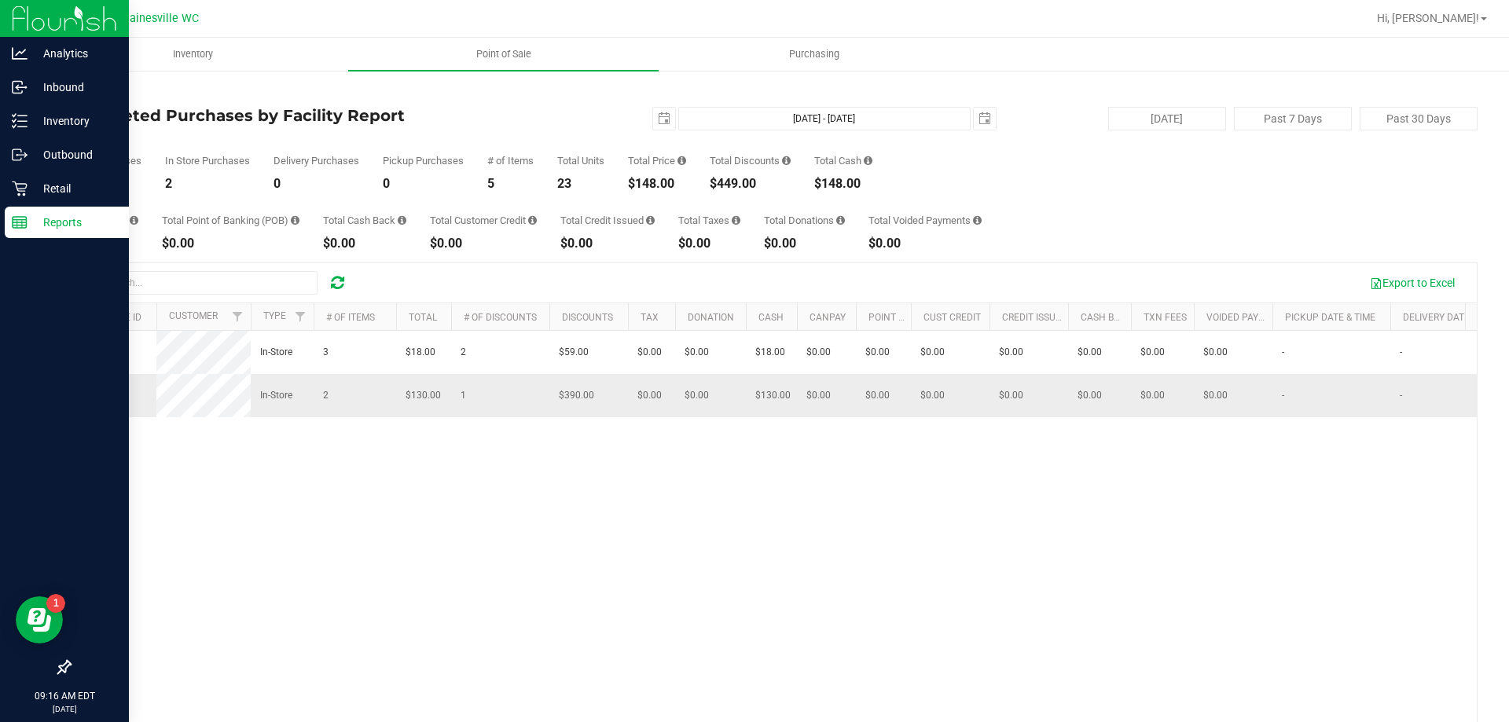
click at [105, 401] on span "11986775" at bounding box center [101, 395] width 44 height 11
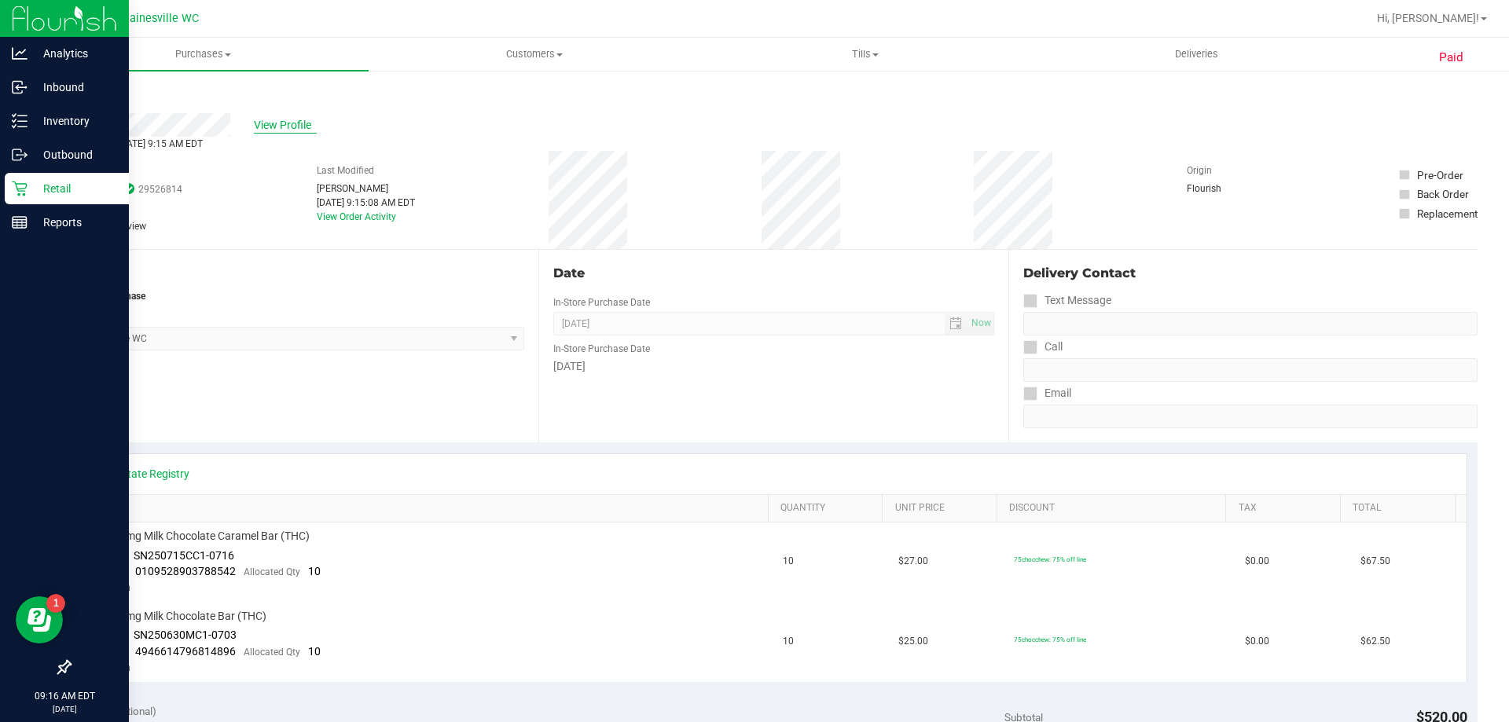
click at [270, 119] on span "View Profile" at bounding box center [285, 125] width 63 height 17
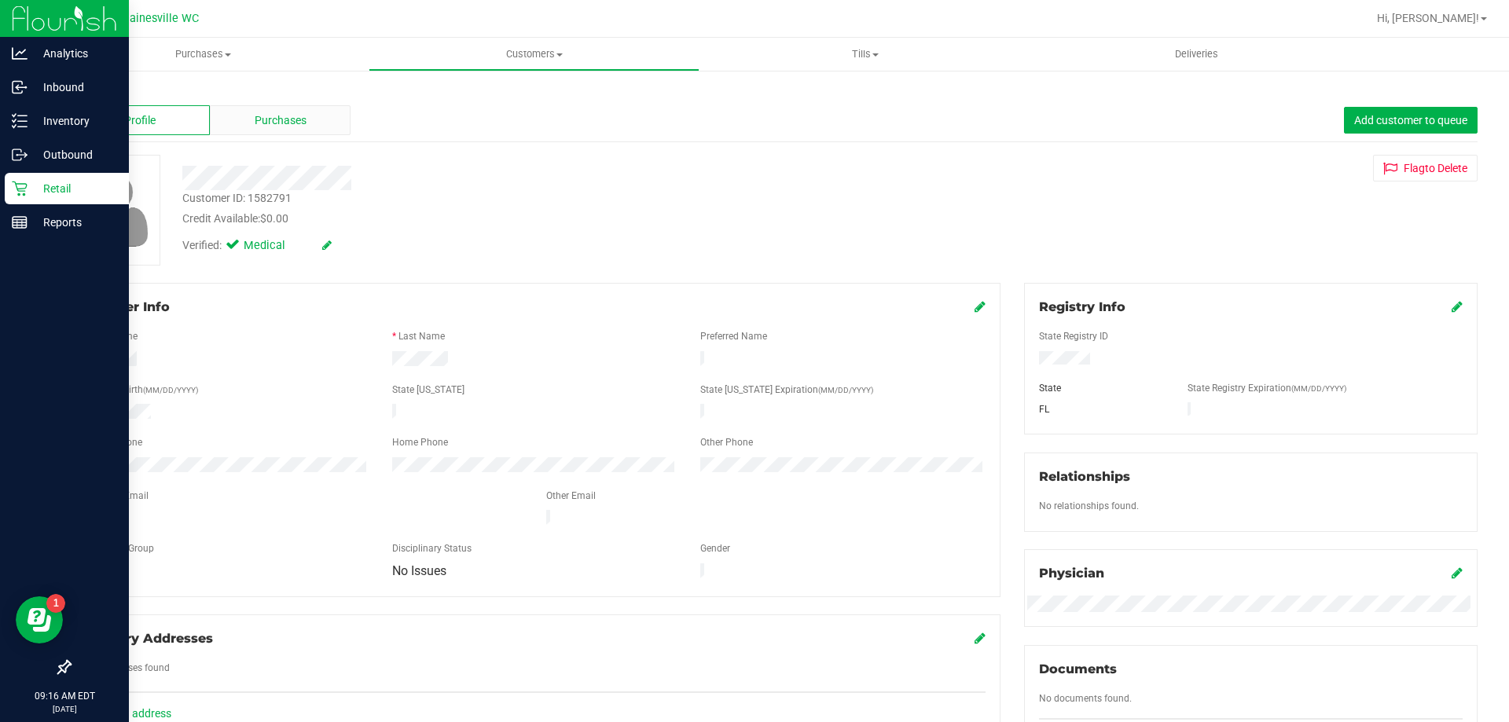
click at [273, 123] on span "Purchases" at bounding box center [281, 120] width 52 height 17
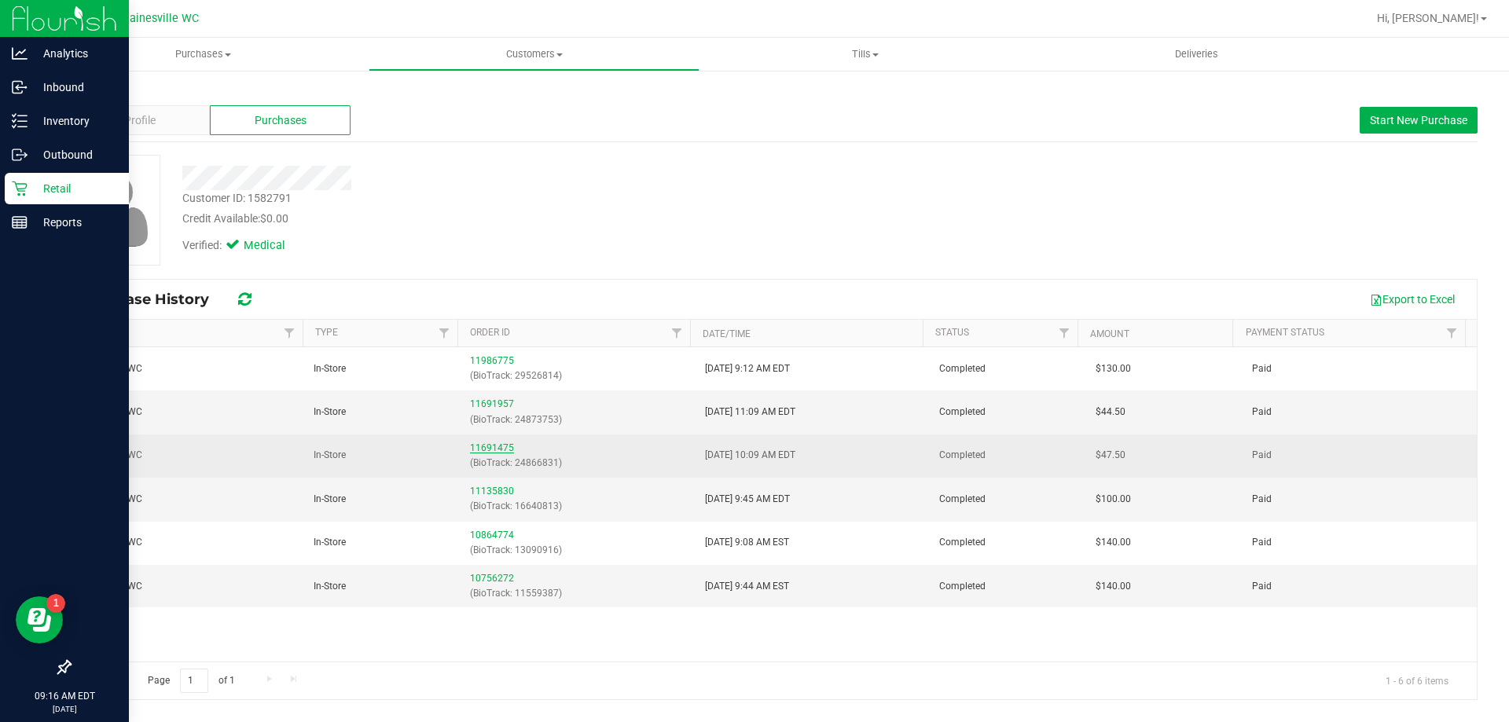
click at [492, 448] on link "11691475" at bounding box center [492, 447] width 44 height 11
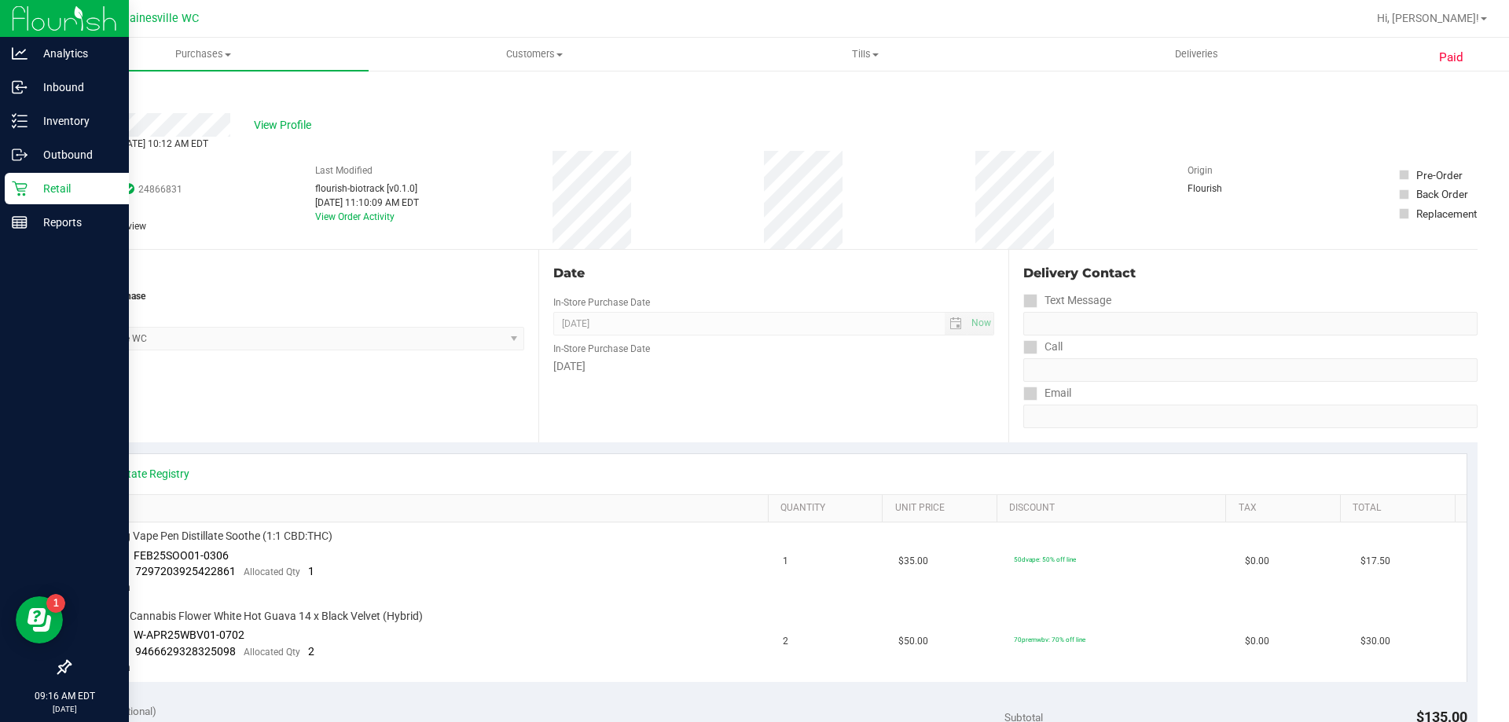
click at [87, 95] on link "Back" at bounding box center [81, 94] width 24 height 11
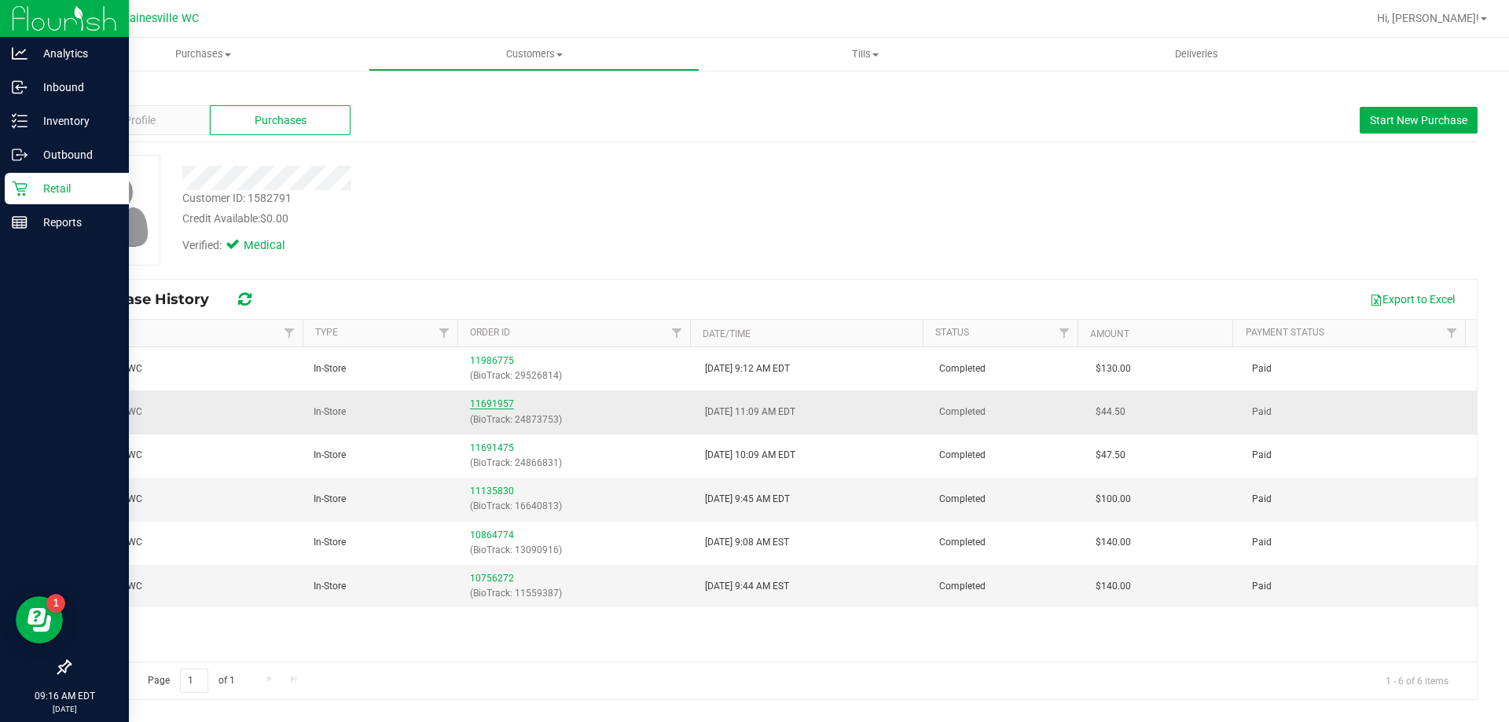
click at [479, 402] on link "11691957" at bounding box center [492, 403] width 44 height 11
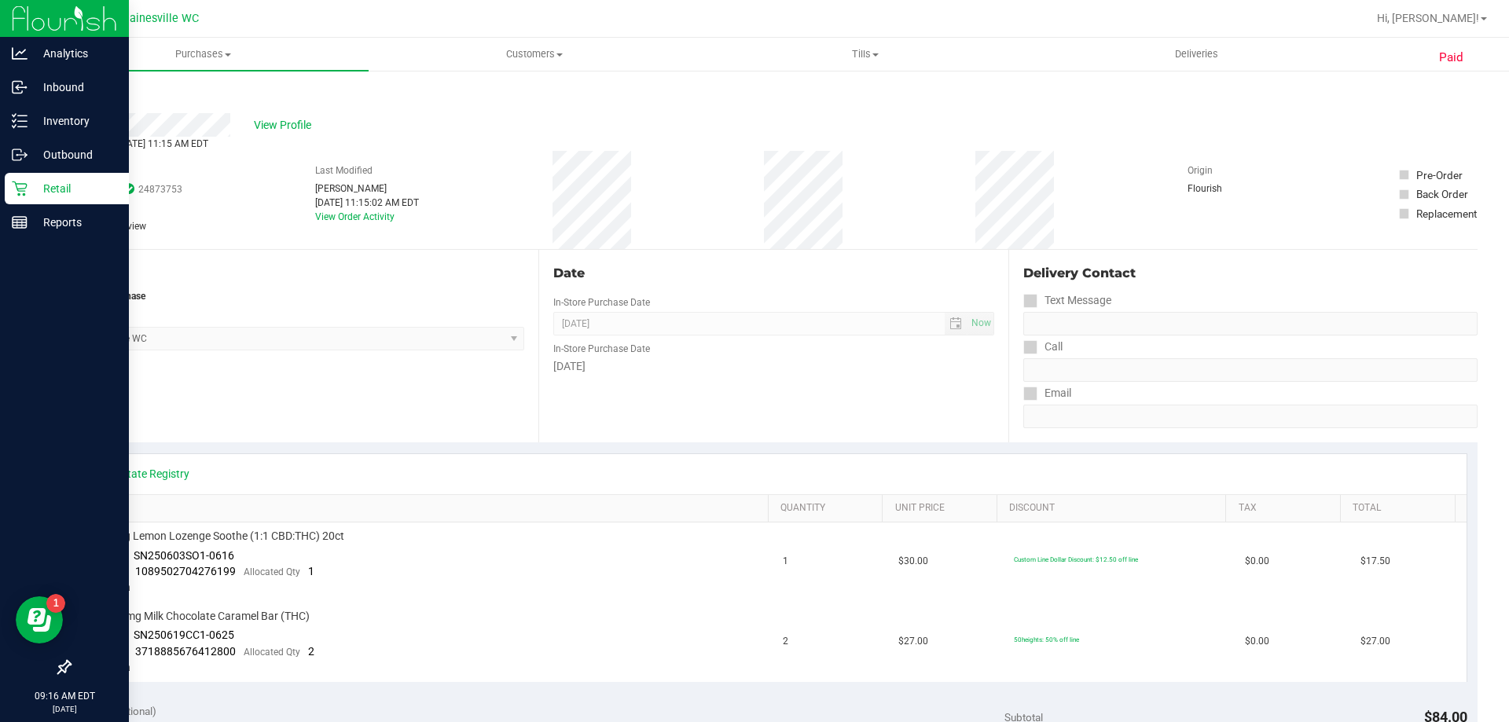
click at [54, 190] on p "Retail" at bounding box center [75, 188] width 94 height 19
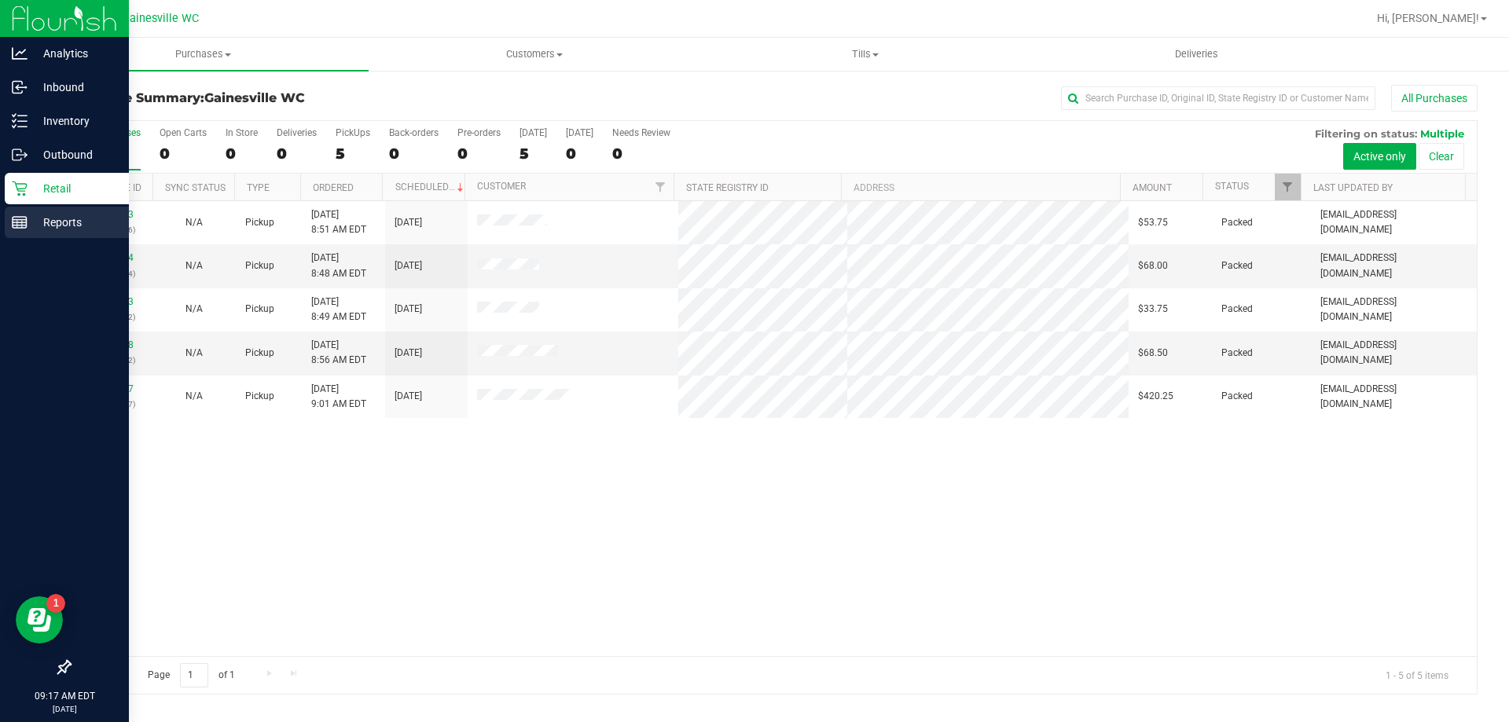
click at [12, 218] on icon at bounding box center [20, 223] width 16 height 16
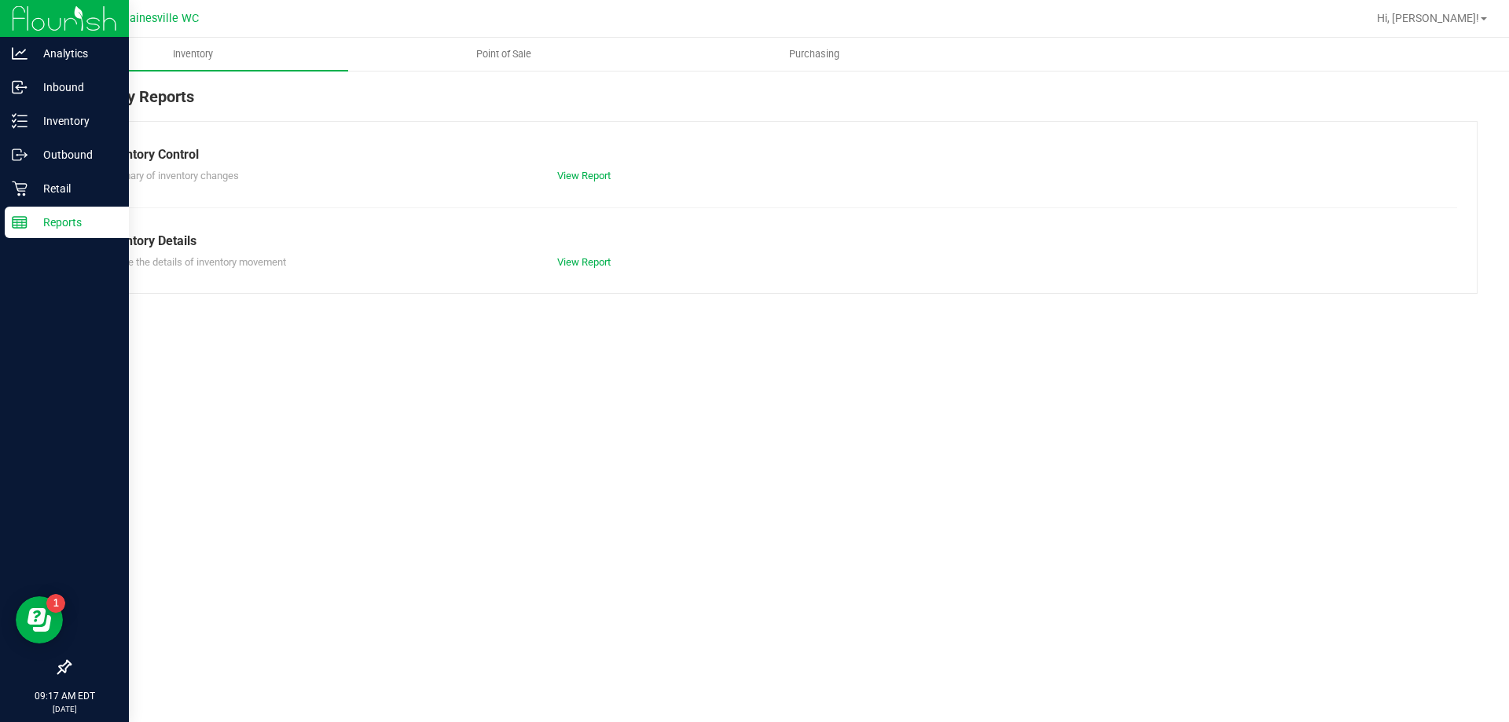
click at [37, 215] on p "Reports" at bounding box center [75, 222] width 94 height 19
click at [20, 185] on icon at bounding box center [20, 189] width 16 height 16
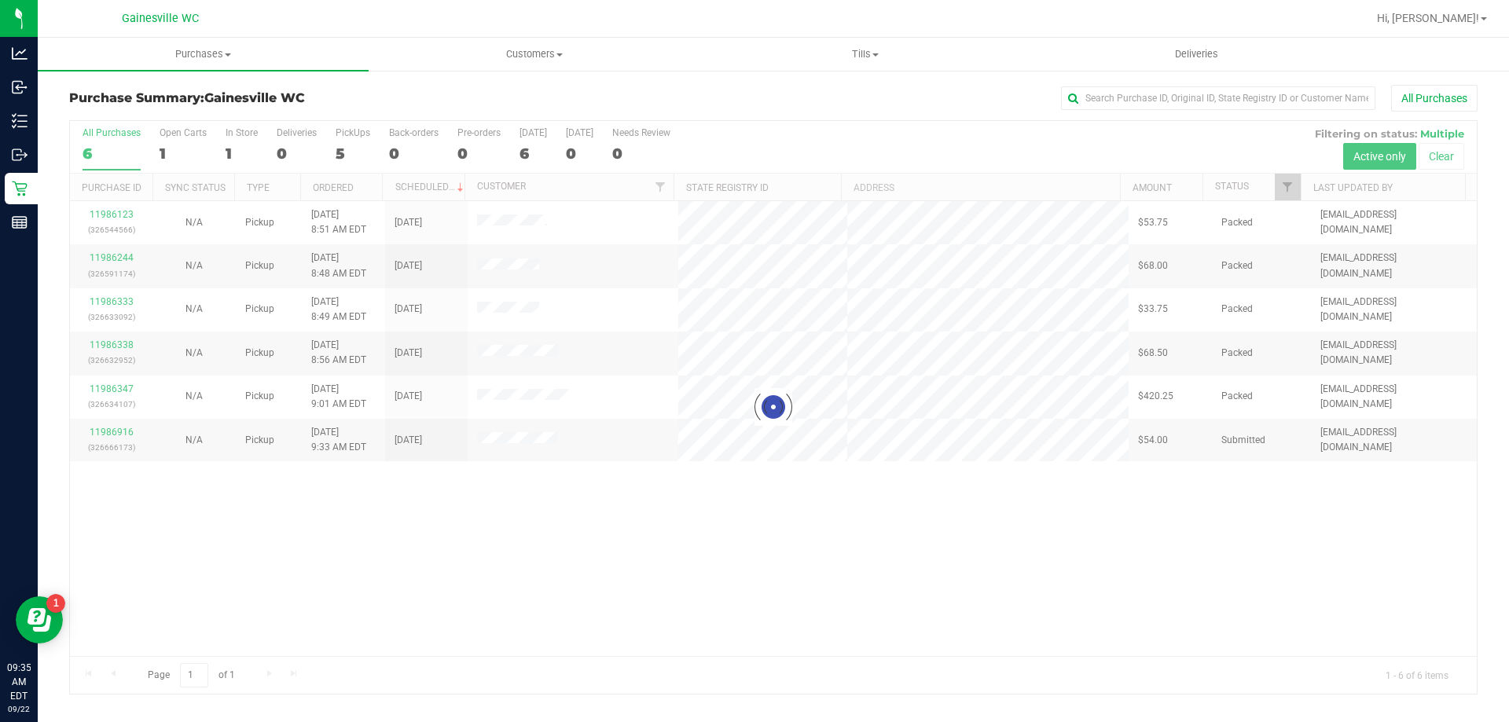
click at [104, 438] on div at bounding box center [773, 407] width 1406 height 573
click at [115, 432] on div at bounding box center [773, 407] width 1406 height 573
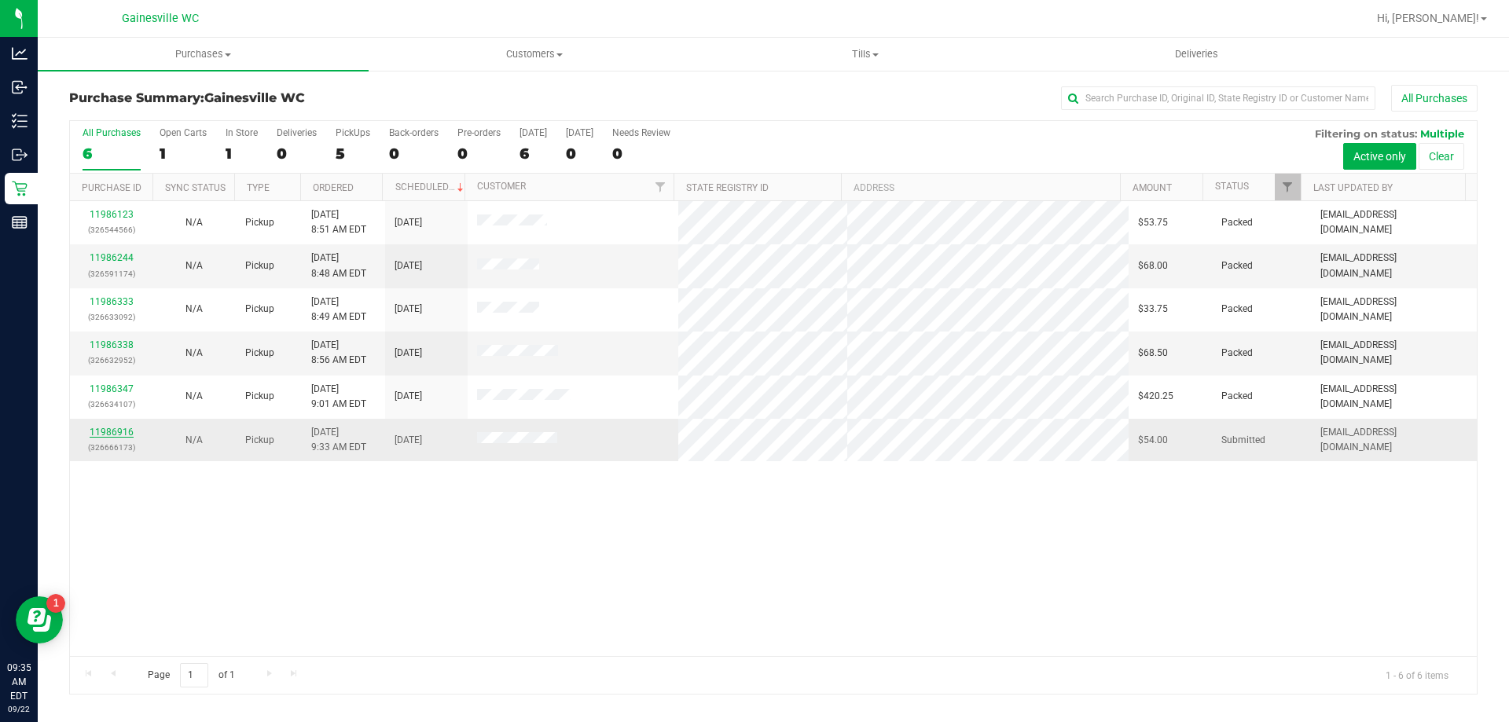
click at [119, 431] on link "11986916" at bounding box center [112, 432] width 44 height 11
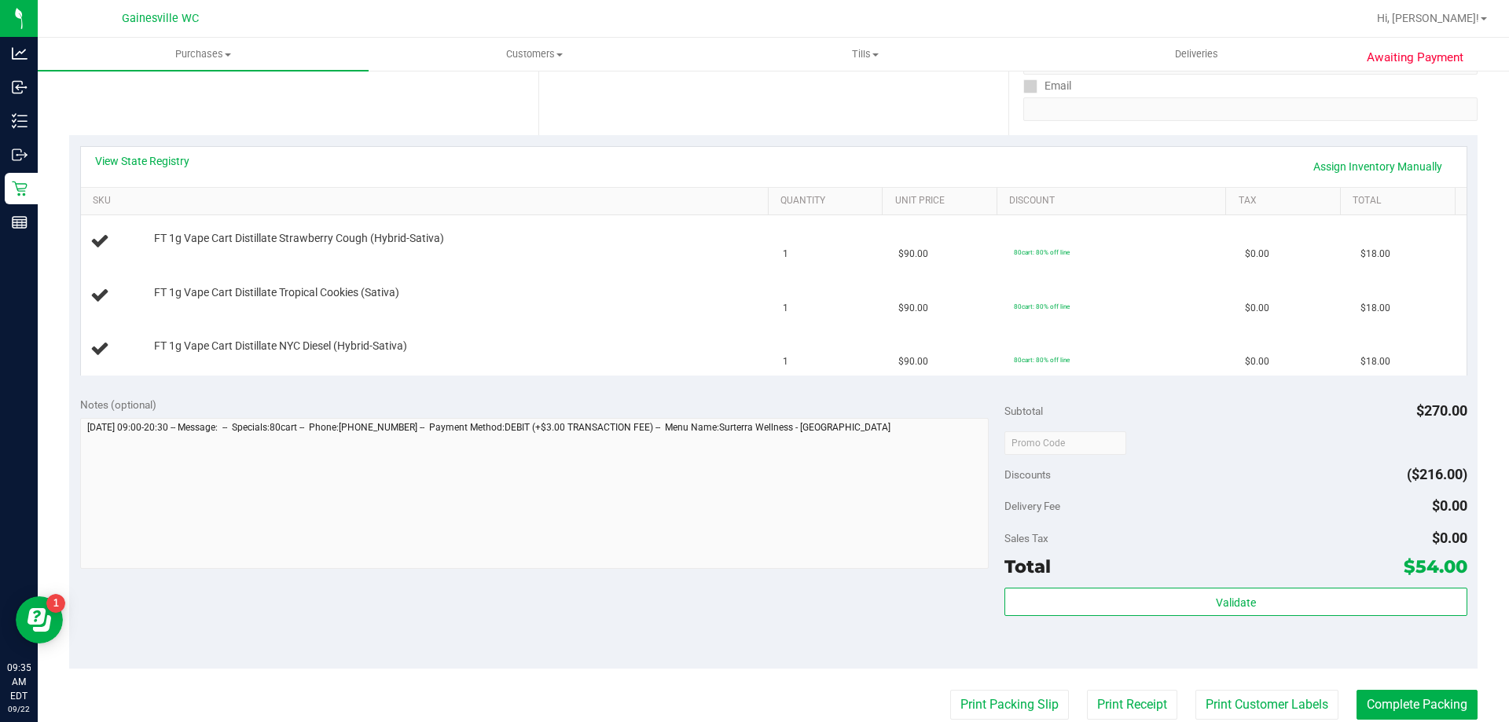
scroll to position [314, 0]
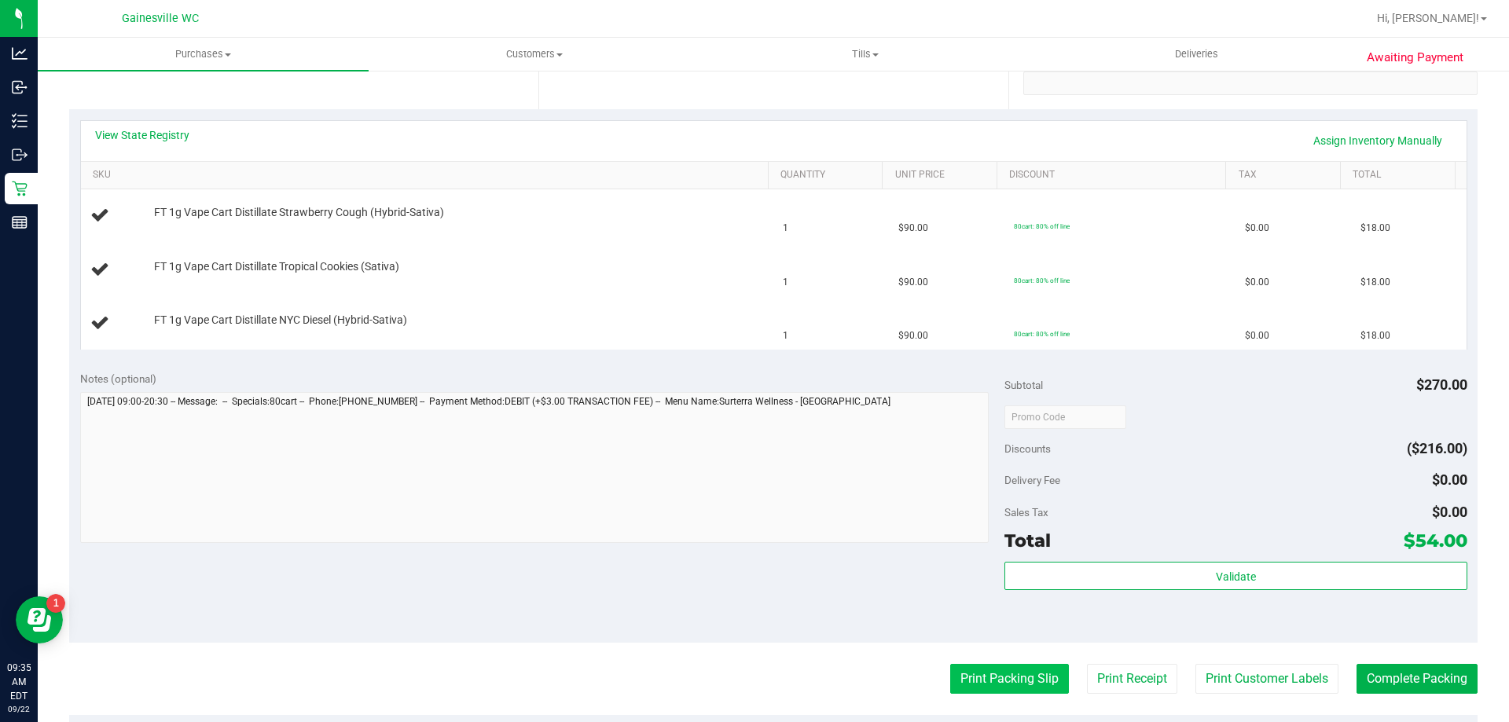
click at [999, 666] on button "Print Packing Slip" at bounding box center [1009, 679] width 119 height 30
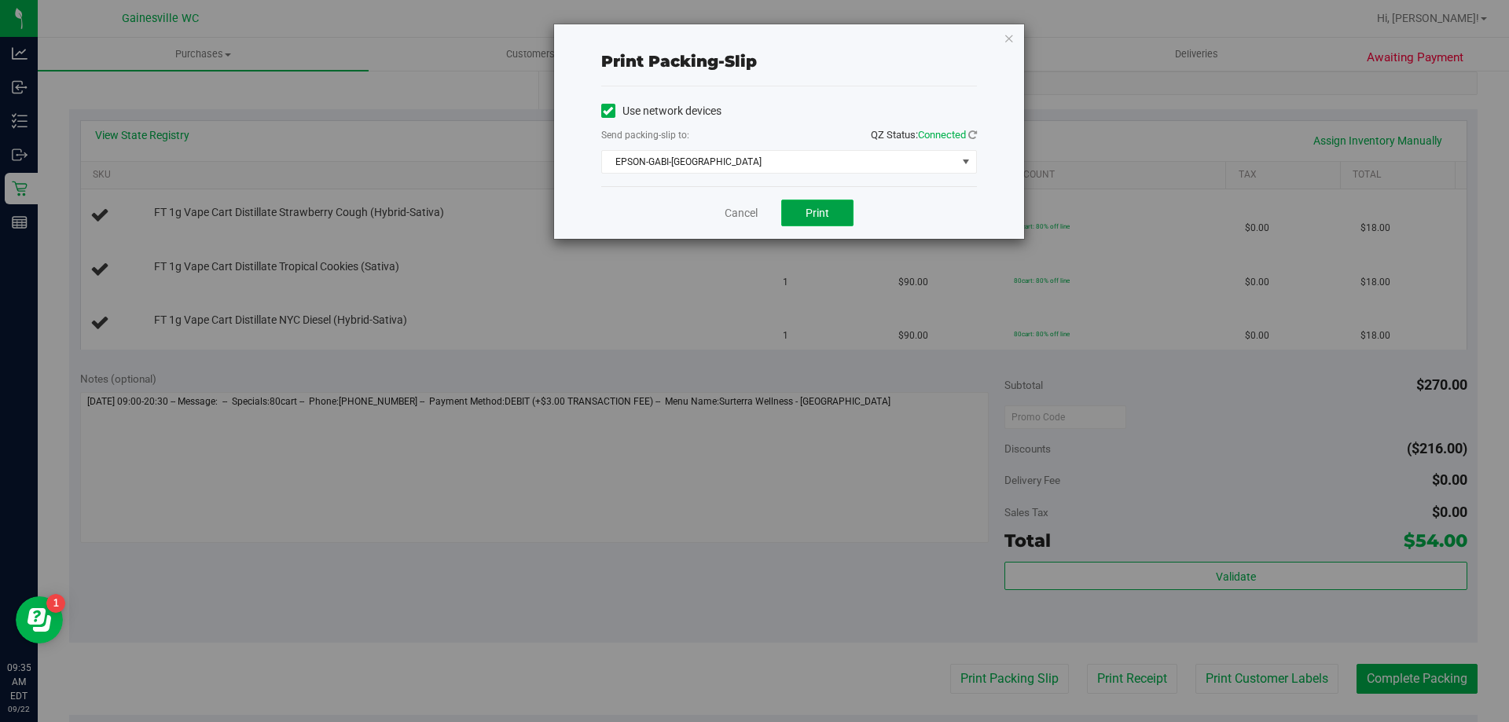
click at [827, 212] on span "Print" at bounding box center [817, 213] width 24 height 13
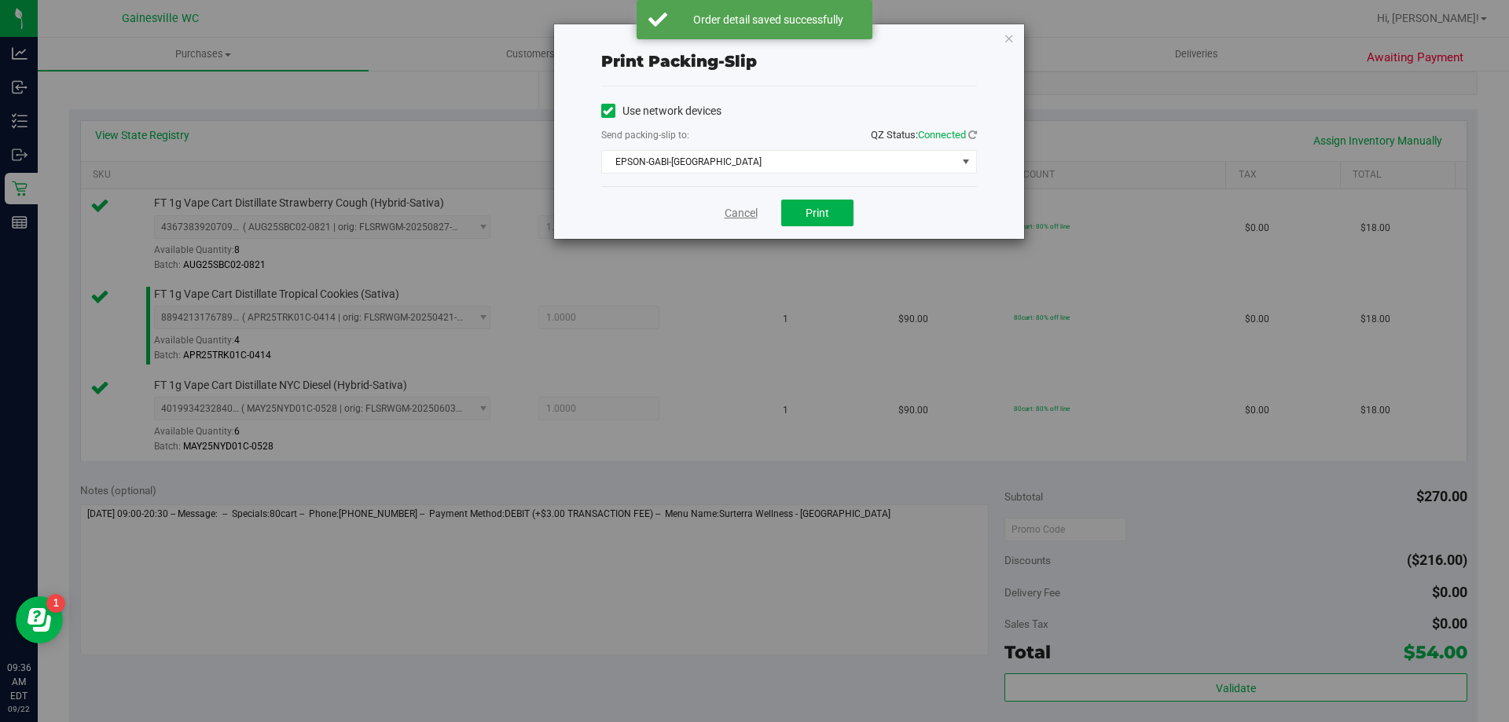
click at [757, 214] on link "Cancel" at bounding box center [740, 213] width 33 height 17
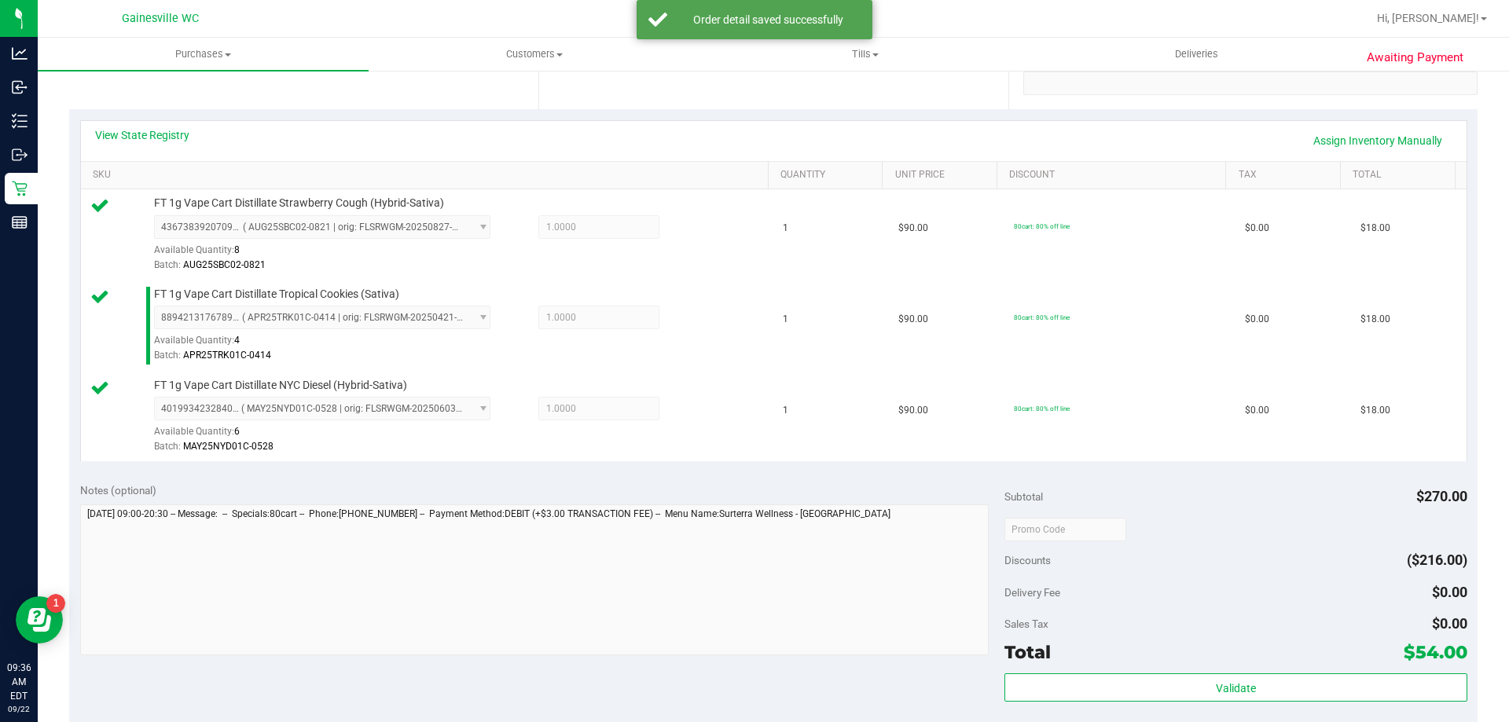
scroll to position [725, 0]
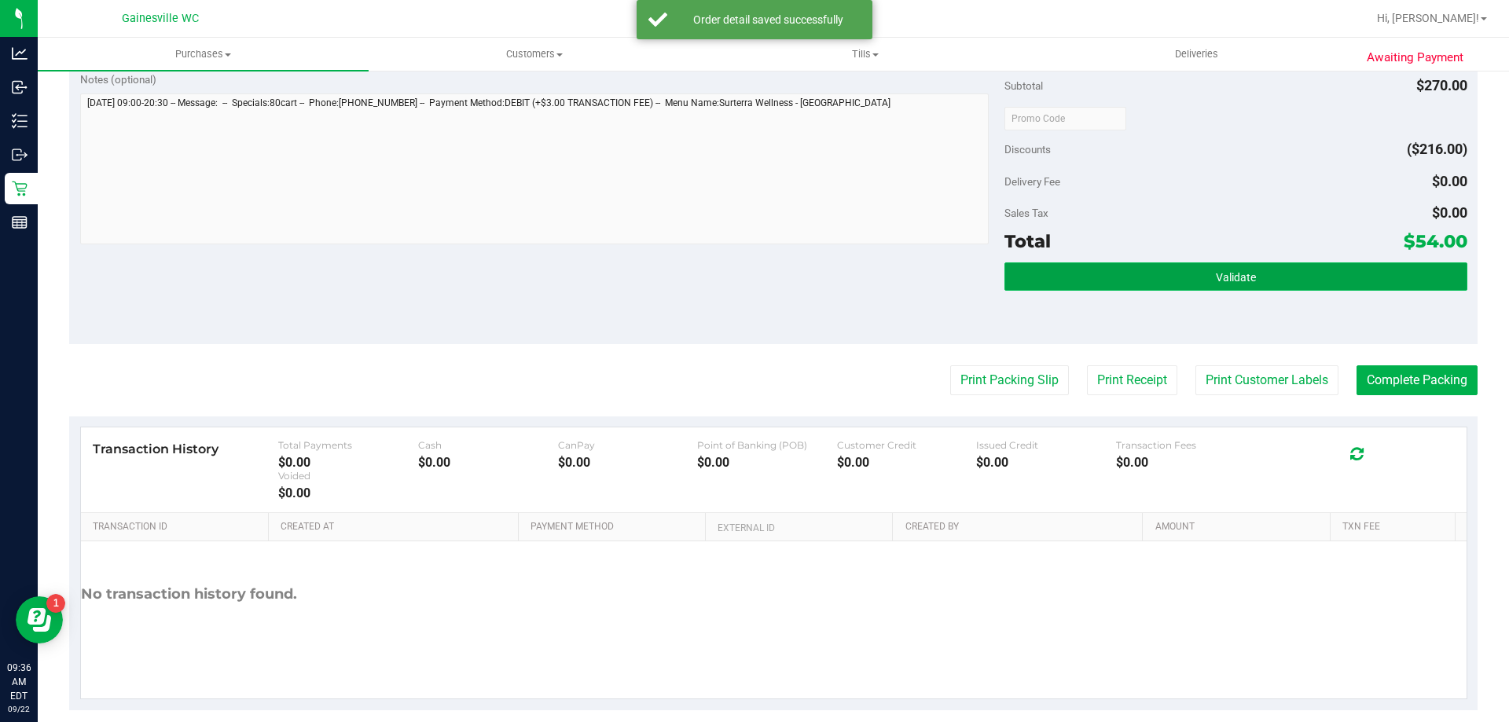
click at [1319, 277] on button "Validate" at bounding box center [1235, 276] width 462 height 28
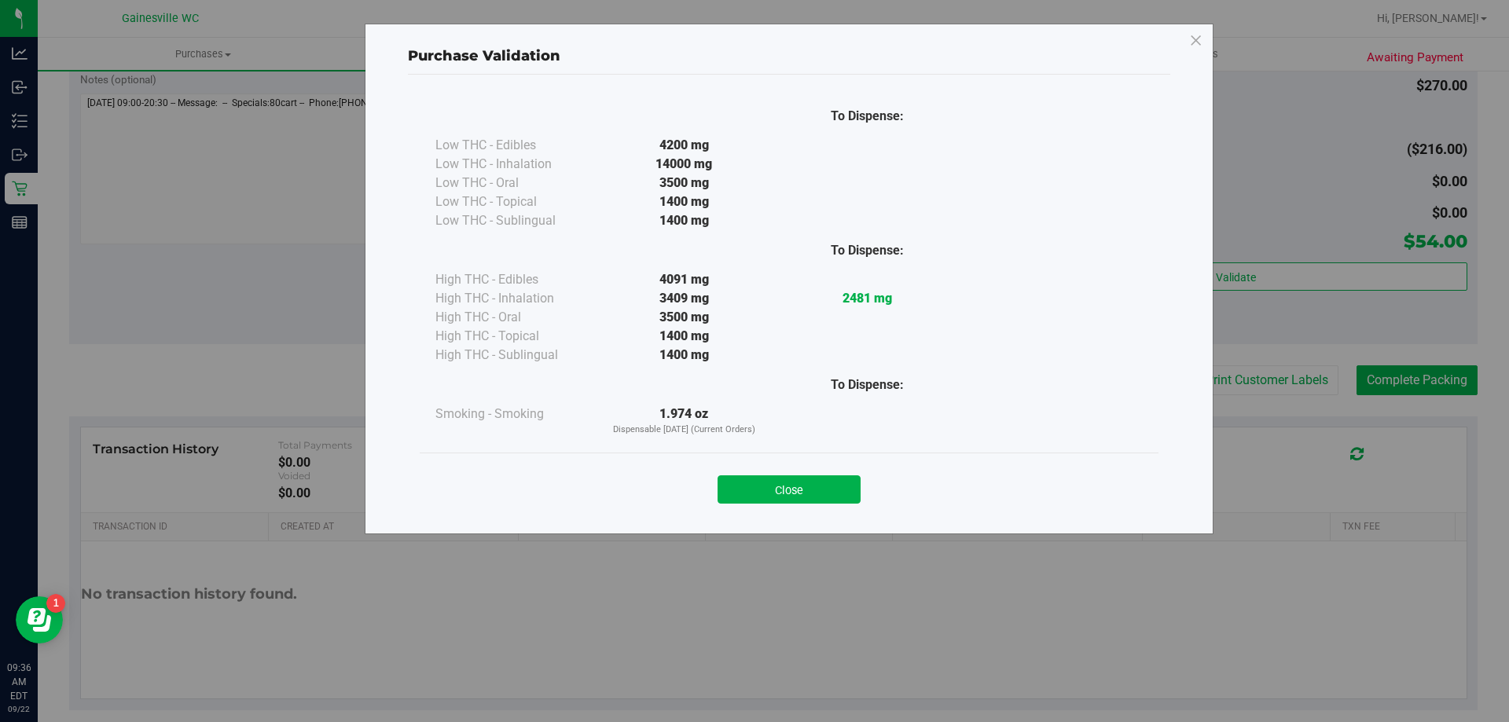
click at [790, 474] on div "Close" at bounding box center [788, 484] width 715 height 39
click at [789, 485] on button "Close" at bounding box center [788, 489] width 143 height 28
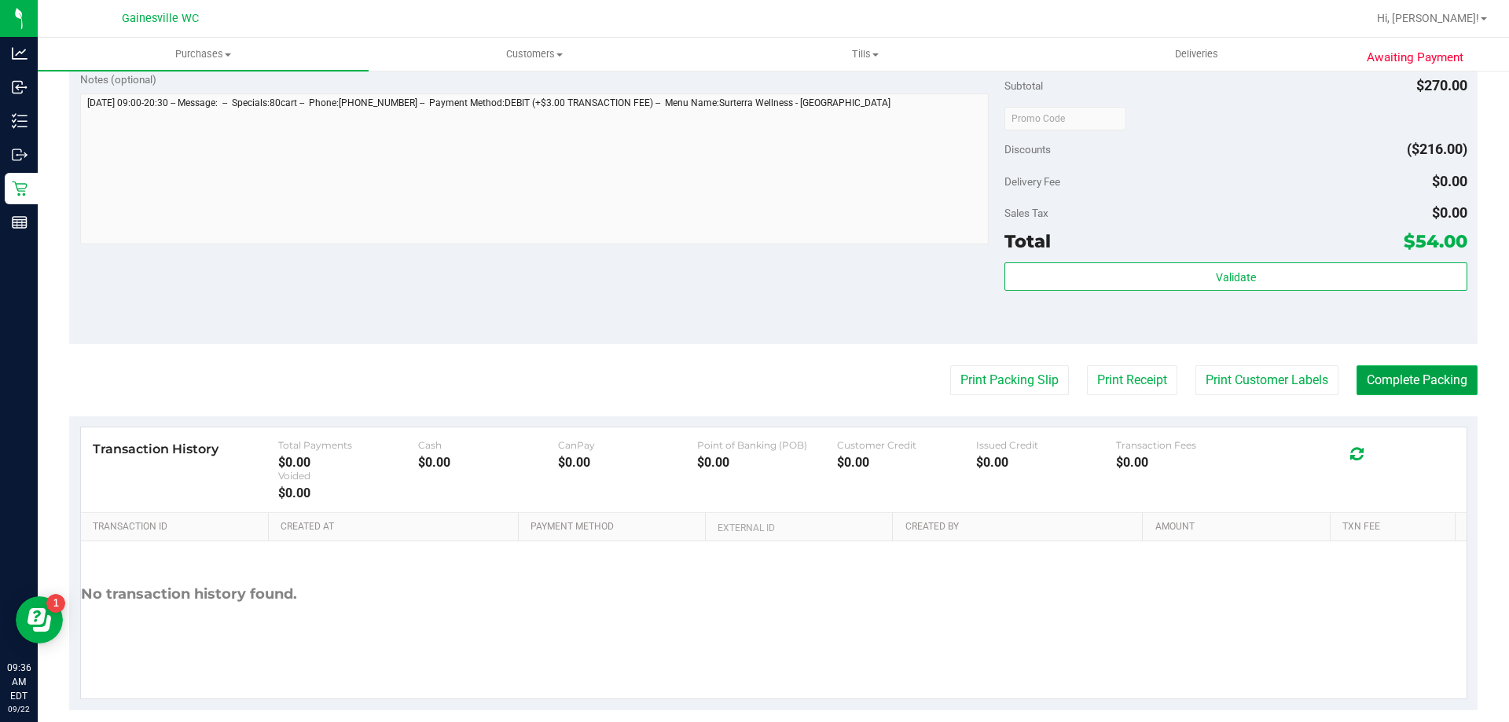
click at [1361, 393] on button "Complete Packing" at bounding box center [1416, 380] width 121 height 30
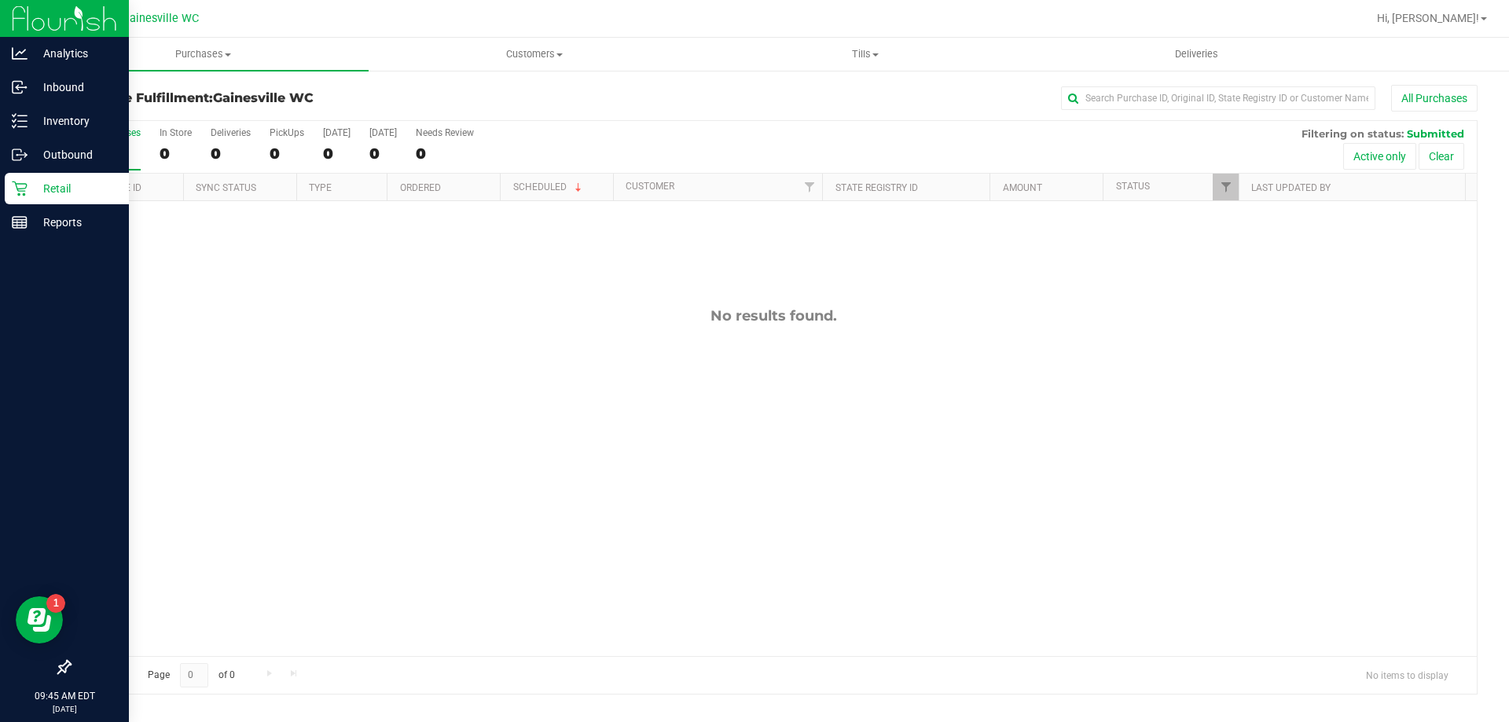
click at [64, 201] on div "Retail" at bounding box center [67, 188] width 124 height 31
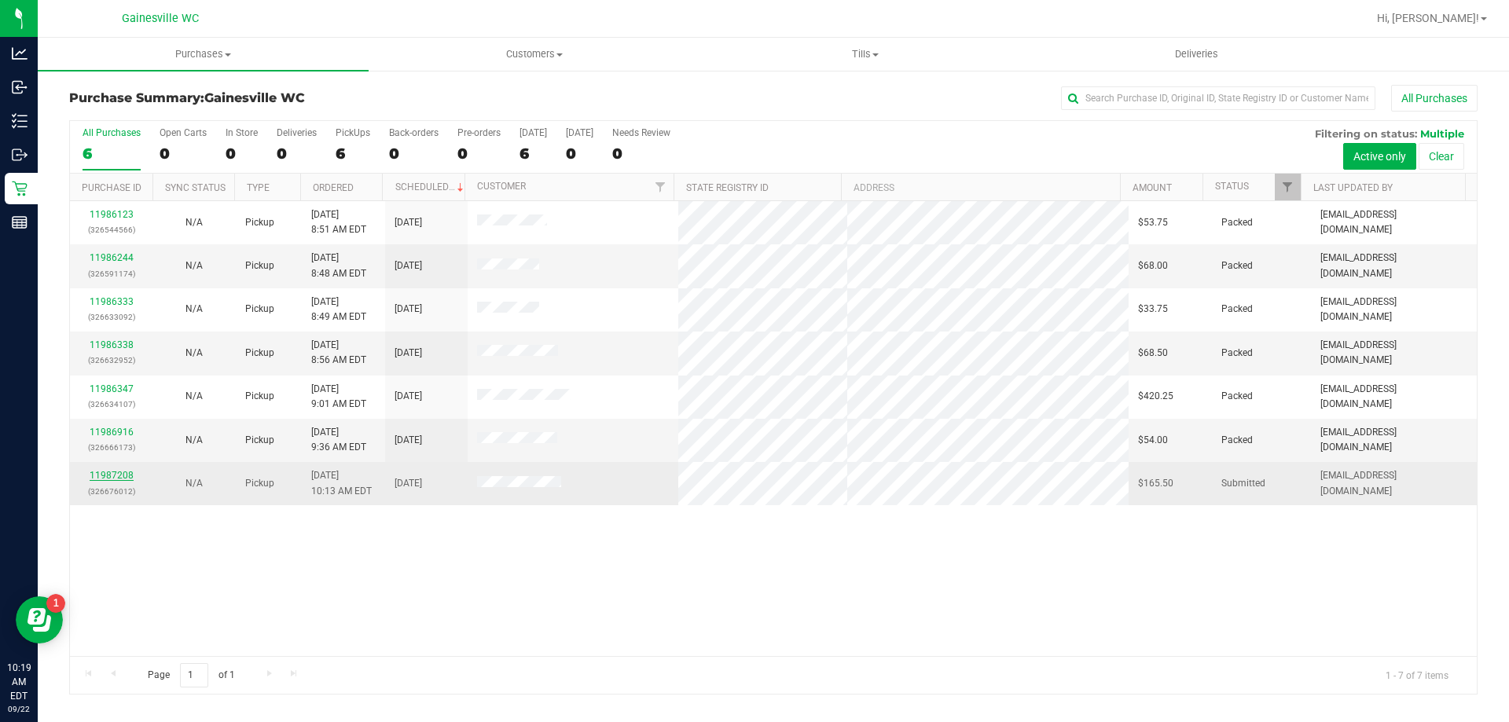
click at [116, 472] on link "11987208" at bounding box center [112, 475] width 44 height 11
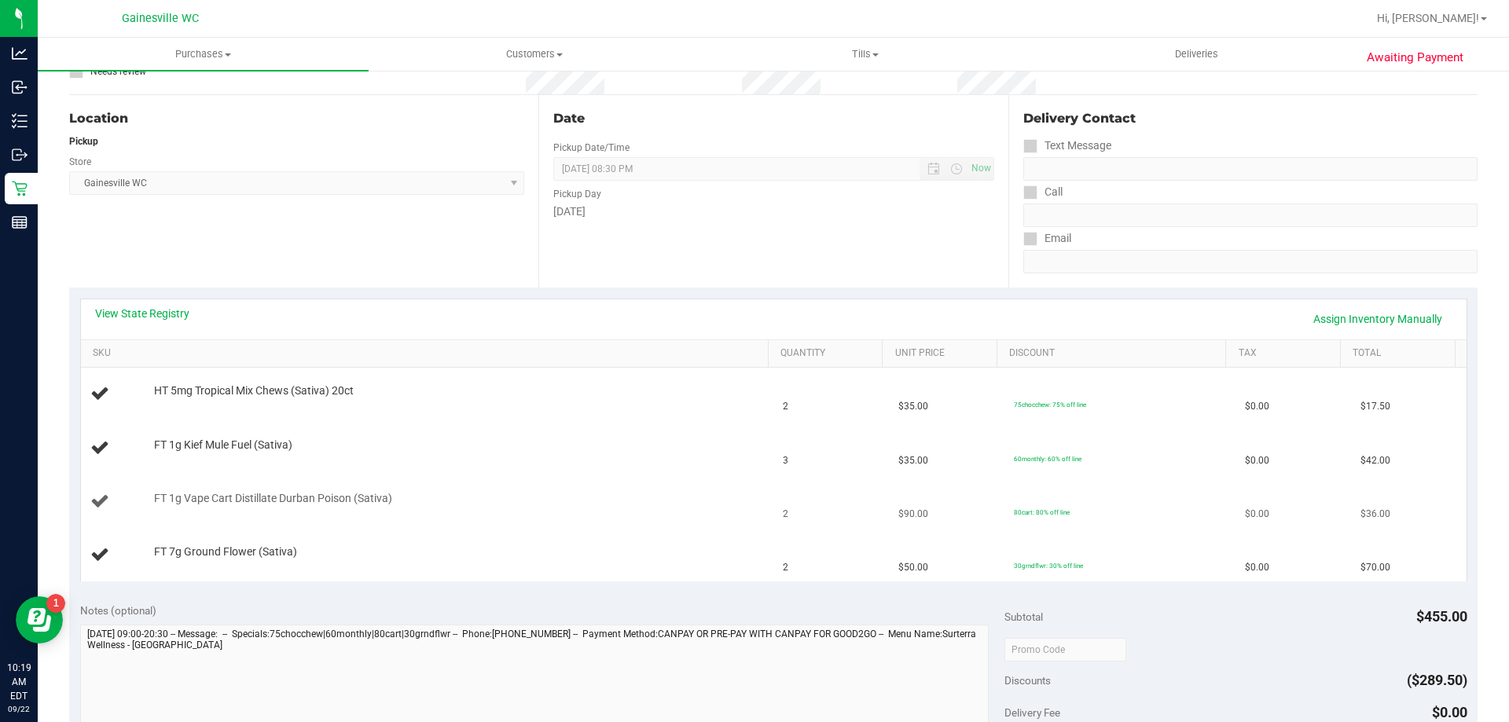
scroll to position [157, 0]
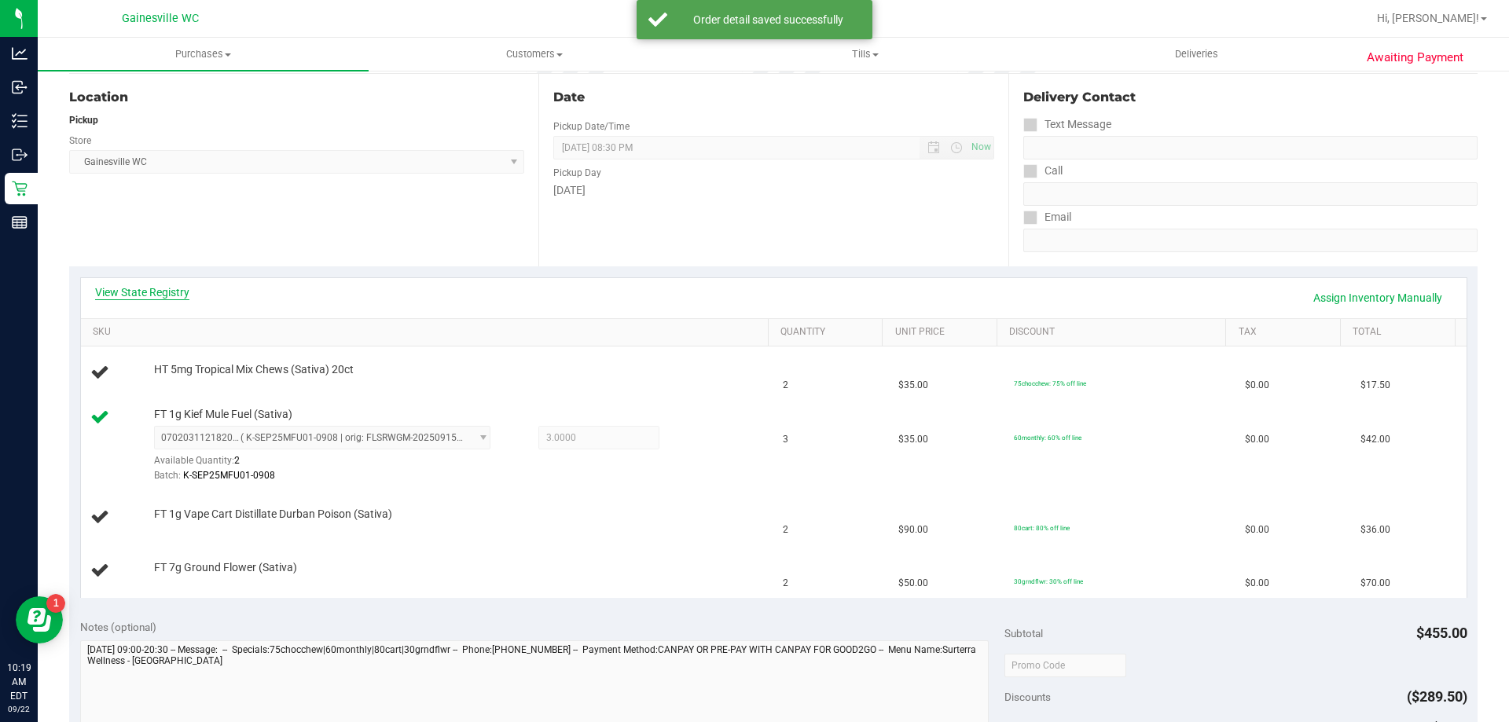
click at [130, 287] on link "View State Registry" at bounding box center [142, 292] width 94 height 16
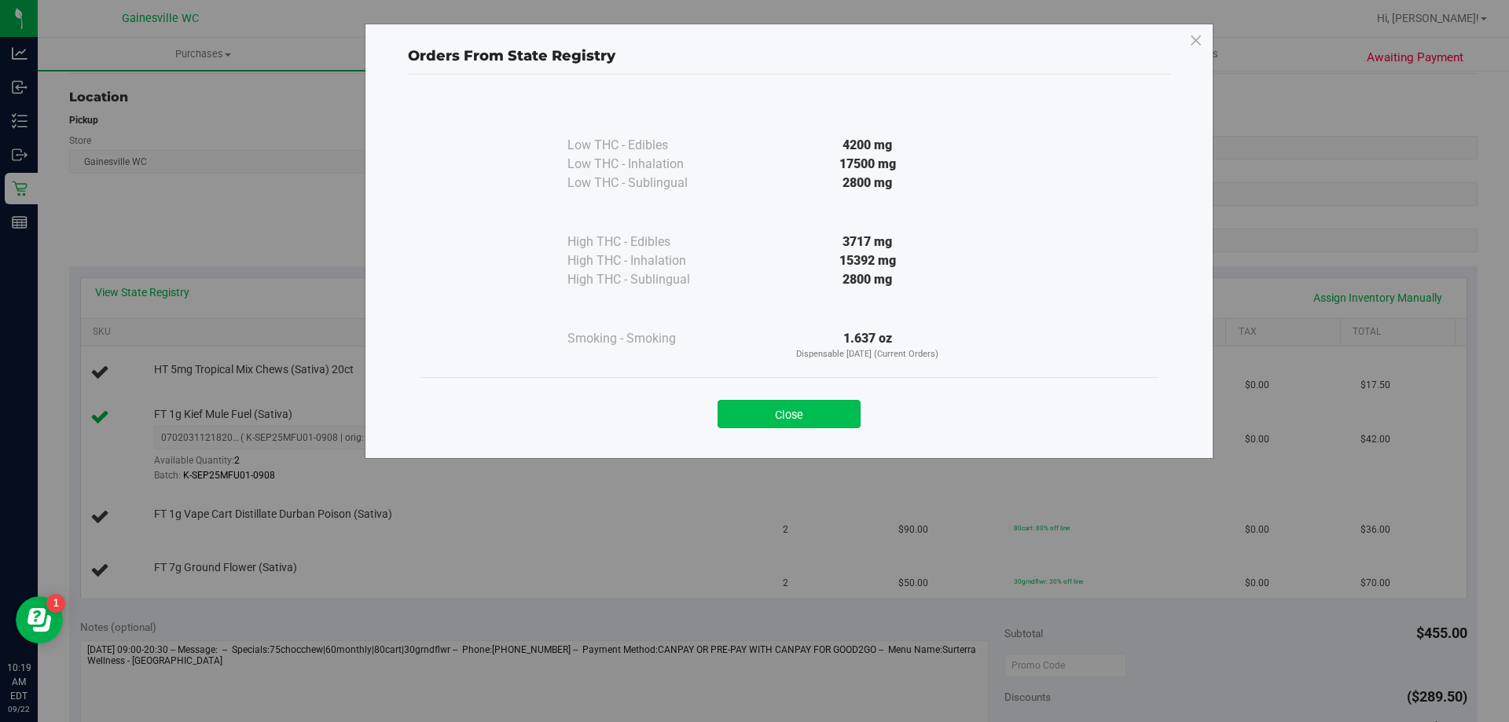
click at [768, 406] on button "Close" at bounding box center [788, 414] width 143 height 28
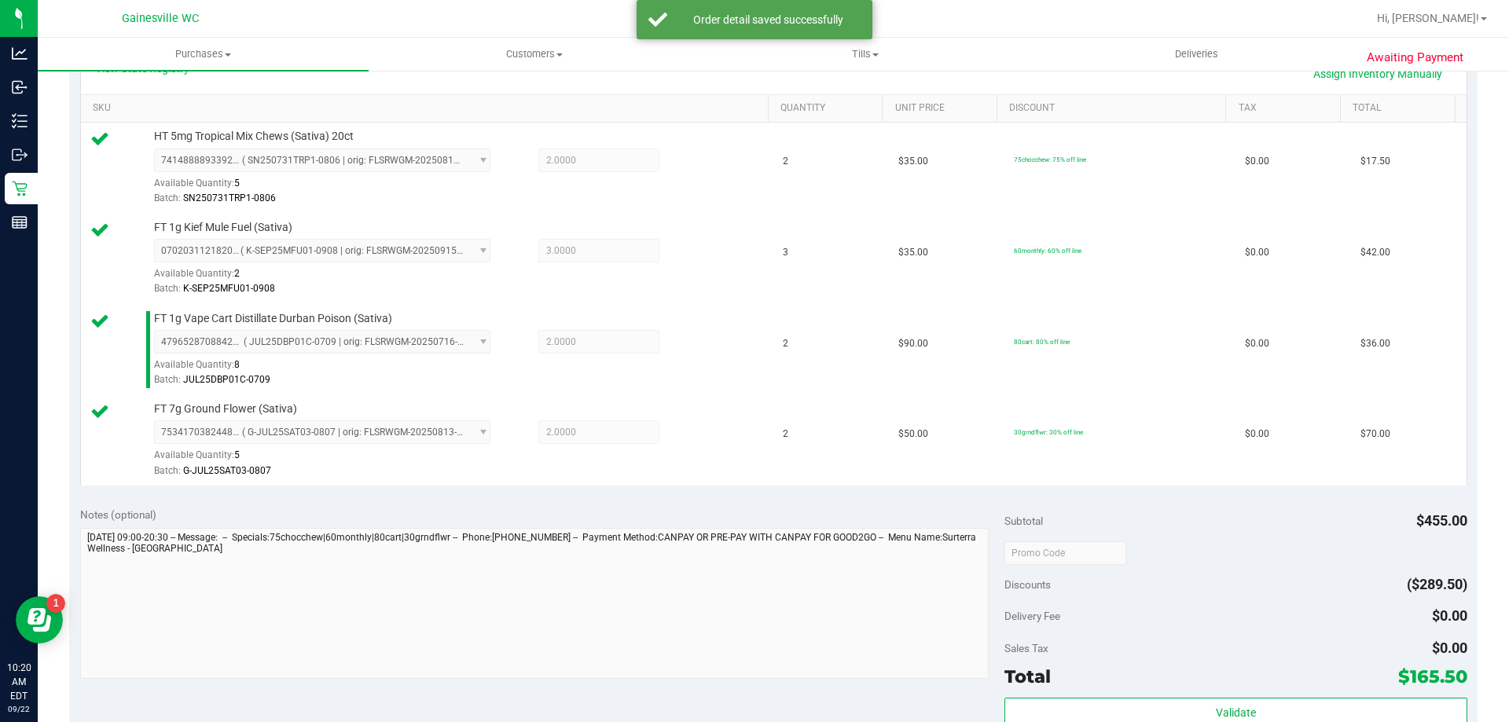
scroll to position [629, 0]
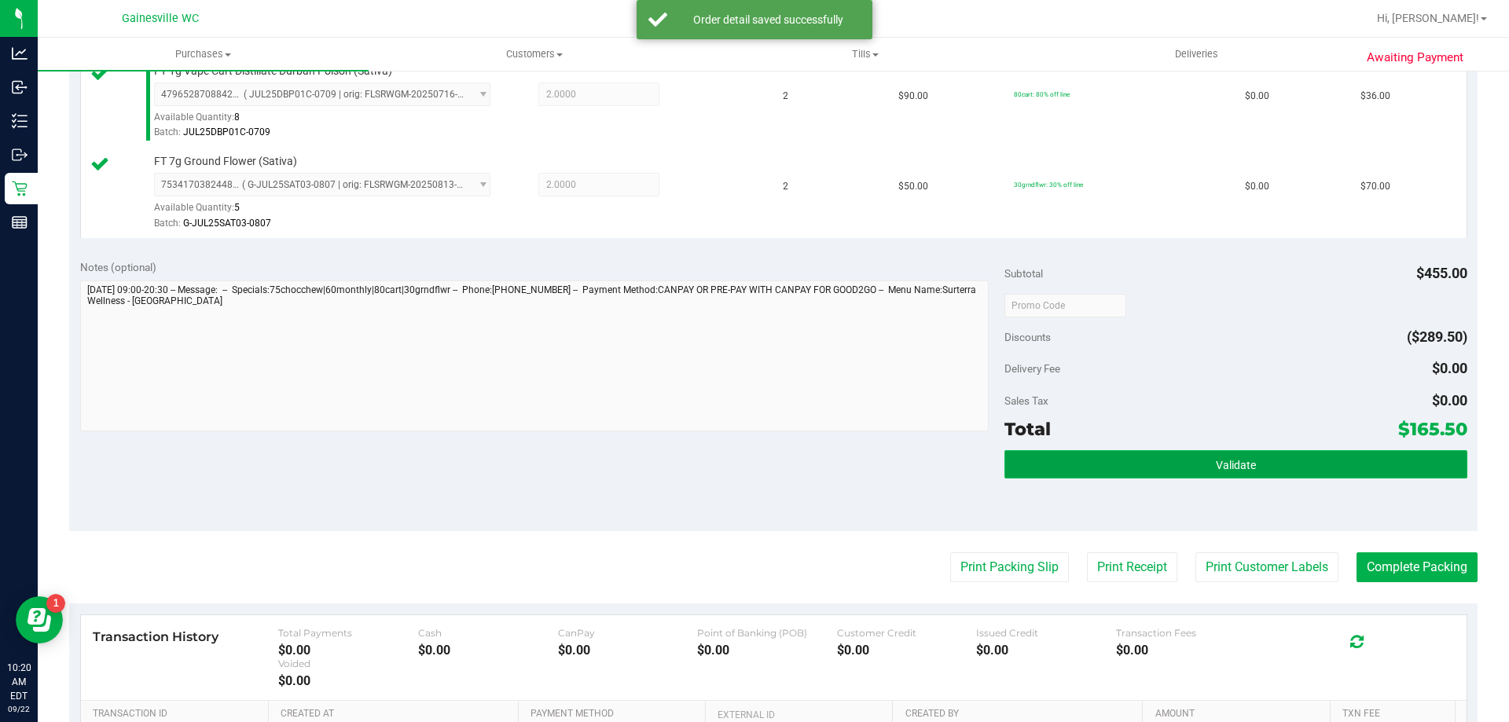
click at [1145, 461] on button "Validate" at bounding box center [1235, 464] width 462 height 28
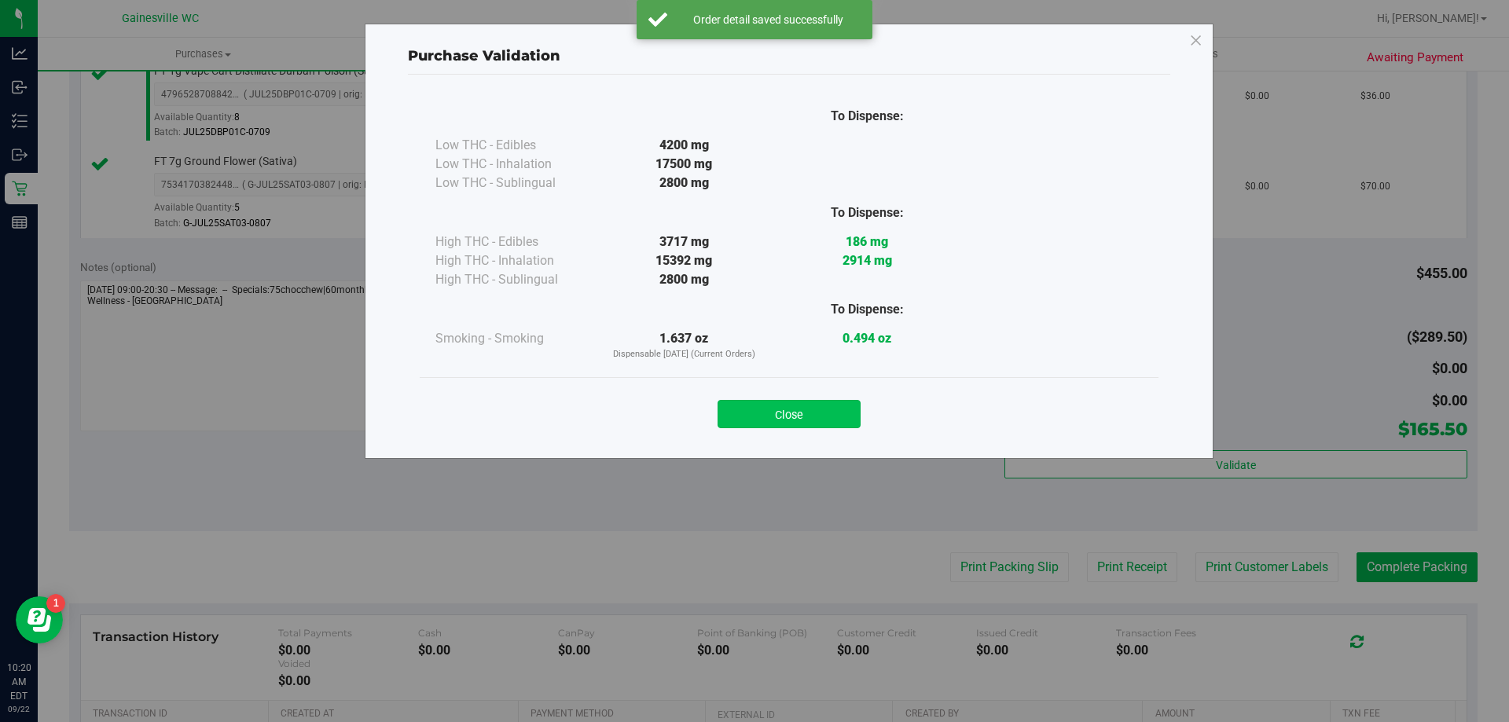
click at [787, 416] on button "Close" at bounding box center [788, 414] width 143 height 28
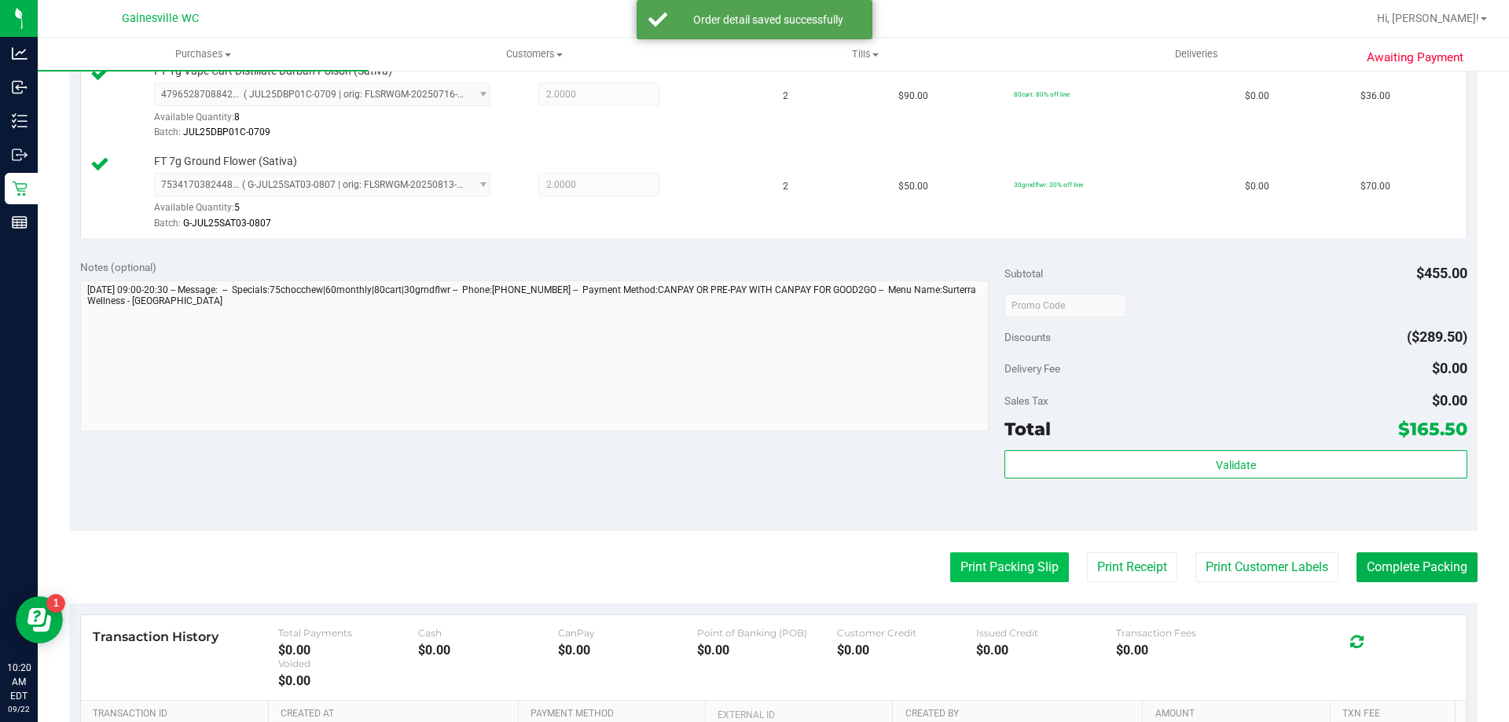
click at [1007, 573] on button "Print Packing Slip" at bounding box center [1009, 567] width 119 height 30
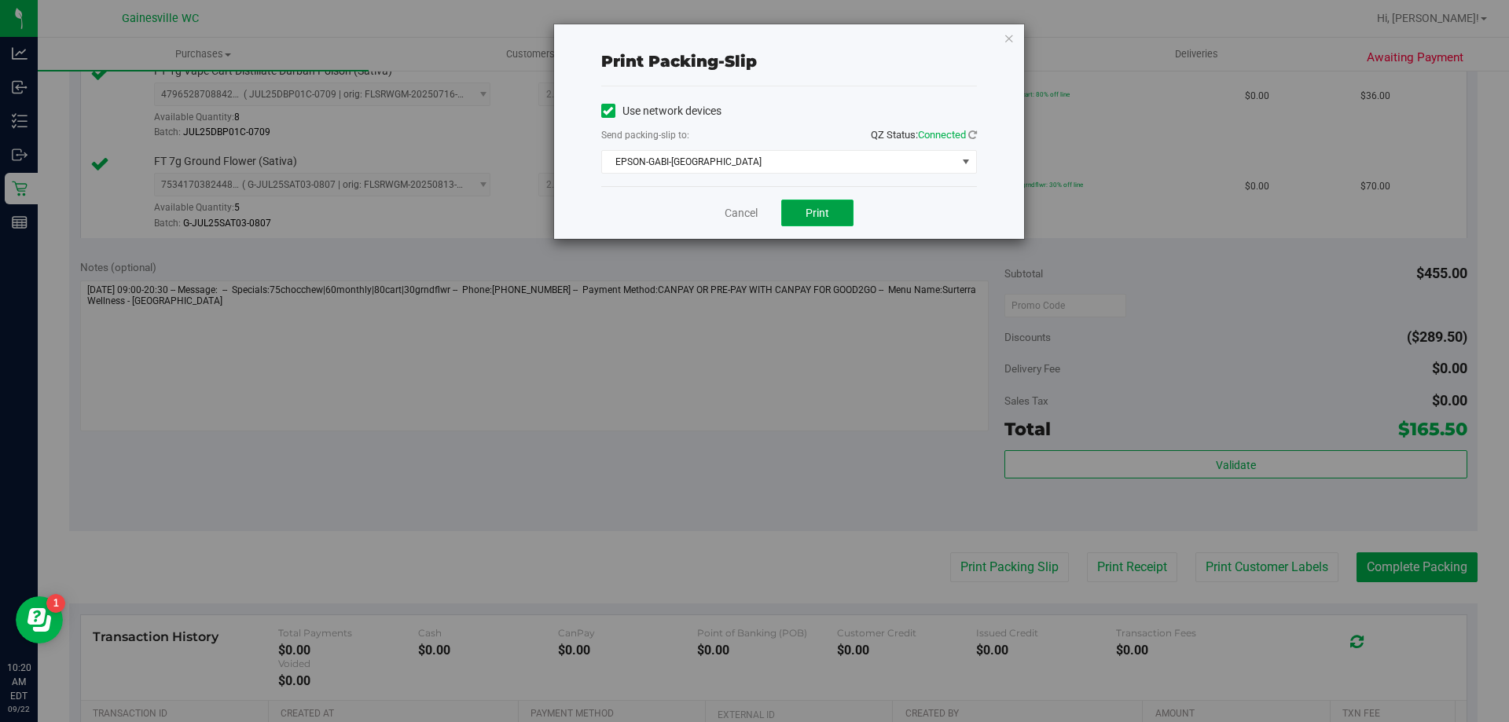
click at [809, 210] on span "Print" at bounding box center [817, 213] width 24 height 13
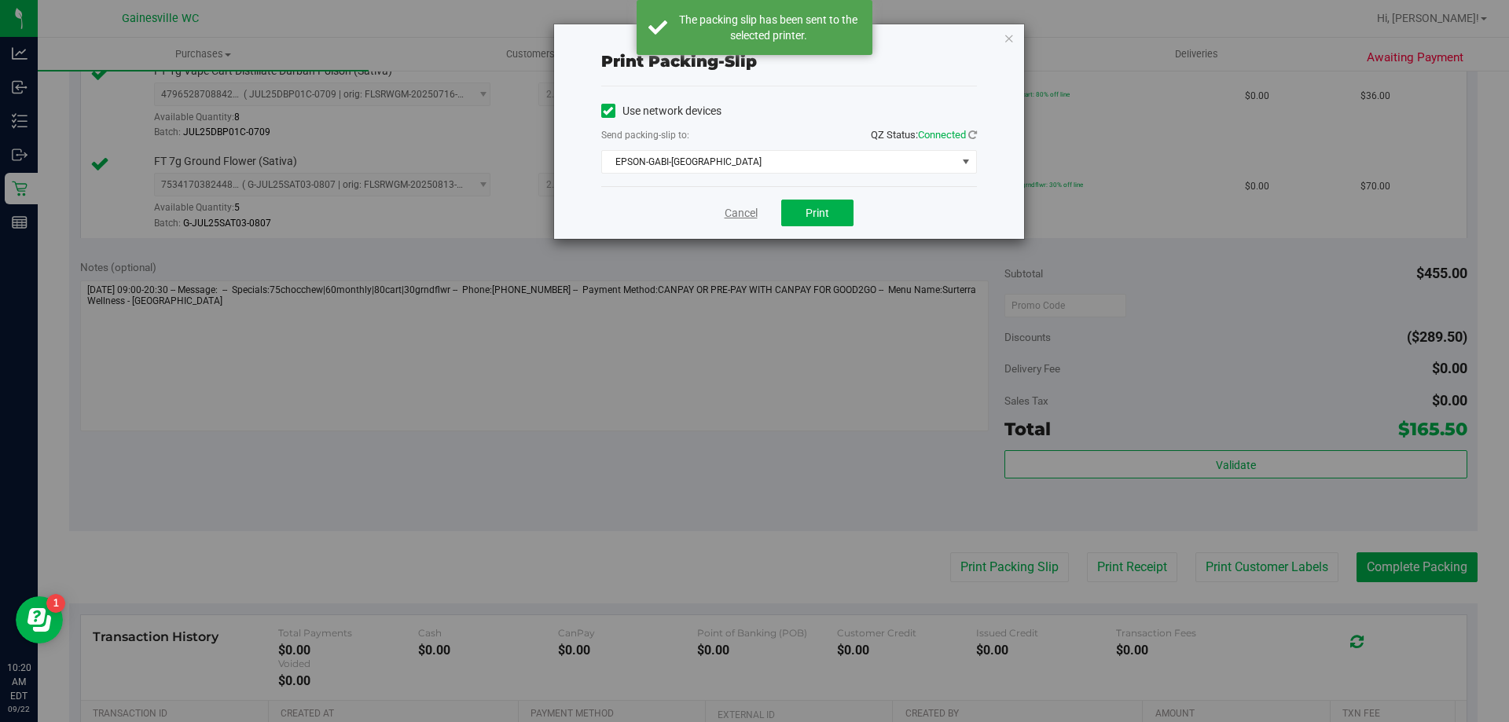
click at [726, 209] on link "Cancel" at bounding box center [740, 213] width 33 height 17
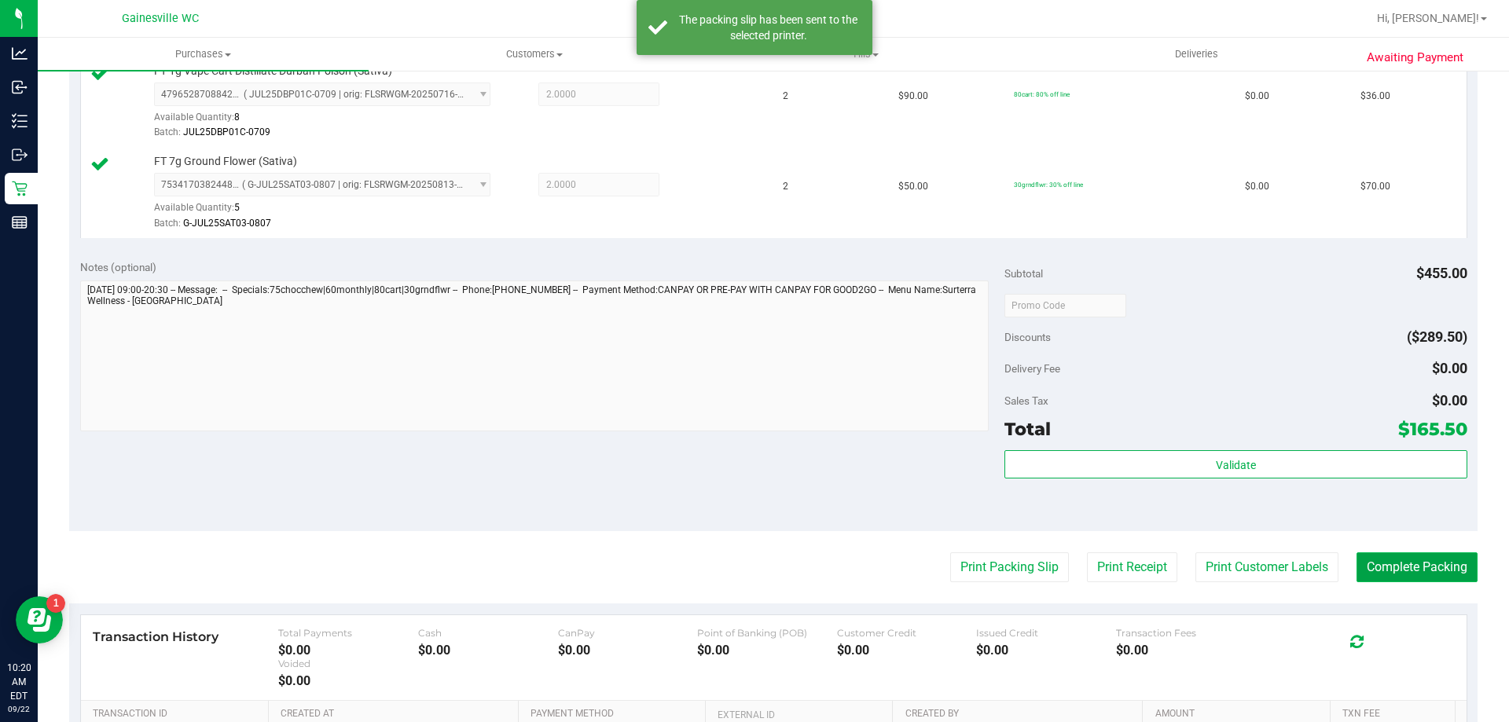
click at [1362, 563] on button "Complete Packing" at bounding box center [1416, 567] width 121 height 30
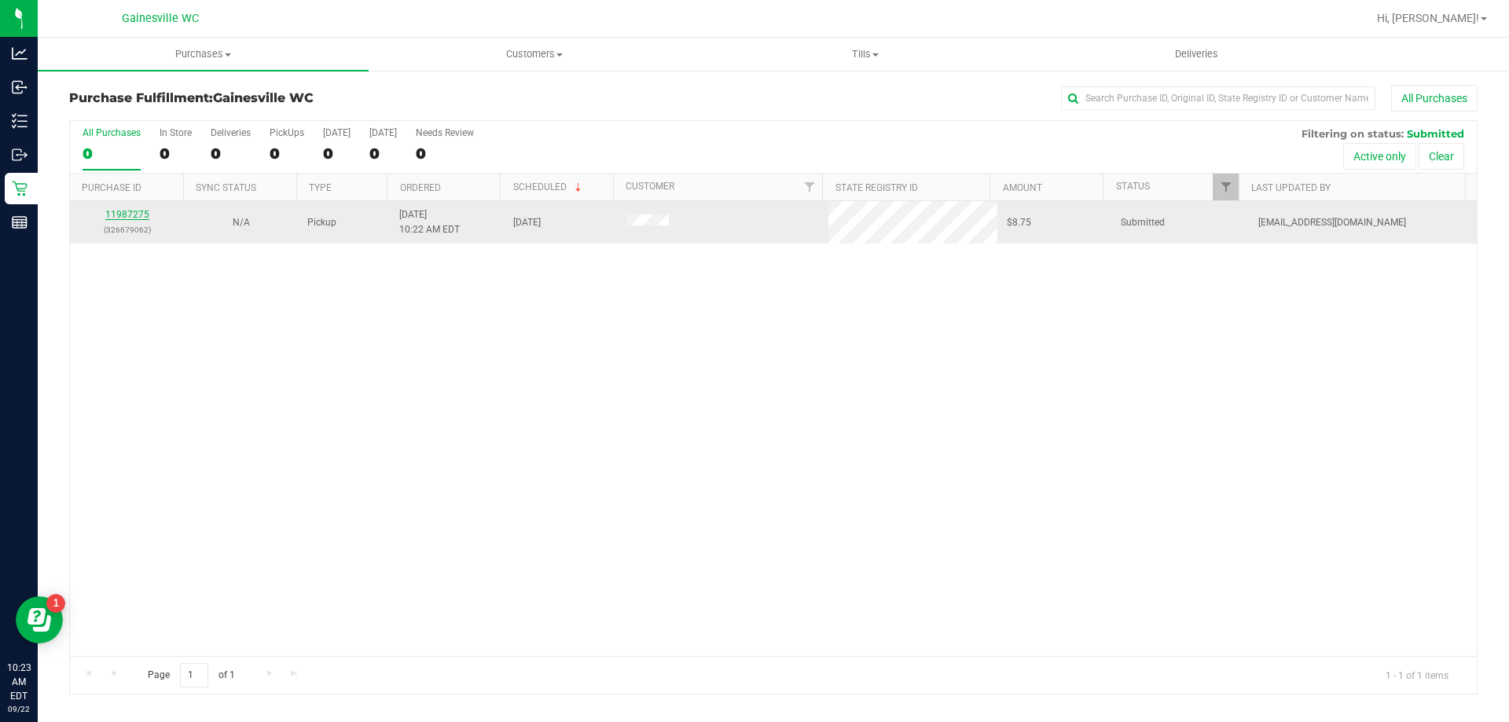
click at [137, 211] on link "11987275" at bounding box center [127, 214] width 44 height 11
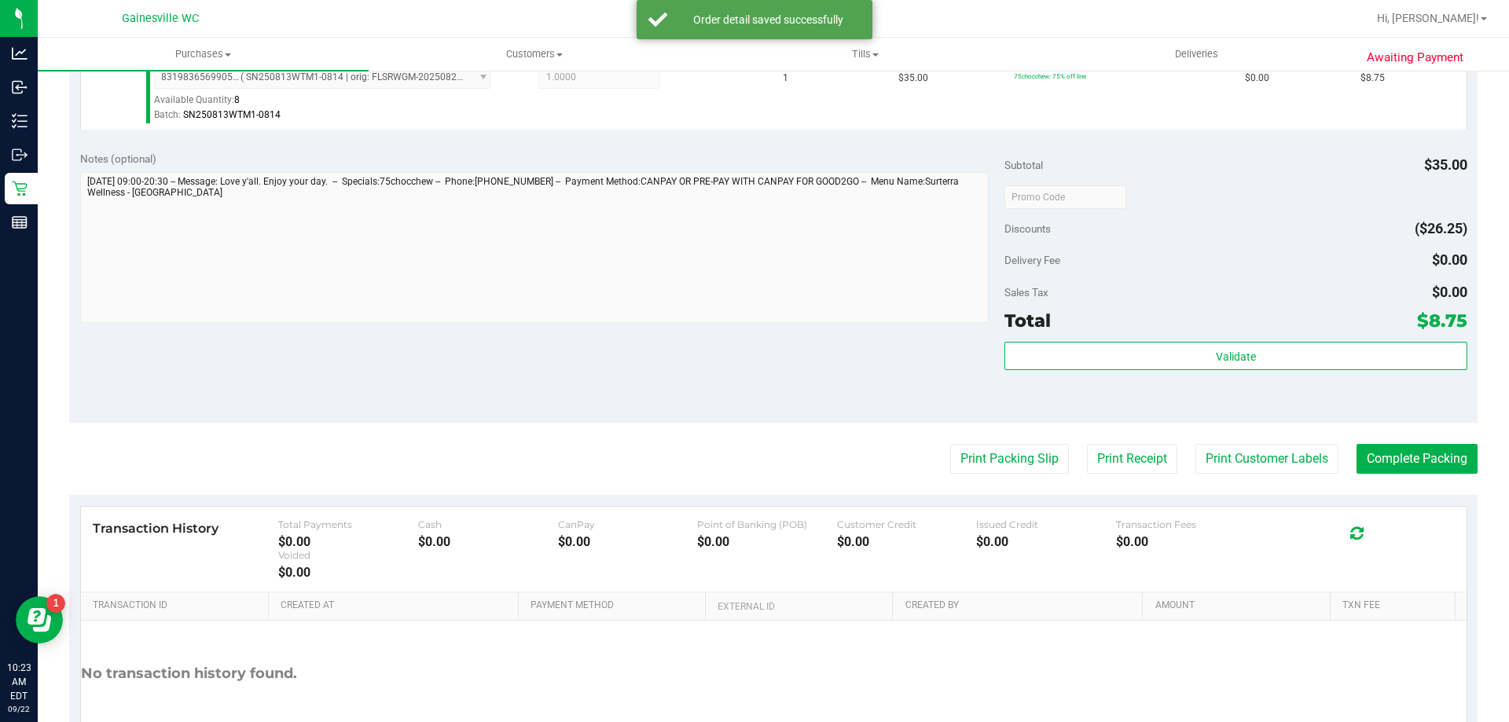
scroll to position [471, 0]
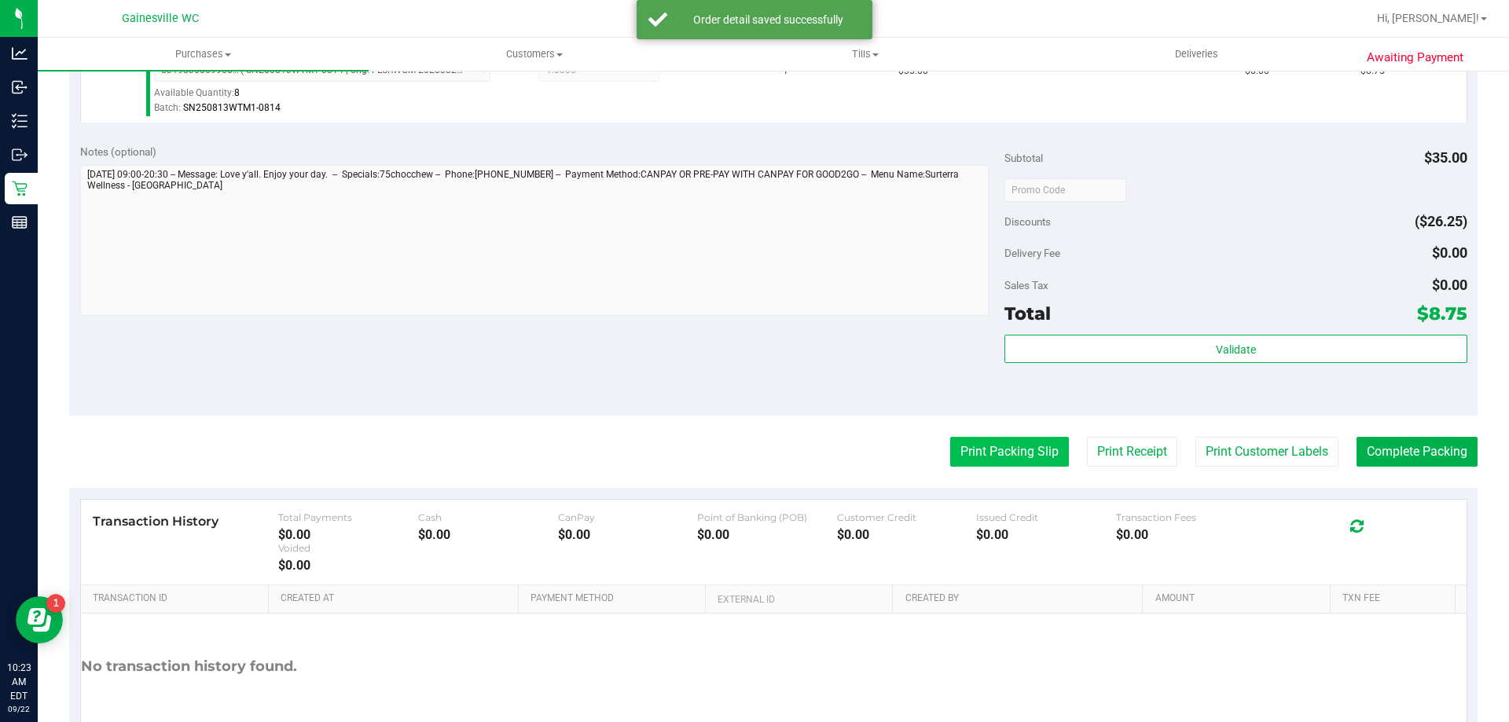
click at [1018, 457] on button "Print Packing Slip" at bounding box center [1009, 452] width 119 height 30
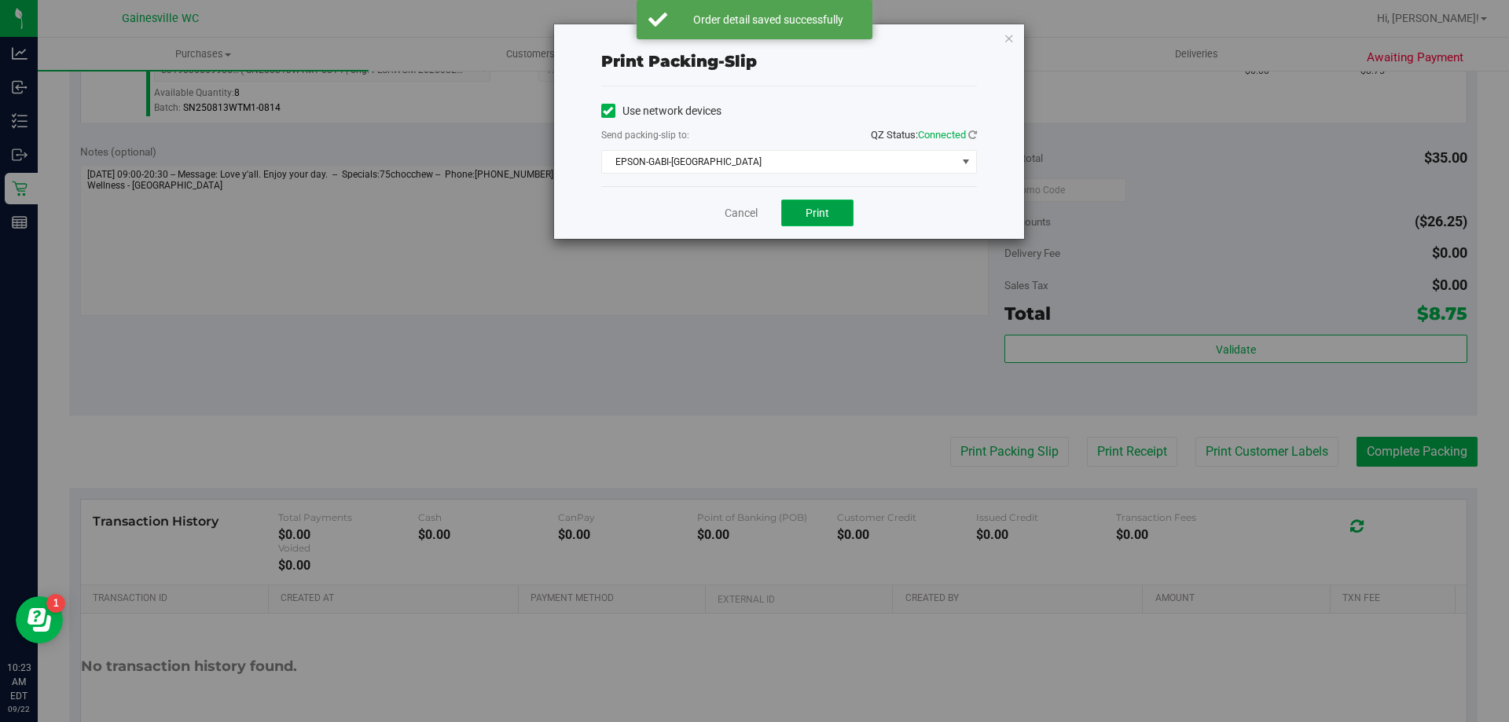
click at [810, 212] on span "Print" at bounding box center [817, 213] width 24 height 13
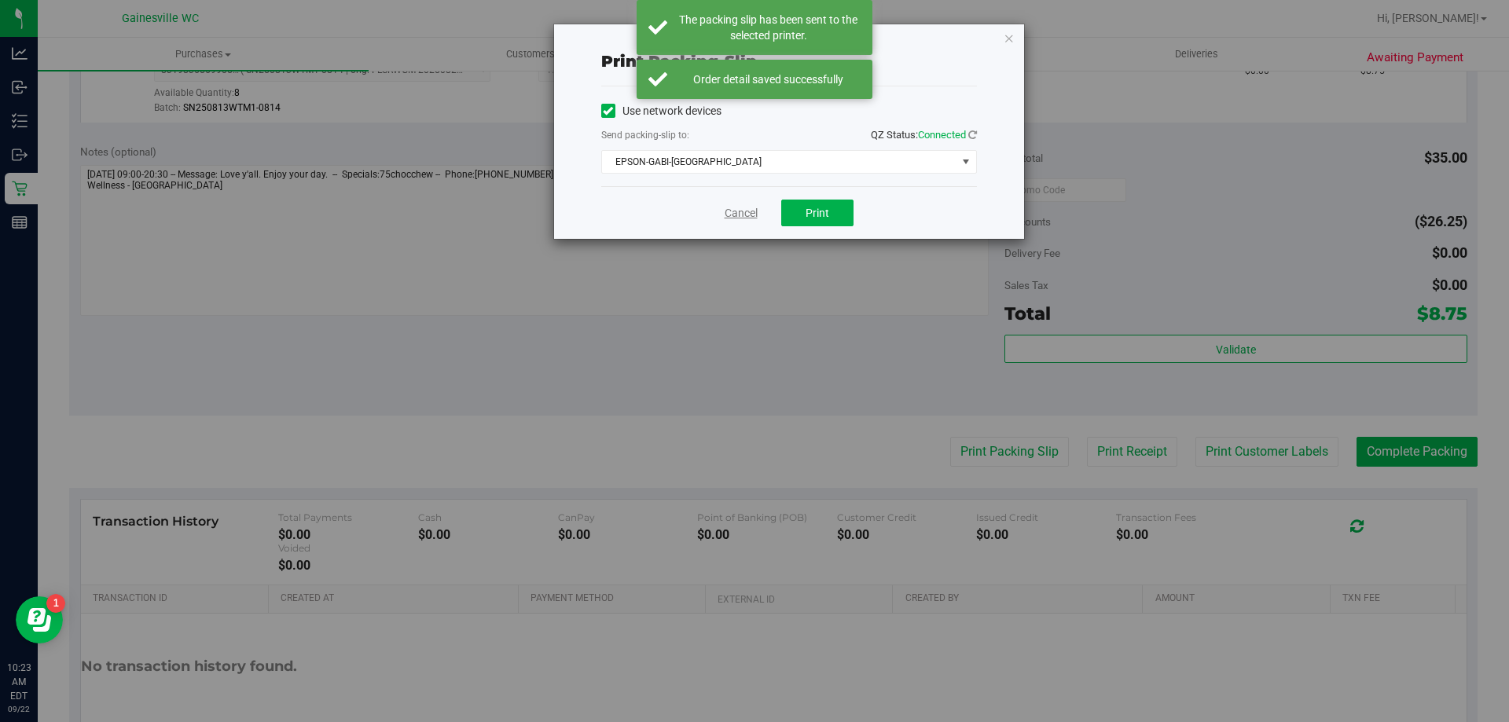
click at [746, 214] on link "Cancel" at bounding box center [740, 213] width 33 height 17
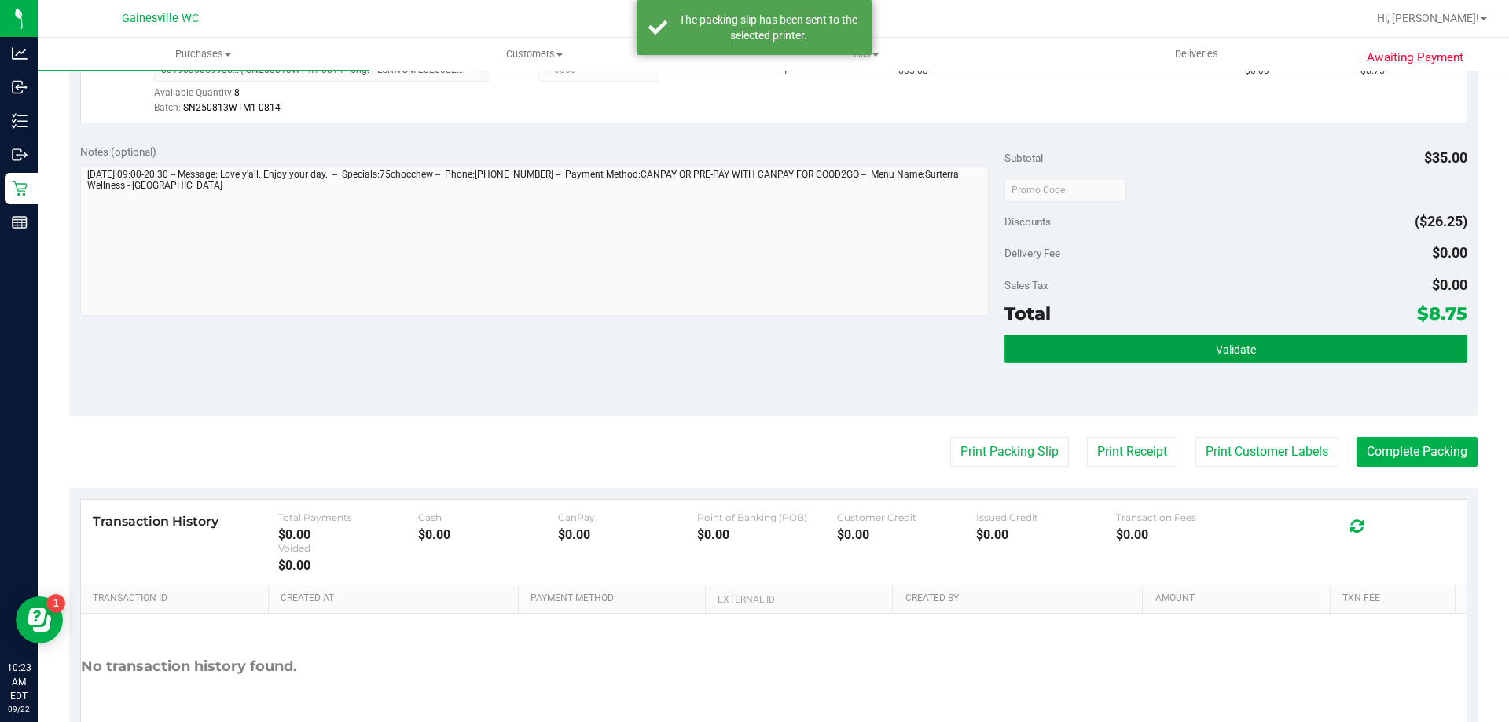
click at [1173, 345] on button "Validate" at bounding box center [1235, 349] width 462 height 28
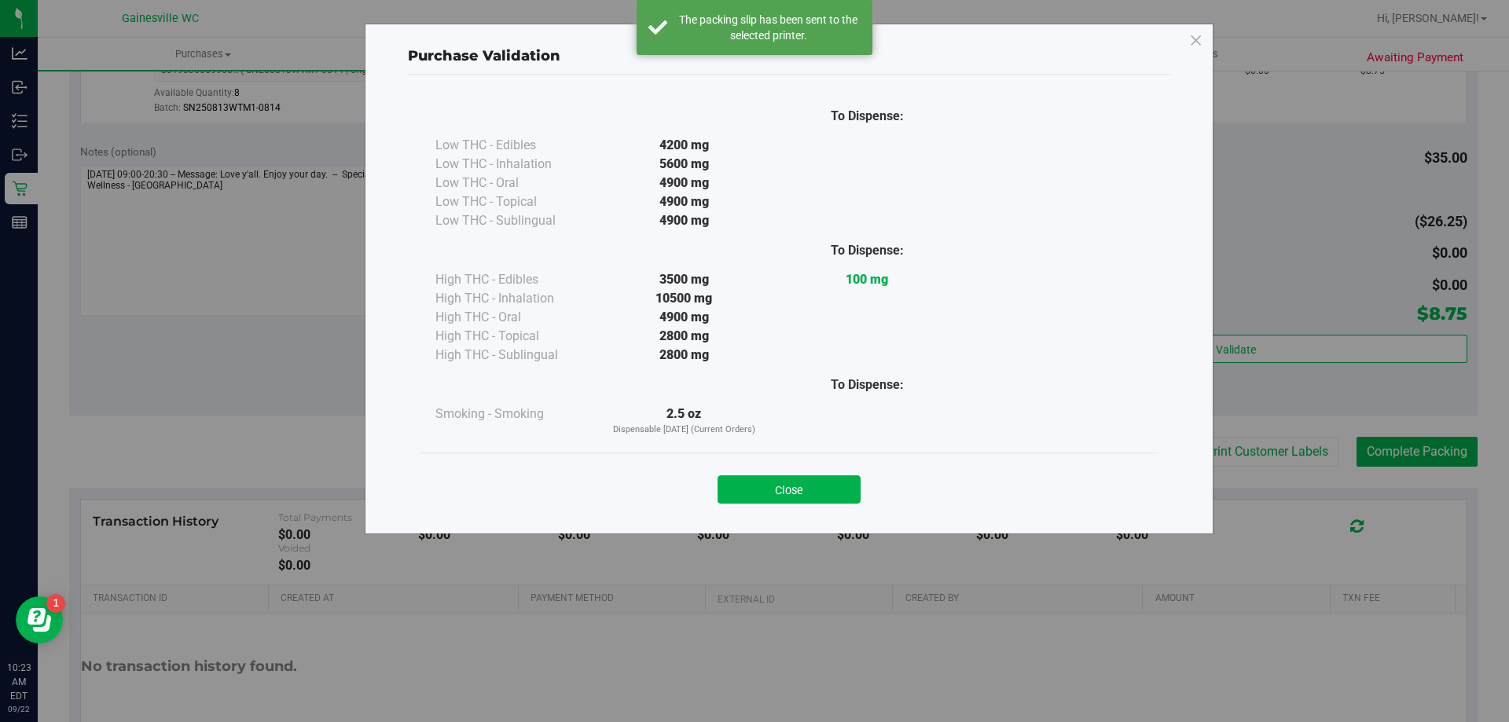
click at [845, 507] on div "Close" at bounding box center [789, 485] width 739 height 64
click at [845, 484] on button "Close" at bounding box center [788, 489] width 143 height 28
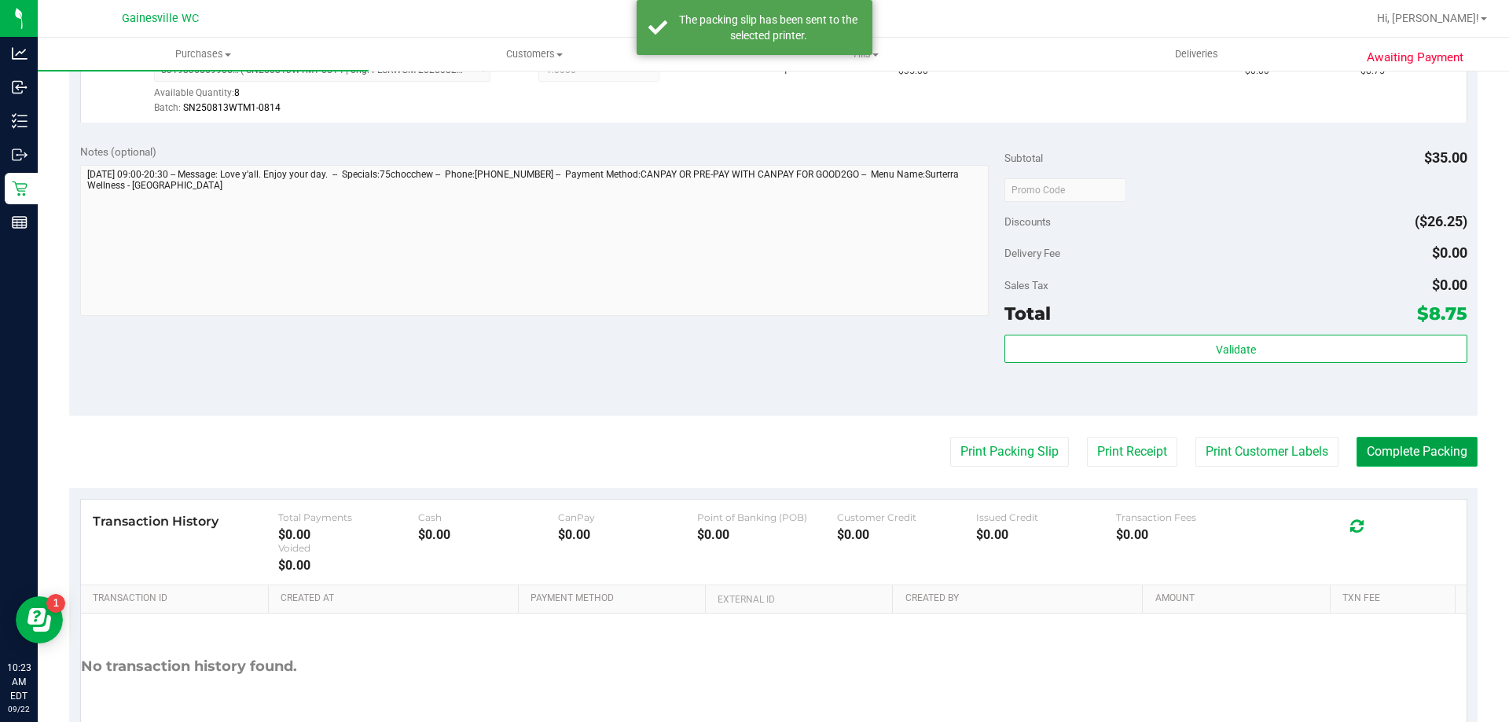
click at [1458, 448] on button "Complete Packing" at bounding box center [1416, 452] width 121 height 30
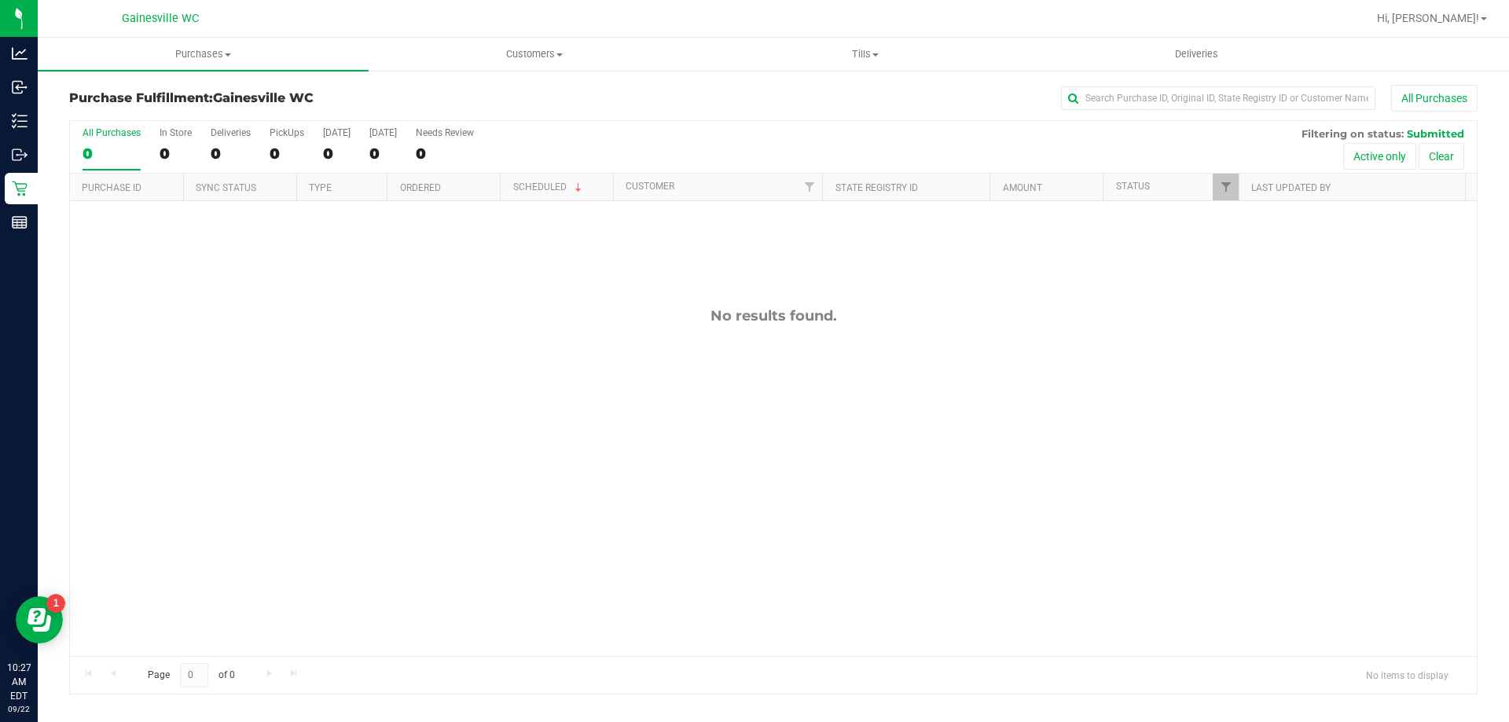
click at [178, 232] on div "No results found." at bounding box center [773, 481] width 1406 height 561
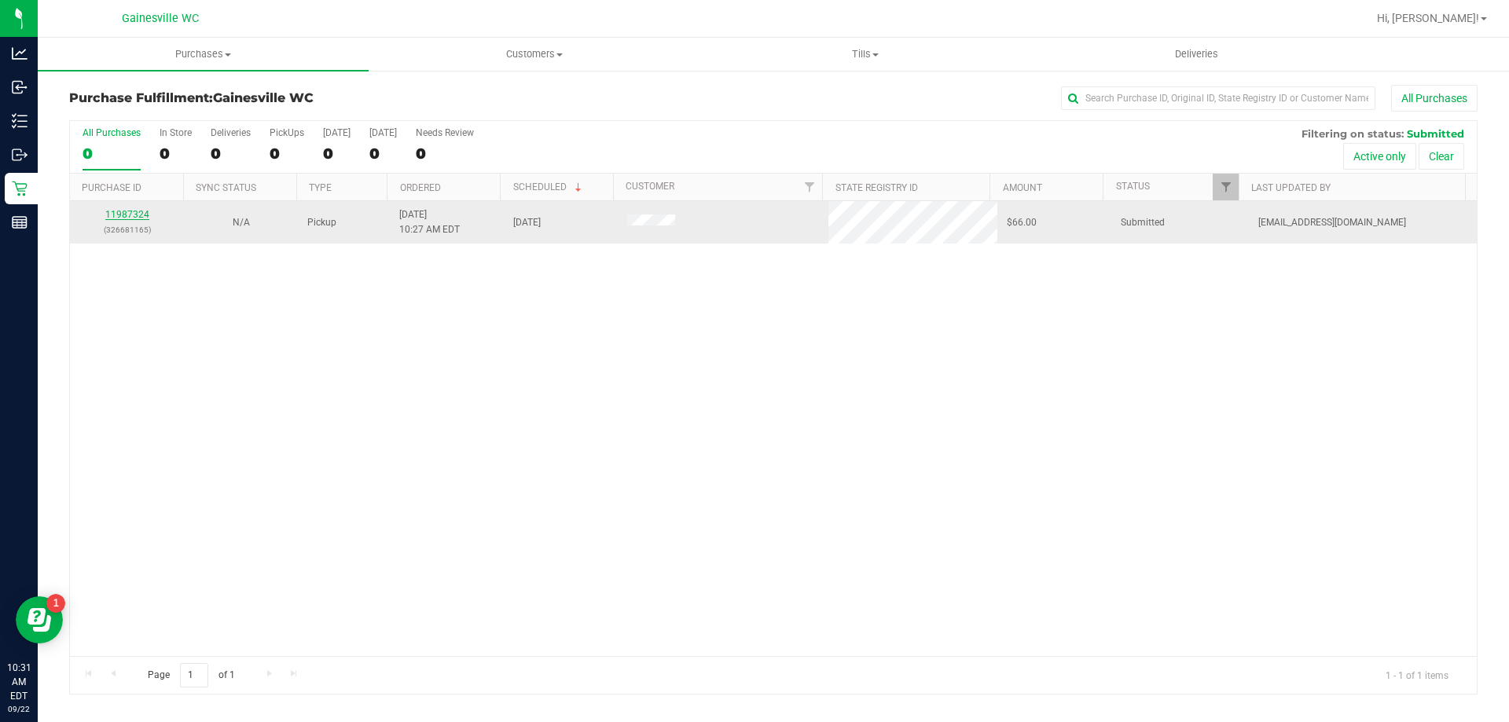
click at [141, 217] on link "11987324" at bounding box center [127, 214] width 44 height 11
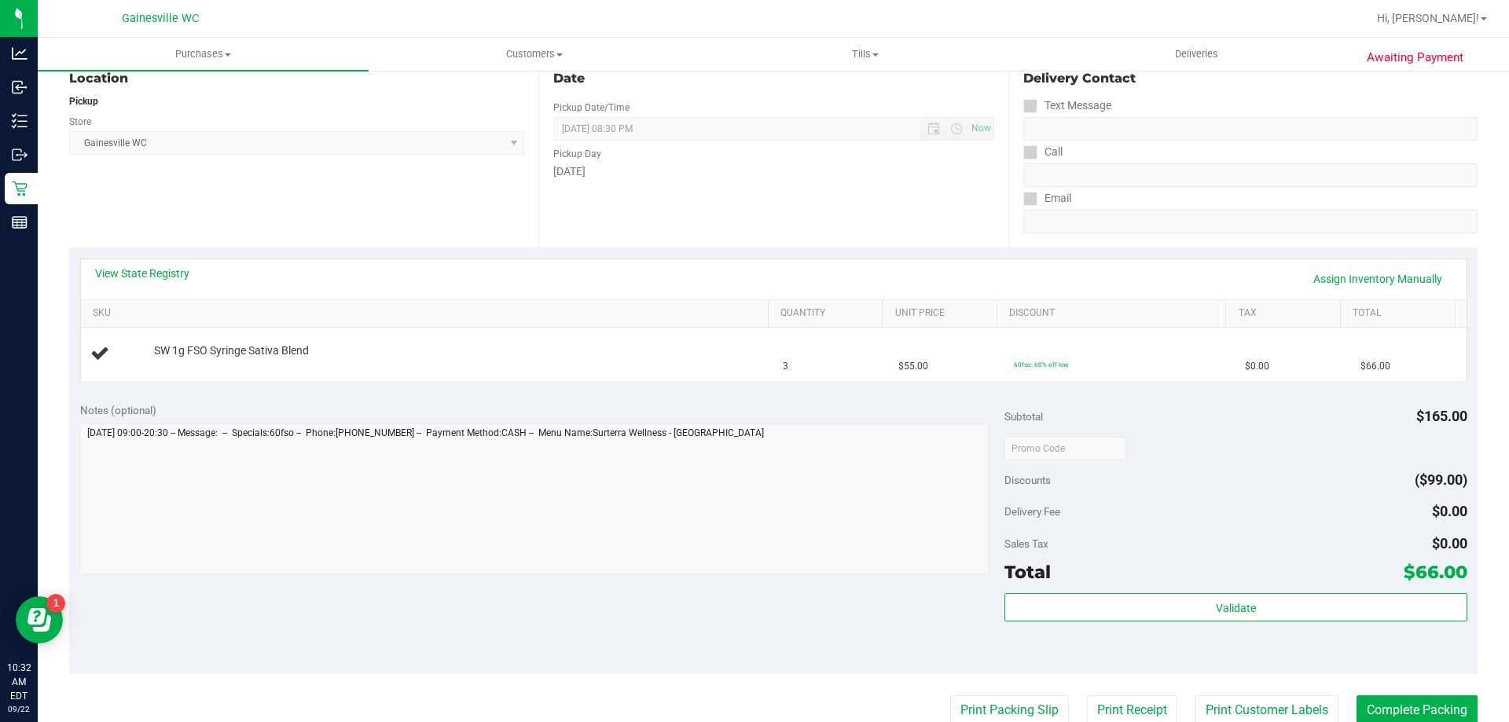
scroll to position [236, 0]
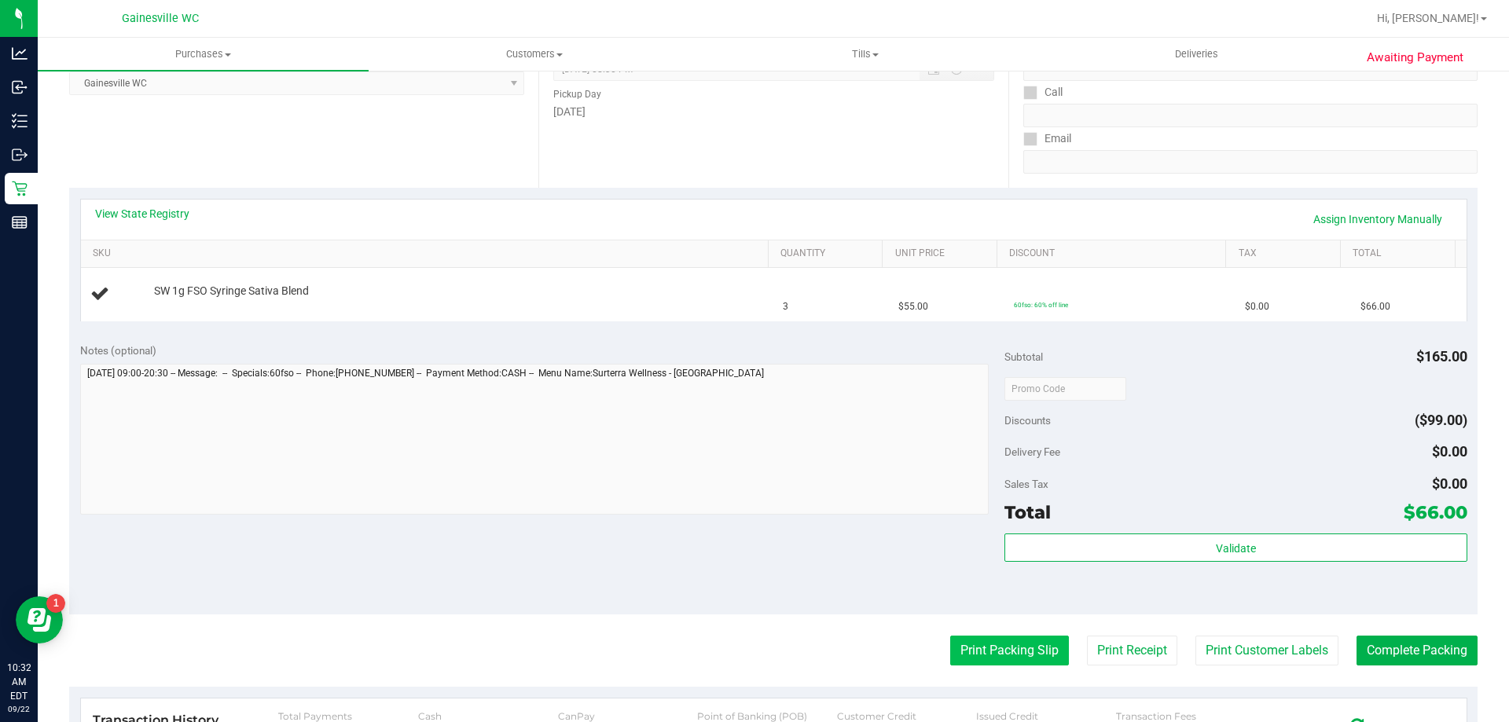
click at [973, 651] on button "Print Packing Slip" at bounding box center [1009, 651] width 119 height 30
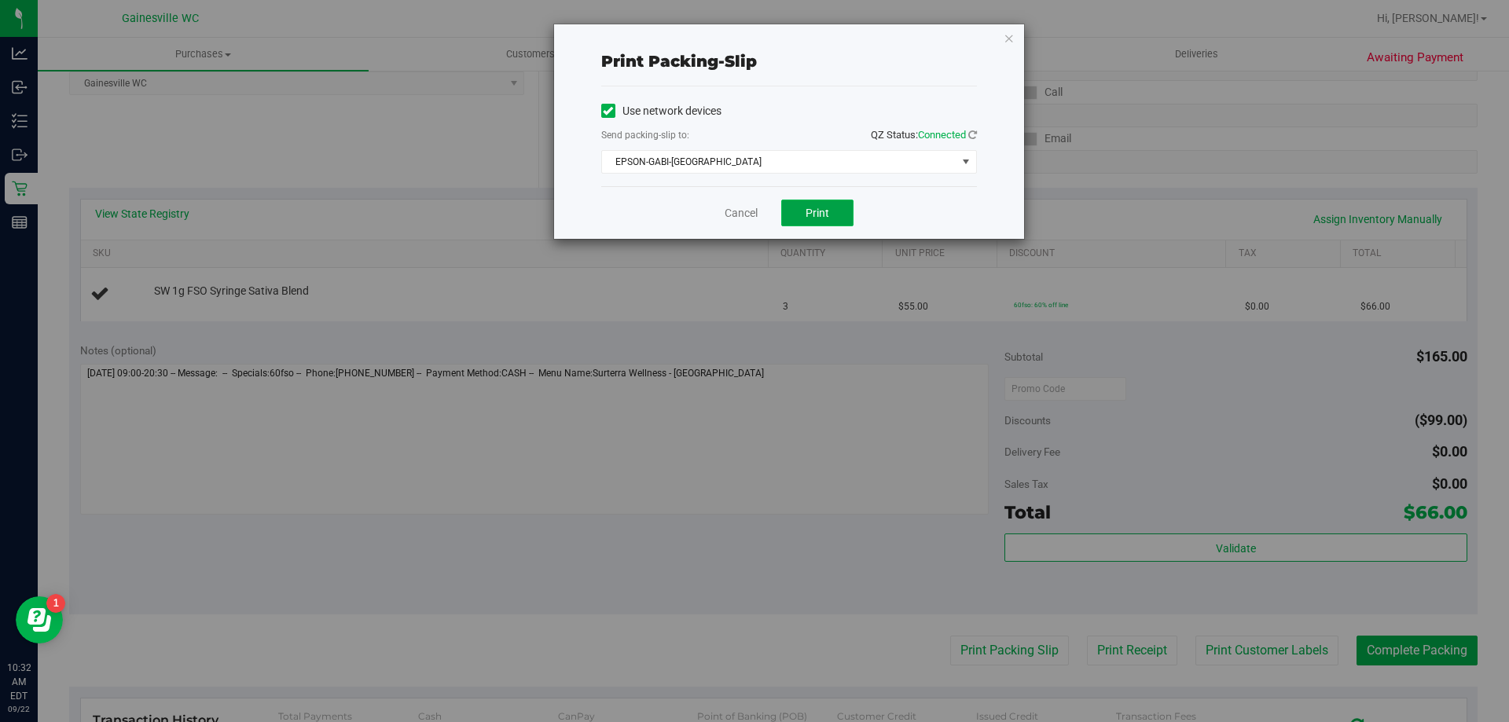
click at [817, 210] on span "Print" at bounding box center [817, 213] width 24 height 13
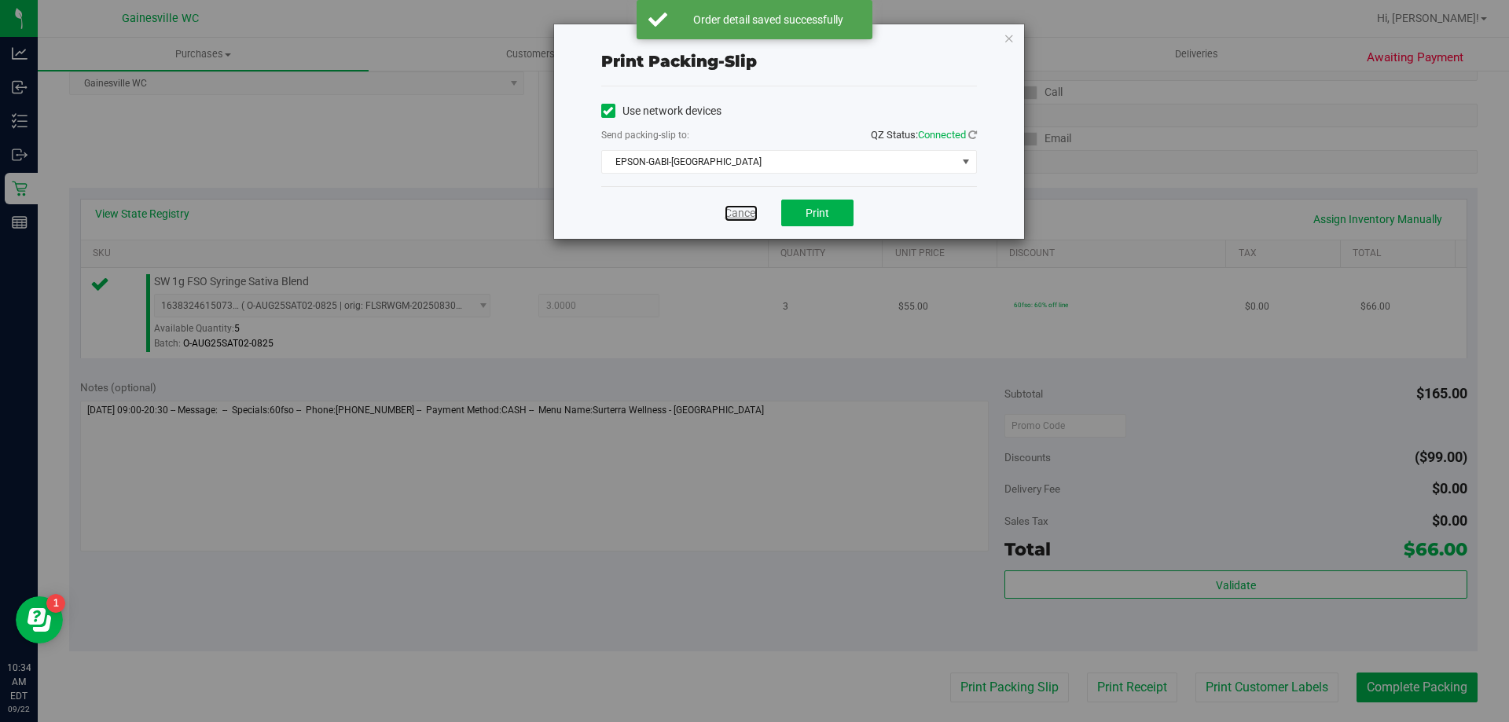
drag, startPoint x: 730, startPoint y: 213, endPoint x: 895, endPoint y: 275, distance: 176.3
click at [731, 213] on link "Cancel" at bounding box center [740, 213] width 33 height 17
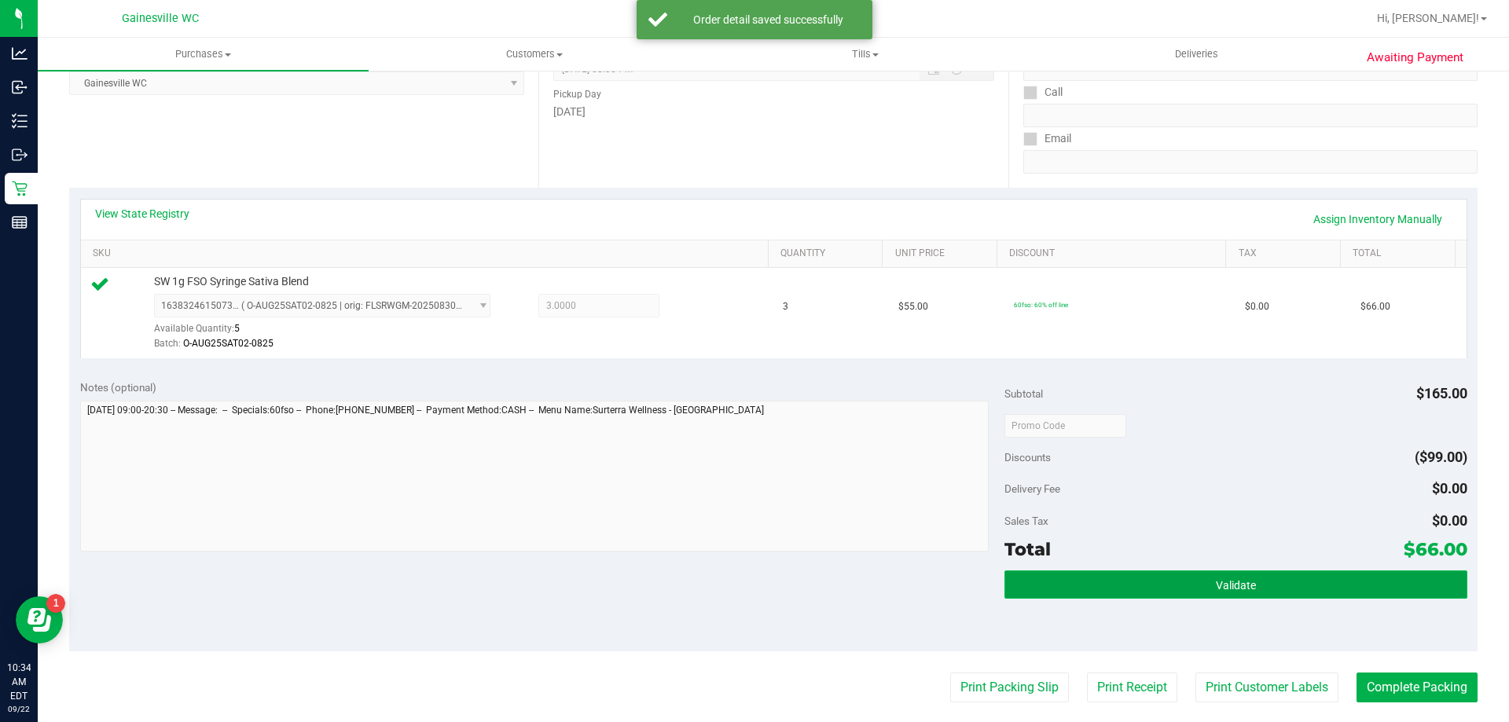
click at [1257, 580] on button "Validate" at bounding box center [1235, 584] width 462 height 28
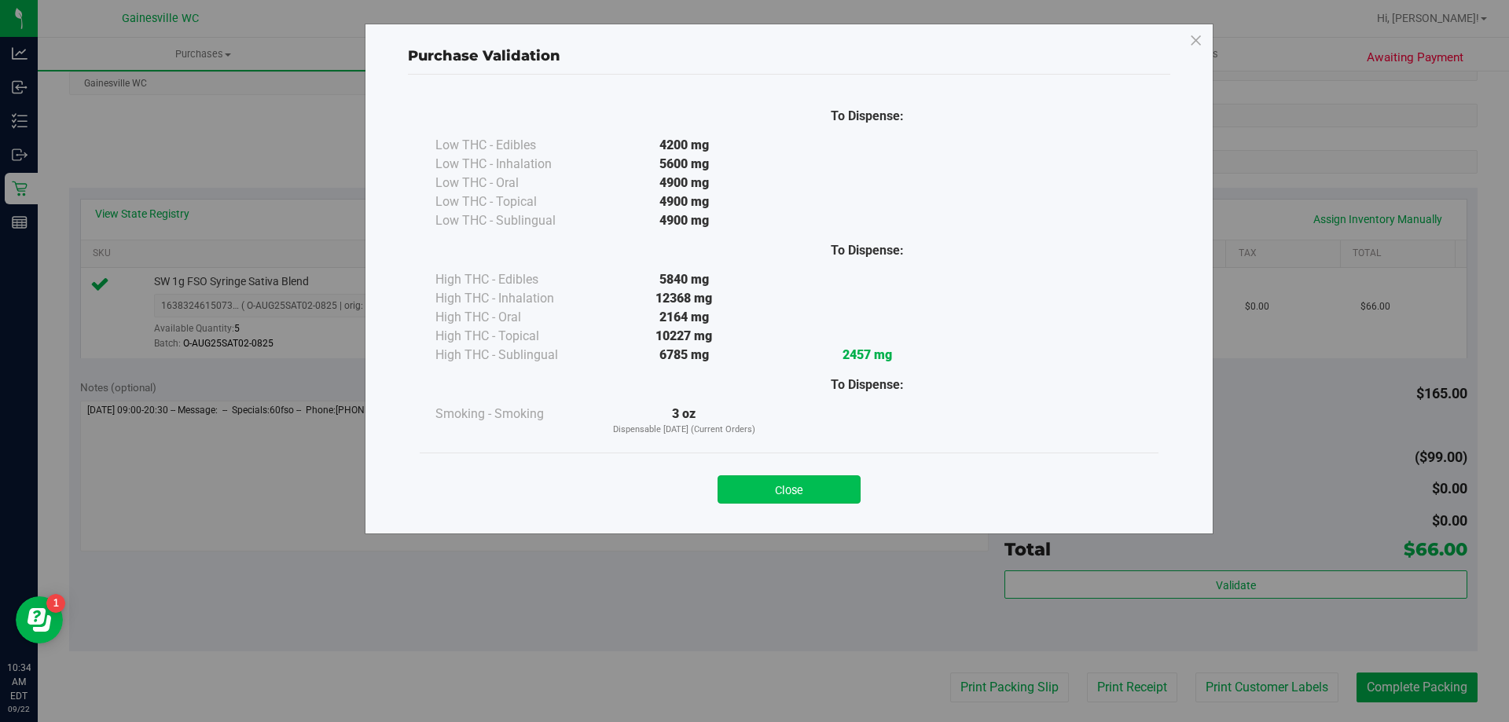
click at [838, 481] on button "Close" at bounding box center [788, 489] width 143 height 28
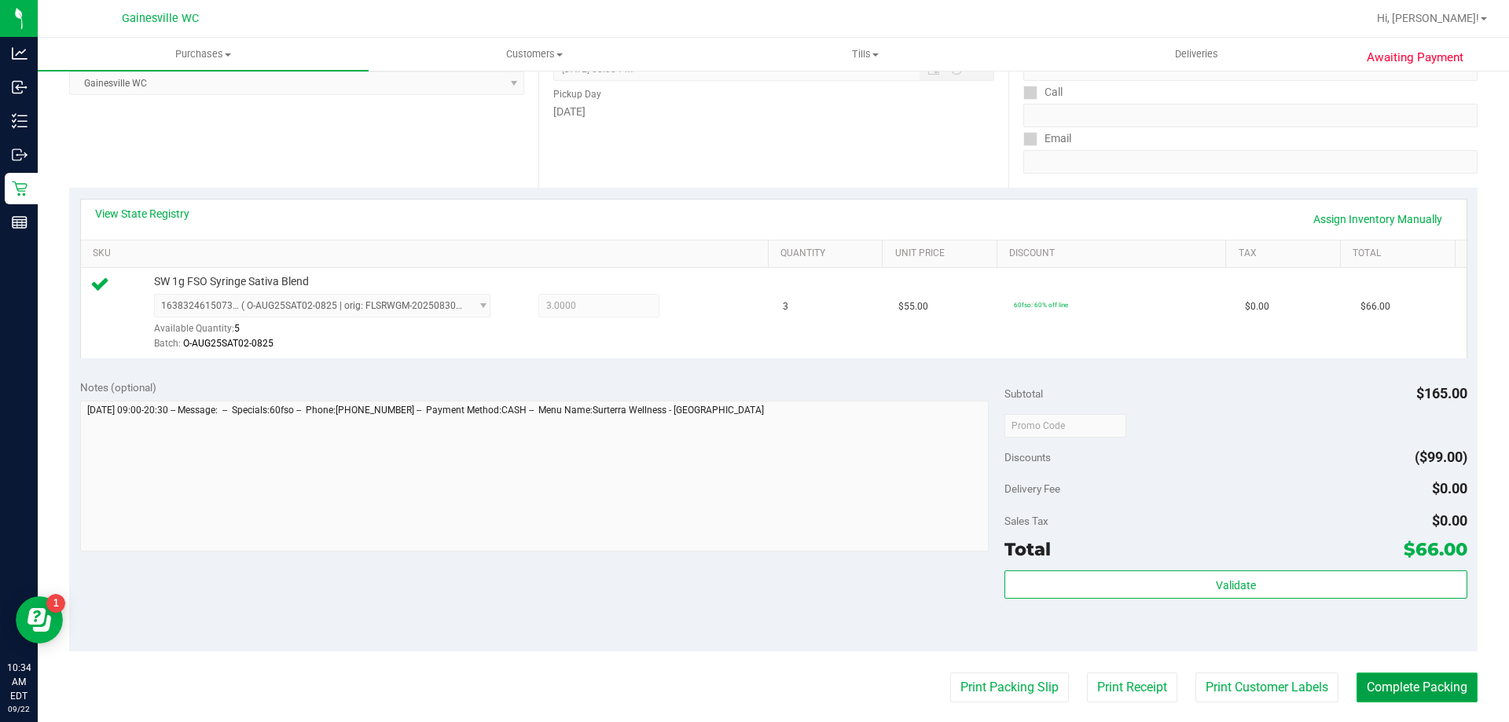
click at [1360, 680] on button "Complete Packing" at bounding box center [1416, 688] width 121 height 30
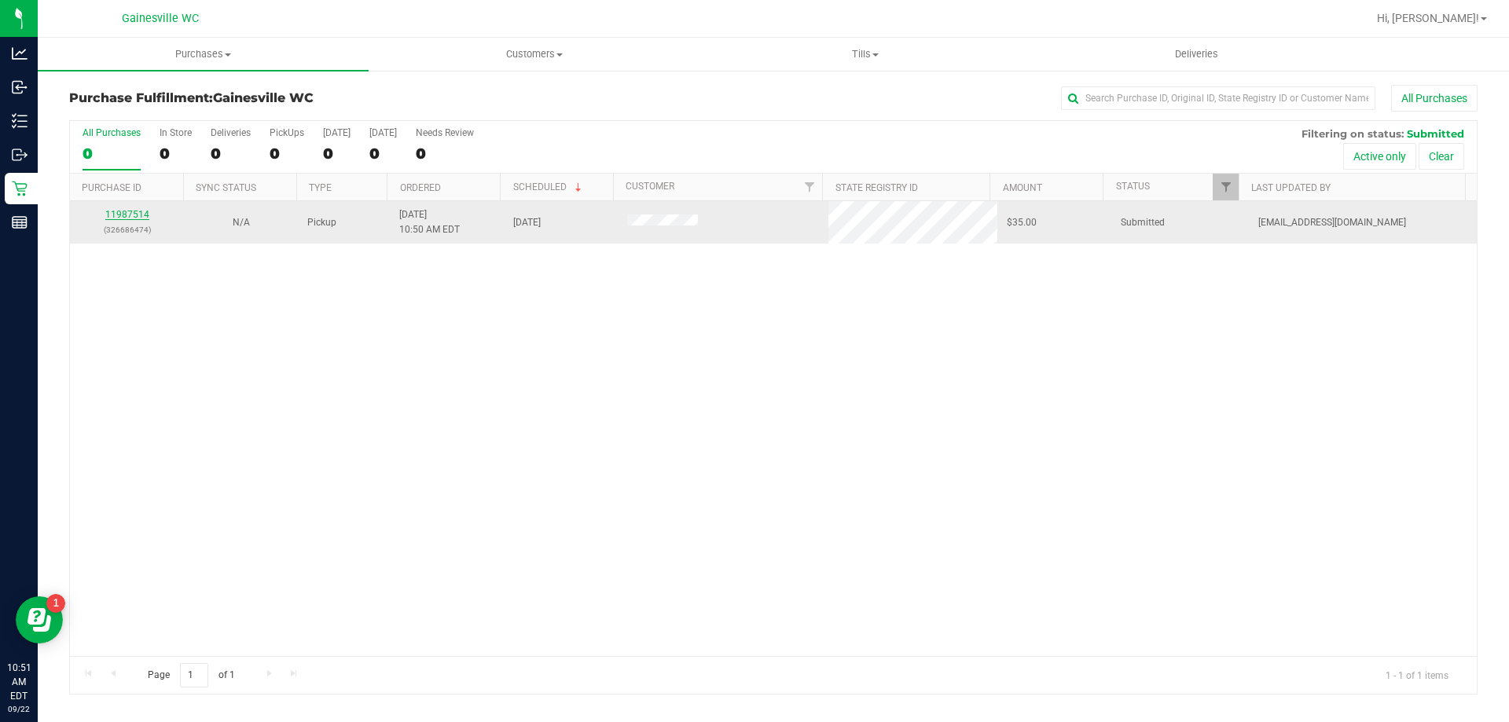
click at [135, 211] on link "11987514" at bounding box center [127, 214] width 44 height 11
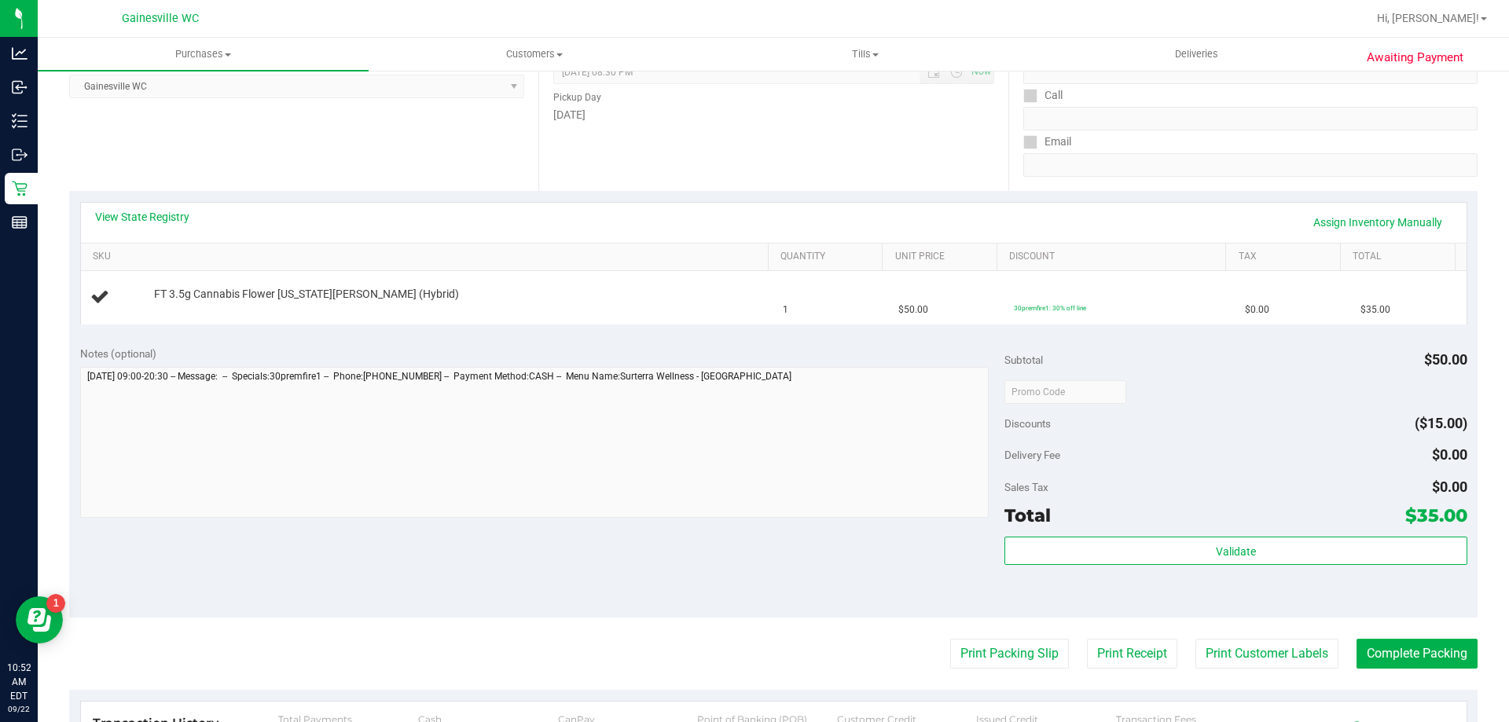
scroll to position [236, 0]
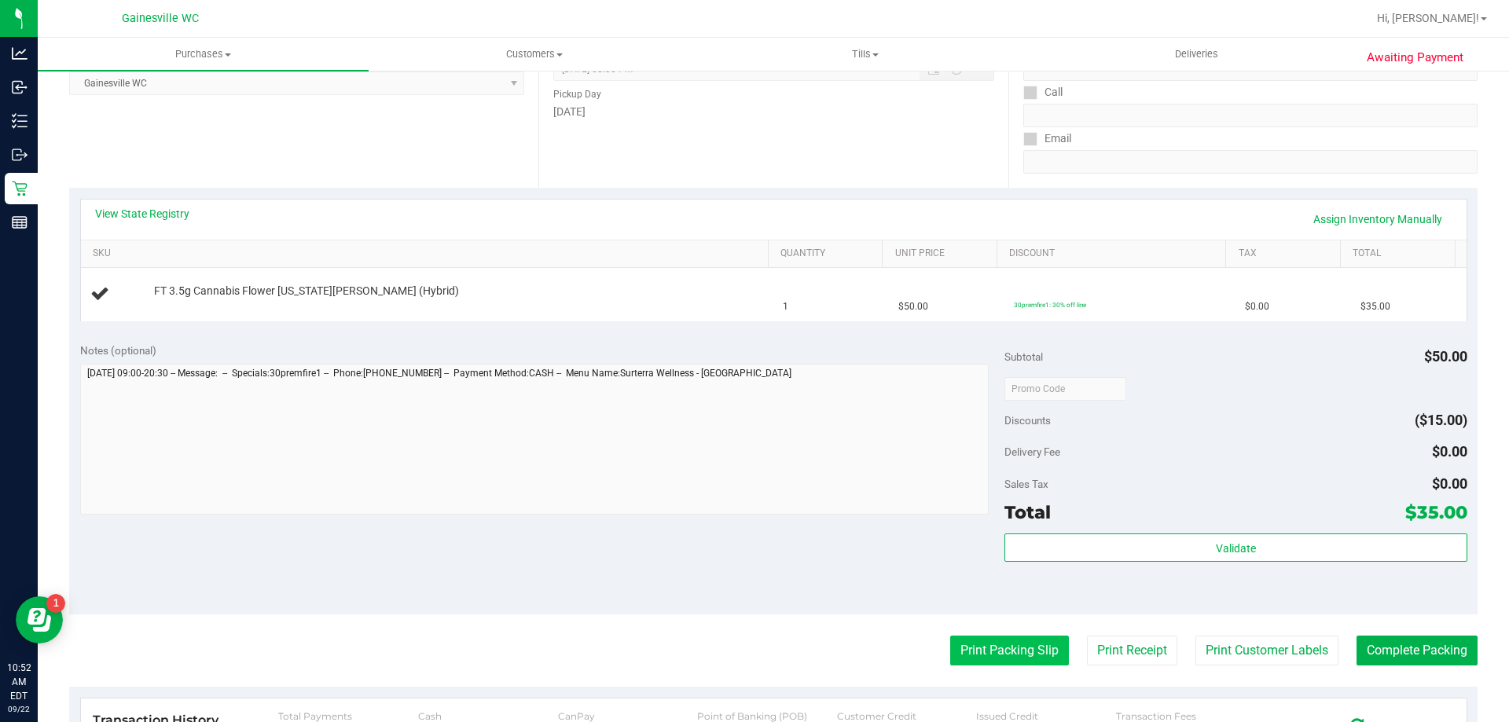
click at [955, 636] on button "Print Packing Slip" at bounding box center [1009, 651] width 119 height 30
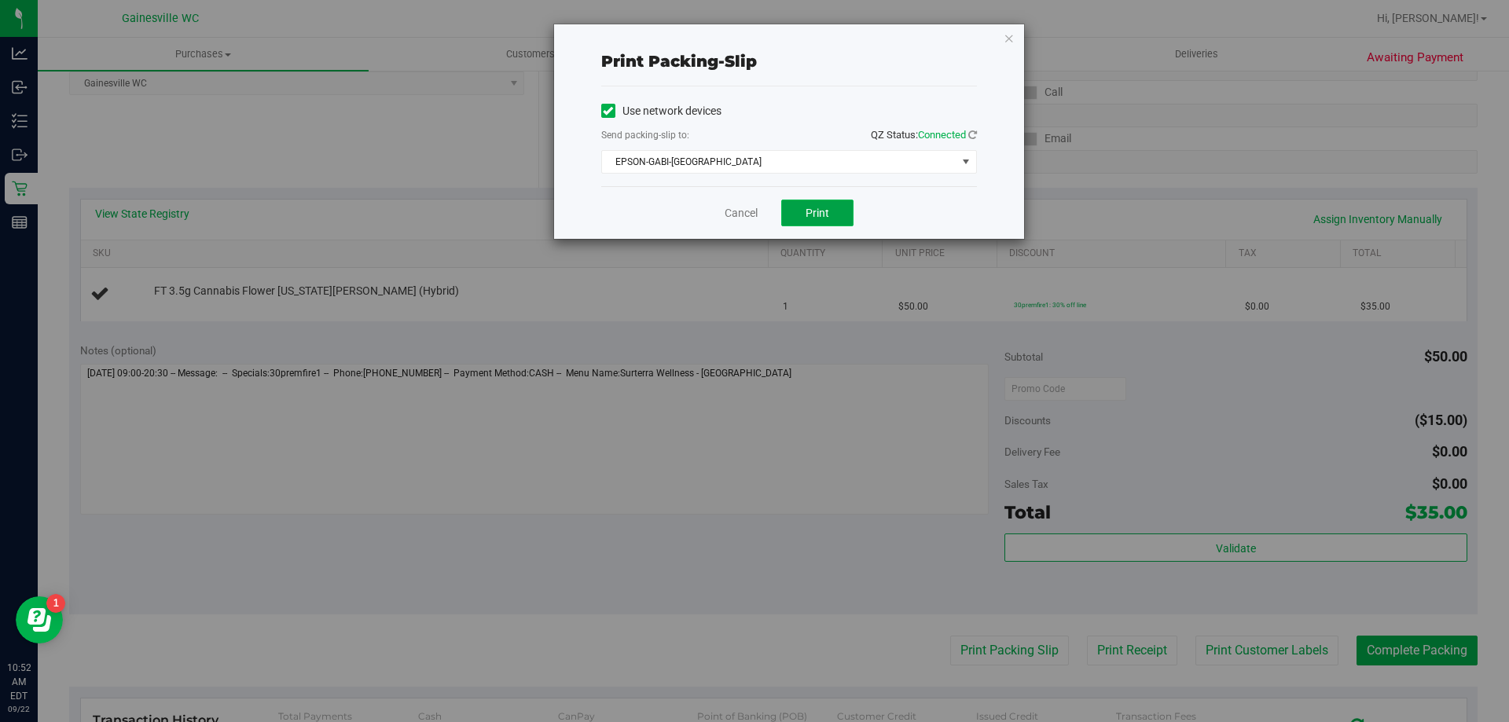
click at [816, 212] on span "Print" at bounding box center [817, 213] width 24 height 13
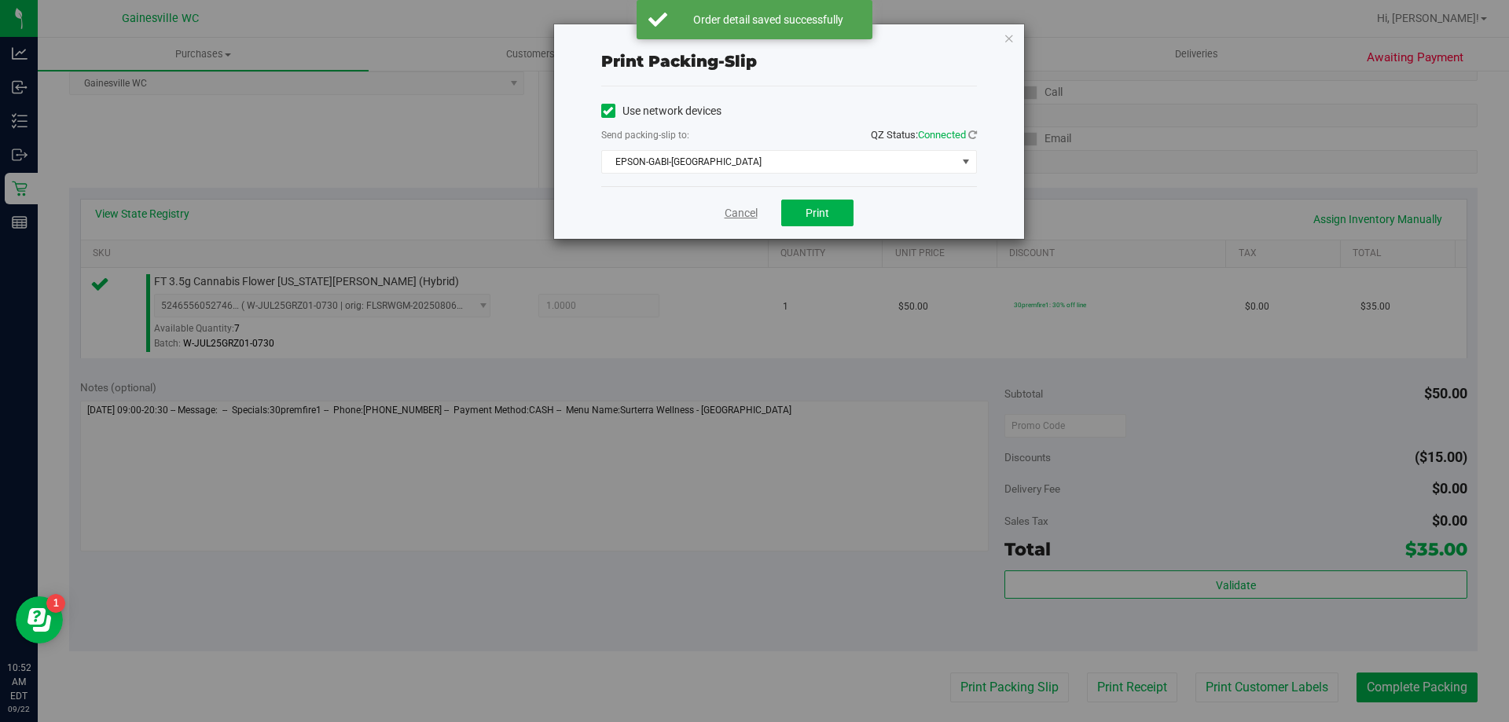
click at [737, 218] on link "Cancel" at bounding box center [740, 213] width 33 height 17
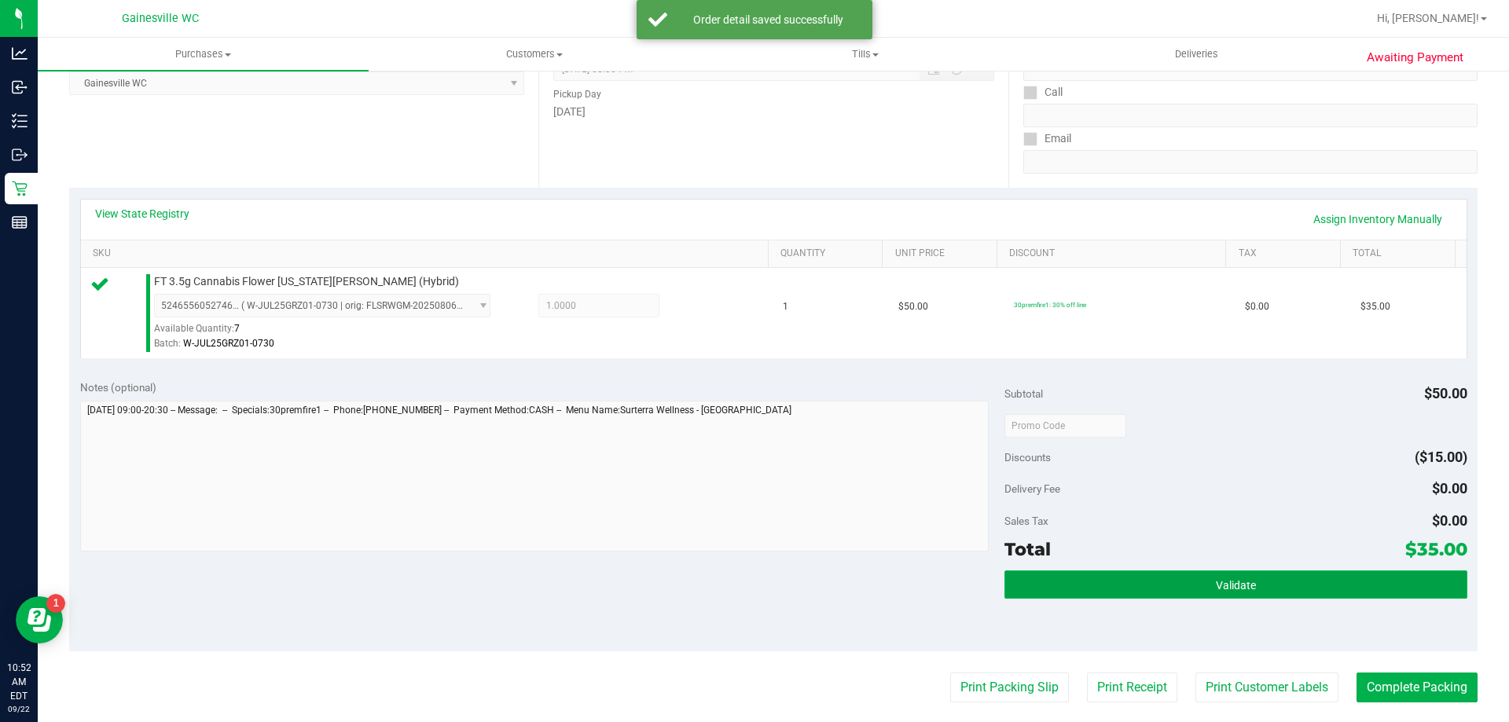
click at [1153, 576] on button "Validate" at bounding box center [1235, 584] width 462 height 28
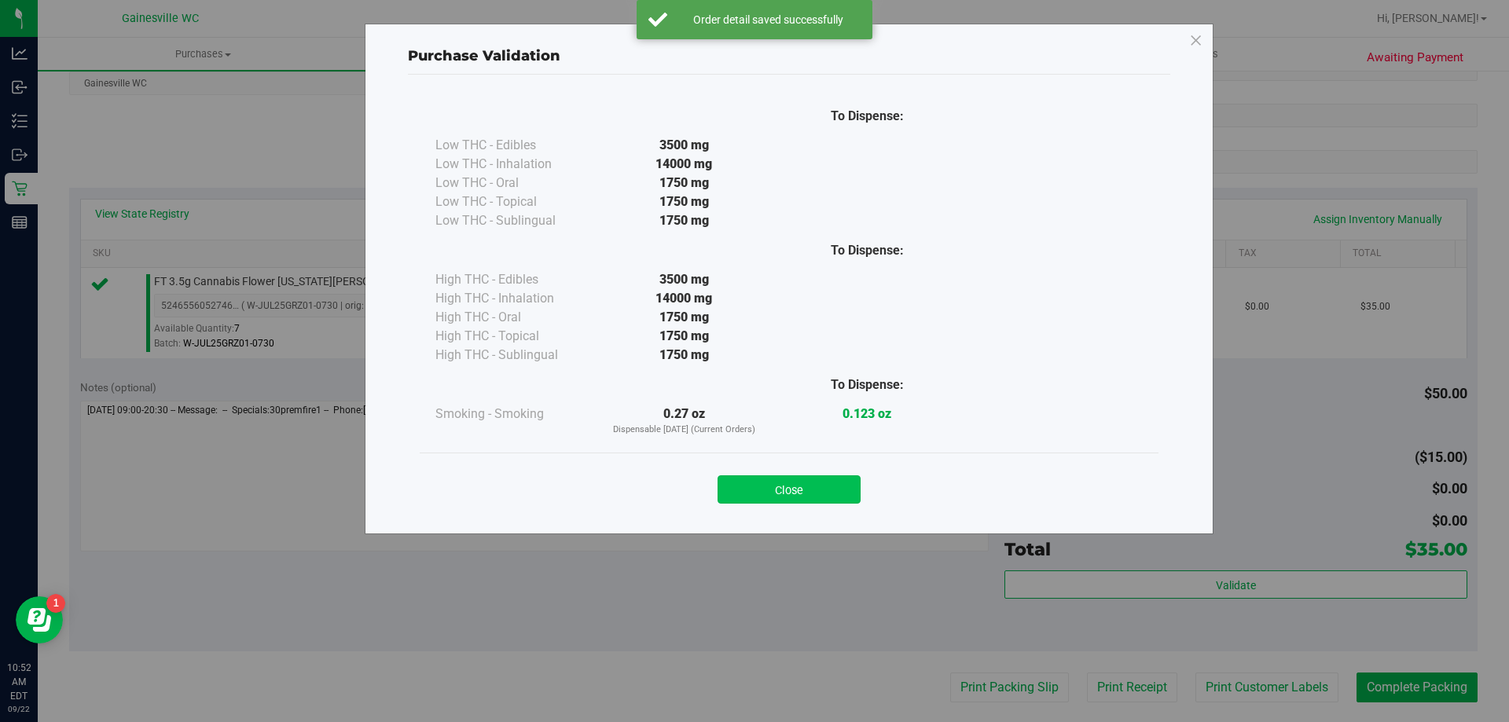
click at [794, 491] on button "Close" at bounding box center [788, 489] width 143 height 28
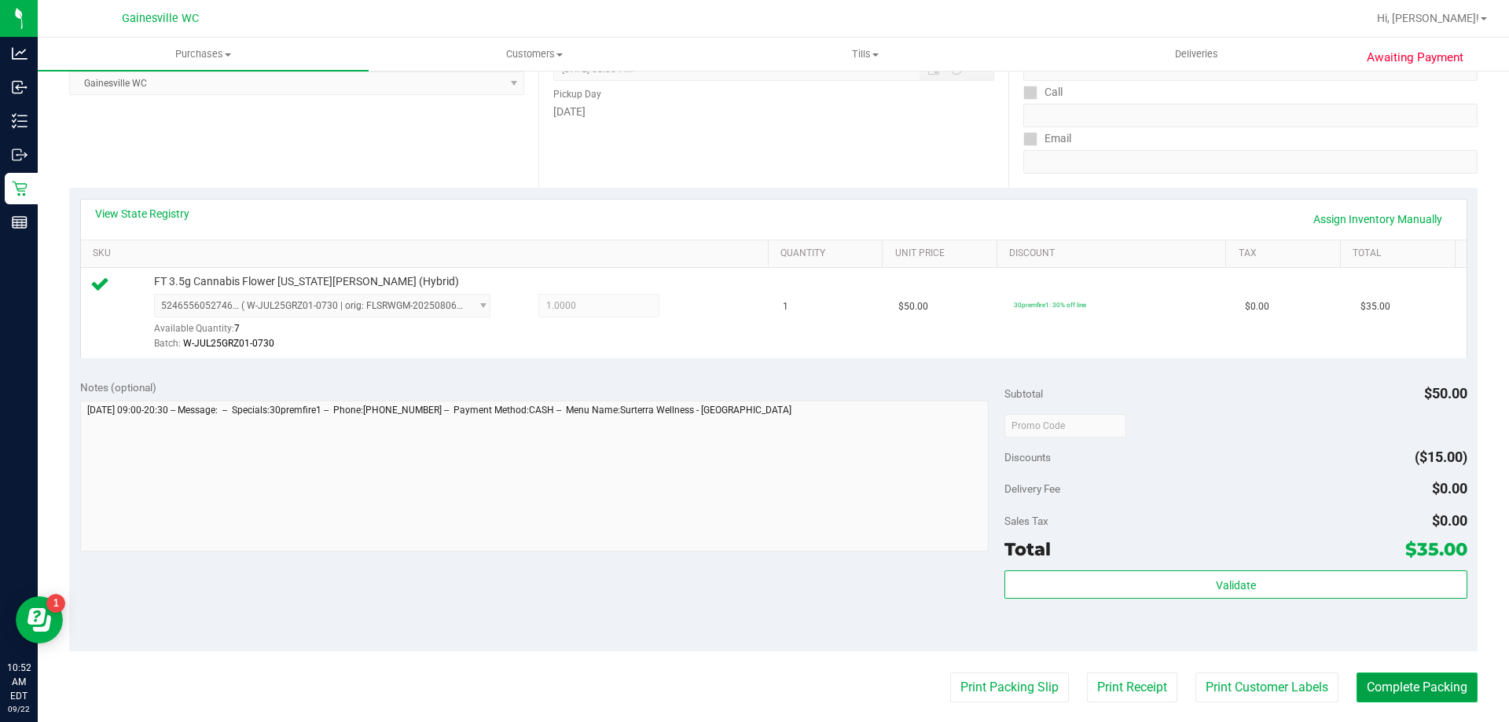
click at [1460, 699] on button "Complete Packing" at bounding box center [1416, 688] width 121 height 30
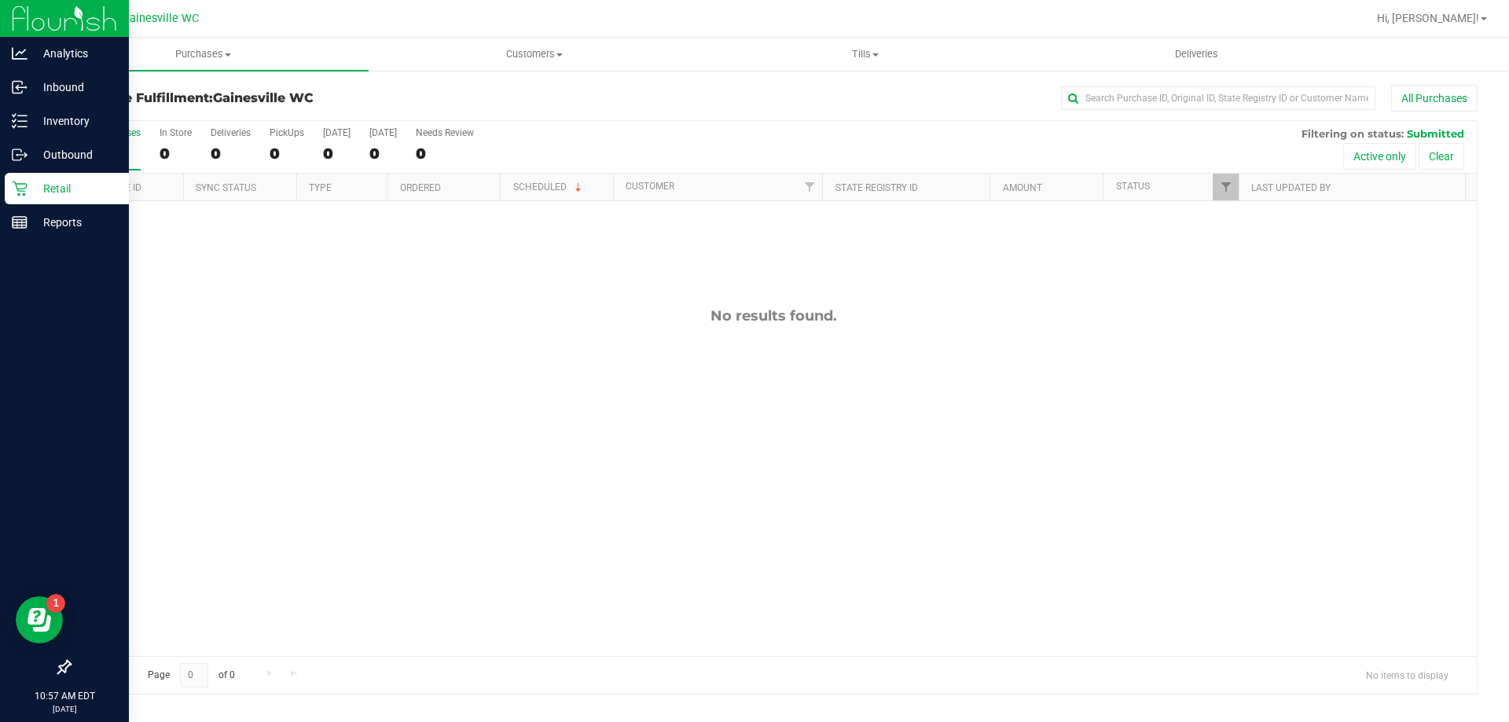
click at [9, 185] on div "Retail" at bounding box center [67, 188] width 124 height 31
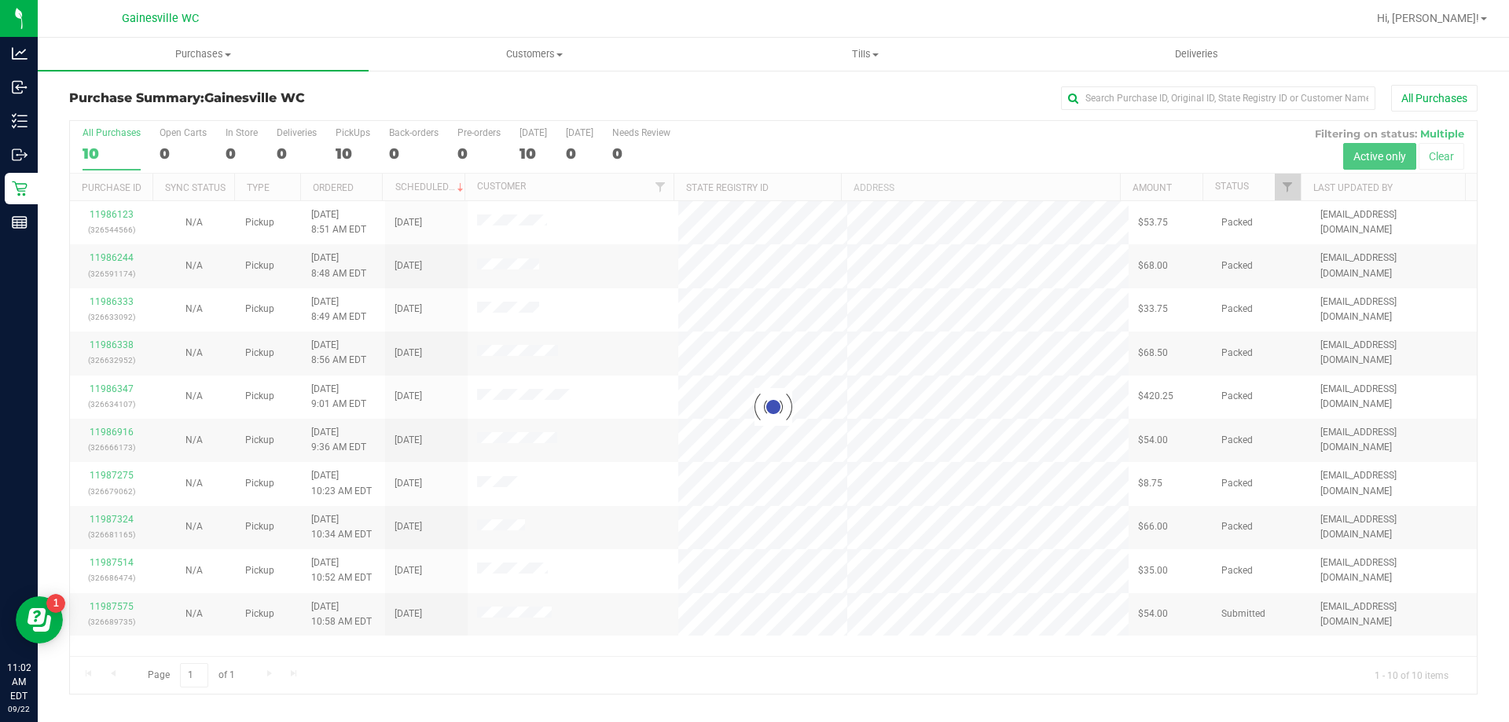
click at [123, 606] on div at bounding box center [773, 407] width 1406 height 573
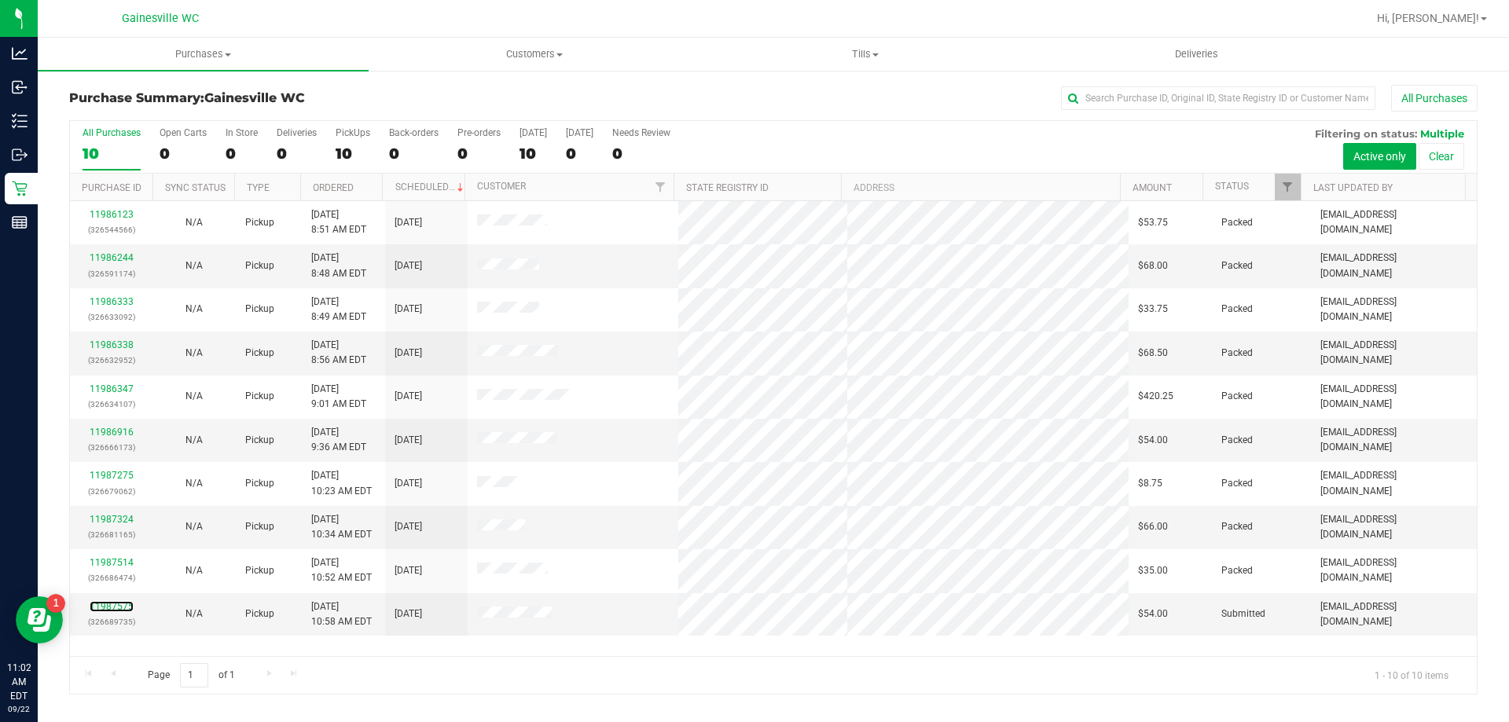
click at [123, 606] on link "11987575" at bounding box center [112, 606] width 44 height 11
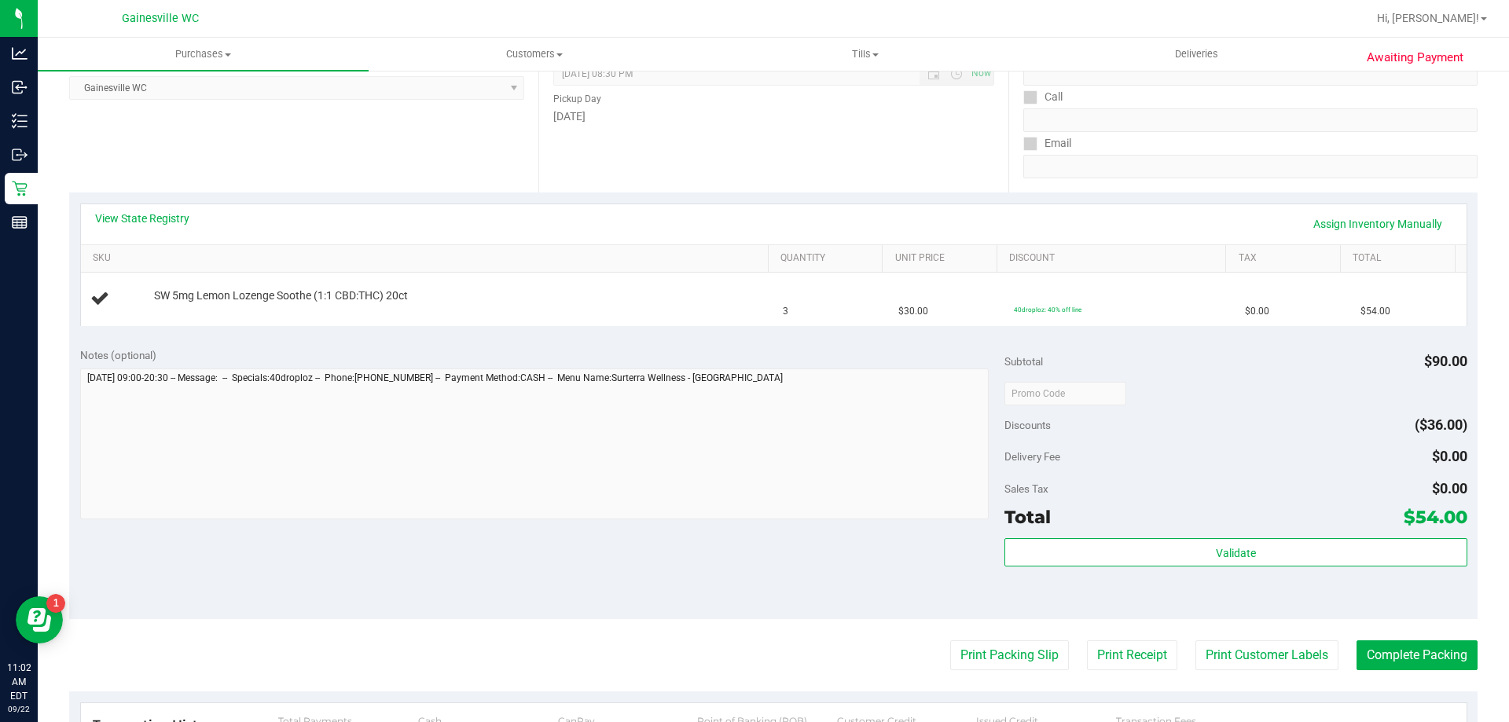
scroll to position [236, 0]
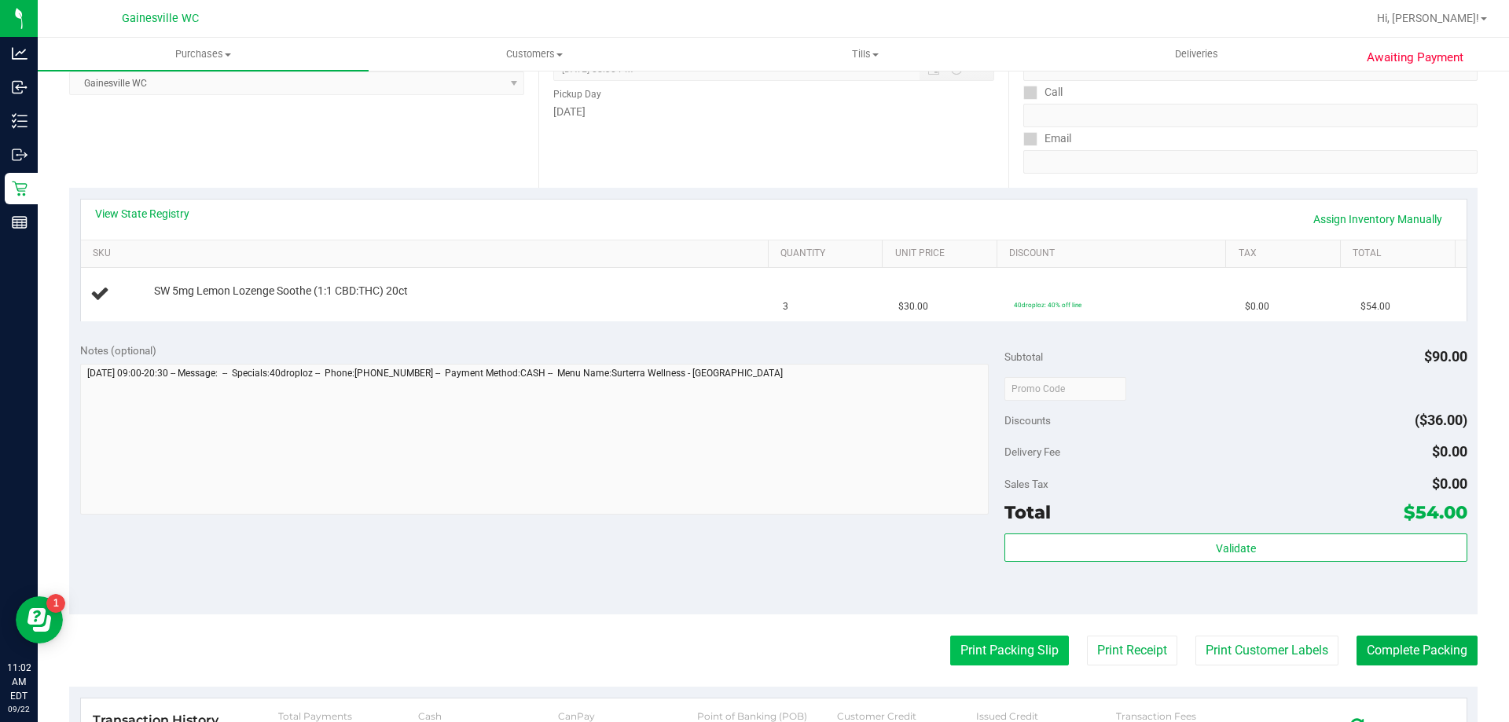
click at [983, 655] on button "Print Packing Slip" at bounding box center [1009, 651] width 119 height 30
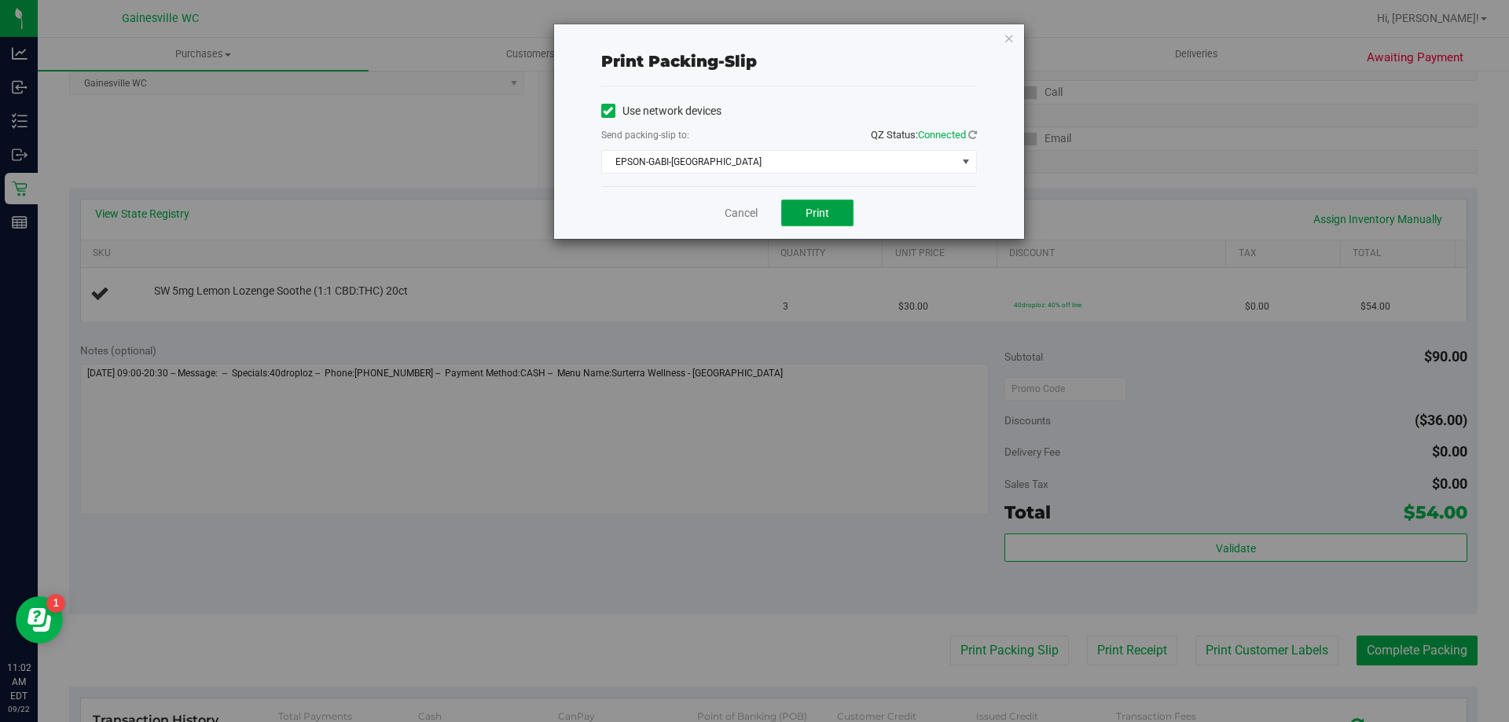
click at [819, 225] on button "Print" at bounding box center [817, 213] width 72 height 27
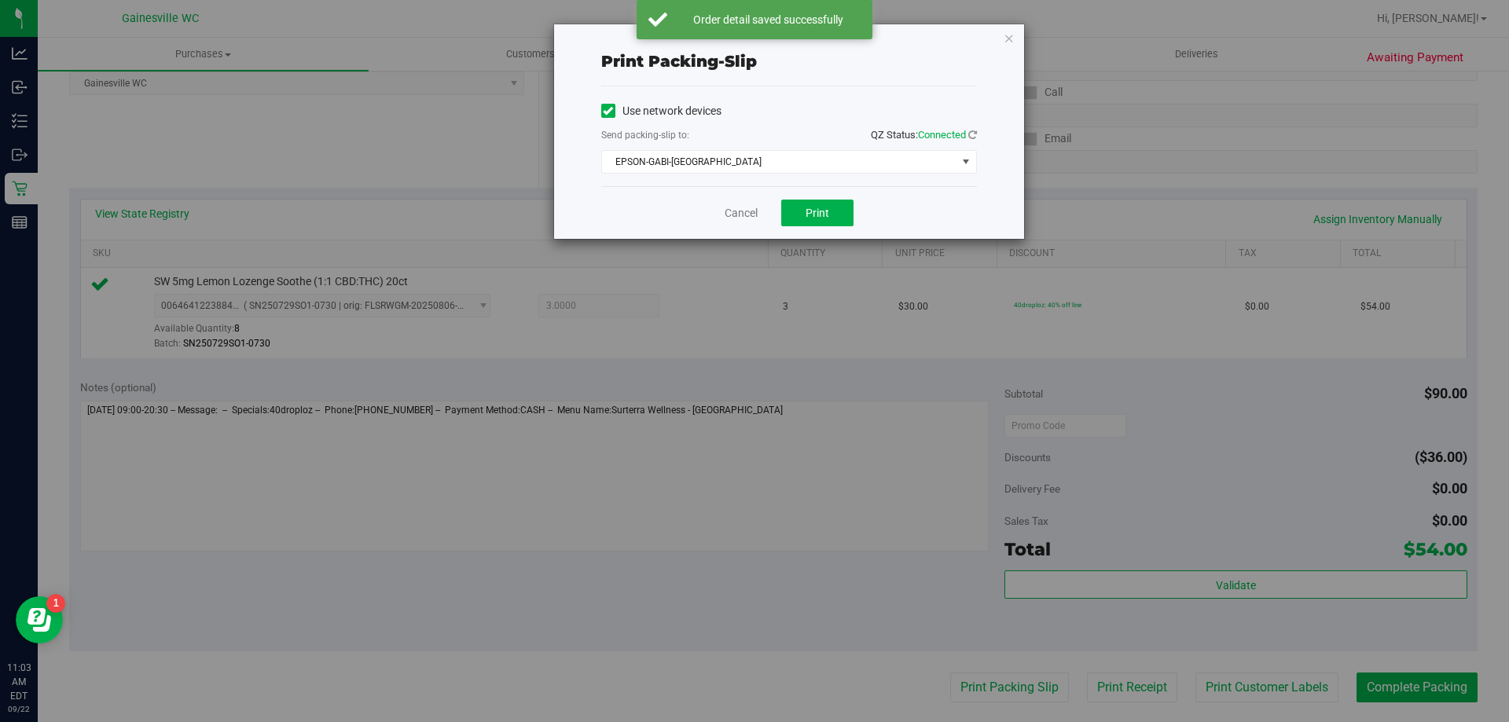
click at [746, 222] on div "Cancel Print" at bounding box center [789, 212] width 376 height 53
click at [746, 212] on link "Cancel" at bounding box center [740, 213] width 33 height 17
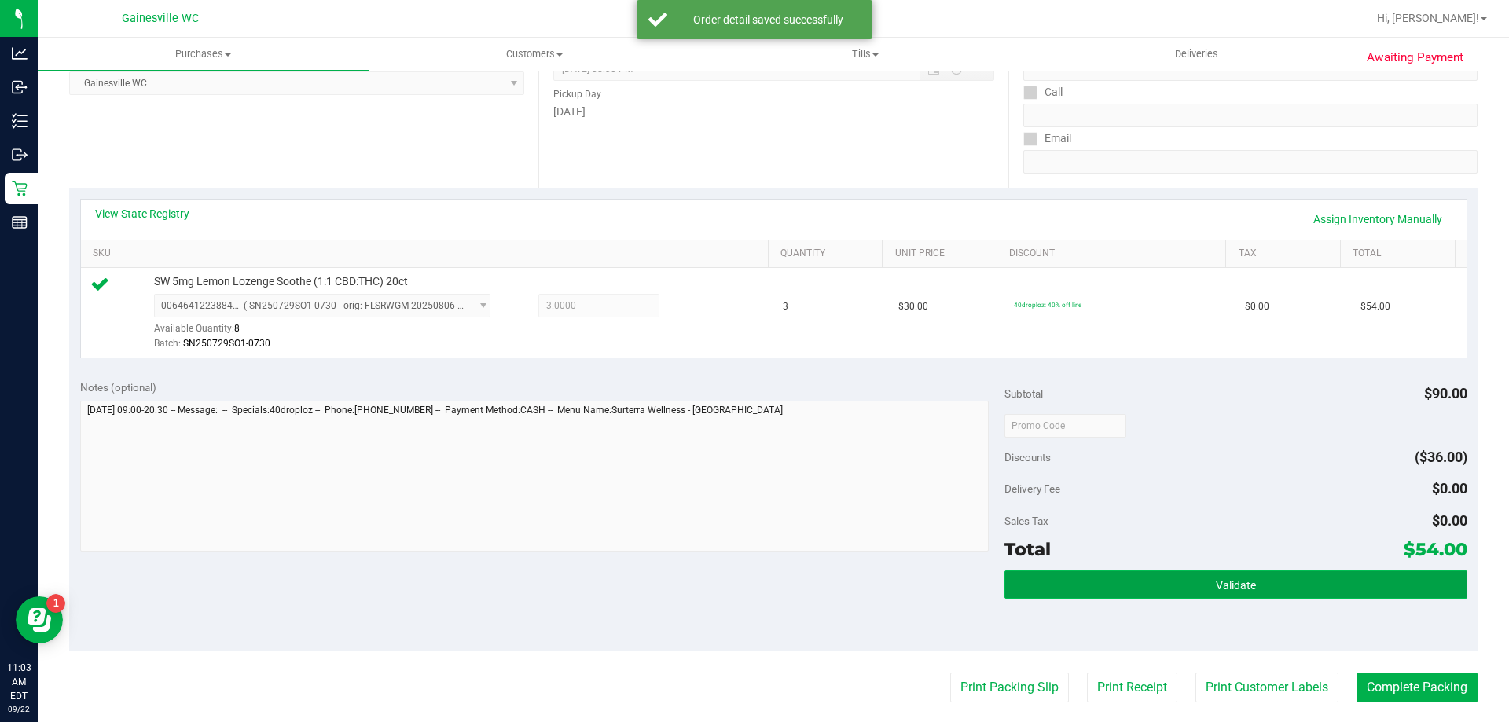
click at [1139, 575] on button "Validate" at bounding box center [1235, 584] width 462 height 28
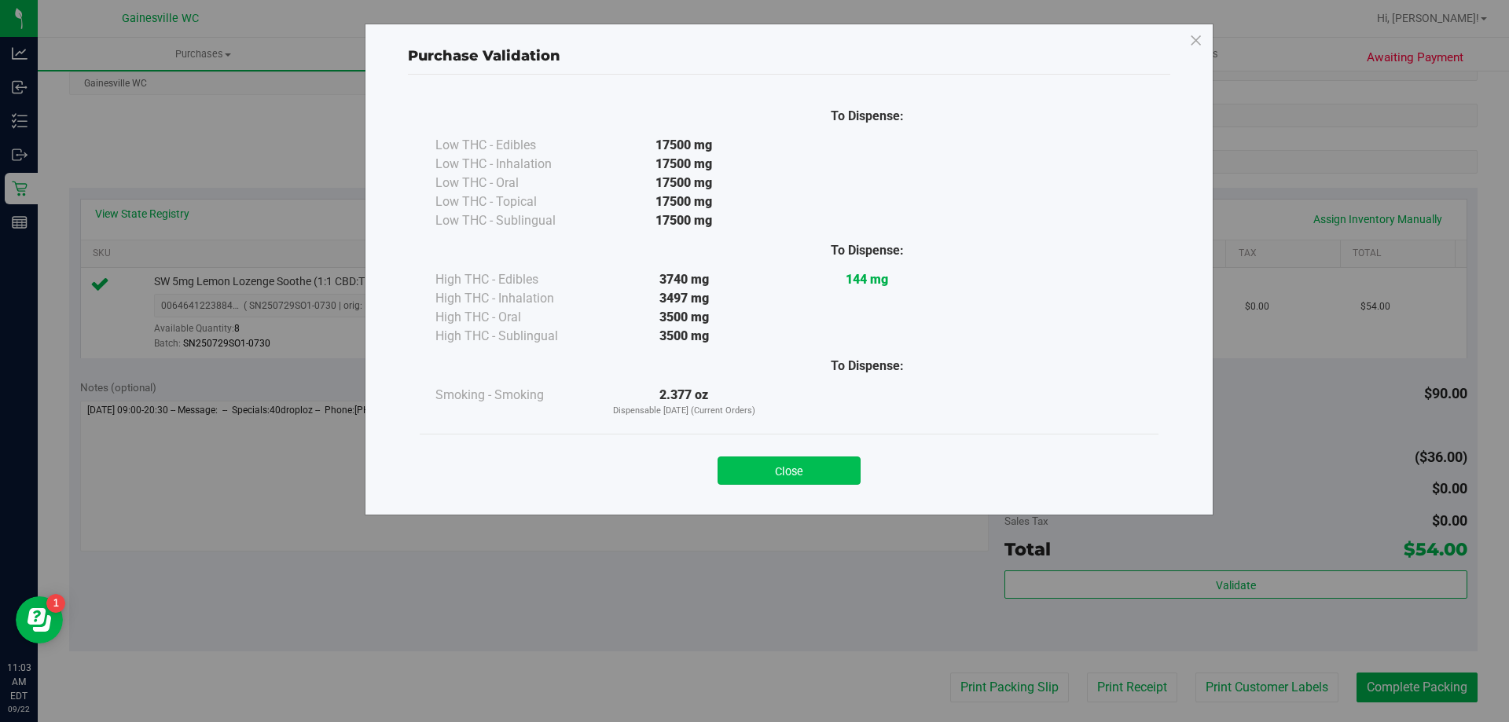
click at [786, 474] on button "Close" at bounding box center [788, 471] width 143 height 28
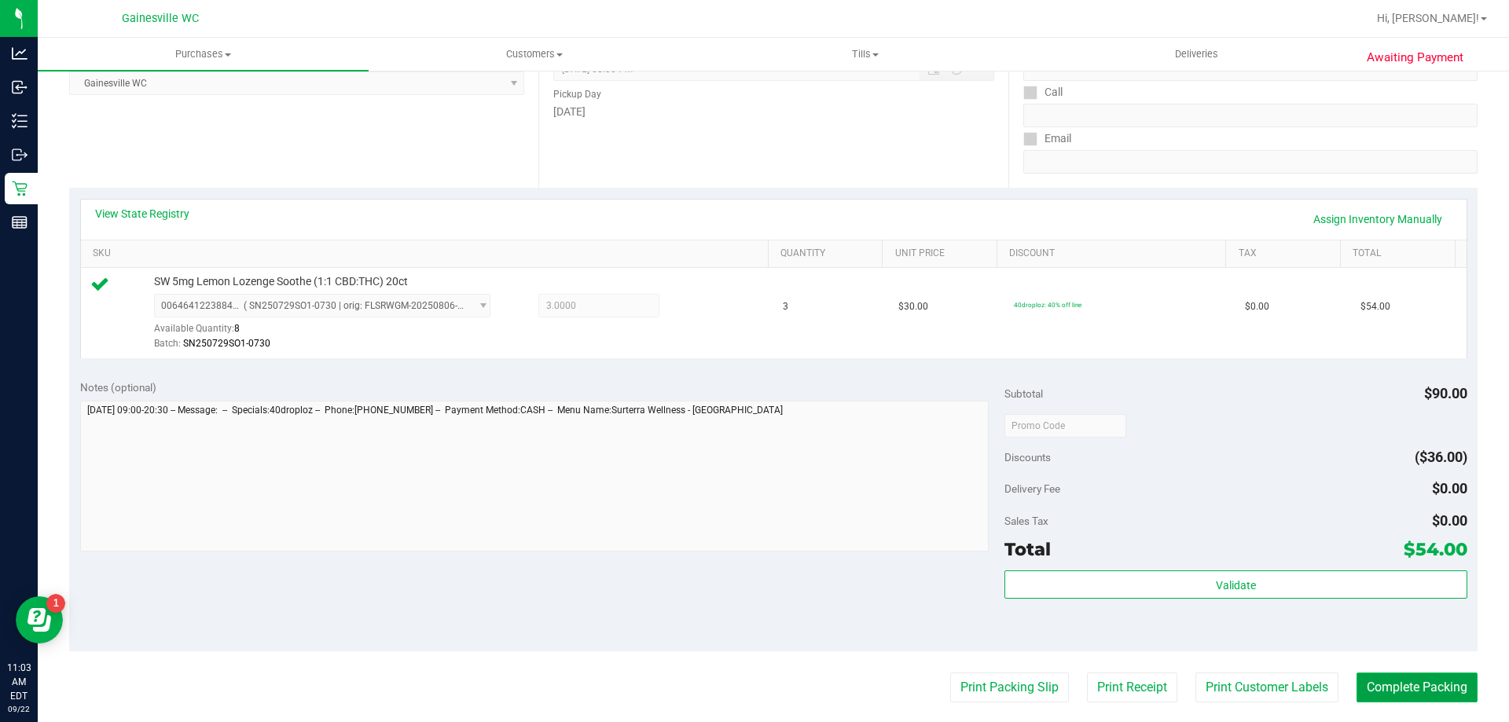
click at [1356, 680] on button "Complete Packing" at bounding box center [1416, 688] width 121 height 30
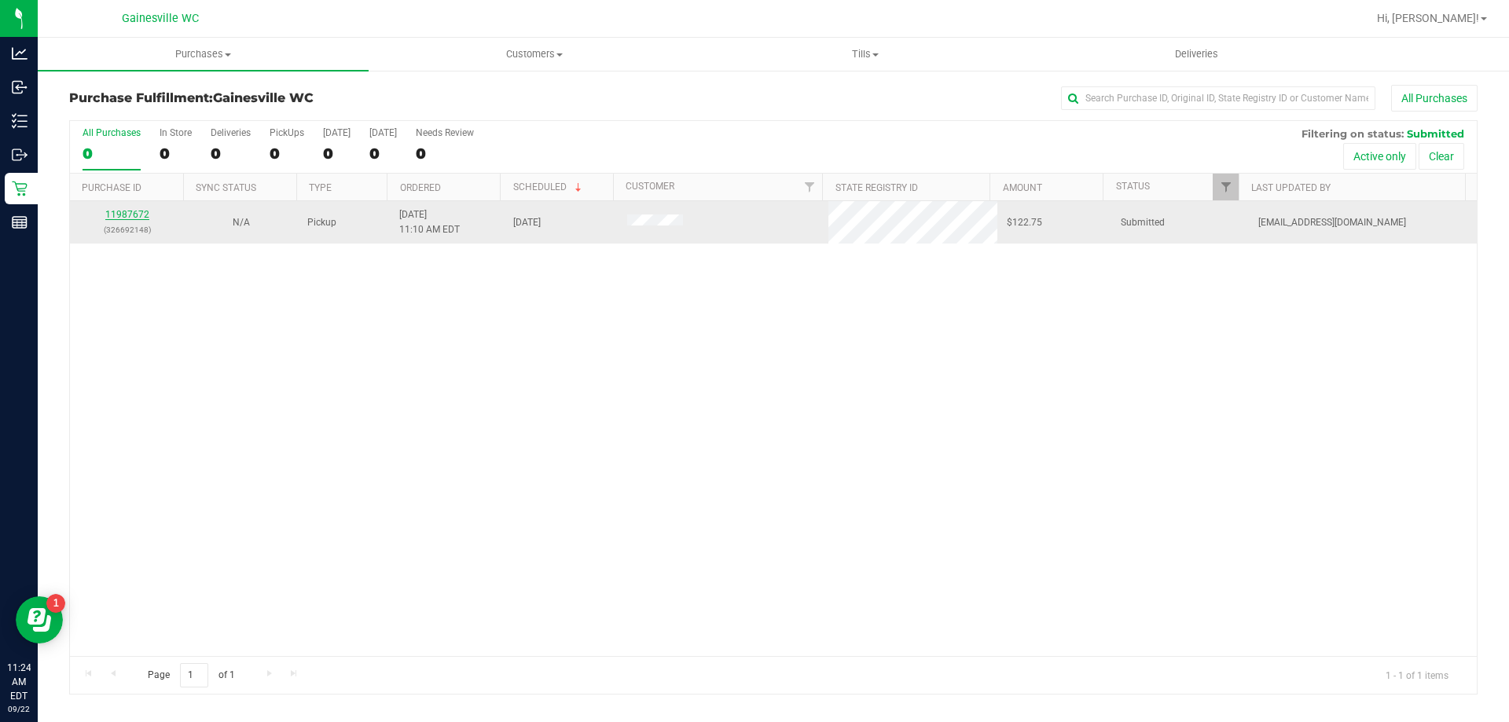
click at [125, 215] on link "11987672" at bounding box center [127, 214] width 44 height 11
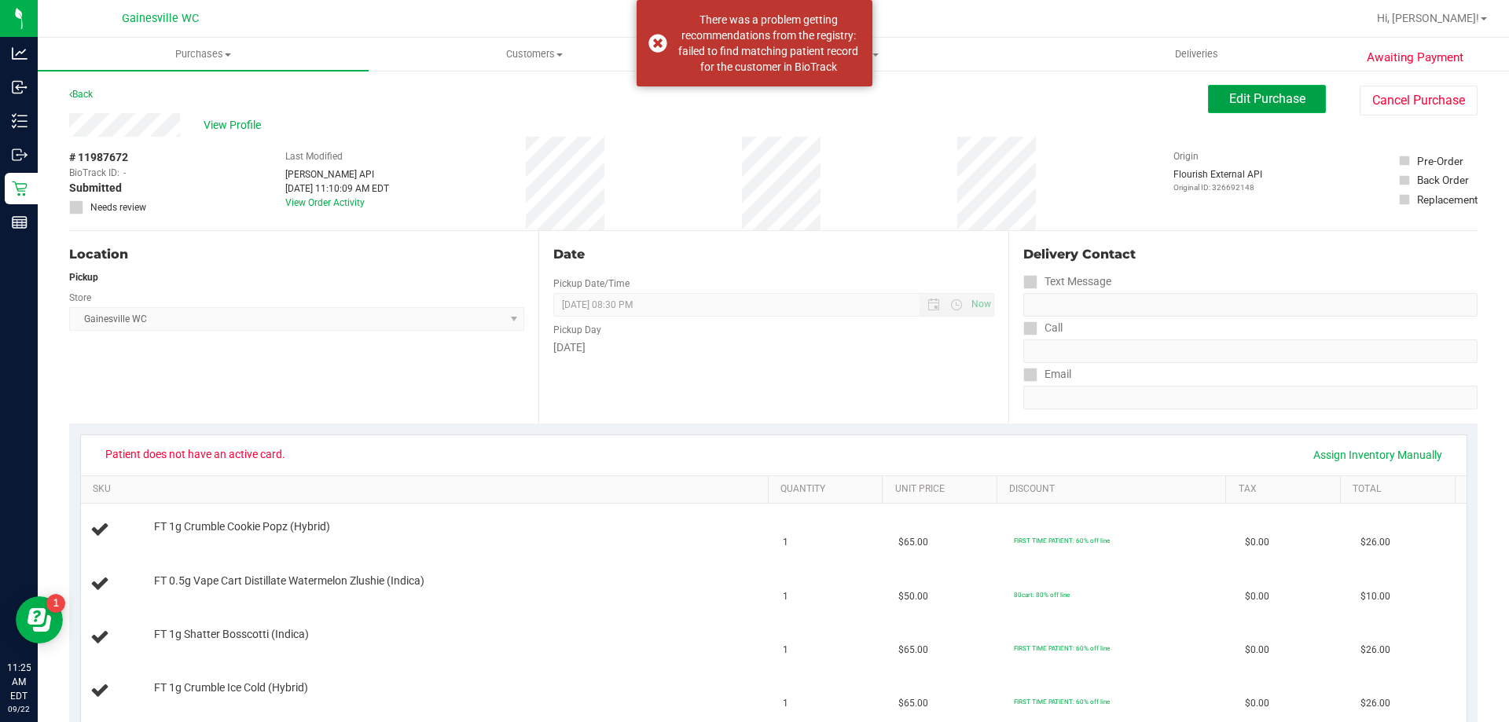
click at [1270, 98] on span "Edit Purchase" at bounding box center [1267, 98] width 76 height 15
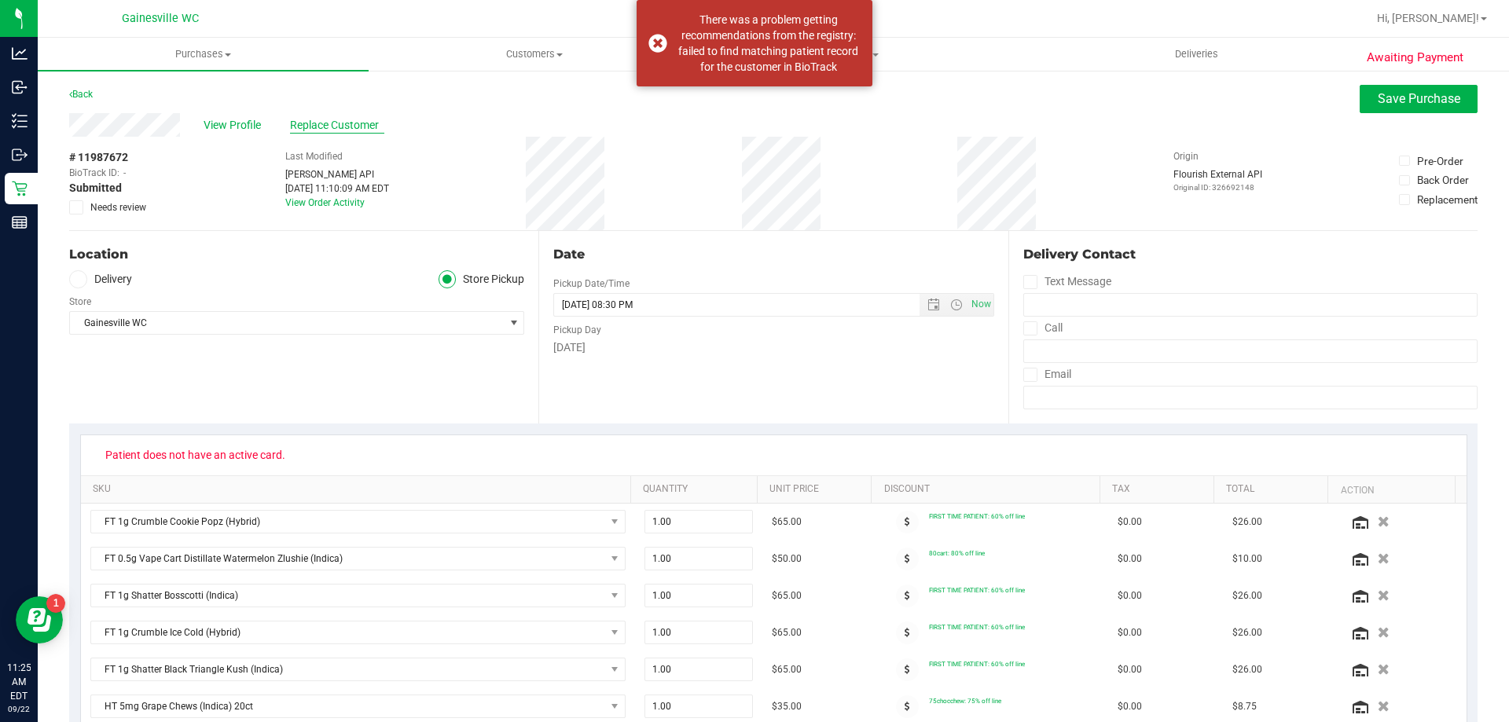
click at [305, 131] on span "Replace Customer" at bounding box center [337, 125] width 94 height 17
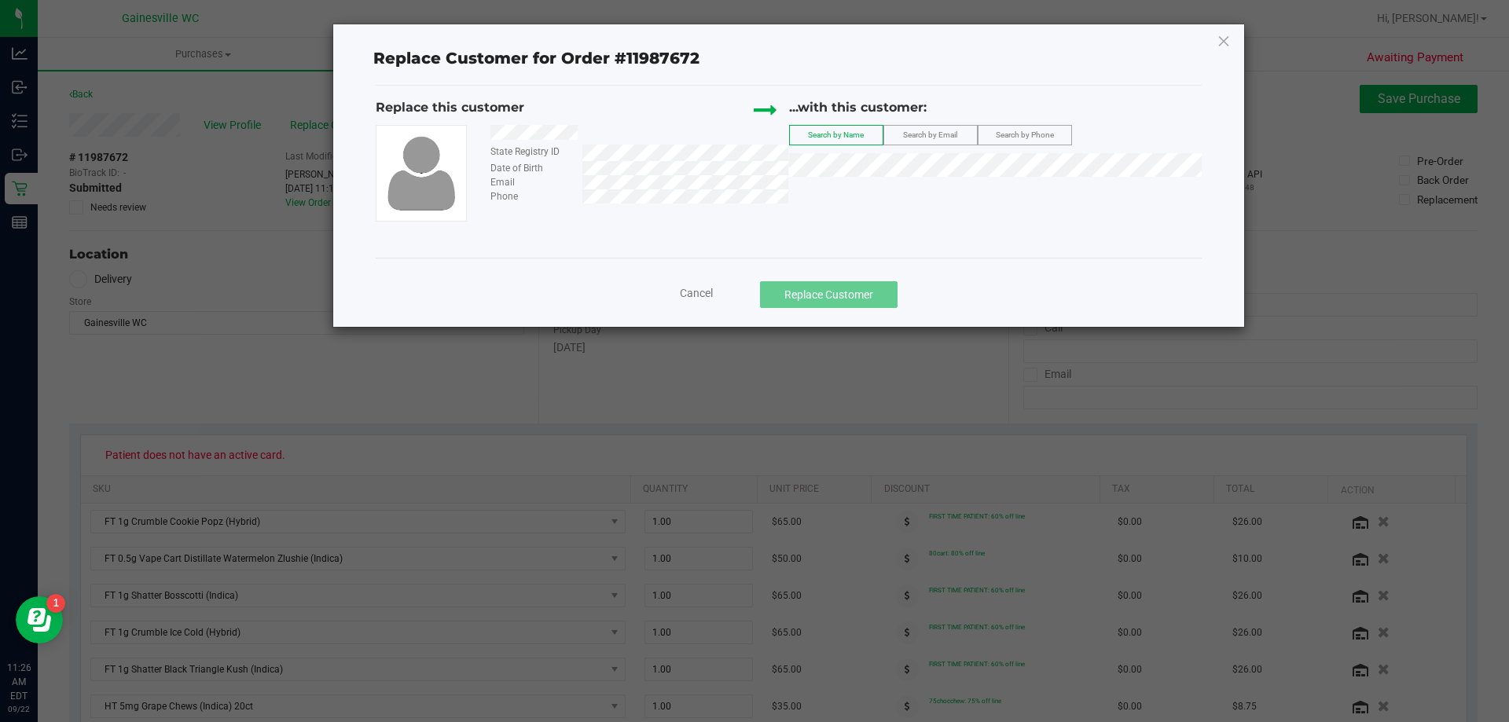
click at [698, 288] on span "Cancel" at bounding box center [696, 293] width 33 height 13
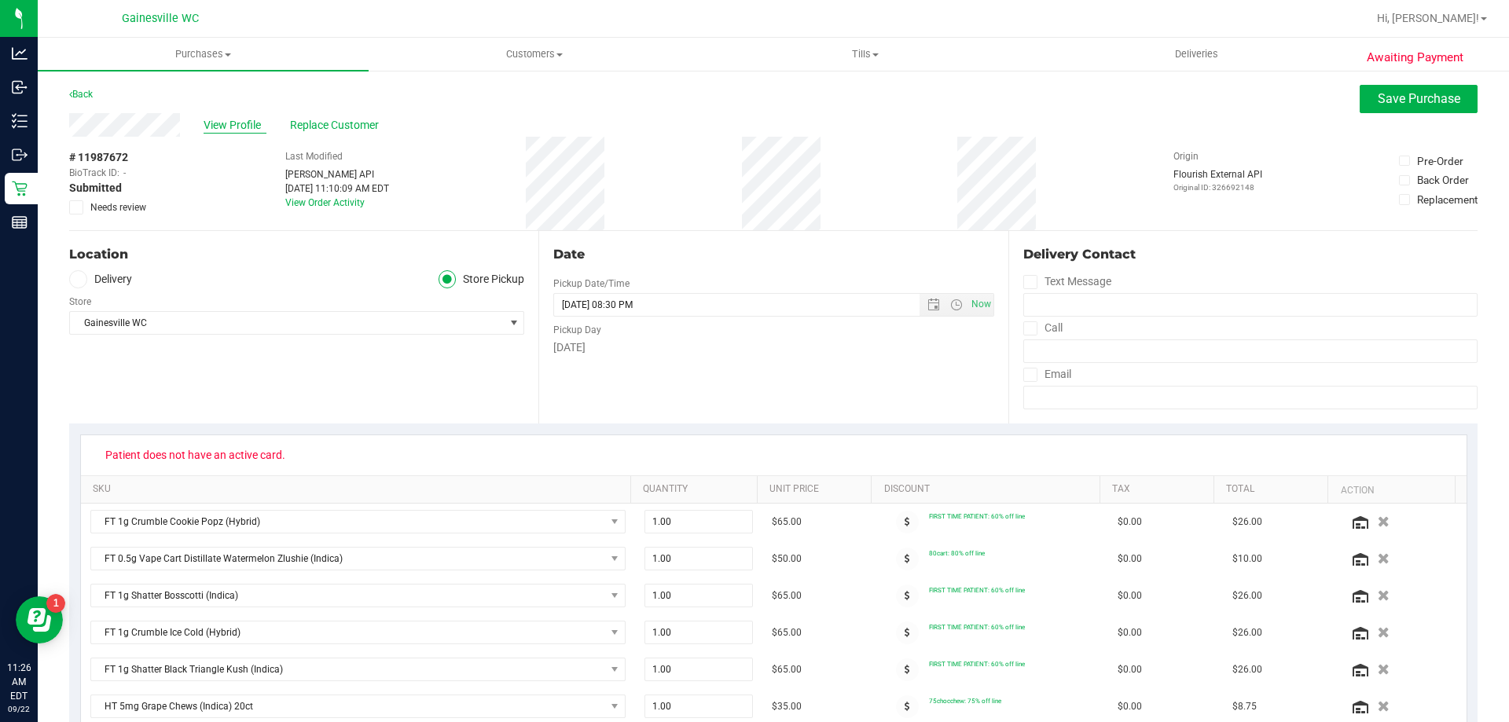
click at [225, 130] on span "View Profile" at bounding box center [235, 125] width 63 height 17
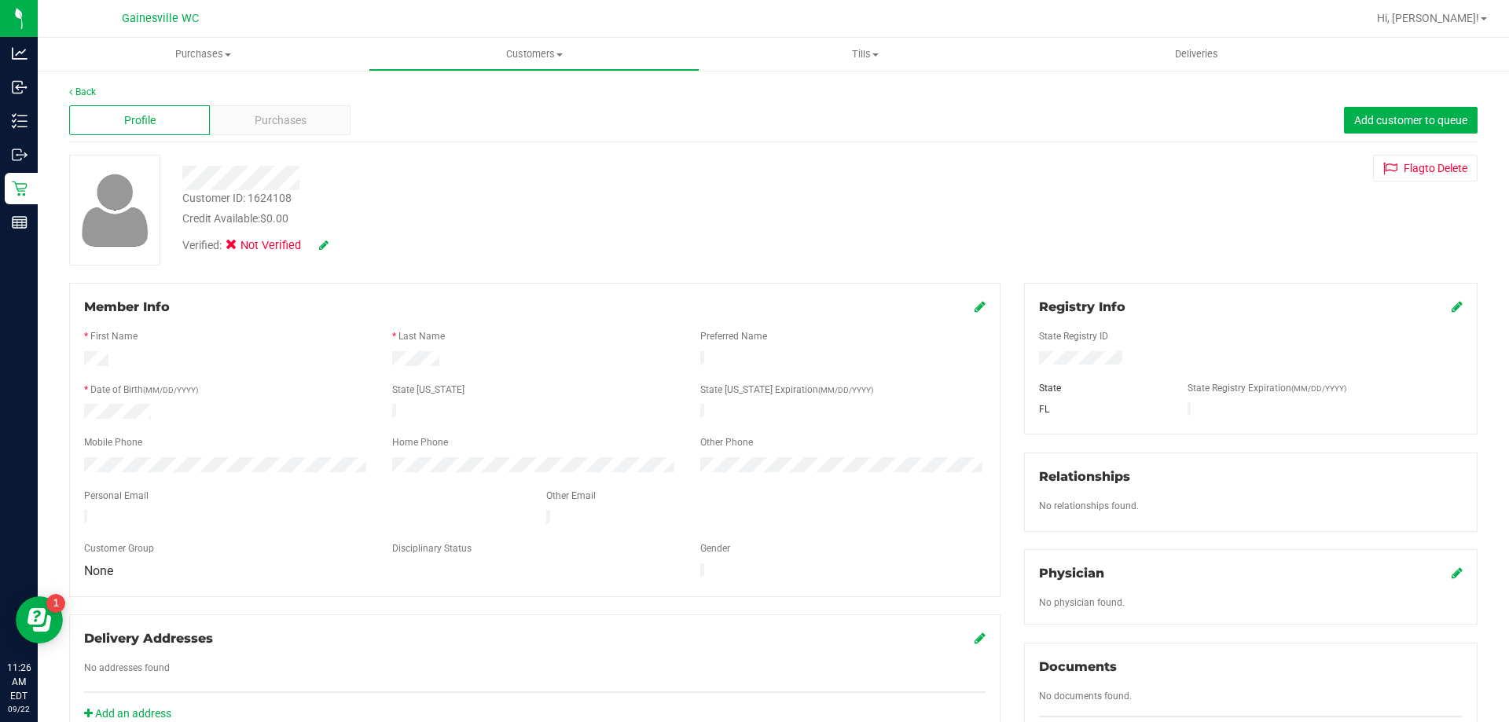
click at [1438, 308] on div "Registry Info" at bounding box center [1251, 307] width 424 height 19
click at [1451, 308] on icon at bounding box center [1456, 306] width 11 height 13
click at [772, 365] on div "Member Info * First Name * Last Name Preferred Name * Date of Birth (MM/DD/YYYY…" at bounding box center [773, 688] width 1432 height 810
click at [1448, 309] on icon at bounding box center [1455, 308] width 14 height 13
click at [325, 246] on icon at bounding box center [323, 245] width 9 height 11
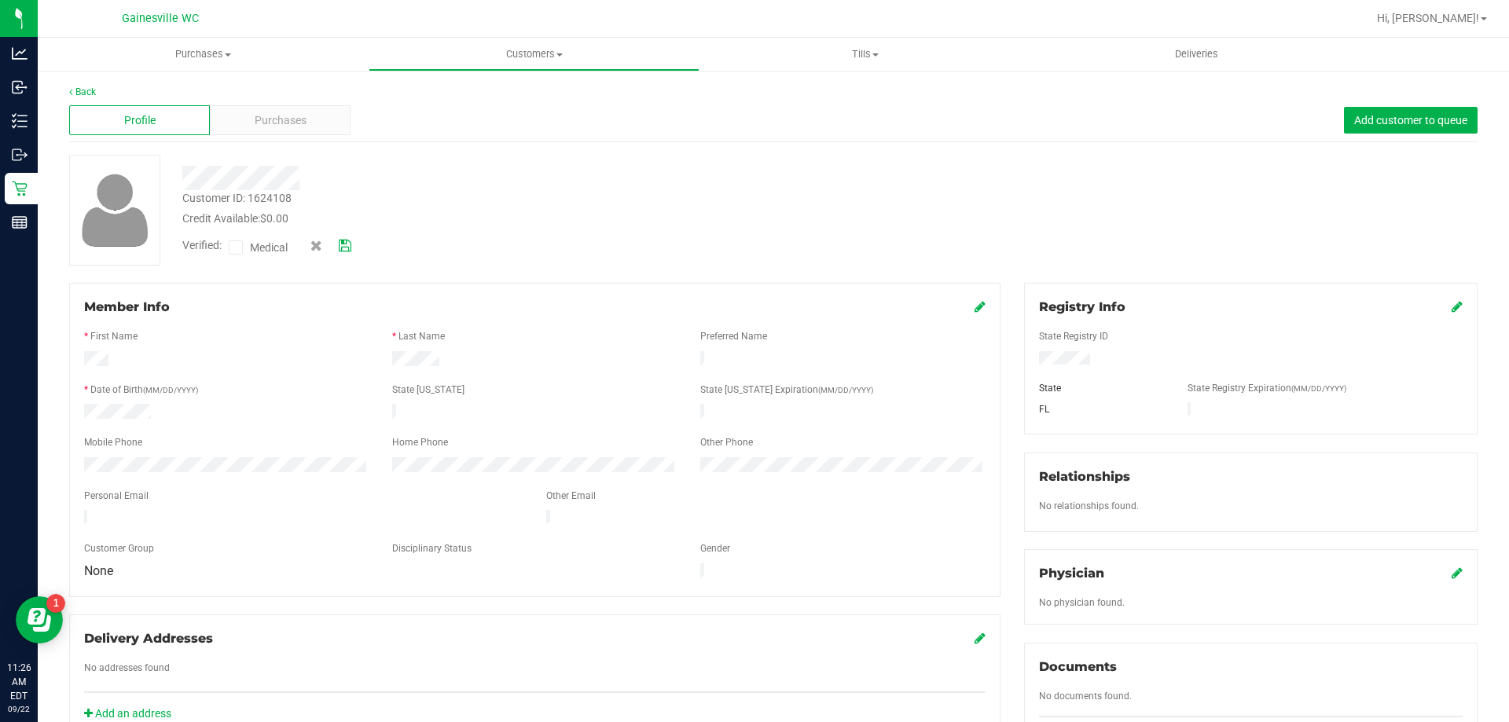
click at [237, 248] on icon at bounding box center [236, 248] width 10 height 0
click at [0, 0] on input "Medical" at bounding box center [0, 0] width 0 height 0
click at [351, 247] on icon at bounding box center [345, 245] width 13 height 11
click at [89, 88] on link "Back" at bounding box center [82, 91] width 27 height 11
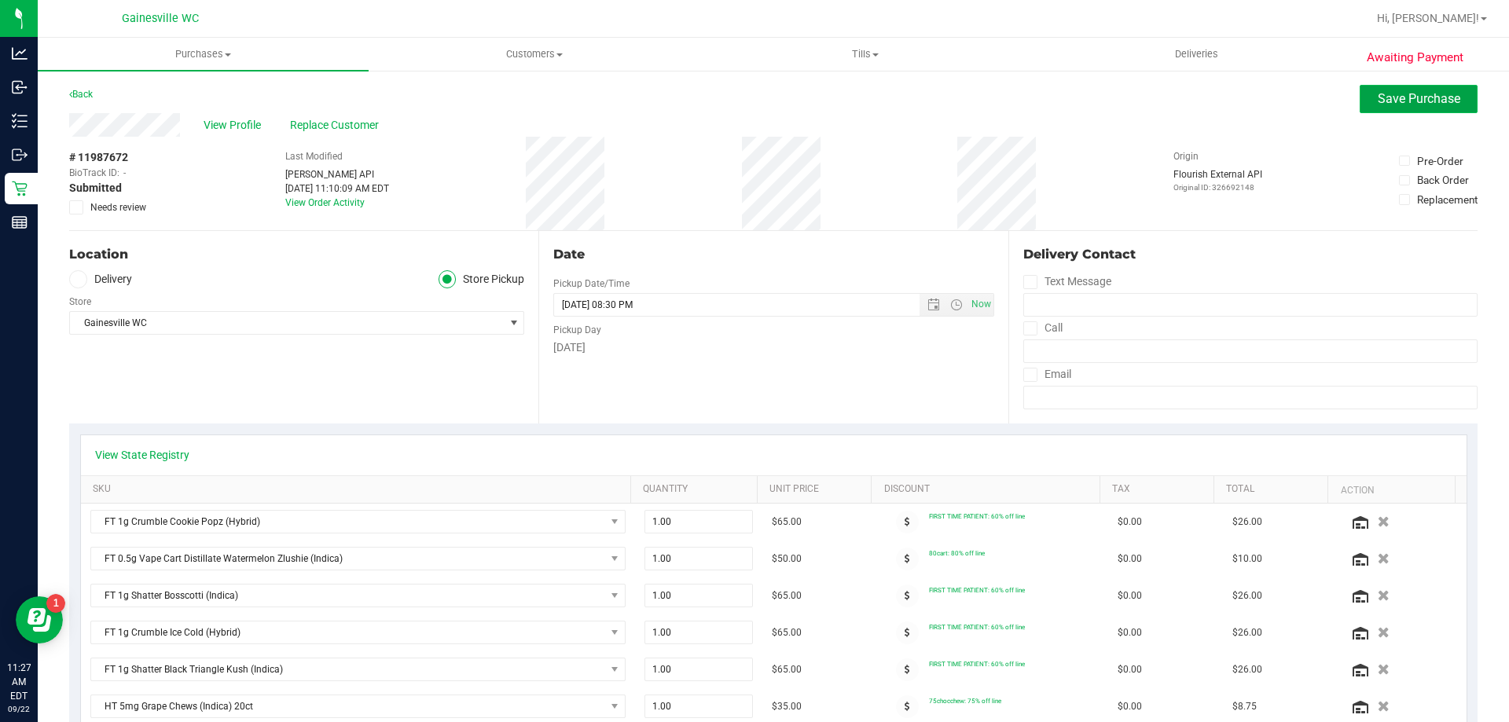
click at [1381, 105] on span "Save Purchase" at bounding box center [1418, 98] width 83 height 15
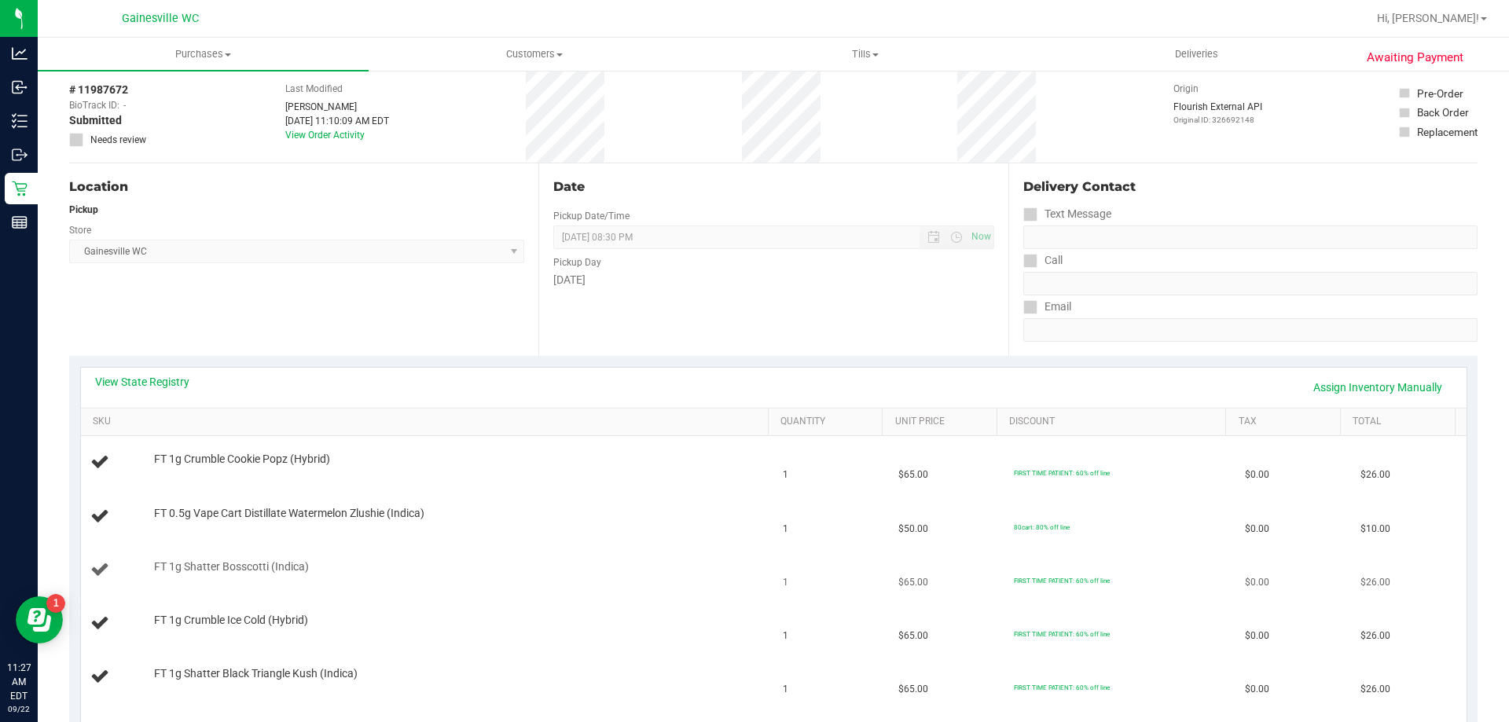
scroll to position [236, 0]
